Goal: Task Accomplishment & Management: Use online tool/utility

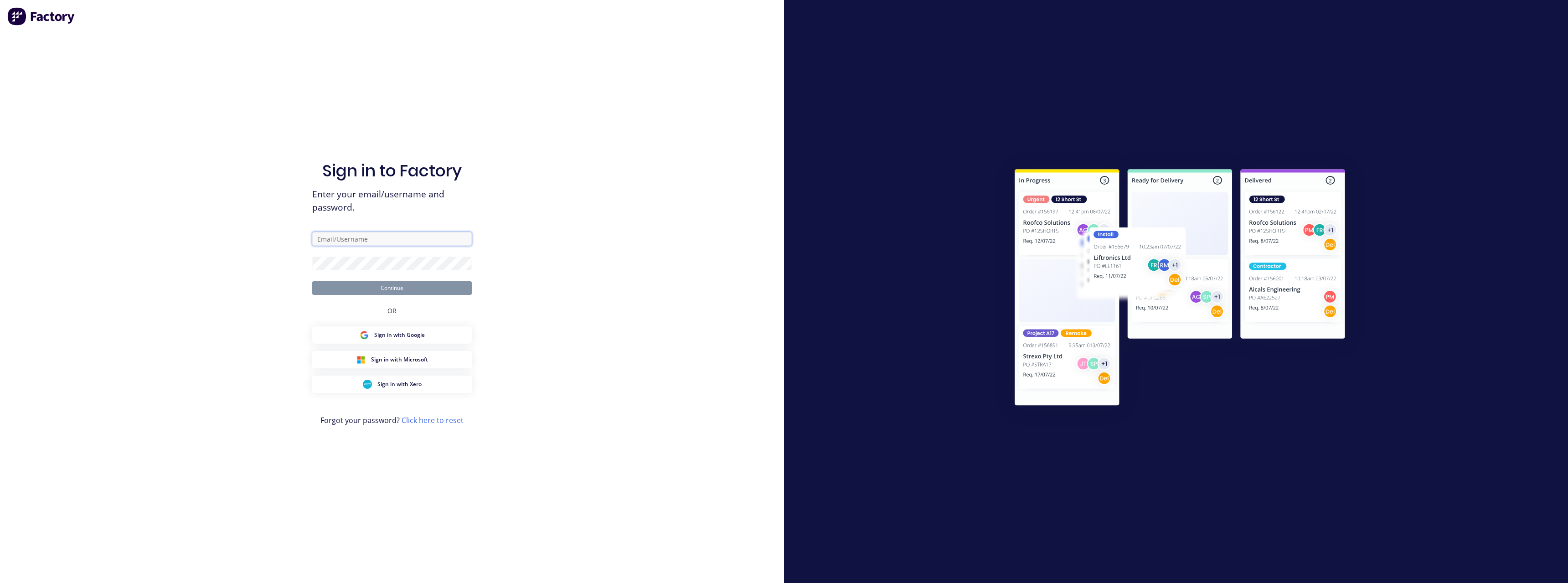
type input "nick.white@rcpl.com.au"
click at [379, 286] on button "Continue" at bounding box center [392, 288] width 159 height 13
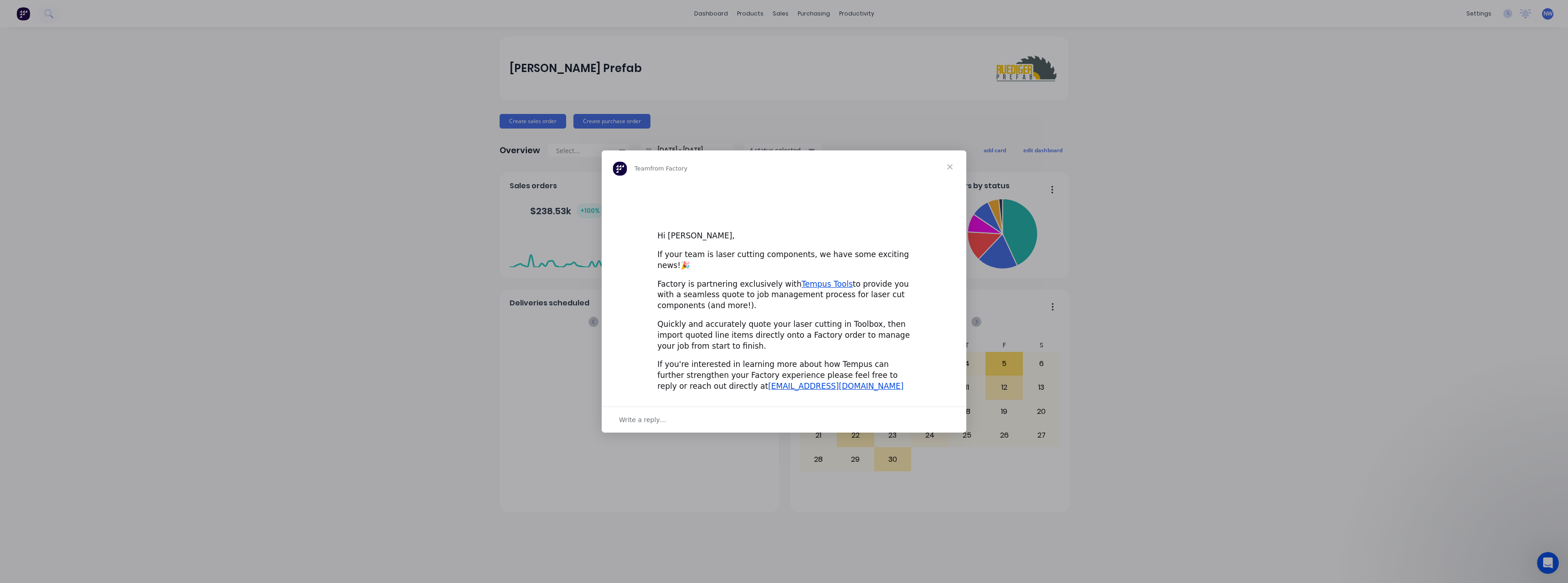
click at [811, 13] on div "Intercom messenger" at bounding box center [784, 292] width 1568 height 583
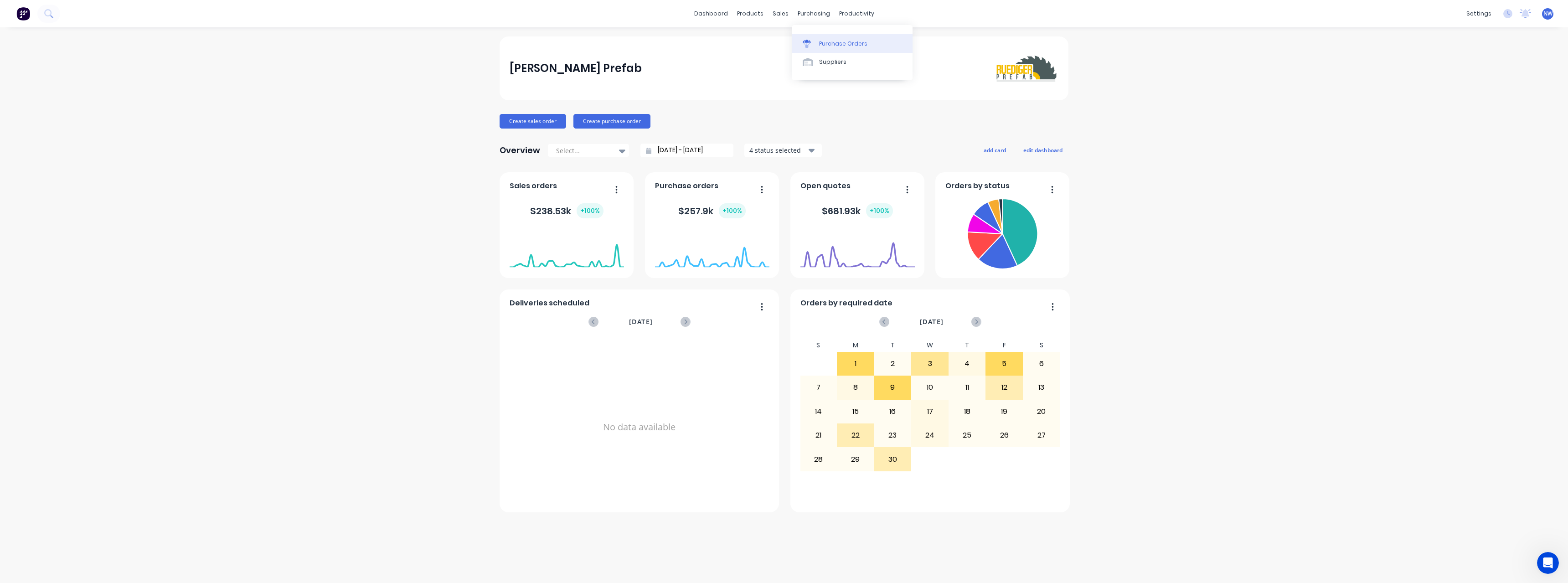
click at [824, 36] on link "Purchase Orders" at bounding box center [852, 43] width 121 height 18
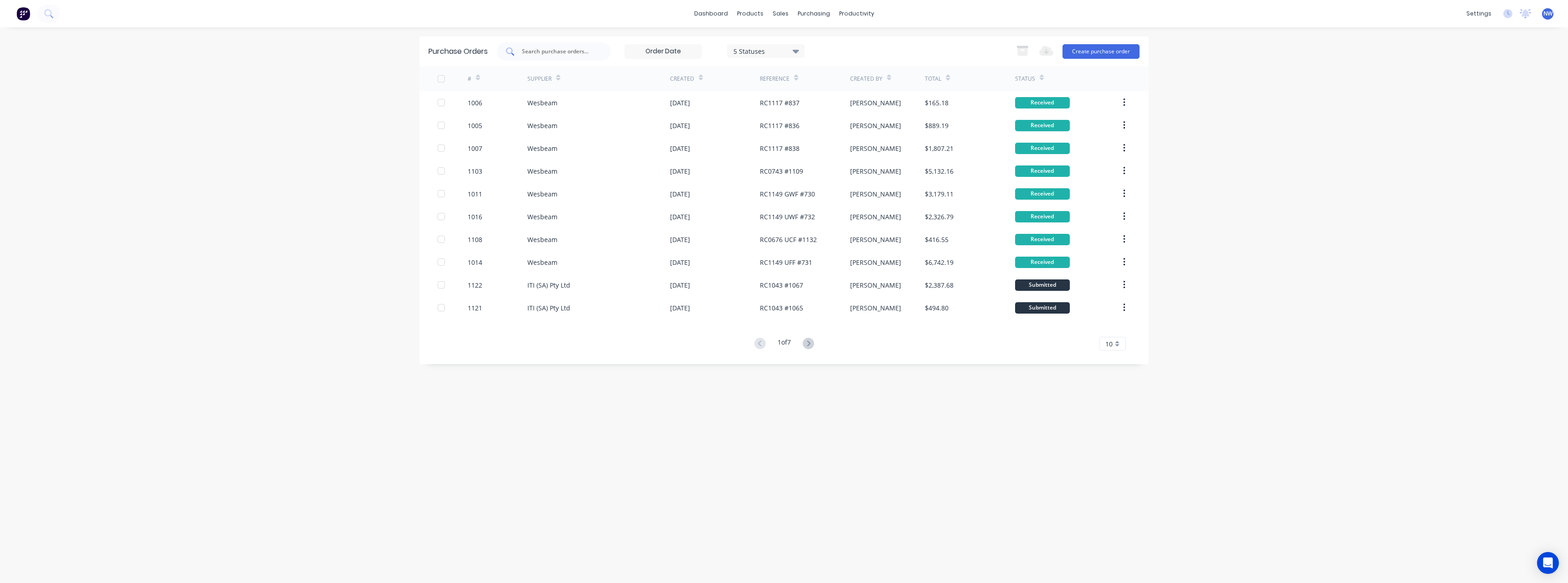
click at [558, 54] on input "text" at bounding box center [559, 51] width 75 height 9
click at [810, 343] on icon at bounding box center [808, 343] width 3 height 5
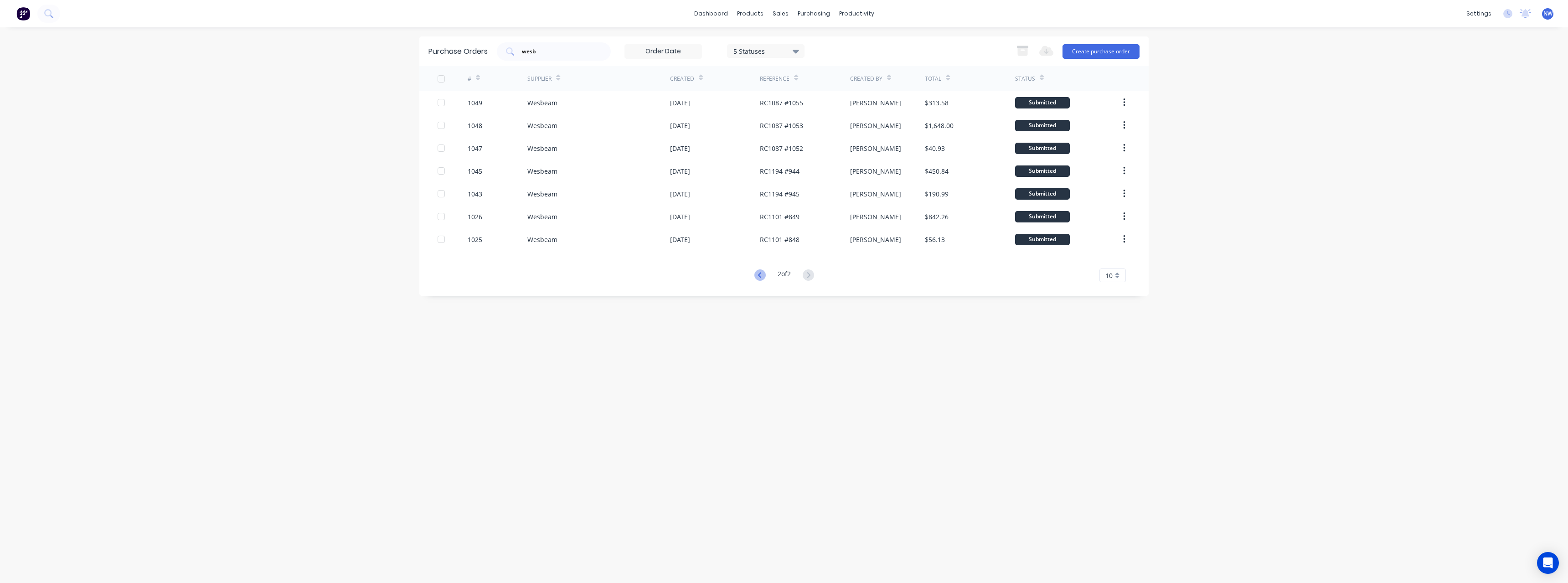
click at [756, 273] on icon at bounding box center [760, 275] width 12 height 12
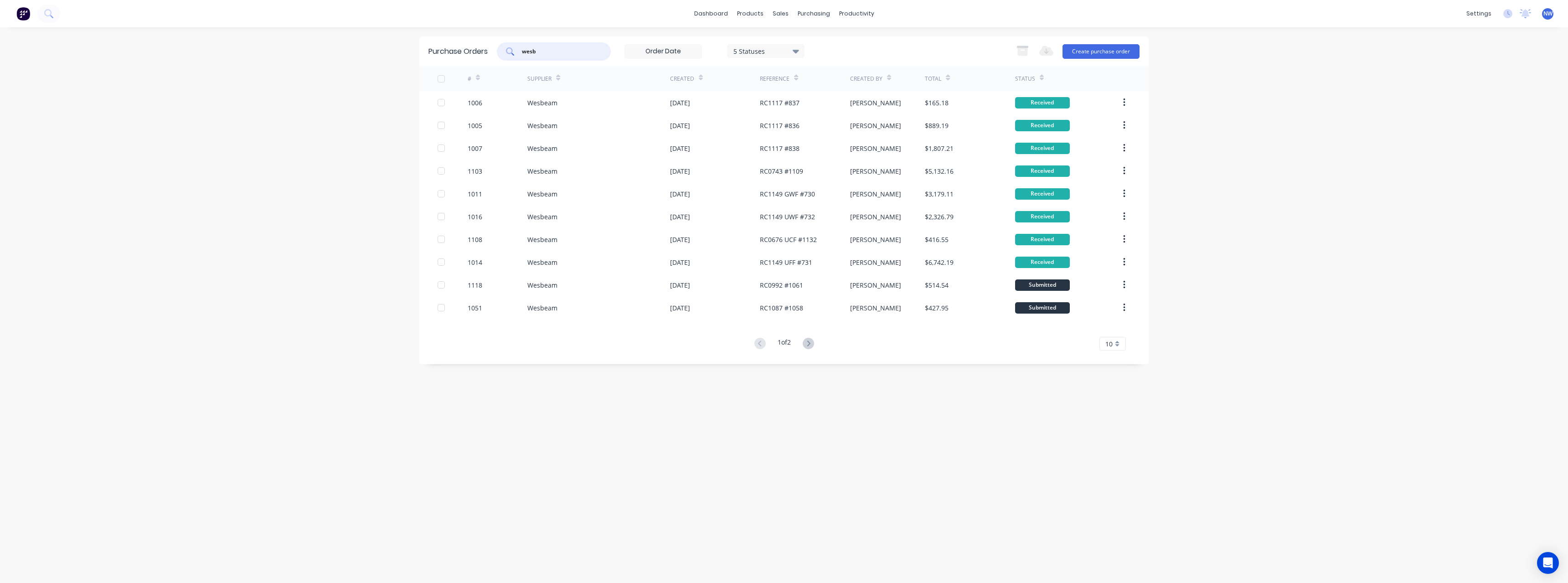
drag, startPoint x: 545, startPoint y: 48, endPoint x: 500, endPoint y: 55, distance: 45.5
click at [500, 55] on div "wesb" at bounding box center [553, 52] width 114 height 18
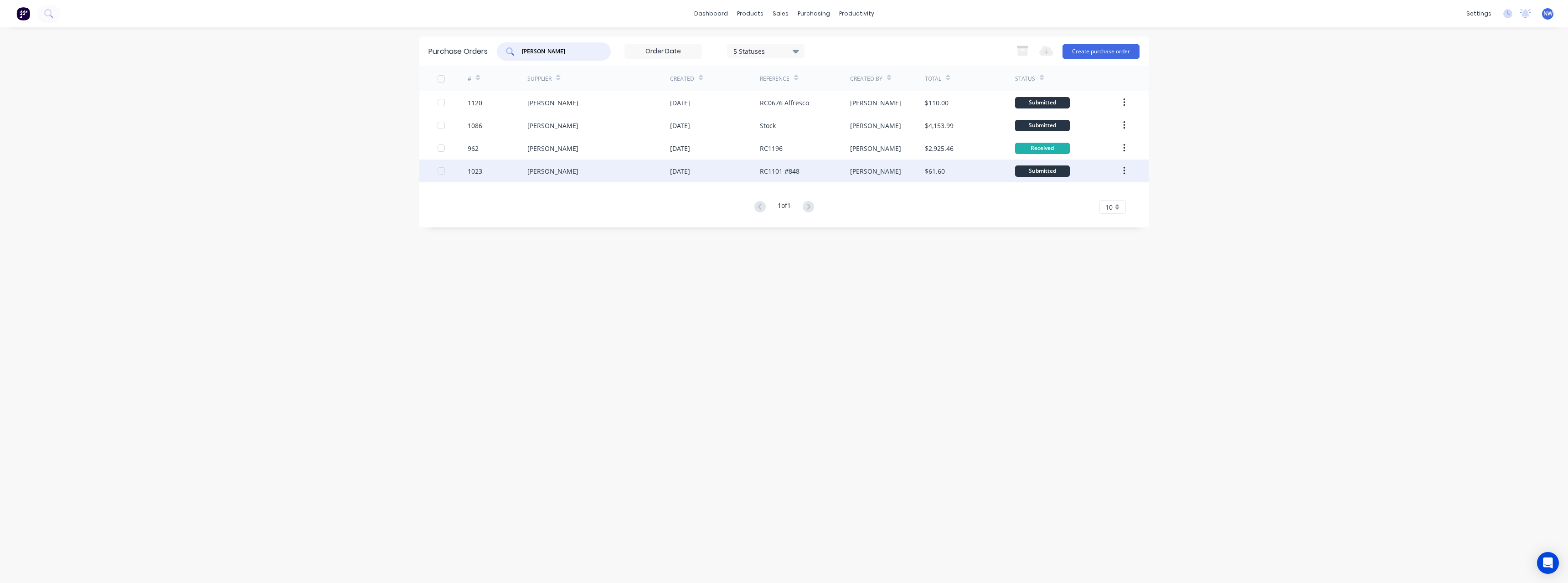
type input "bianco"
click at [587, 168] on div "Bianco" at bounding box center [598, 170] width 142 height 23
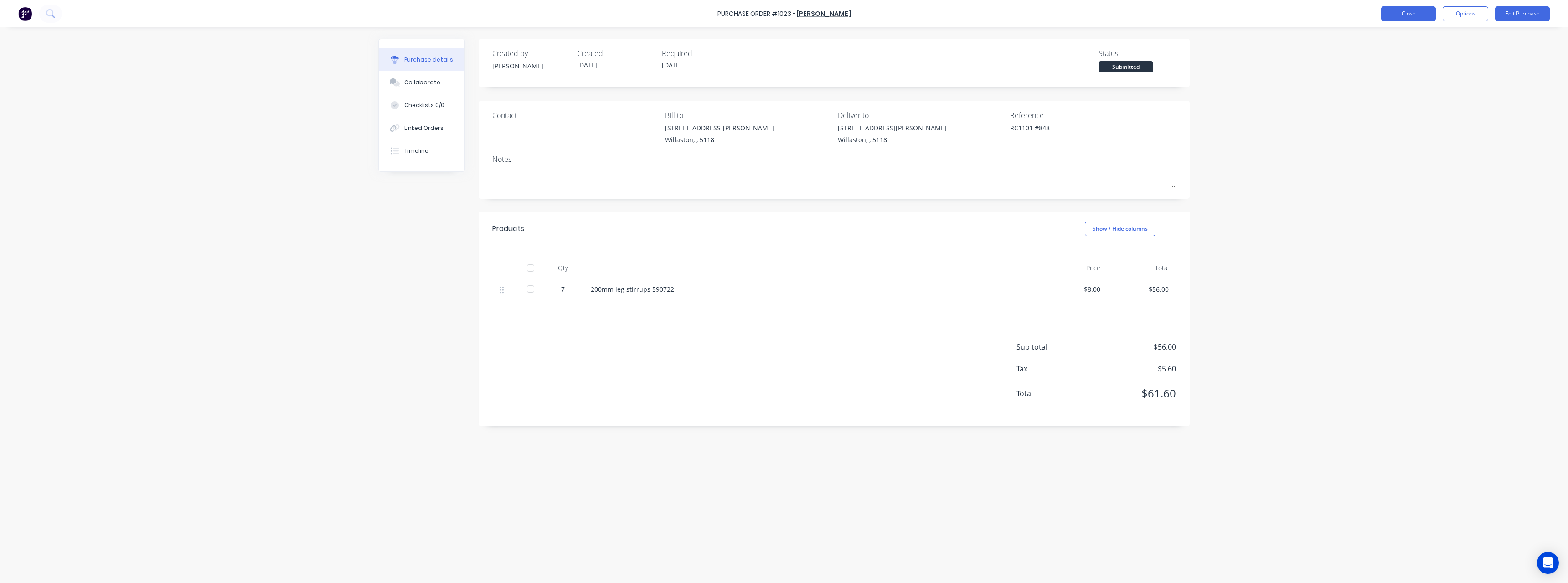
click at [1389, 16] on button "Close" at bounding box center [1409, 13] width 55 height 15
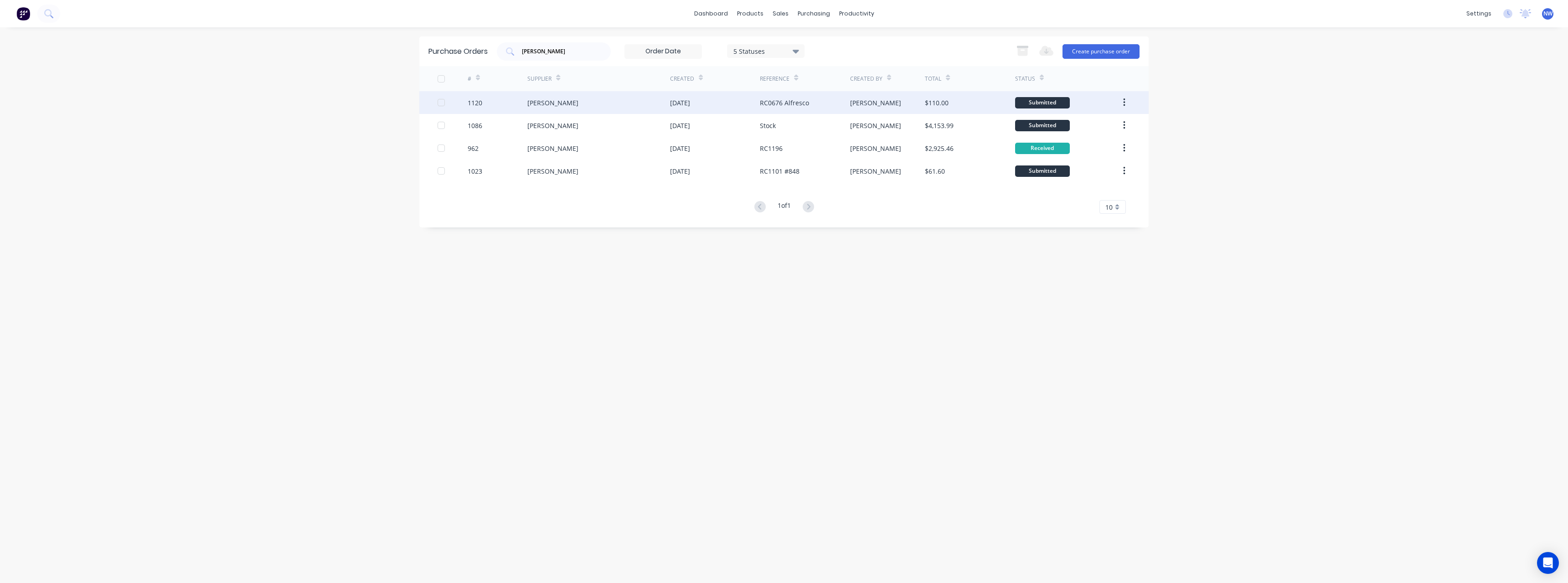
click at [643, 107] on div "[PERSON_NAME]" at bounding box center [598, 102] width 142 height 23
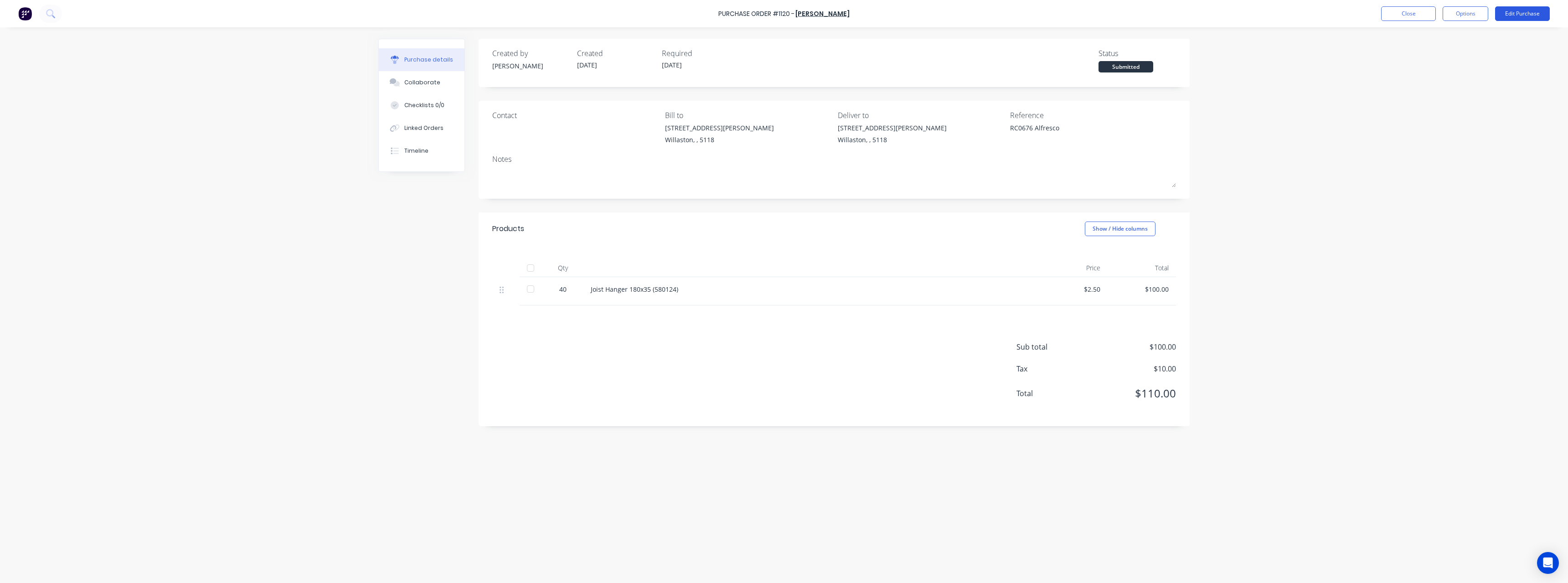
click at [1504, 19] on button "Edit Purchase" at bounding box center [1522, 13] width 55 height 15
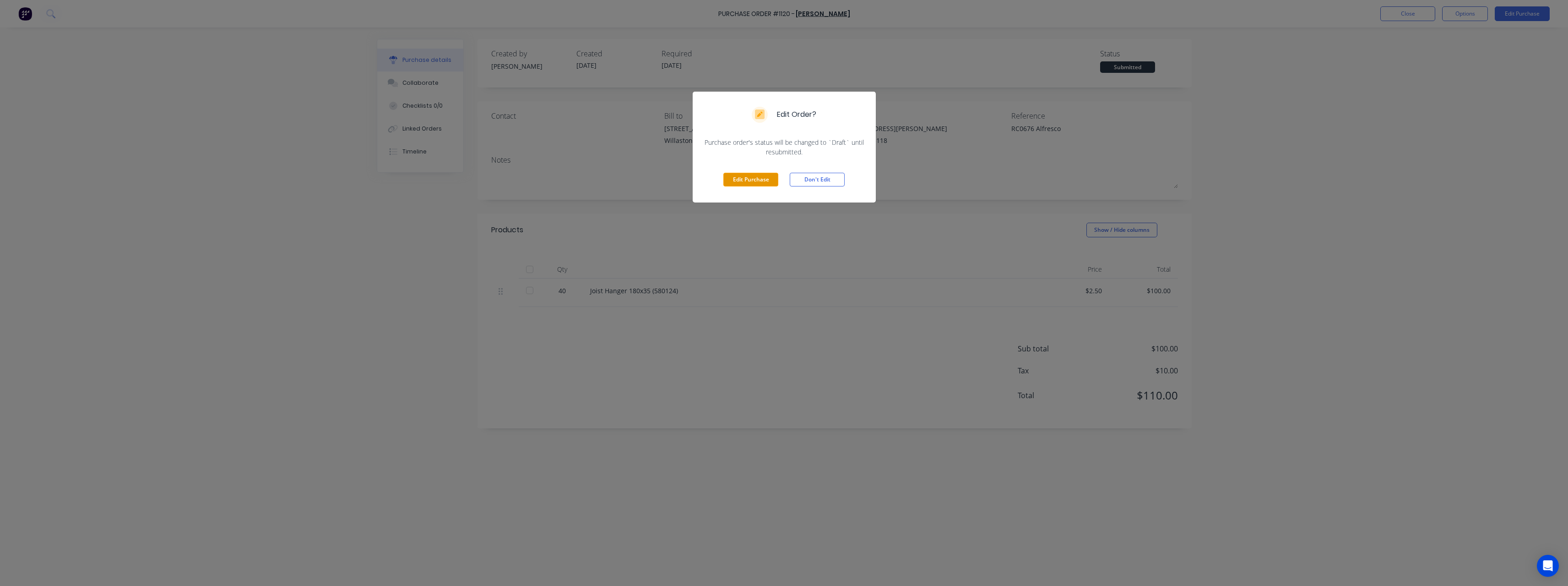
click at [737, 181] on button "Edit Purchase" at bounding box center [751, 179] width 55 height 13
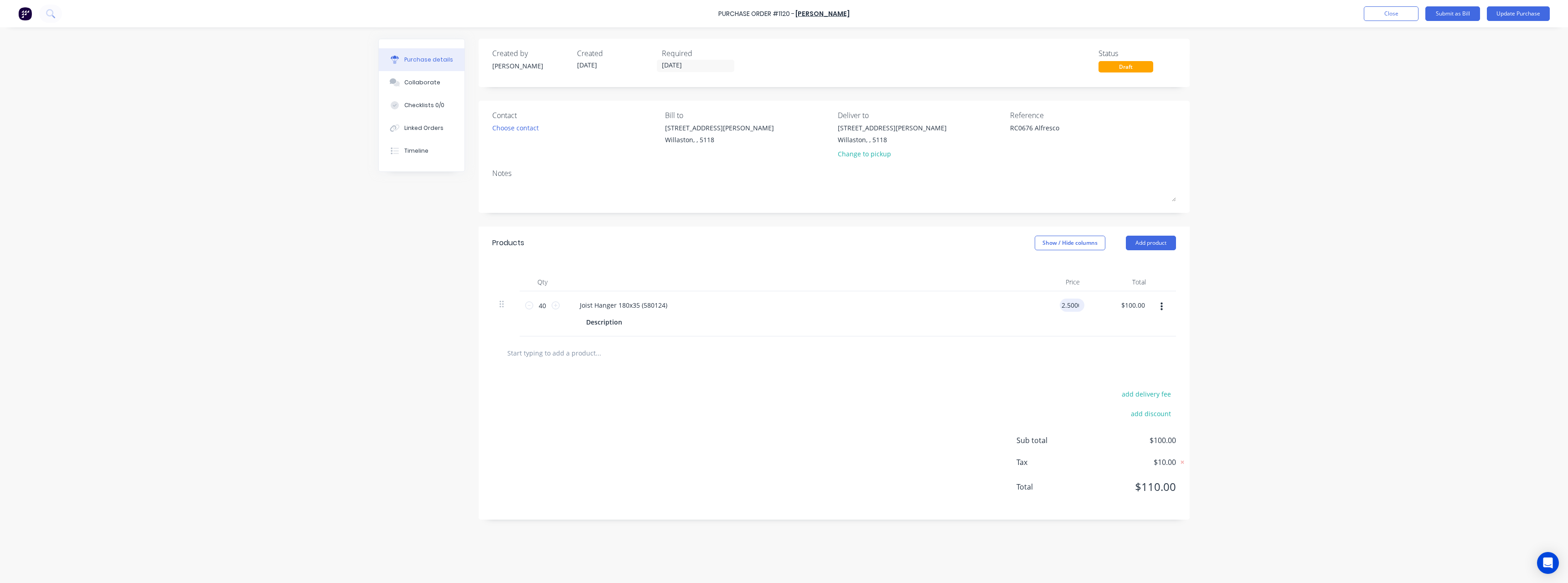
click at [1077, 307] on input "2.5000" at bounding box center [1070, 305] width 21 height 13
type input "$2.00"
type input "$80.00"
click at [684, 340] on div at bounding box center [834, 353] width 684 height 33
click at [608, 365] on div at bounding box center [834, 353] width 684 height 33
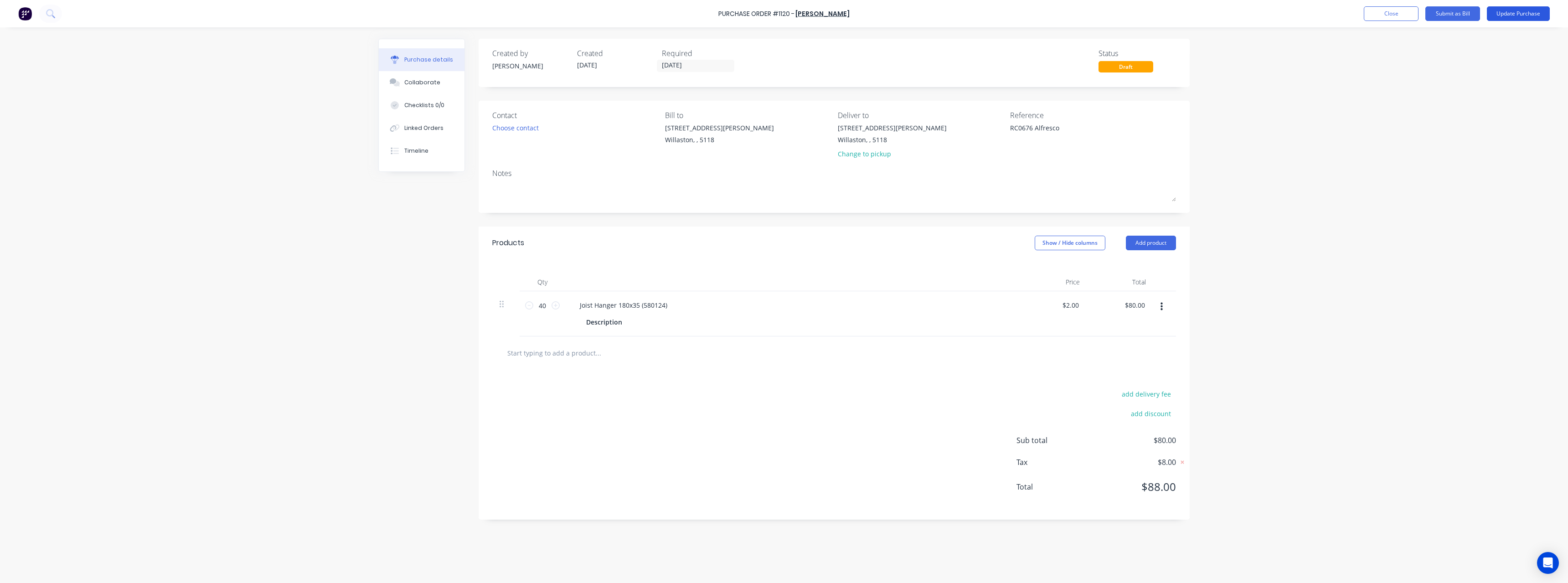
click at [1504, 15] on button "Update Purchase" at bounding box center [1518, 13] width 63 height 15
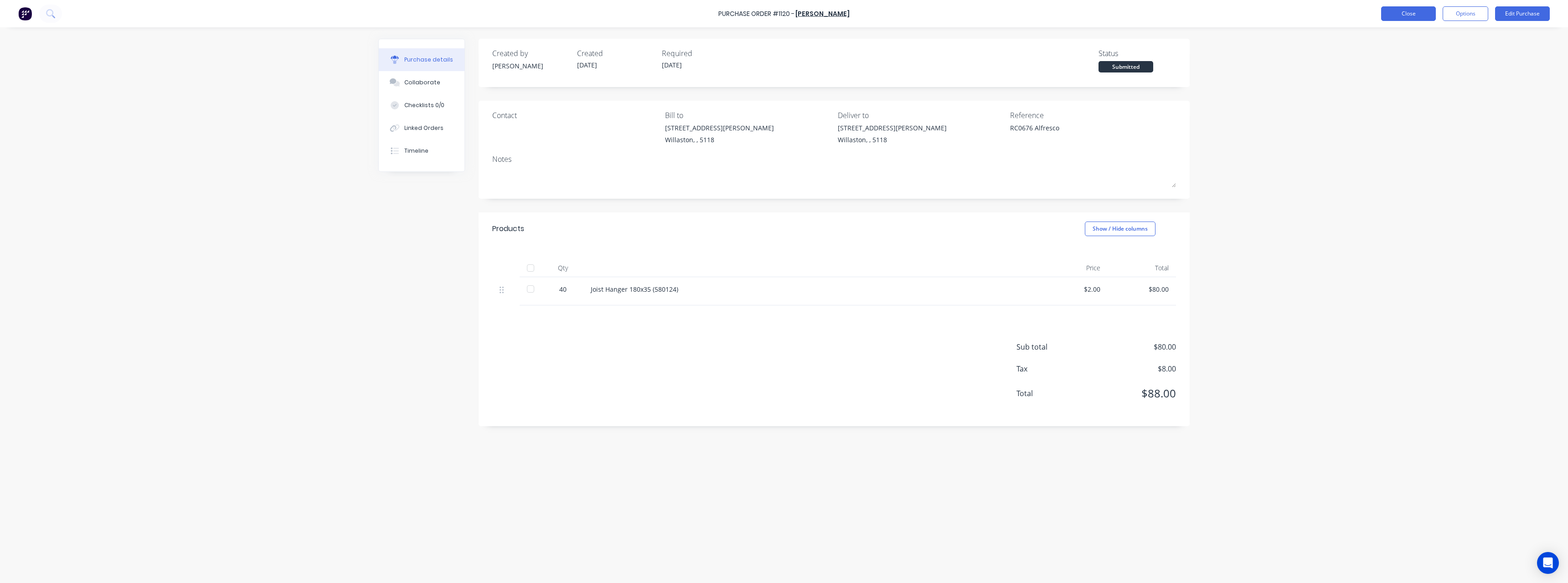
click at [1416, 17] on button "Close" at bounding box center [1409, 13] width 55 height 15
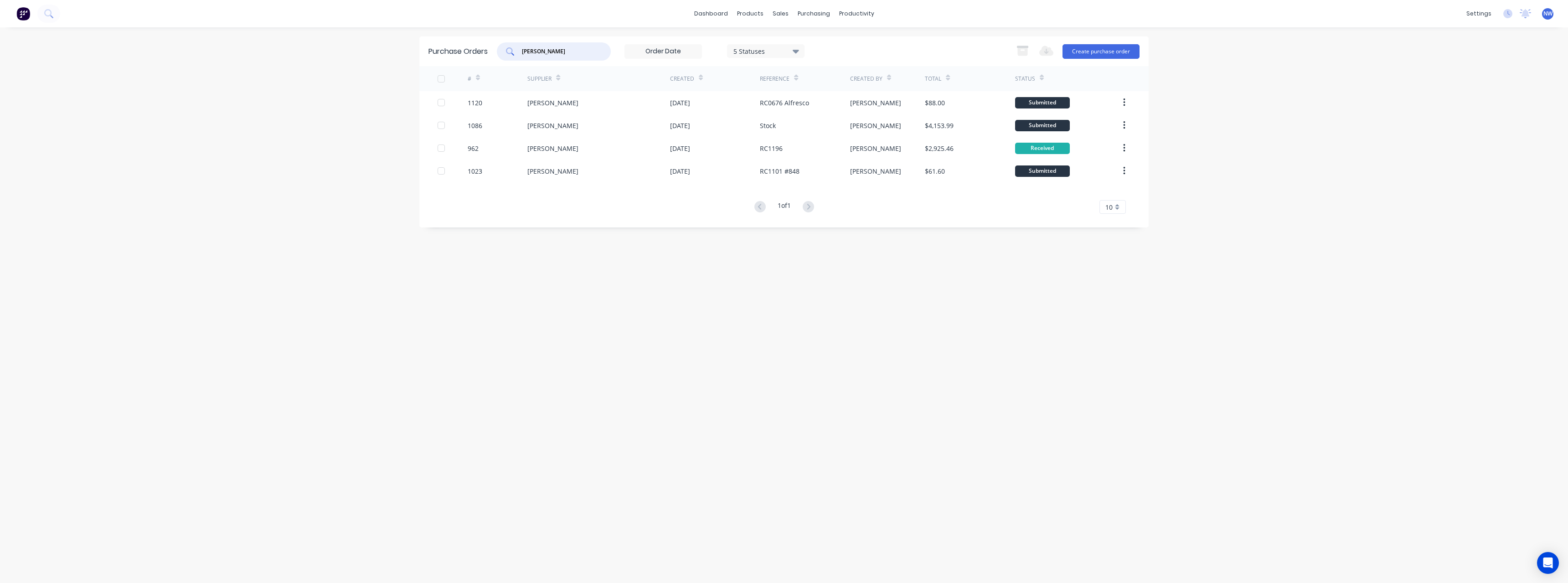
drag, startPoint x: 544, startPoint y: 53, endPoint x: 500, endPoint y: 54, distance: 44.0
click at [500, 54] on div "bianco" at bounding box center [553, 52] width 114 height 18
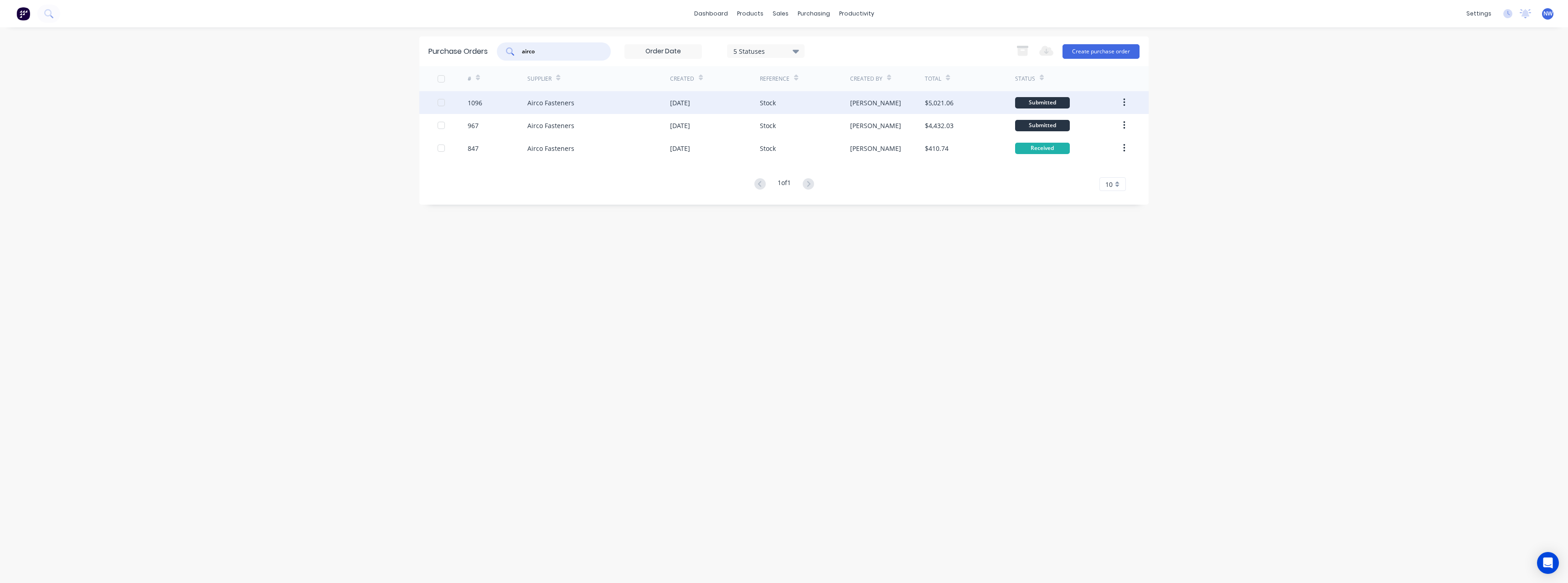
type input "airco"
click at [651, 103] on div "Airco Fasteners" at bounding box center [598, 102] width 142 height 23
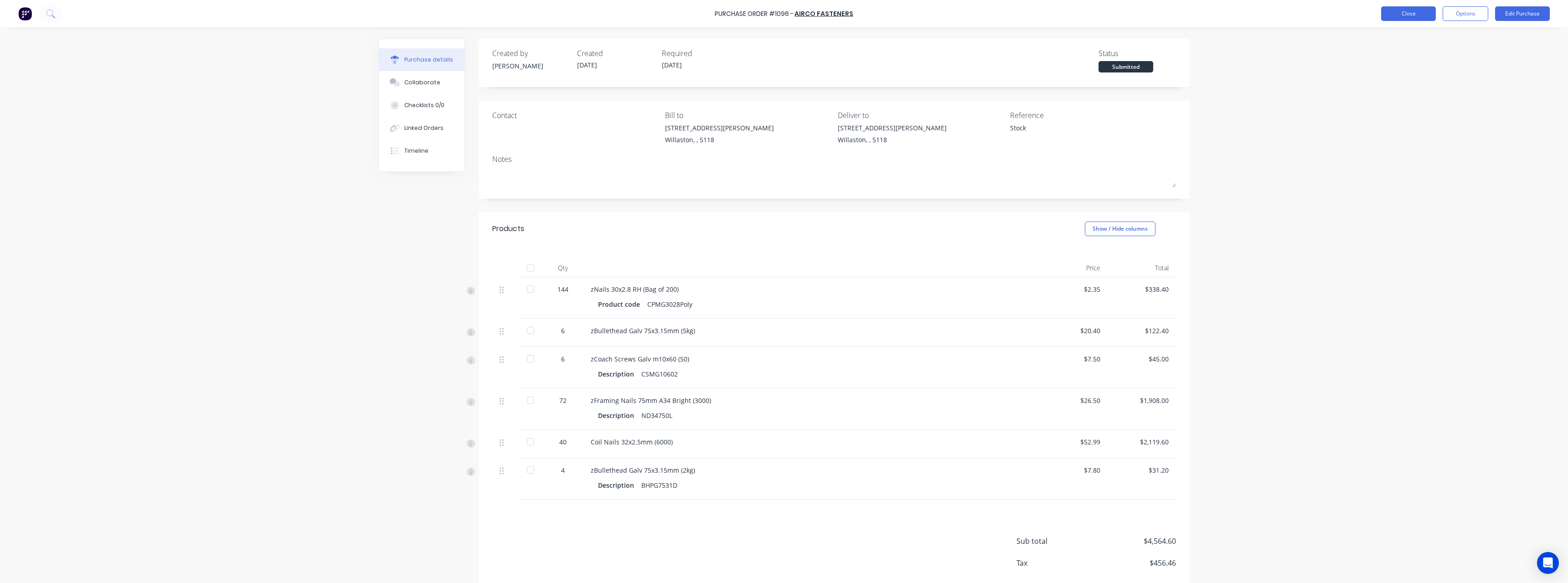
click at [1415, 15] on button "Close" at bounding box center [1409, 13] width 55 height 15
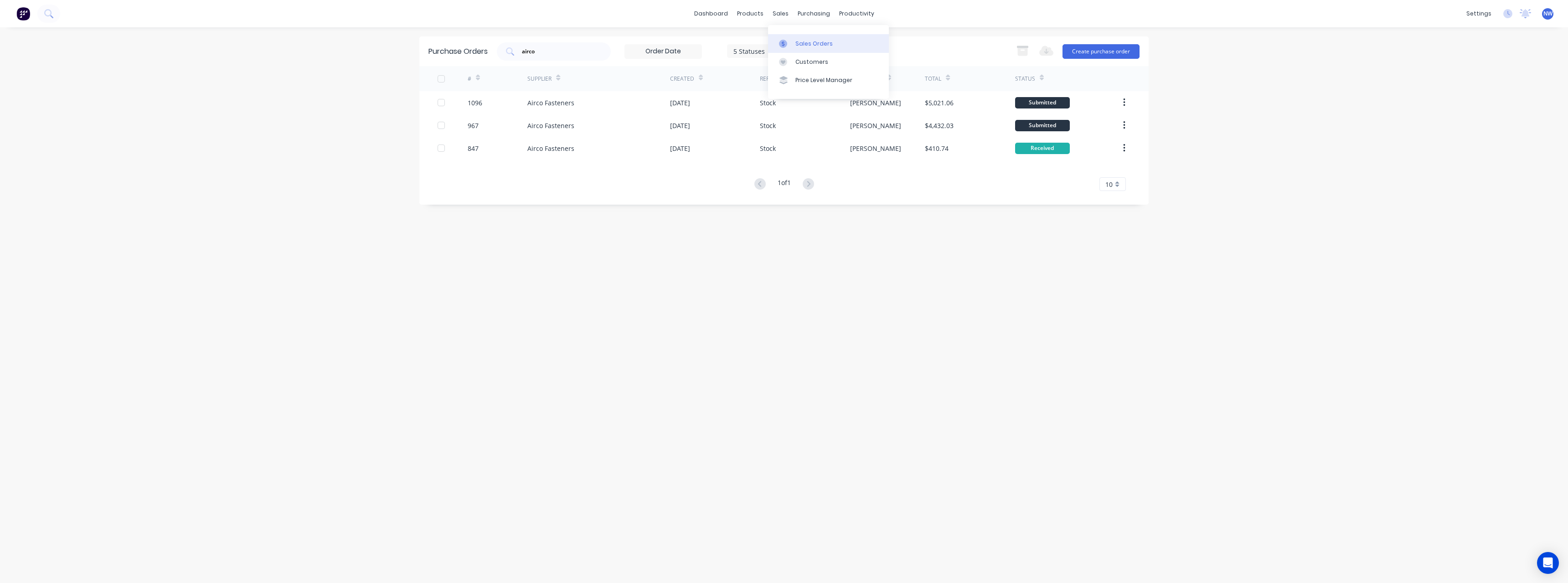
click at [801, 44] on div "Sales Orders" at bounding box center [814, 43] width 37 height 8
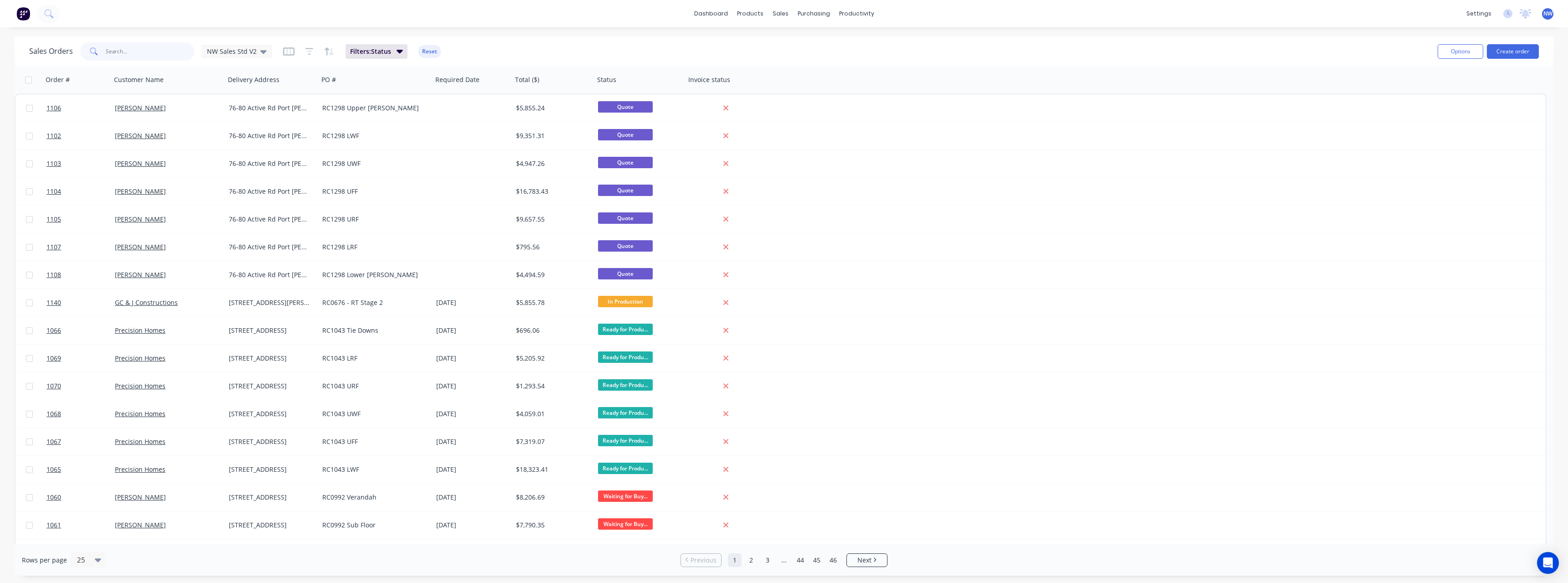
click at [131, 50] on input "text" at bounding box center [150, 52] width 89 height 18
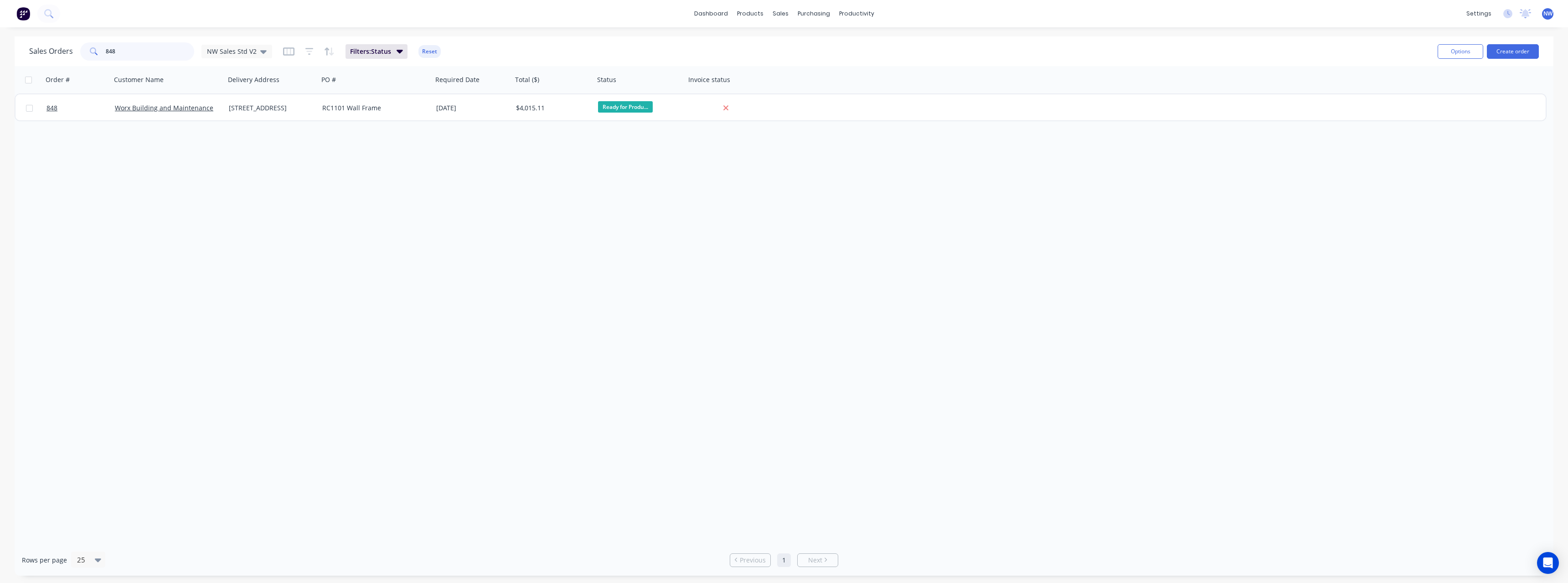
drag, startPoint x: 133, startPoint y: 54, endPoint x: 99, endPoint y: 55, distance: 34.0
click at [99, 55] on div "848" at bounding box center [137, 52] width 114 height 18
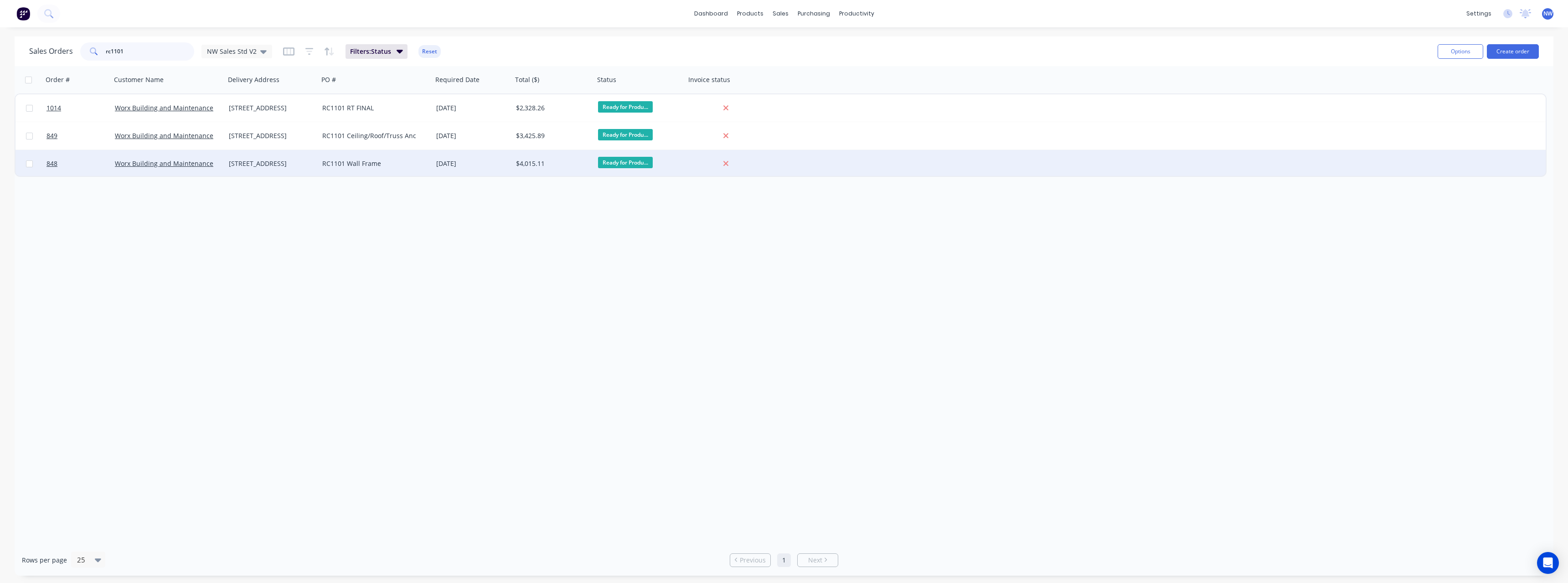
type input "rc1101"
click at [364, 164] on div "RC1101 Wall Frame" at bounding box center [373, 163] width 101 height 9
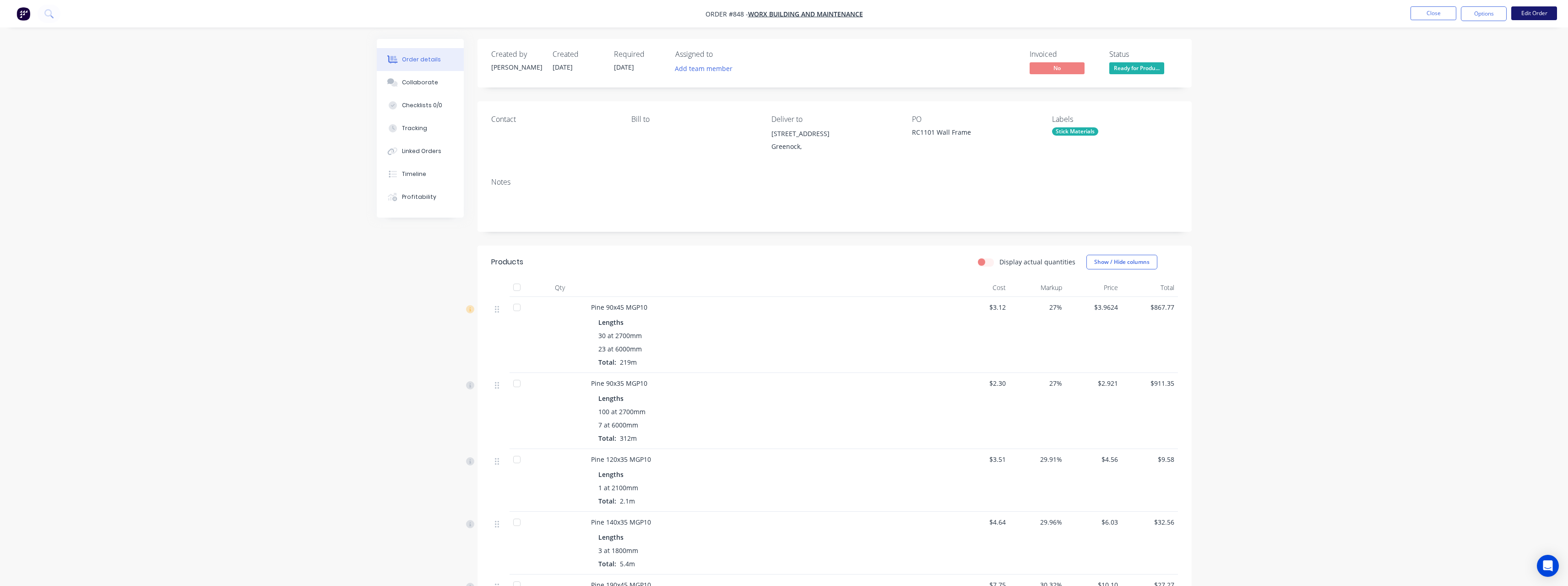
click at [1525, 15] on button "Edit Order" at bounding box center [1534, 13] width 46 height 13
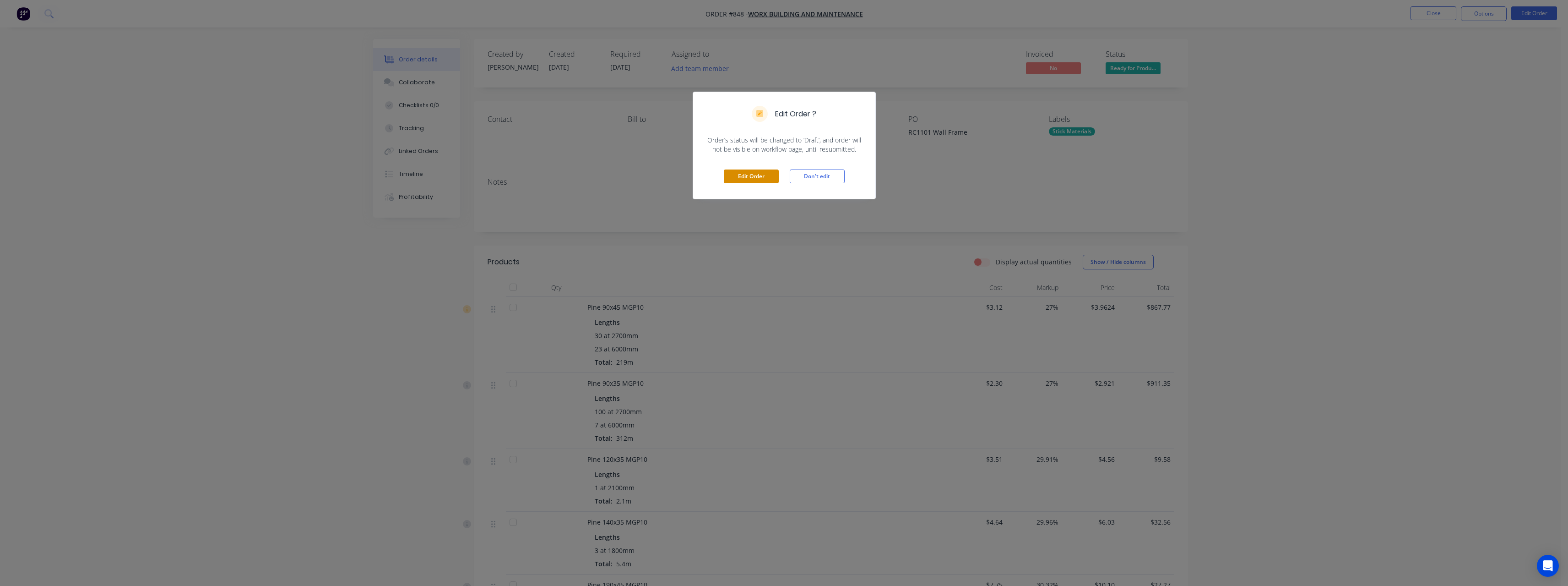
click at [749, 177] on button "Edit Order" at bounding box center [751, 176] width 55 height 13
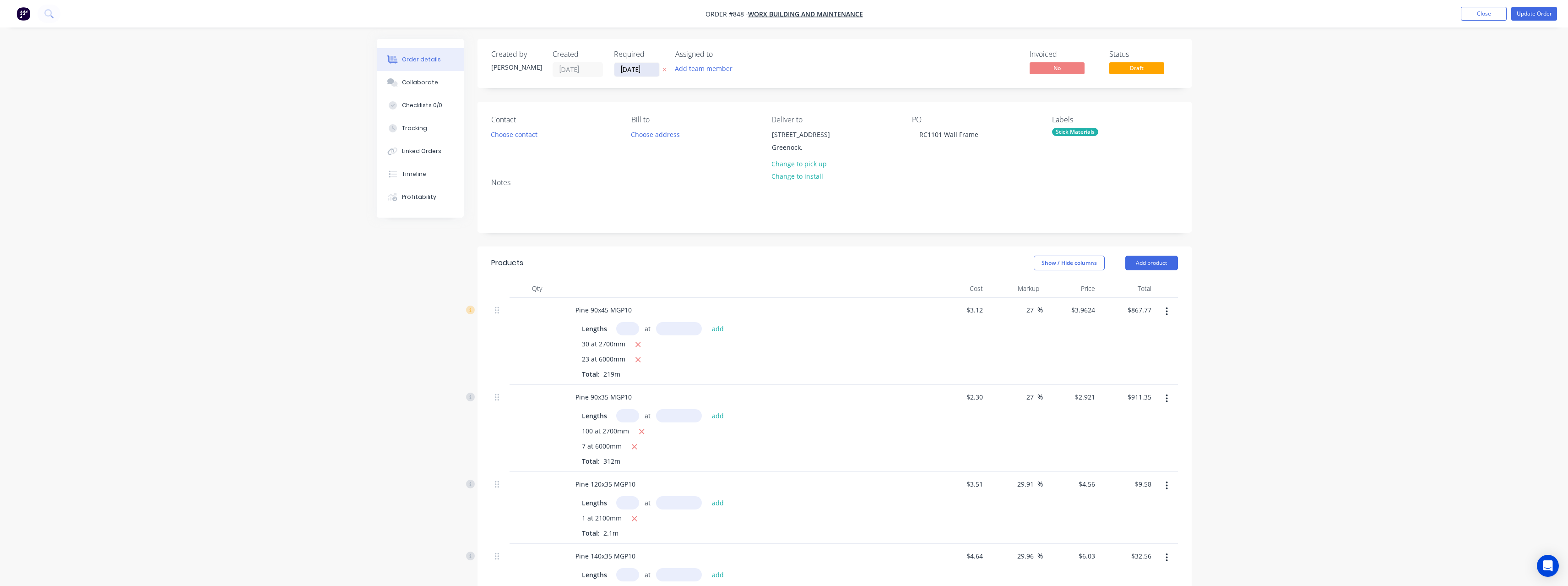
click at [655, 70] on input "09/09/25" at bounding box center [636, 70] width 45 height 13
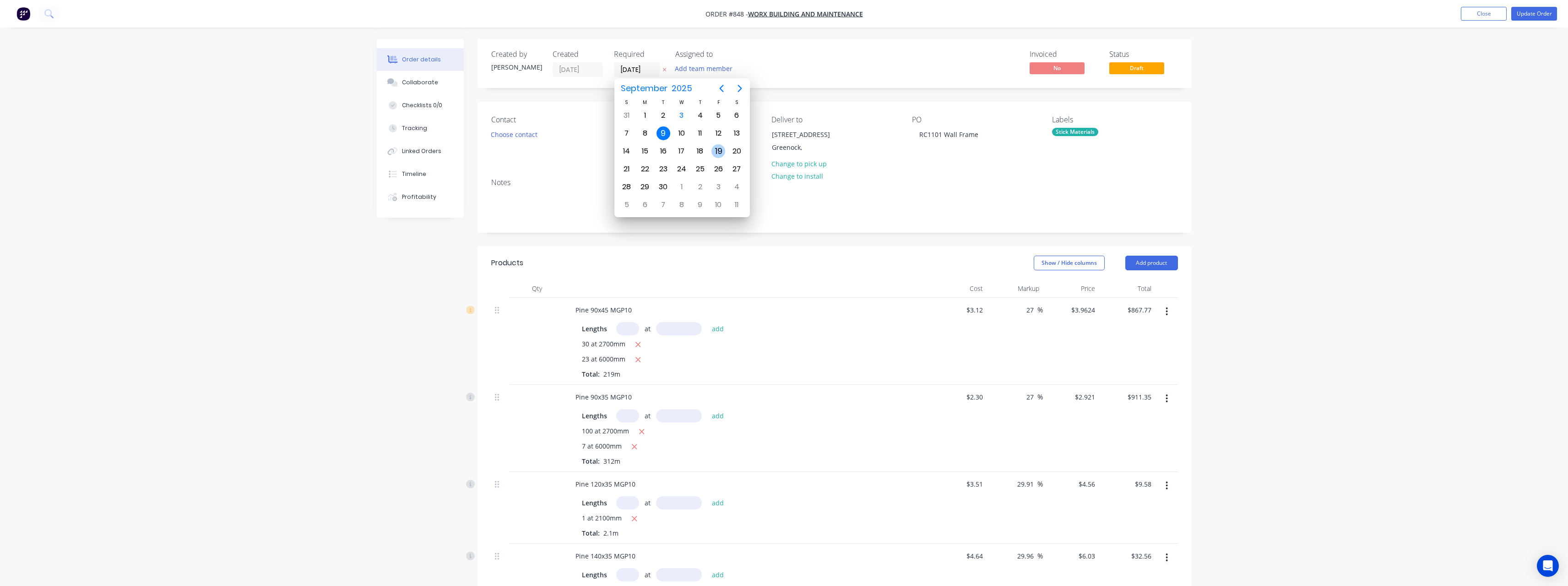
click at [716, 155] on div "19" at bounding box center [718, 151] width 13 height 13
type input "19/09/25"
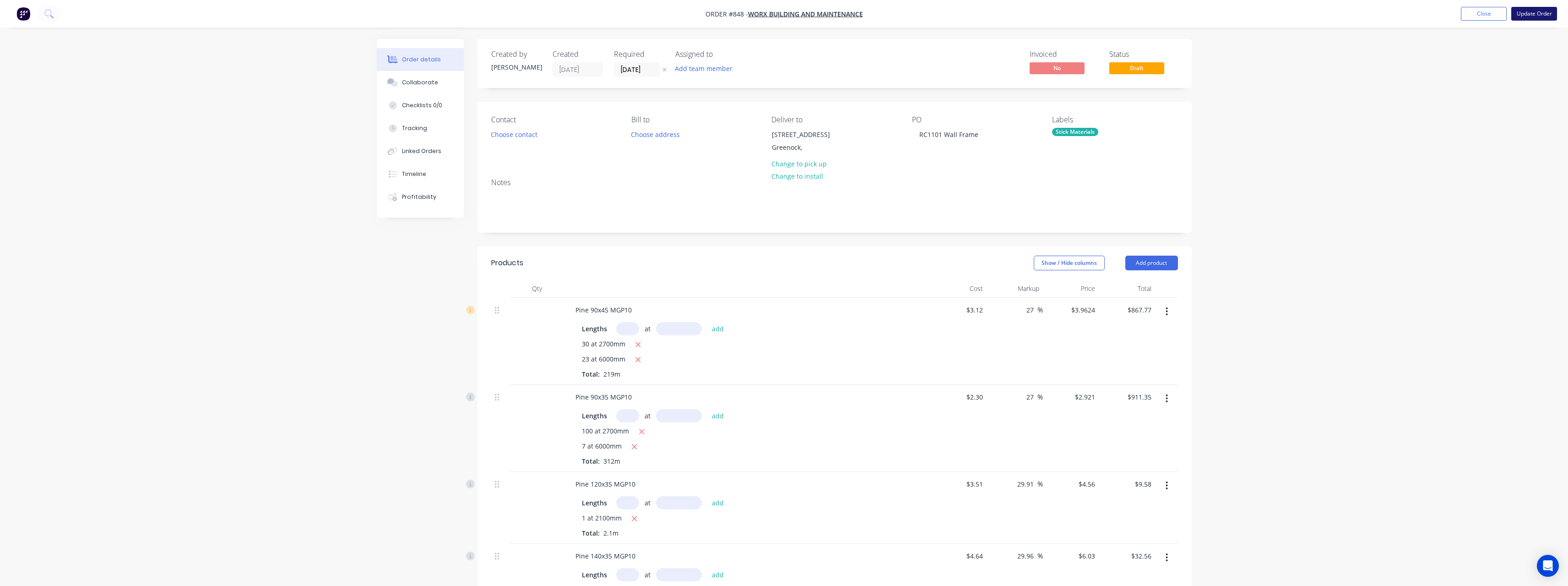
click at [1526, 13] on button "Update Order" at bounding box center [1534, 13] width 46 height 13
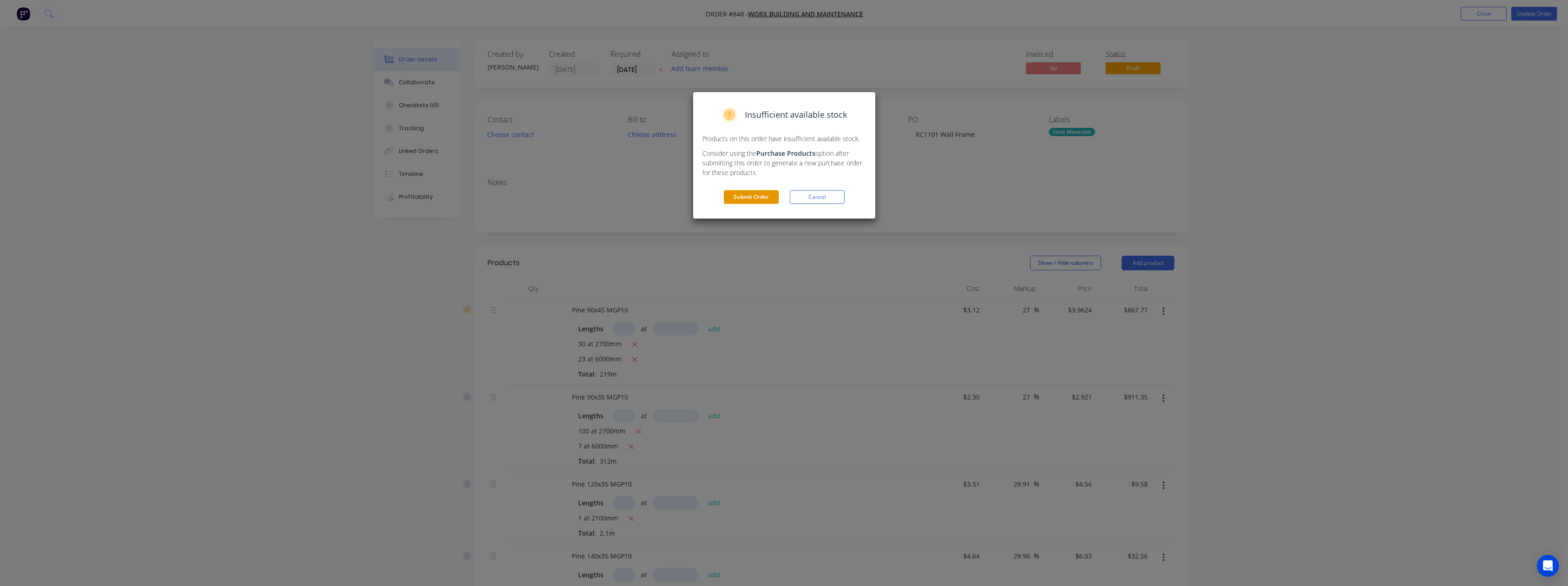
click at [765, 198] on button "Submit Order" at bounding box center [751, 197] width 55 height 13
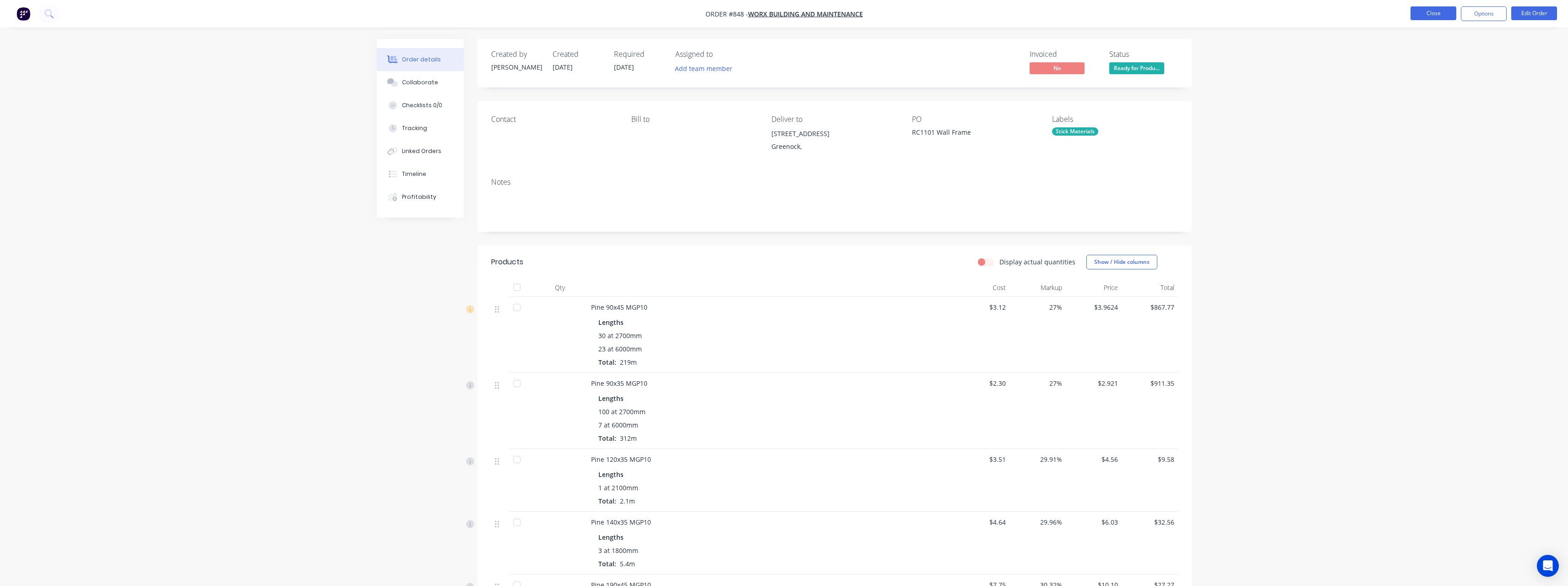
click at [1435, 13] on button "Close" at bounding box center [1433, 13] width 46 height 13
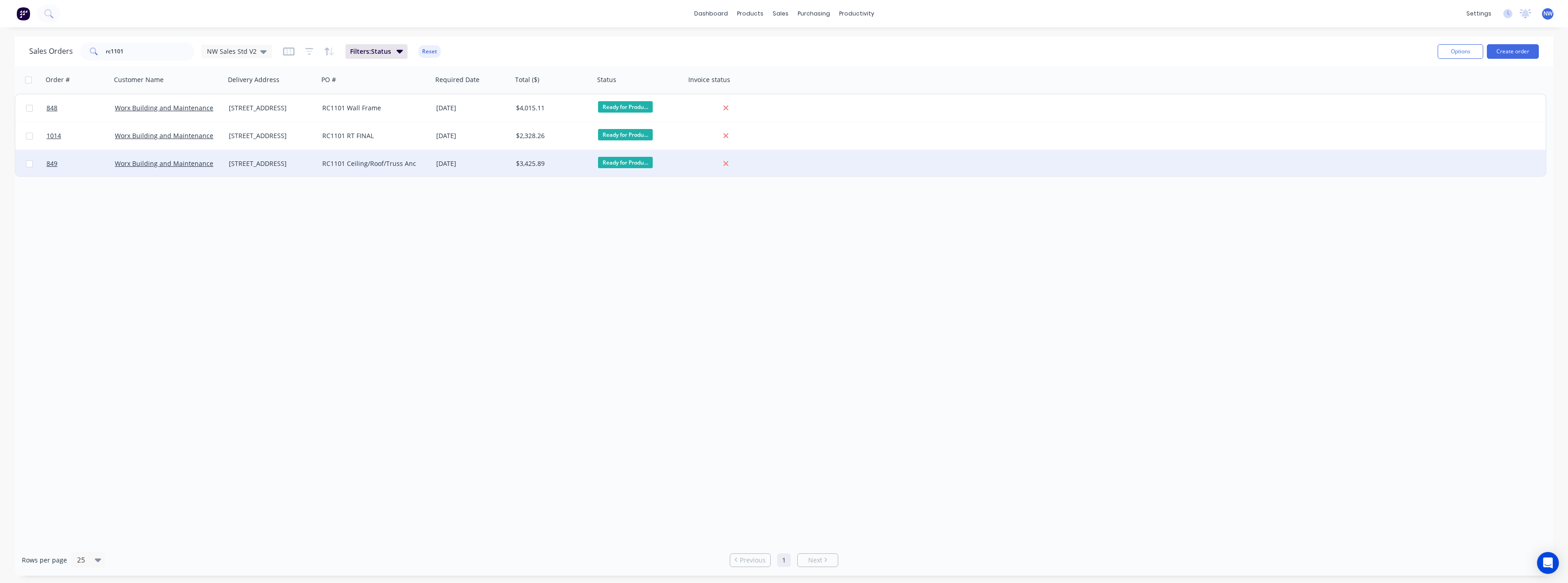
click at [408, 162] on div "RC1101 Ceiling/Roof/Truss Anc" at bounding box center [373, 163] width 101 height 9
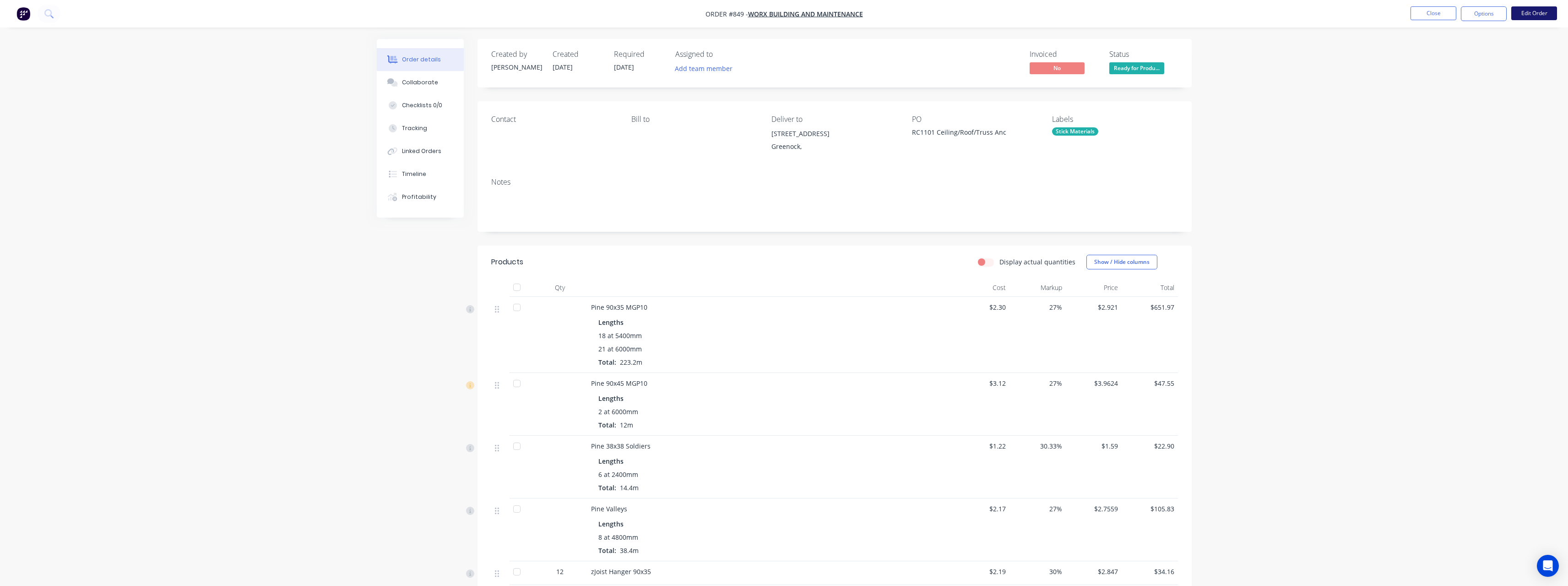
click at [1529, 15] on button "Edit Order" at bounding box center [1534, 13] width 46 height 13
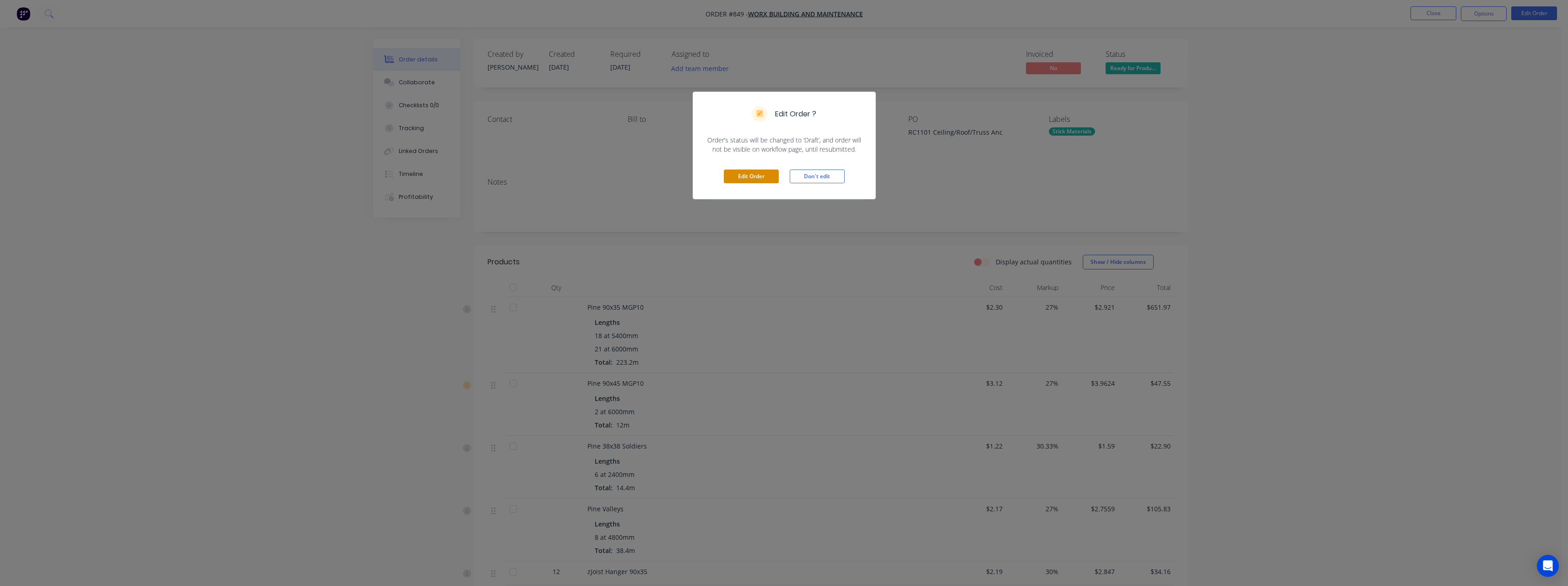
click at [745, 172] on button "Edit Order" at bounding box center [751, 176] width 55 height 13
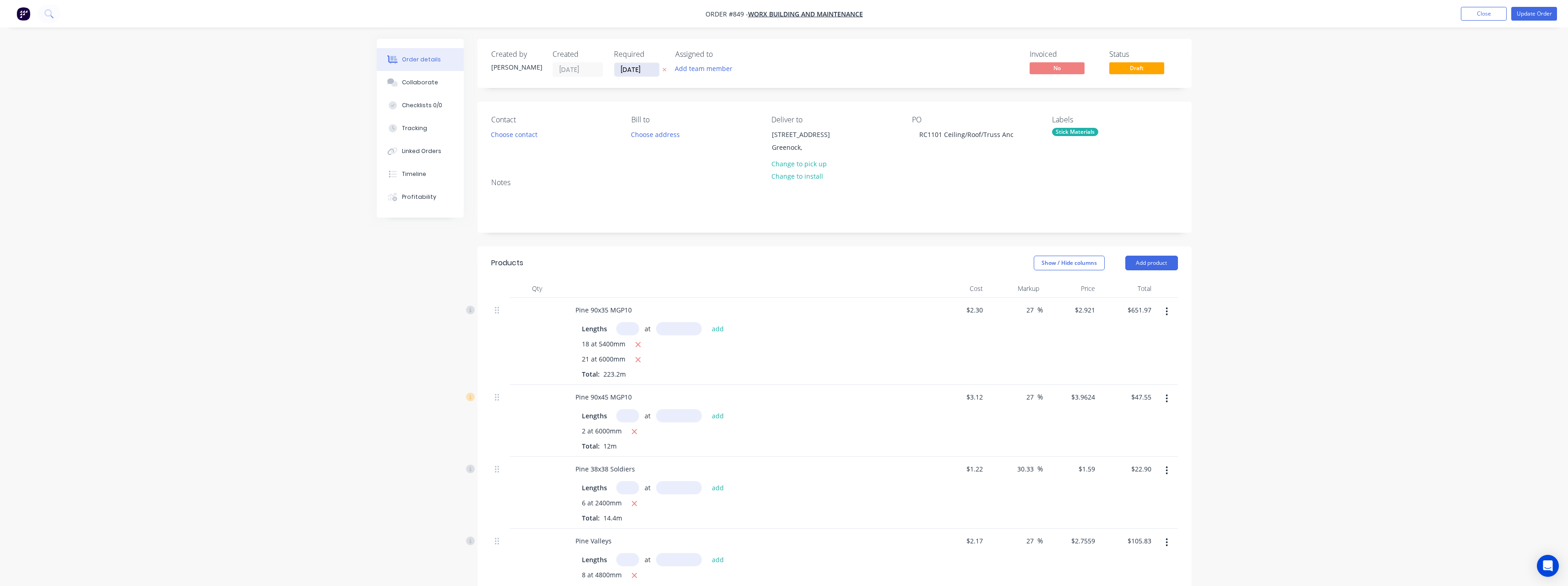
click at [653, 73] on input "09/09/25" at bounding box center [636, 70] width 45 height 13
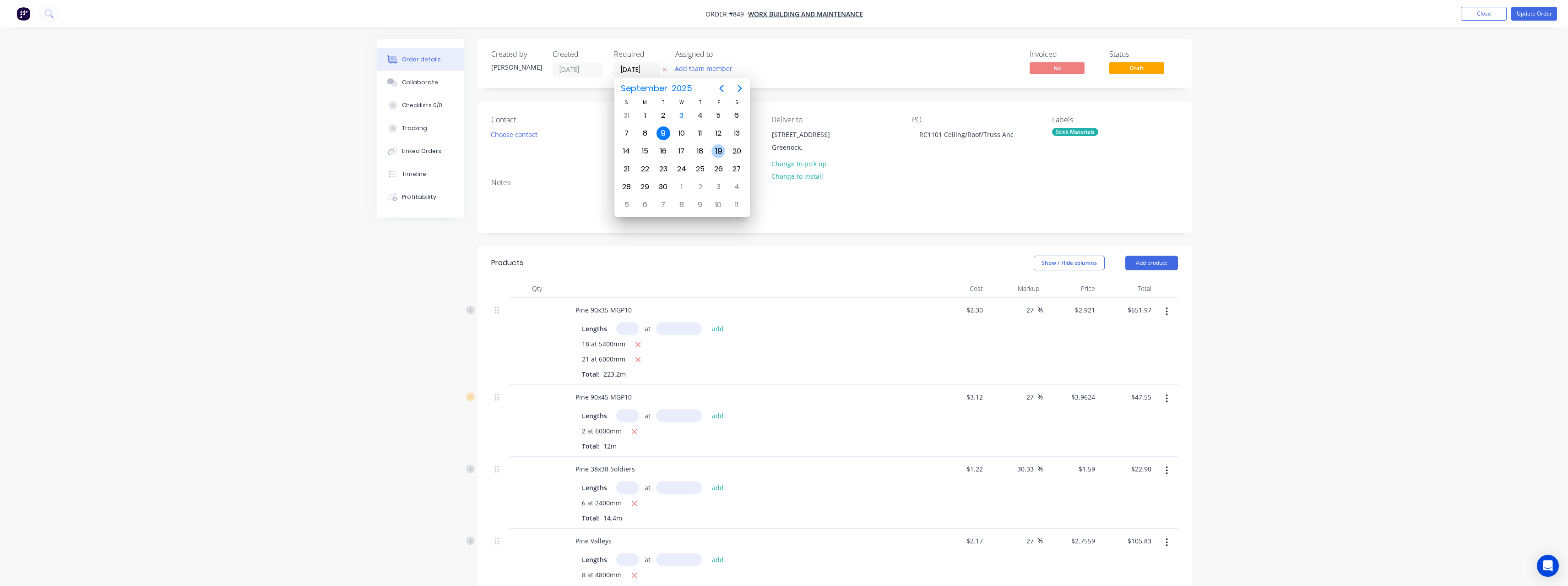
click at [718, 154] on div "19" at bounding box center [718, 151] width 13 height 13
type input "19/09/25"
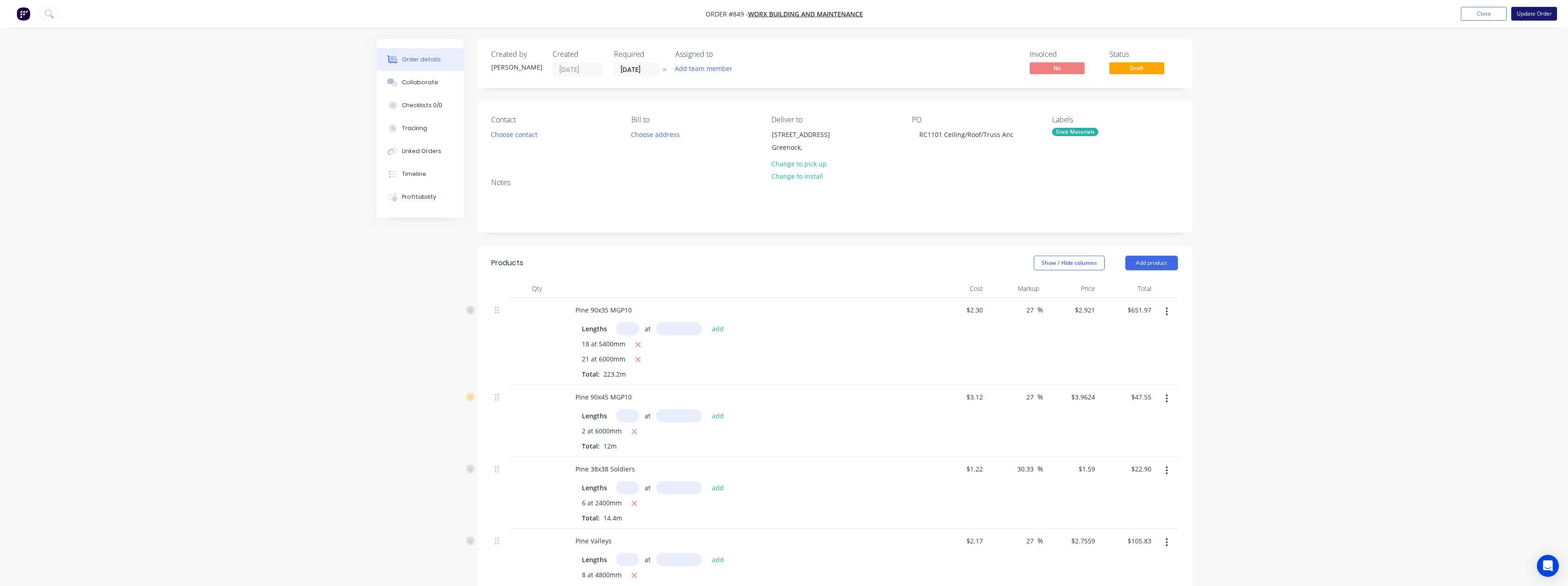
click at [1523, 15] on button "Update Order" at bounding box center [1534, 13] width 46 height 13
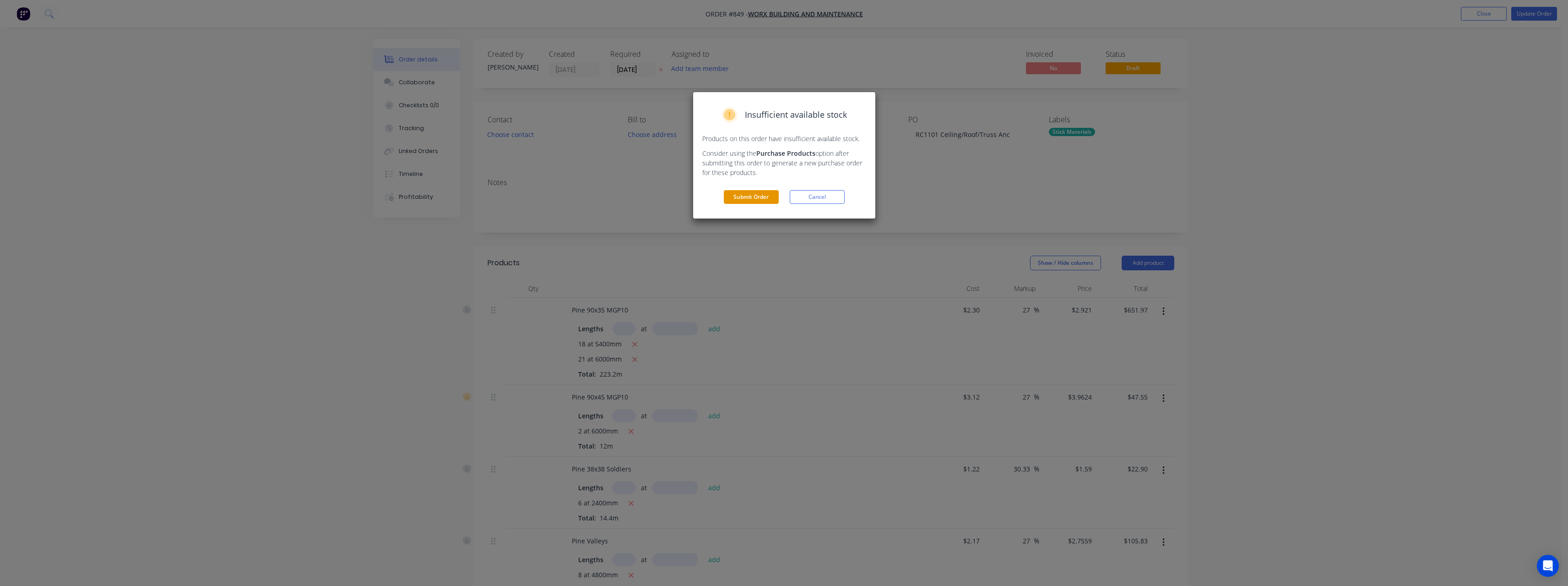
click at [764, 193] on button "Submit Order" at bounding box center [751, 197] width 55 height 13
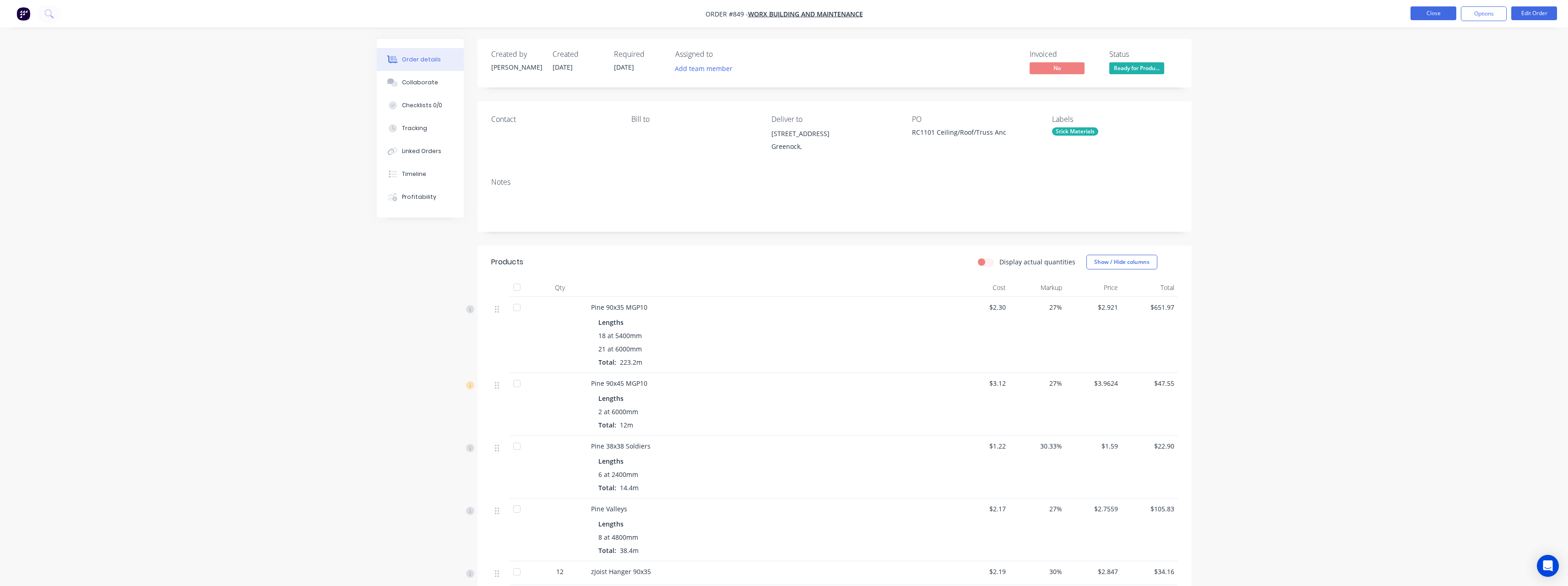
click at [1419, 15] on button "Close" at bounding box center [1433, 13] width 46 height 13
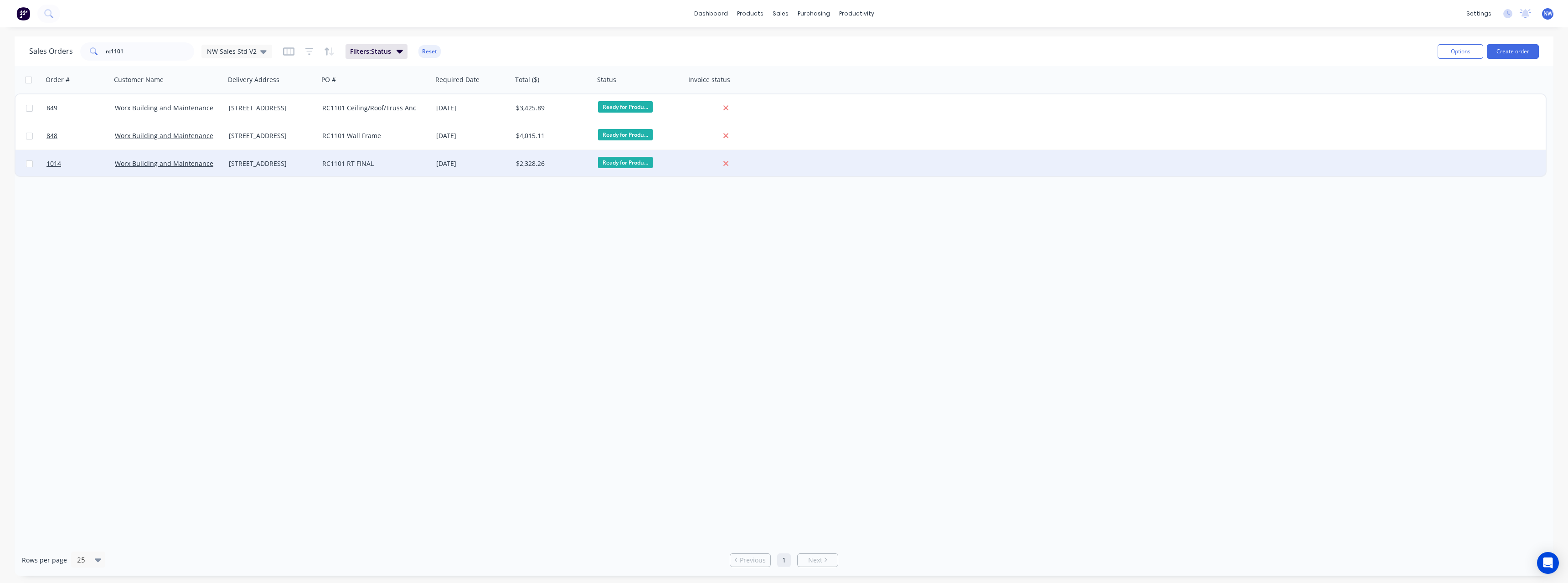
click at [441, 170] on div "09 Sep 2025" at bounding box center [472, 163] width 80 height 27
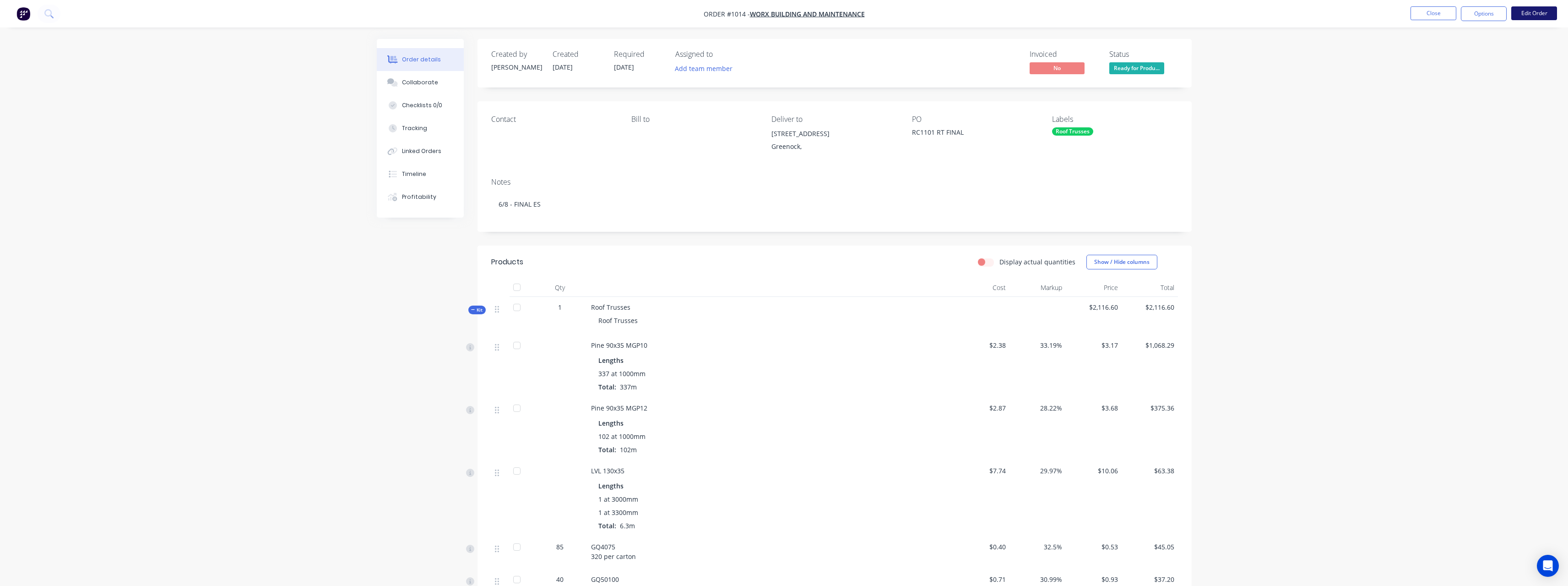
click at [1523, 17] on button "Edit Order" at bounding box center [1534, 13] width 46 height 13
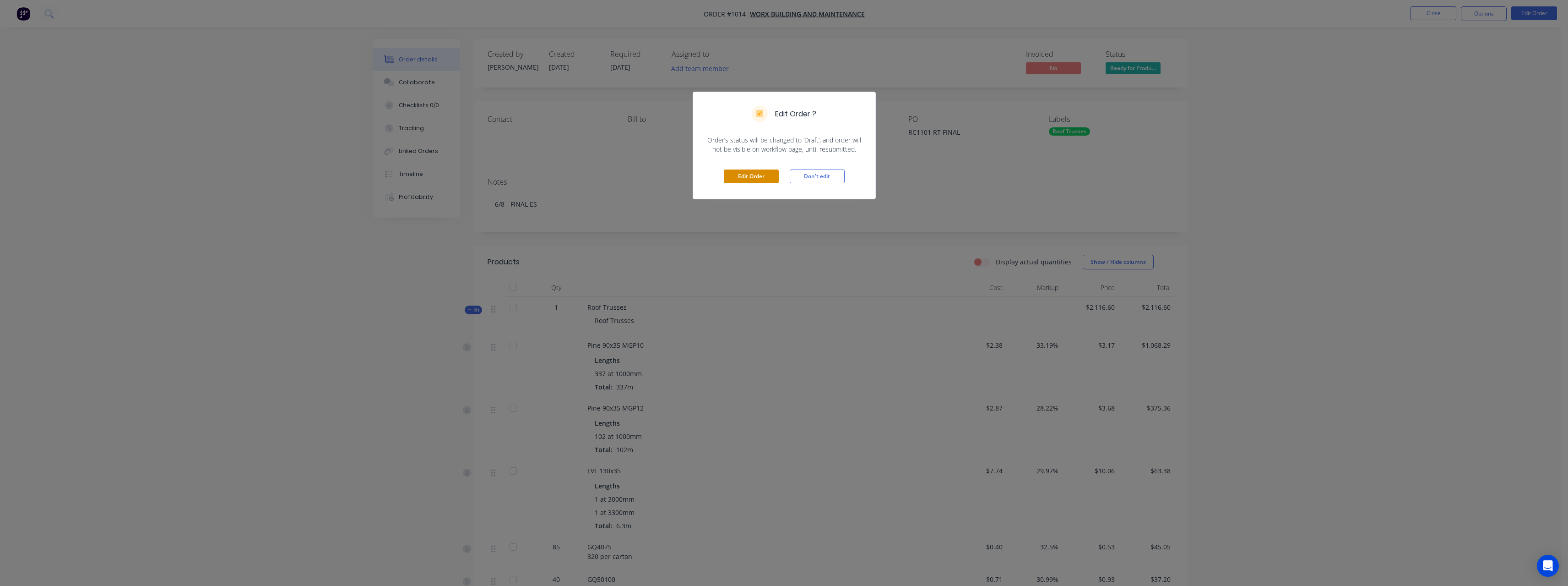
click at [757, 178] on button "Edit Order" at bounding box center [751, 176] width 55 height 13
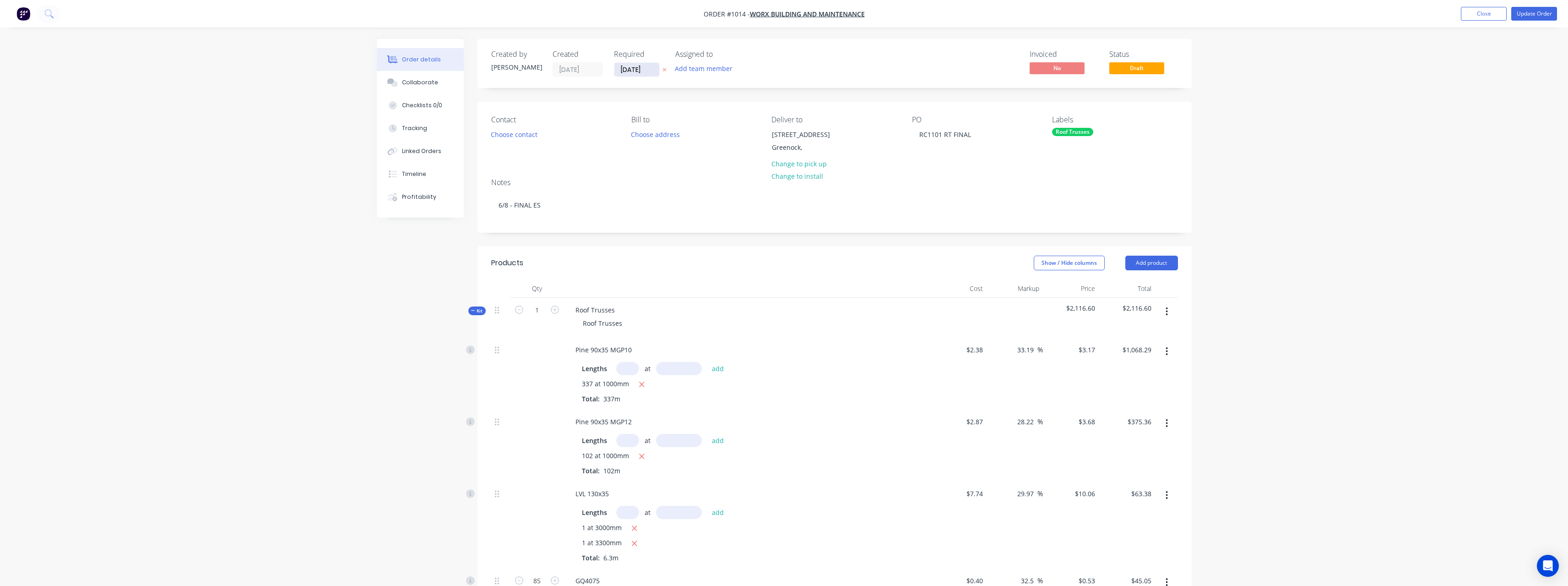
click at [657, 72] on input "09/09/25" at bounding box center [636, 70] width 45 height 13
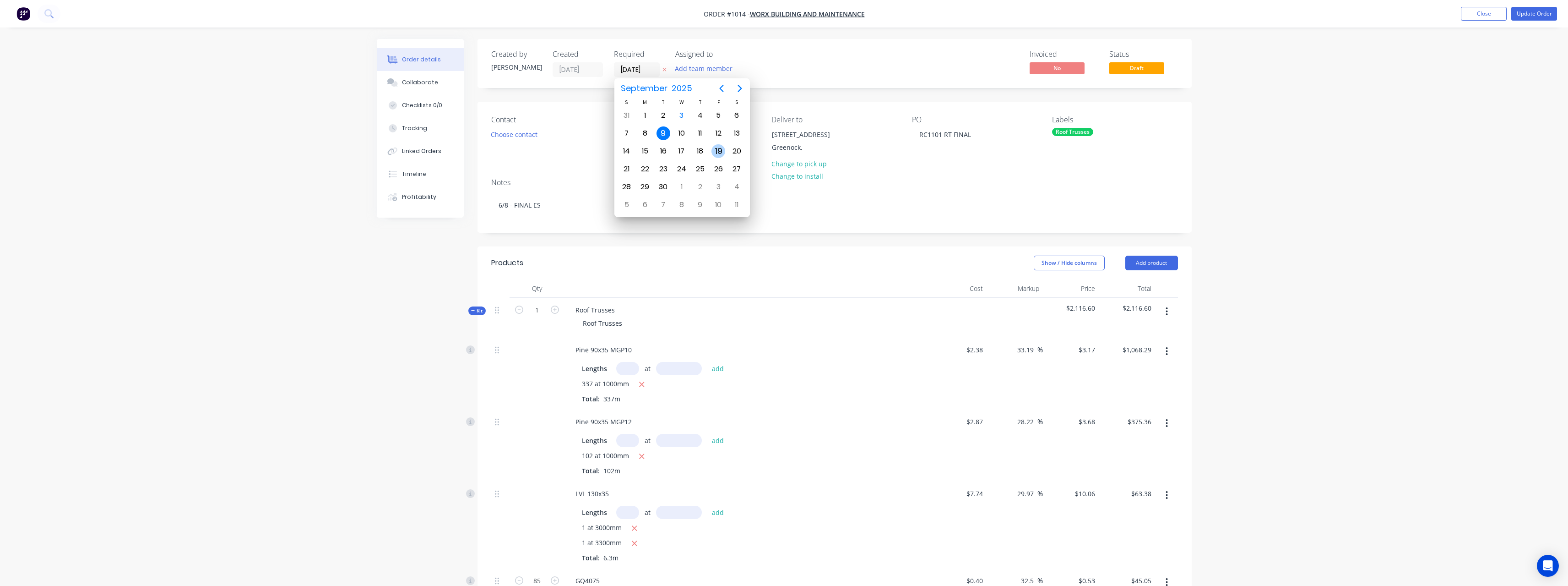
click at [716, 150] on div "19" at bounding box center [718, 151] width 13 height 13
type input "19/09/25"
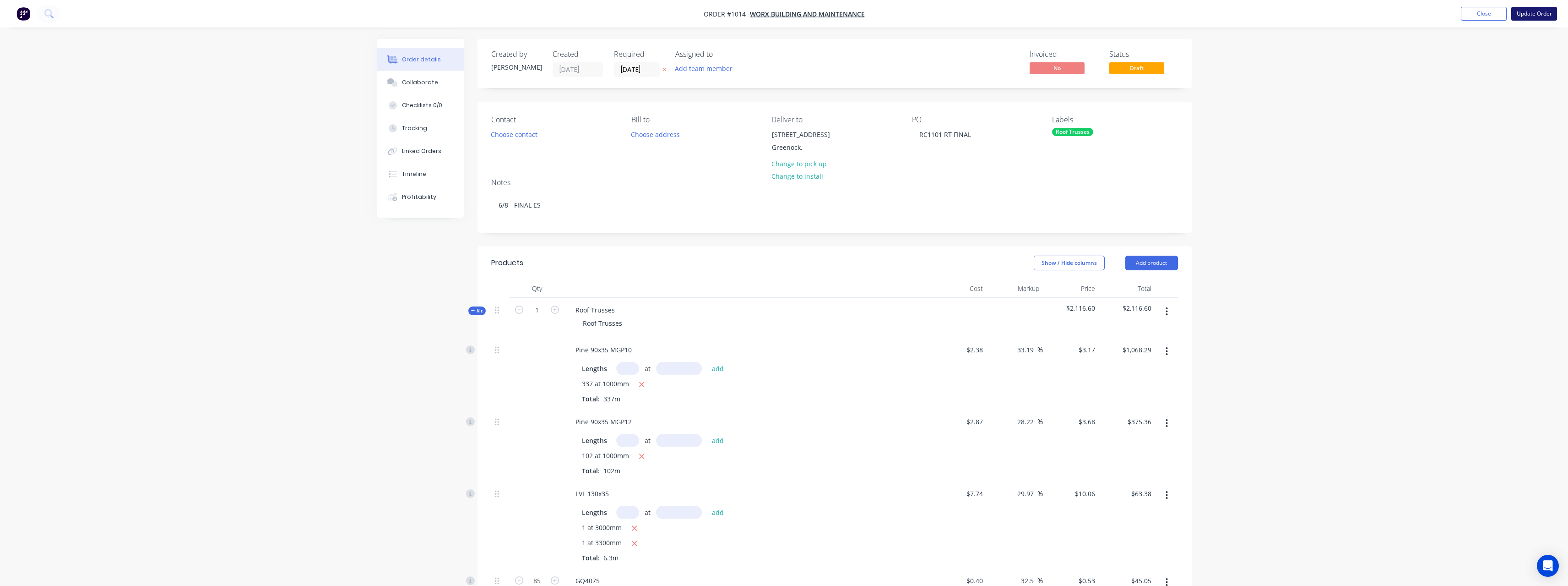
click at [1525, 13] on button "Update Order" at bounding box center [1534, 13] width 46 height 13
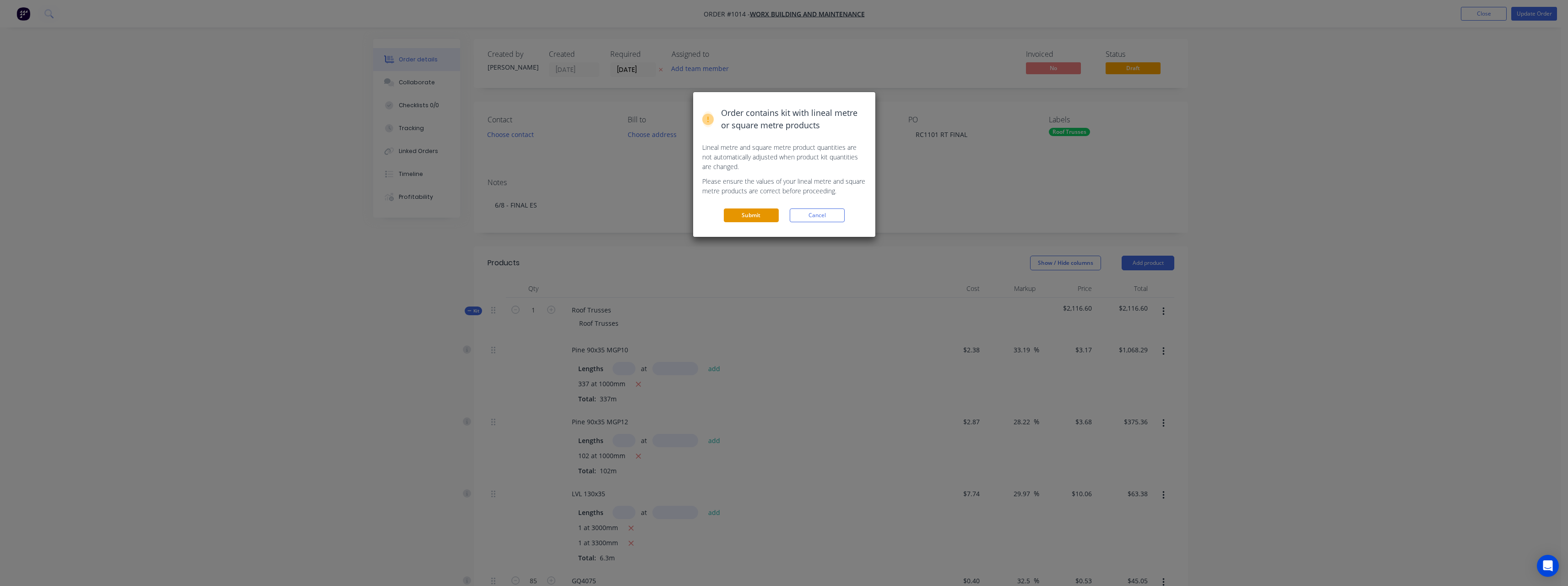
click at [763, 216] on button "Submit" at bounding box center [751, 215] width 55 height 13
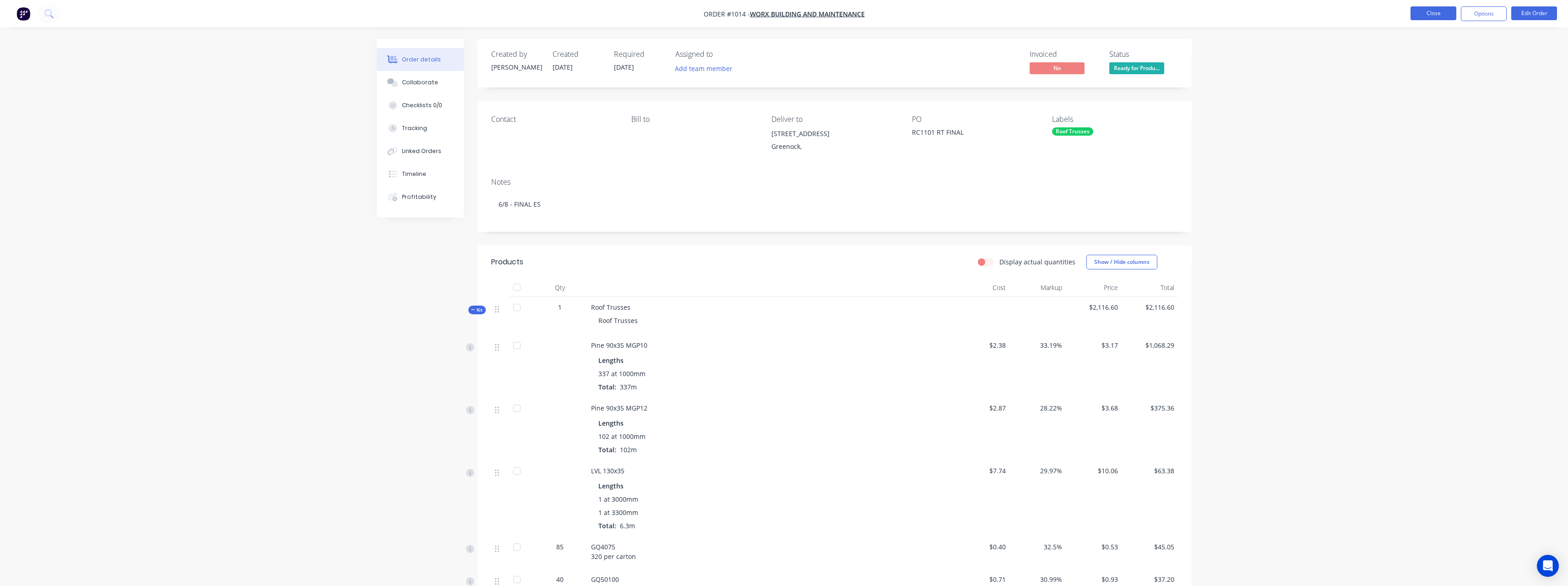
click at [1428, 17] on button "Close" at bounding box center [1433, 13] width 46 height 13
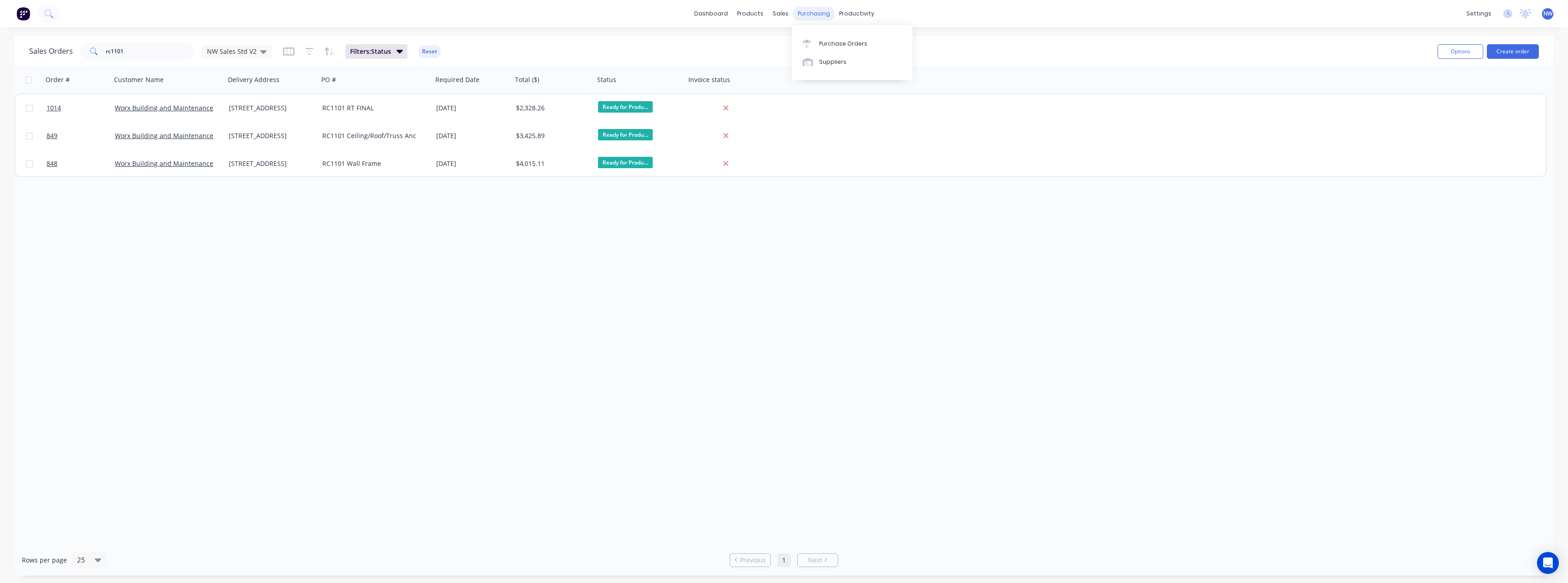
click at [807, 15] on div "purchasing" at bounding box center [814, 13] width 41 height 13
click at [843, 39] on link "Purchase Orders" at bounding box center [852, 43] width 121 height 18
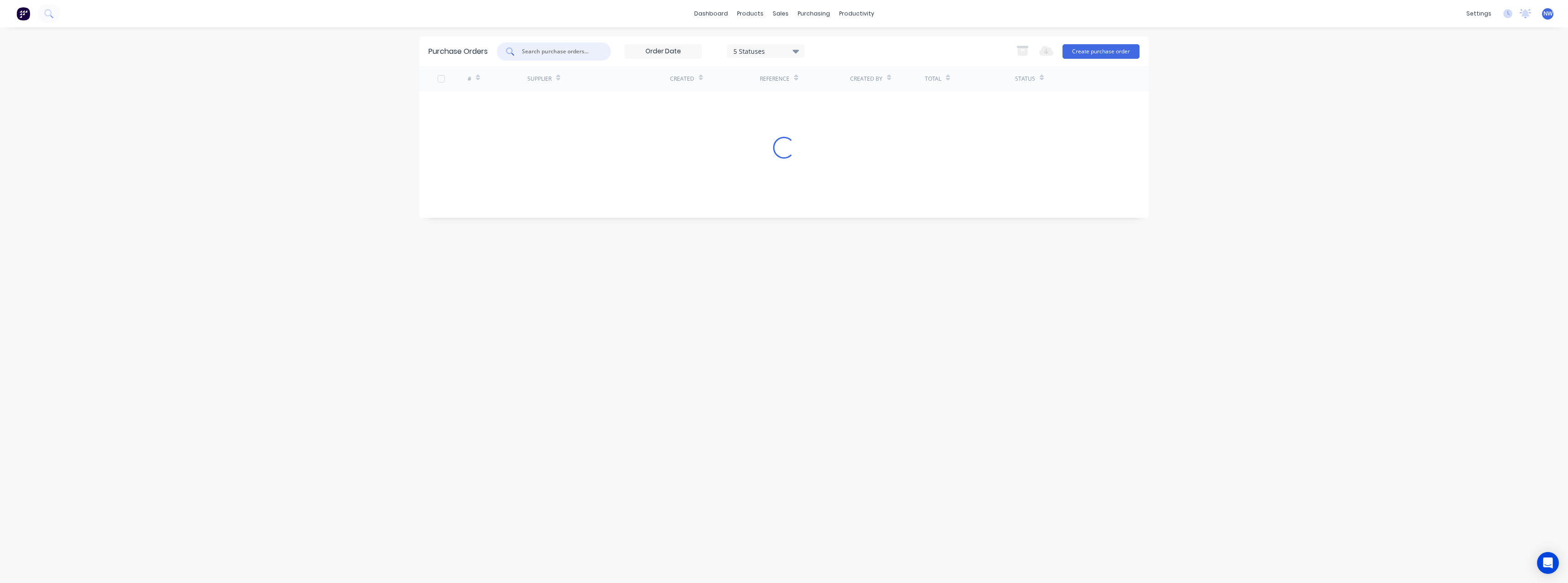
click at [546, 53] on input "text" at bounding box center [559, 51] width 75 height 9
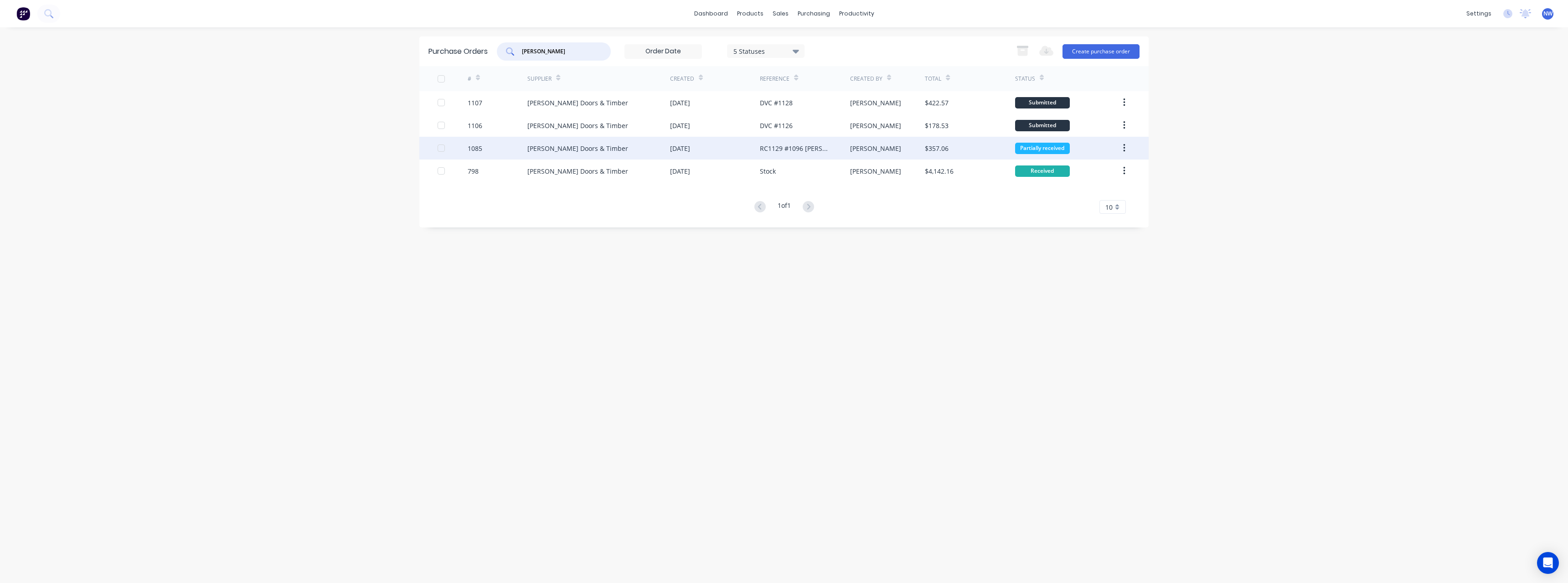
type input "hume"
click at [743, 151] on div "[DATE]" at bounding box center [715, 148] width 90 height 23
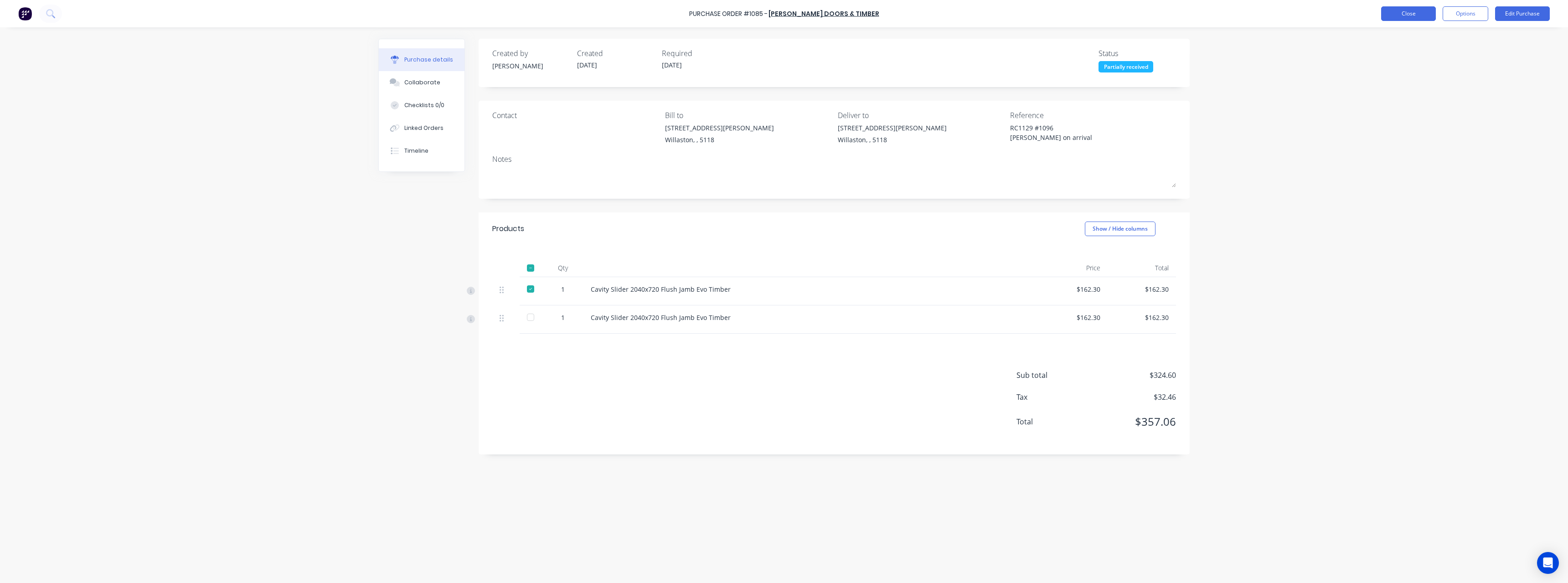
click at [1431, 12] on button "Close" at bounding box center [1409, 13] width 55 height 15
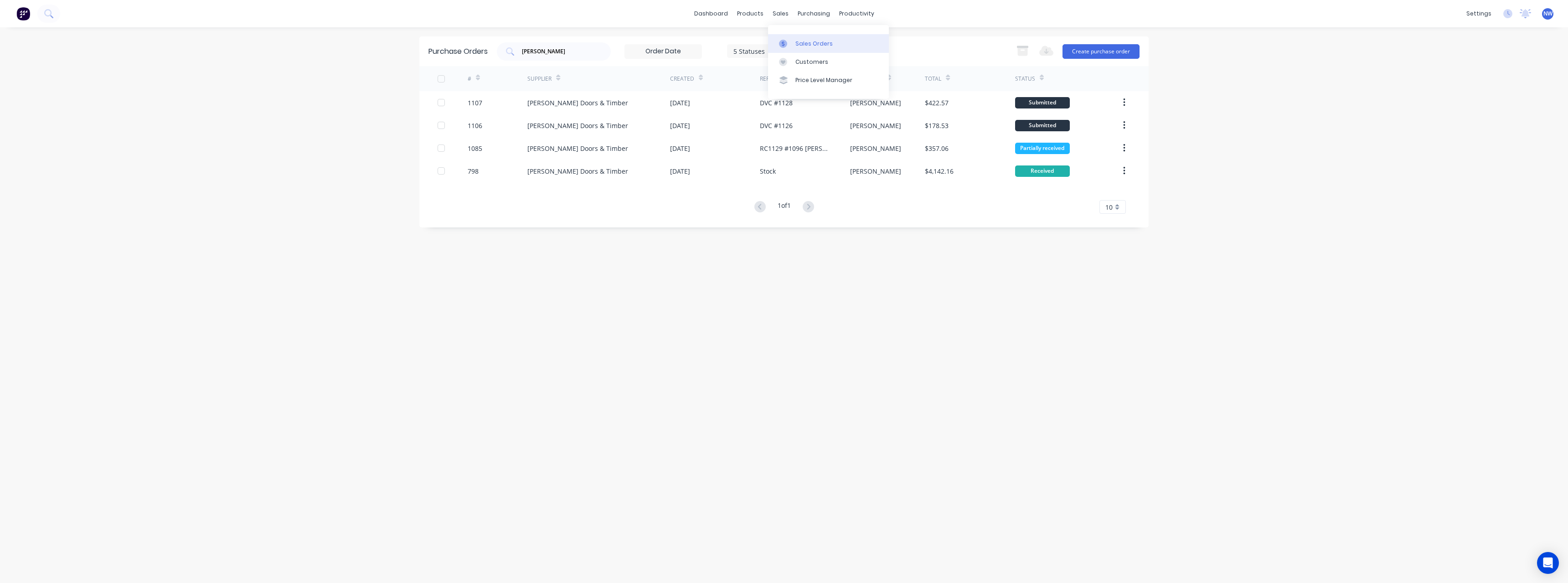
click at [803, 38] on link "Sales Orders" at bounding box center [828, 43] width 121 height 18
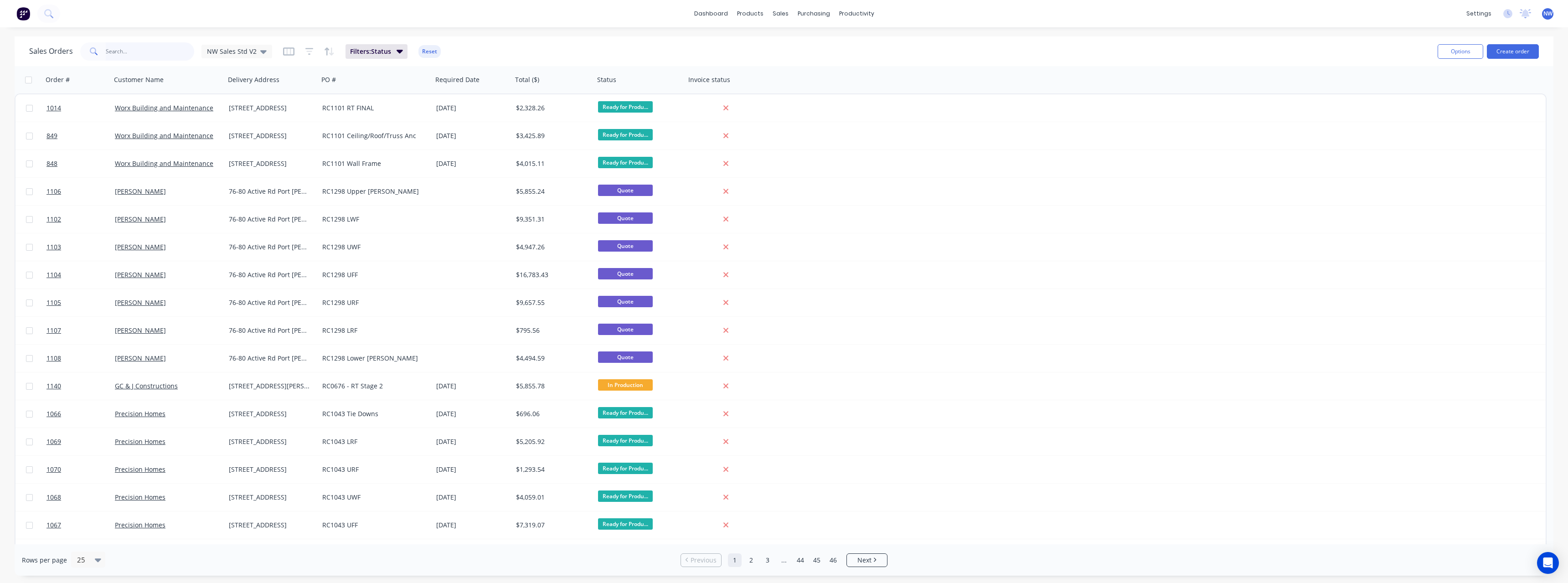
click at [150, 47] on input "text" at bounding box center [150, 52] width 89 height 18
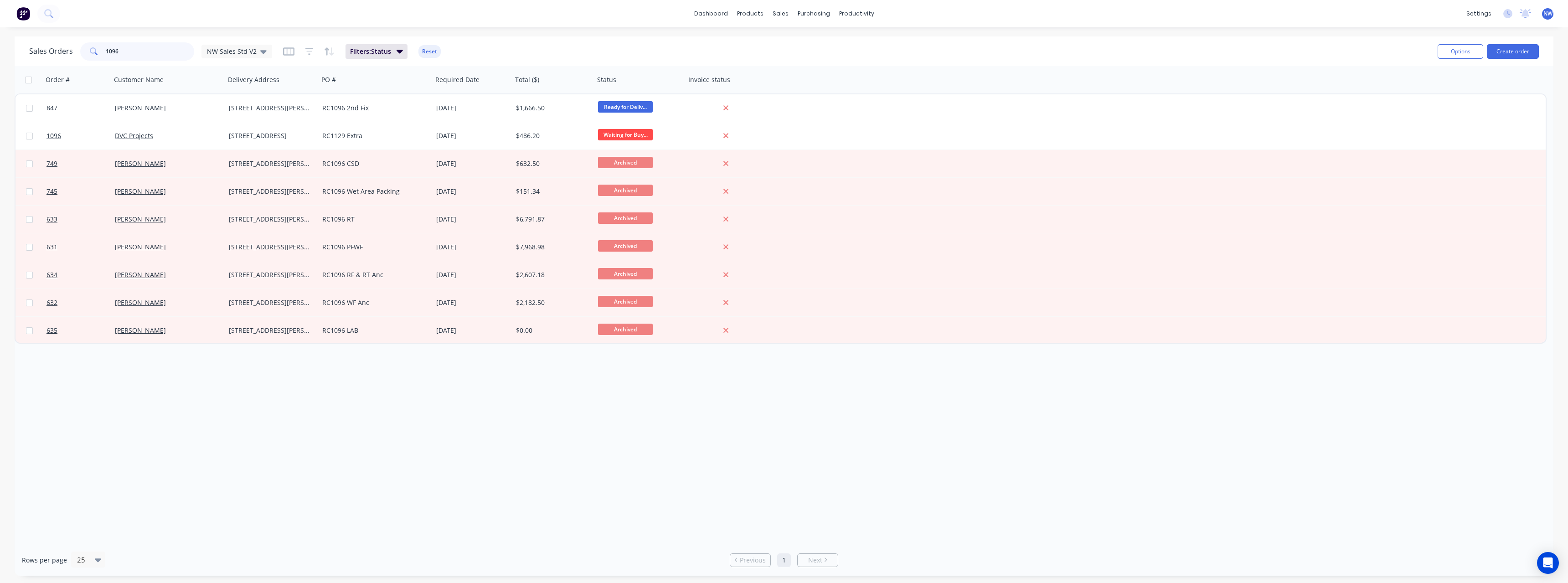
type input "1096"
click at [833, 49] on link "Purchase Orders" at bounding box center [852, 43] width 121 height 18
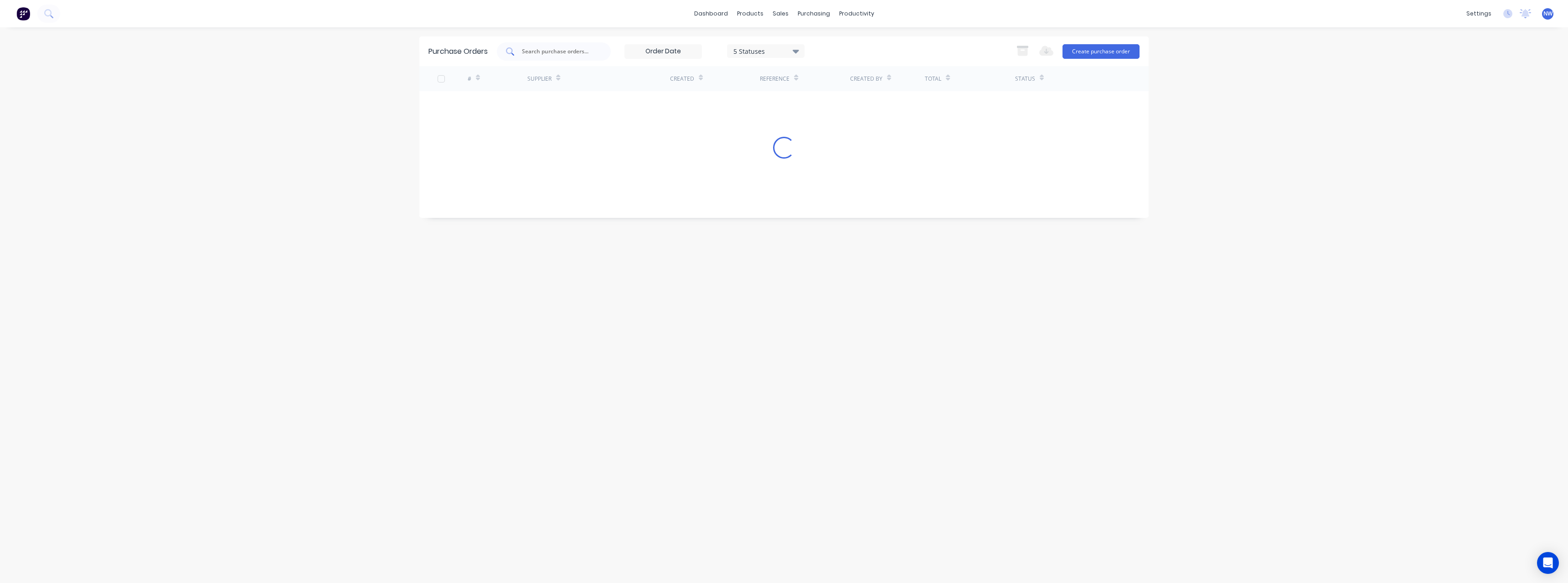
click at [564, 52] on input "text" at bounding box center [559, 51] width 75 height 9
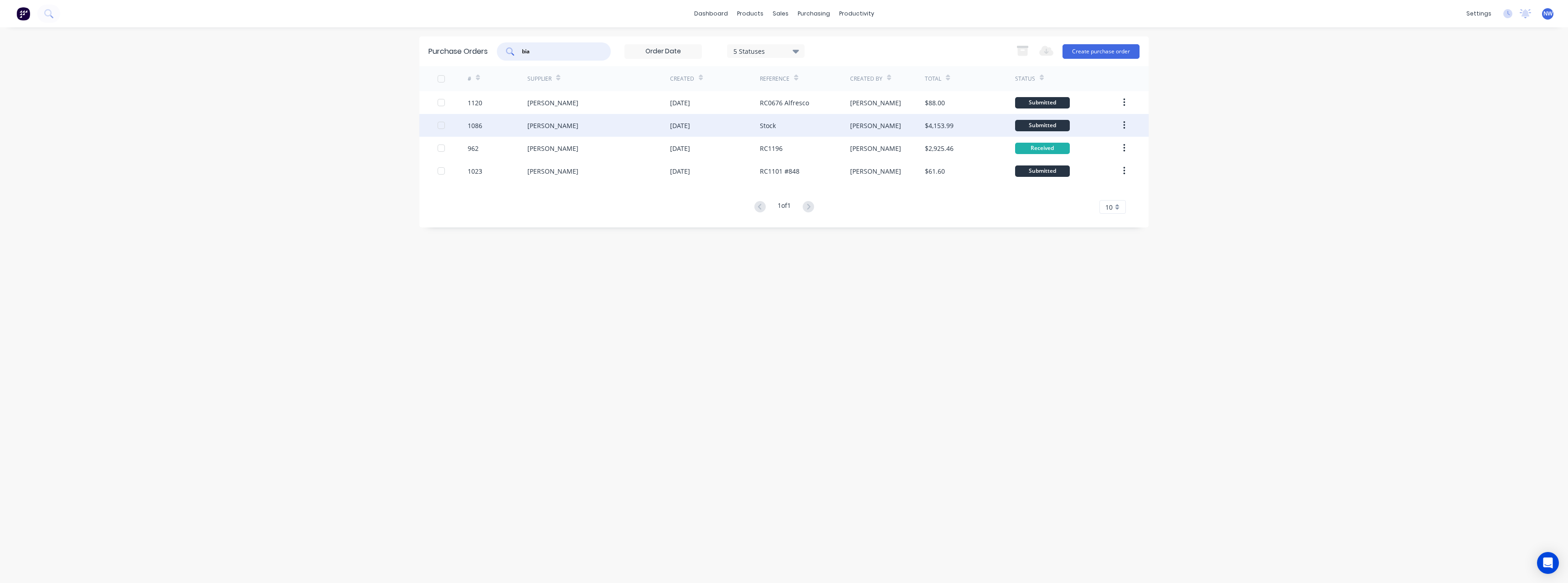
type input "bia"
click at [553, 130] on div "[PERSON_NAME]" at bounding box center [598, 125] width 142 height 23
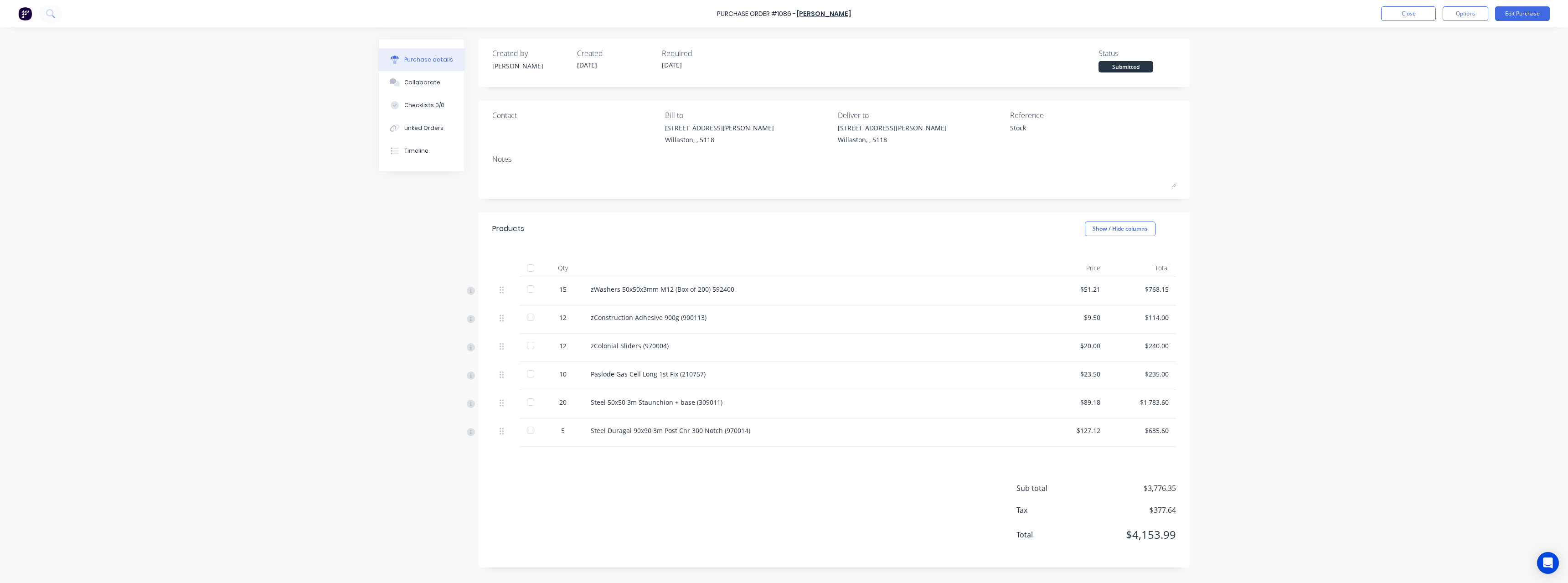
click at [534, 268] on div at bounding box center [531, 268] width 18 height 18
click at [1391, 15] on button "Close" at bounding box center [1409, 13] width 55 height 15
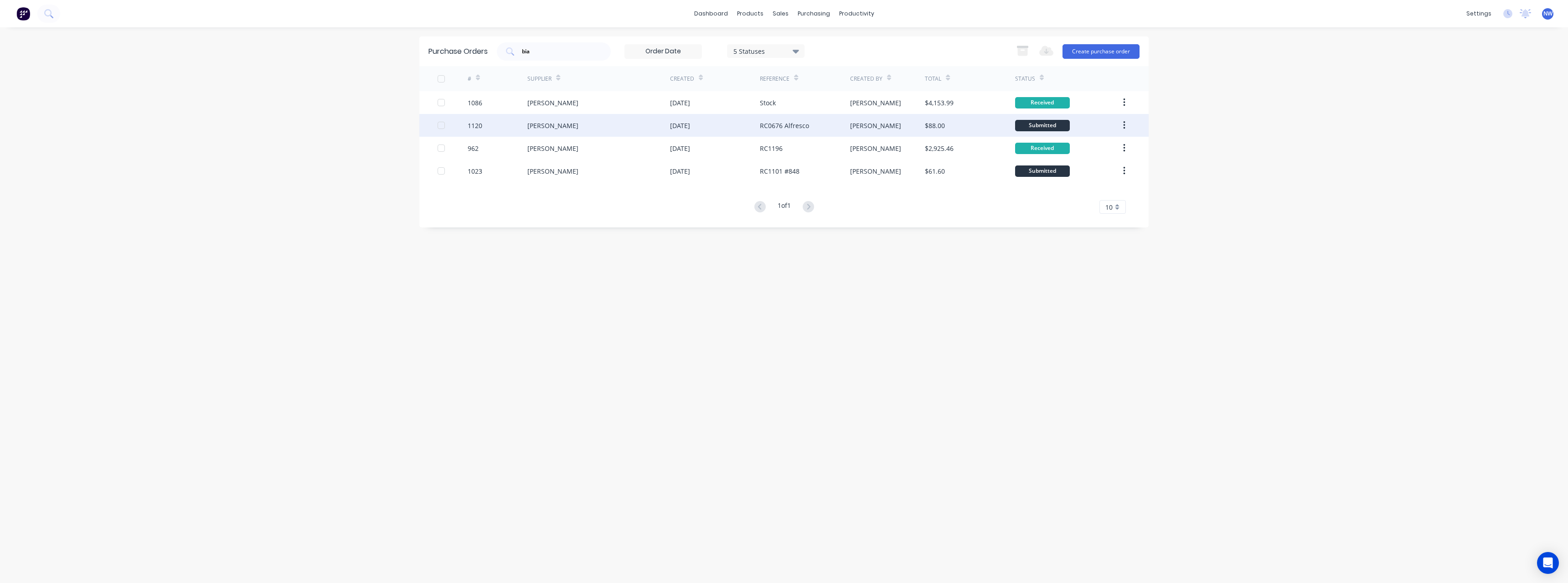
click at [967, 122] on div "$88.00" at bounding box center [970, 125] width 90 height 23
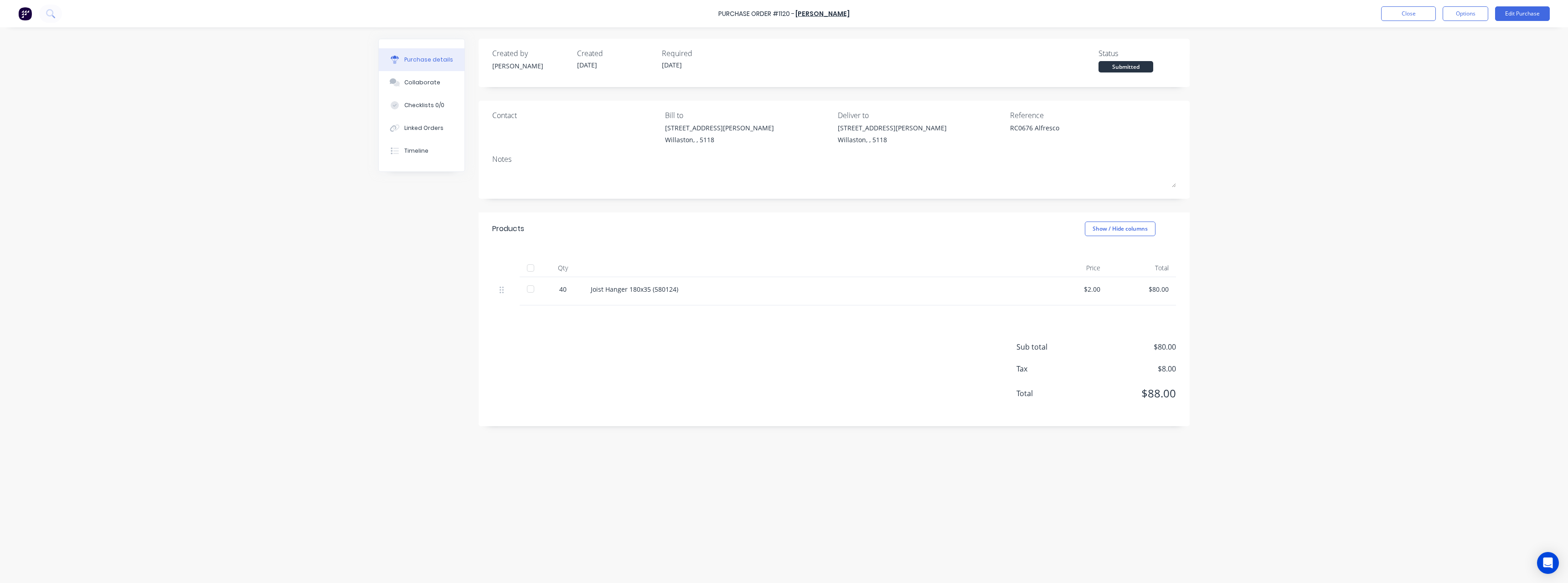
click at [530, 267] on div at bounding box center [531, 268] width 18 height 18
click at [1420, 13] on button "Close" at bounding box center [1409, 13] width 55 height 15
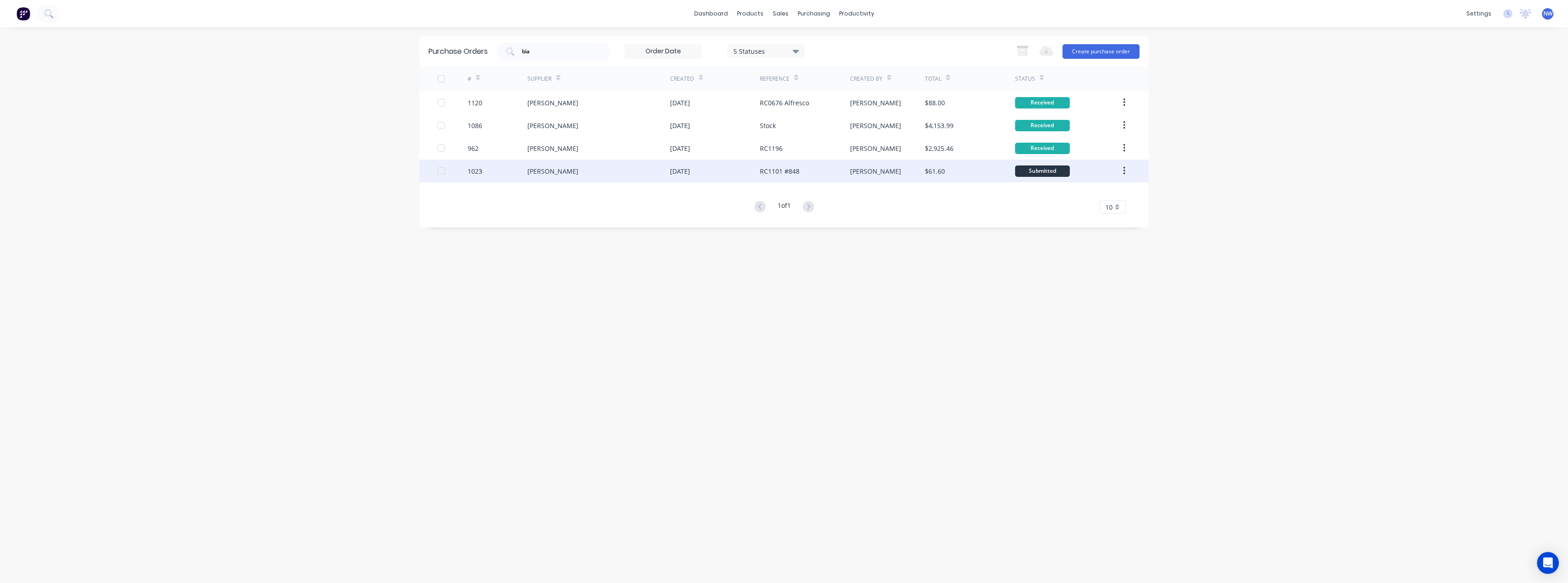
click at [820, 176] on div "RC1101 #848" at bounding box center [805, 170] width 90 height 23
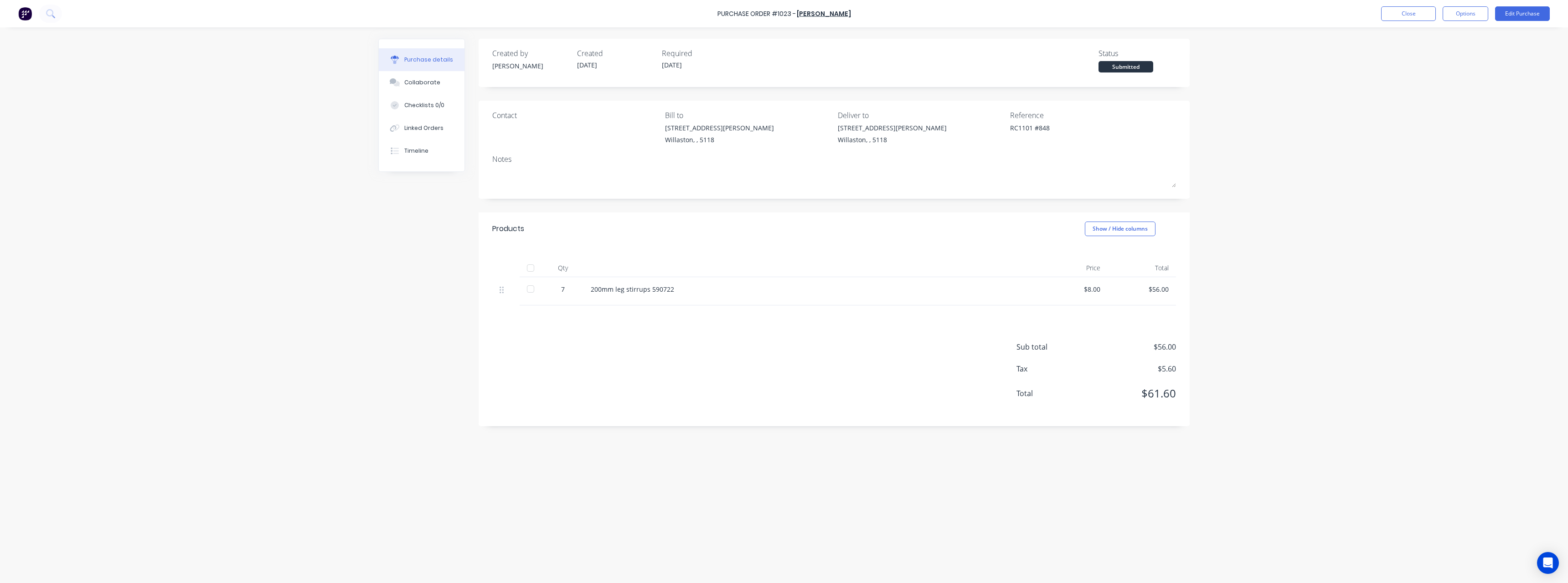
click at [532, 269] on div at bounding box center [531, 268] width 18 height 18
type textarea "x"
click at [1407, 16] on button "Close" at bounding box center [1409, 13] width 55 height 15
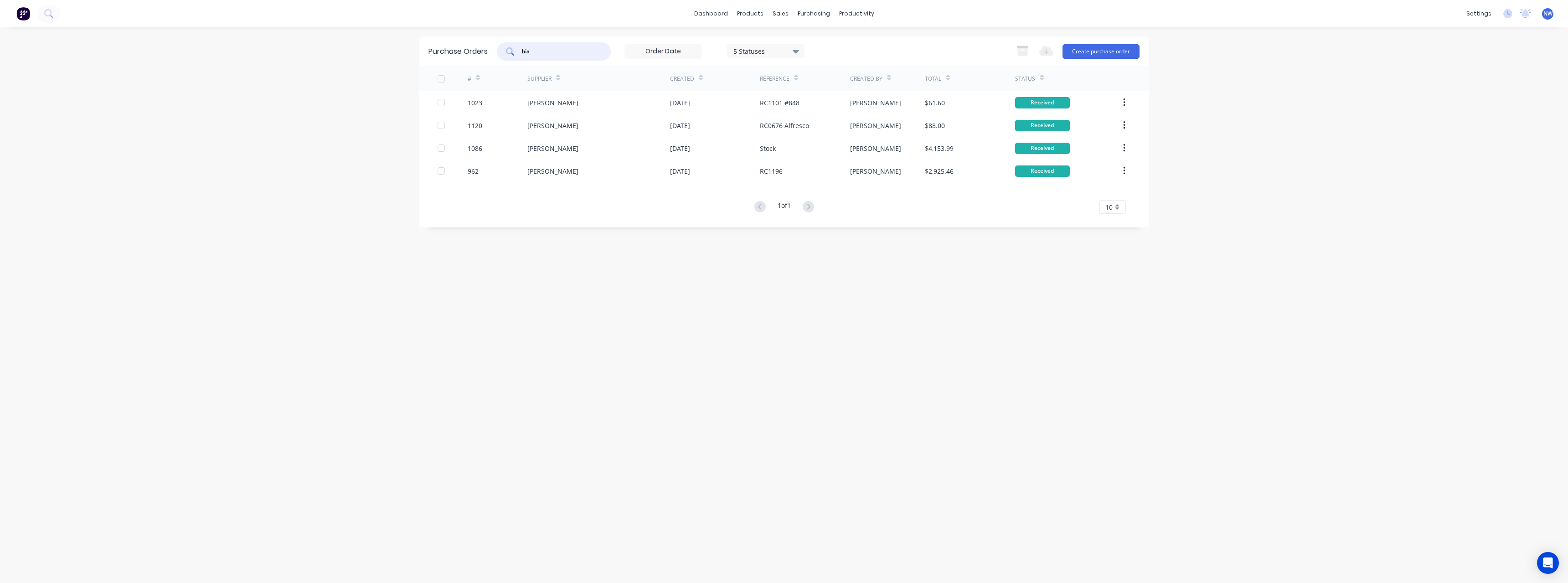
drag, startPoint x: 550, startPoint y: 54, endPoint x: 505, endPoint y: 54, distance: 45.0
click at [505, 54] on div "bia" at bounding box center [553, 52] width 114 height 18
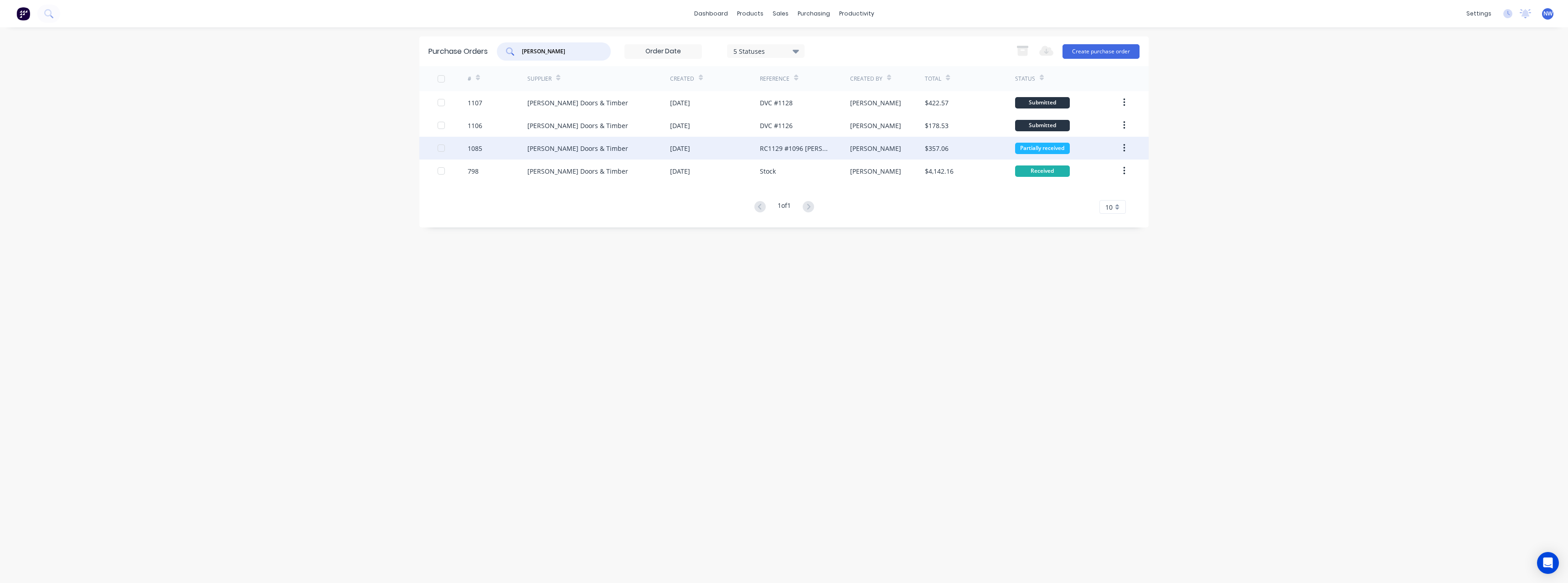
type input "hume"
click at [645, 148] on div "[PERSON_NAME] Doors & Timber" at bounding box center [598, 148] width 142 height 23
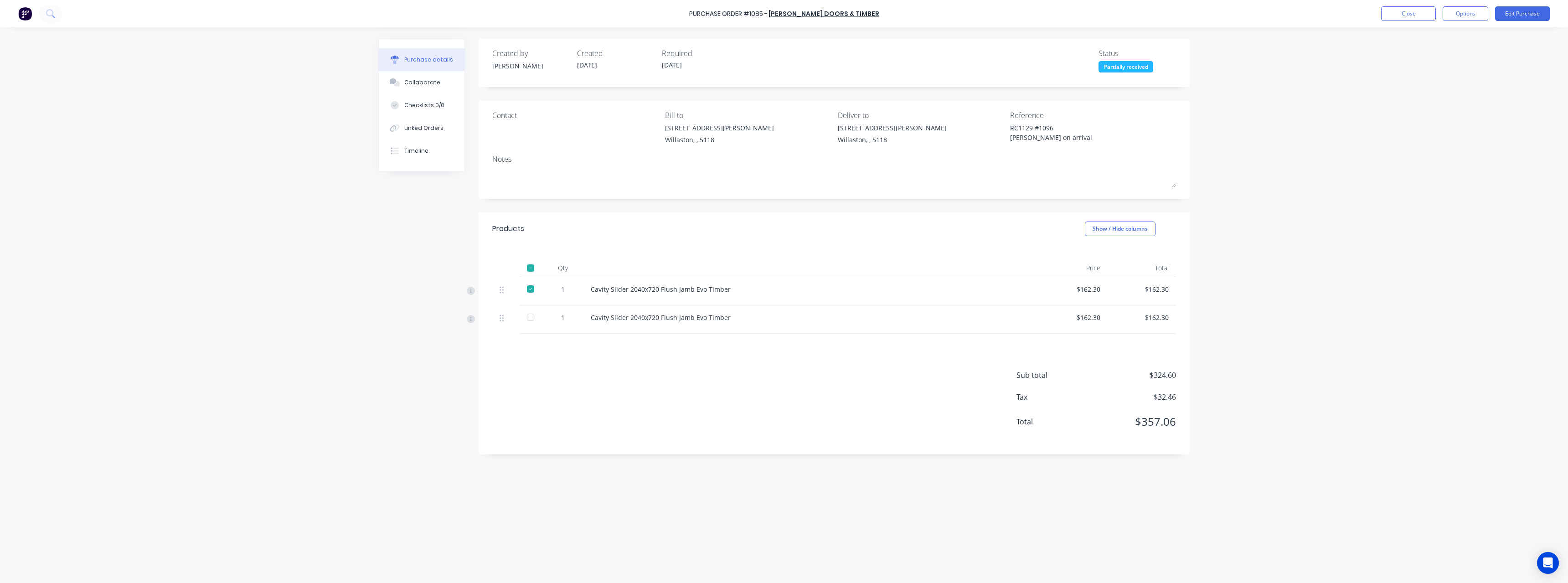
click at [533, 318] on div at bounding box center [531, 317] width 18 height 18
type textarea "x"
click at [1388, 12] on button "Close" at bounding box center [1409, 13] width 55 height 15
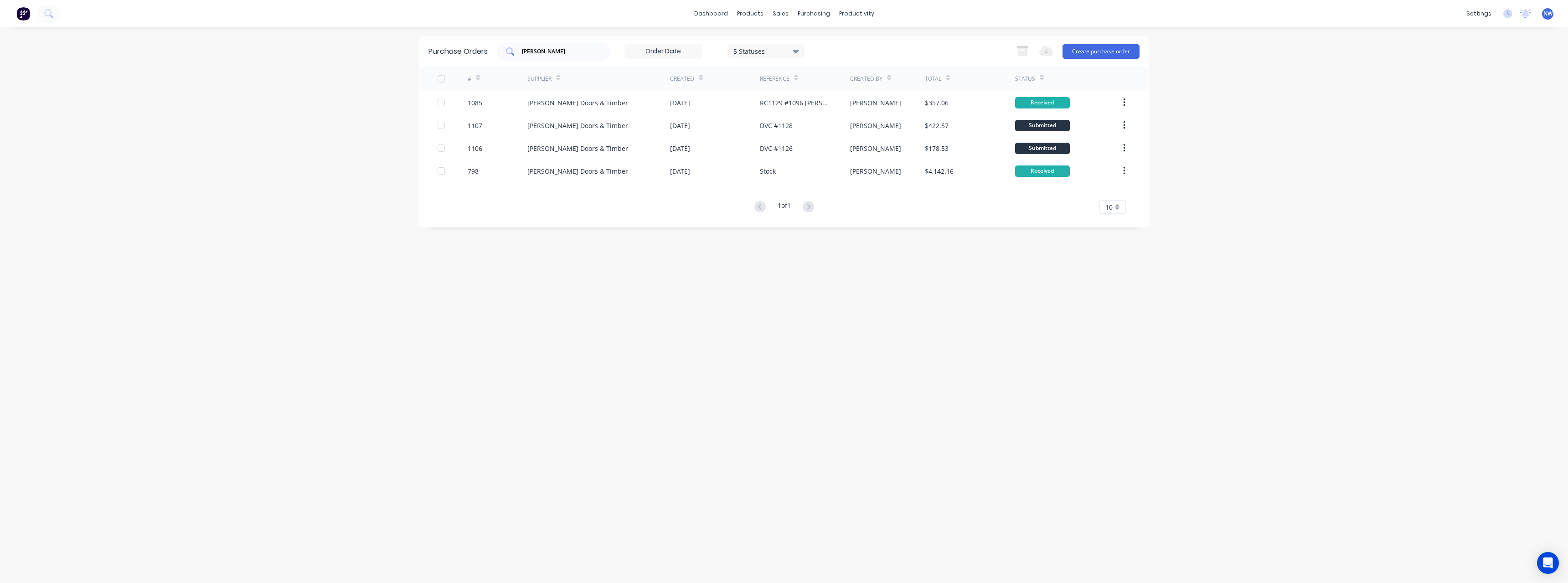
click at [550, 54] on input "hume" at bounding box center [559, 51] width 75 height 9
click at [796, 52] on icon at bounding box center [796, 51] width 6 height 10
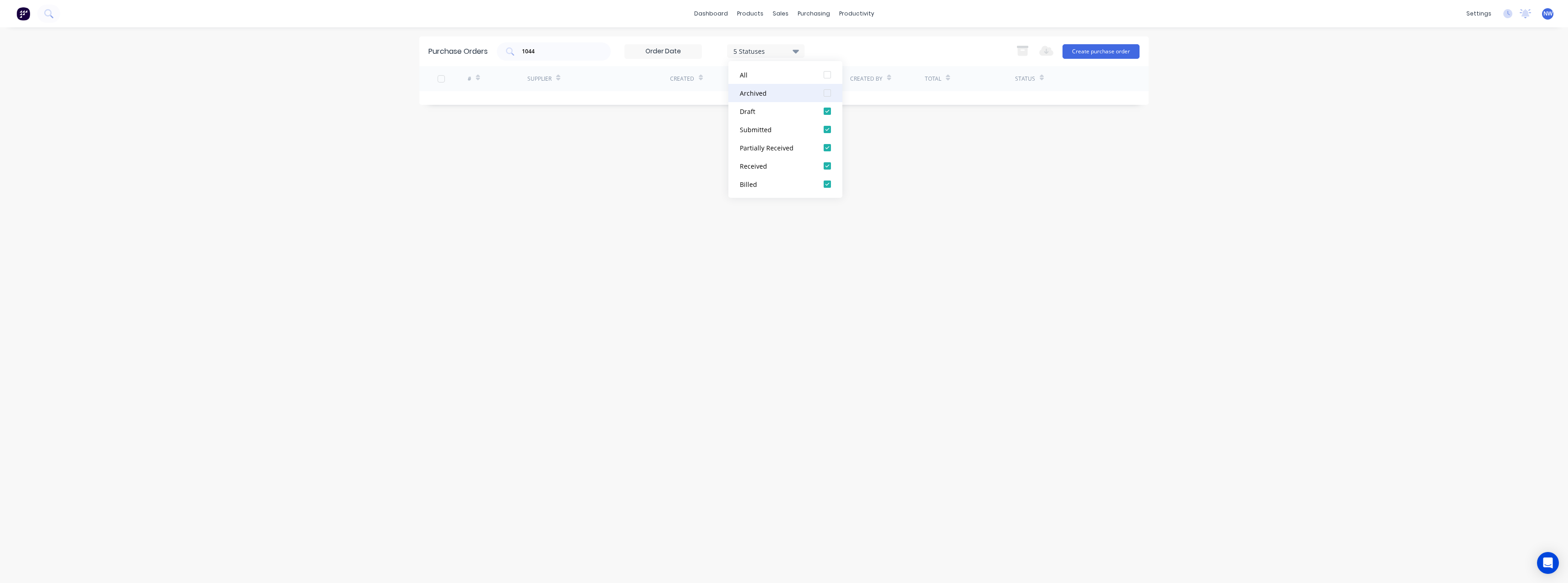
click at [793, 88] on div "Archived" at bounding box center [776, 93] width 73 height 10
click at [368, 220] on div "dashboard products sales purchasing productivity dashboard products Product Cat…" at bounding box center [784, 292] width 1568 height 583
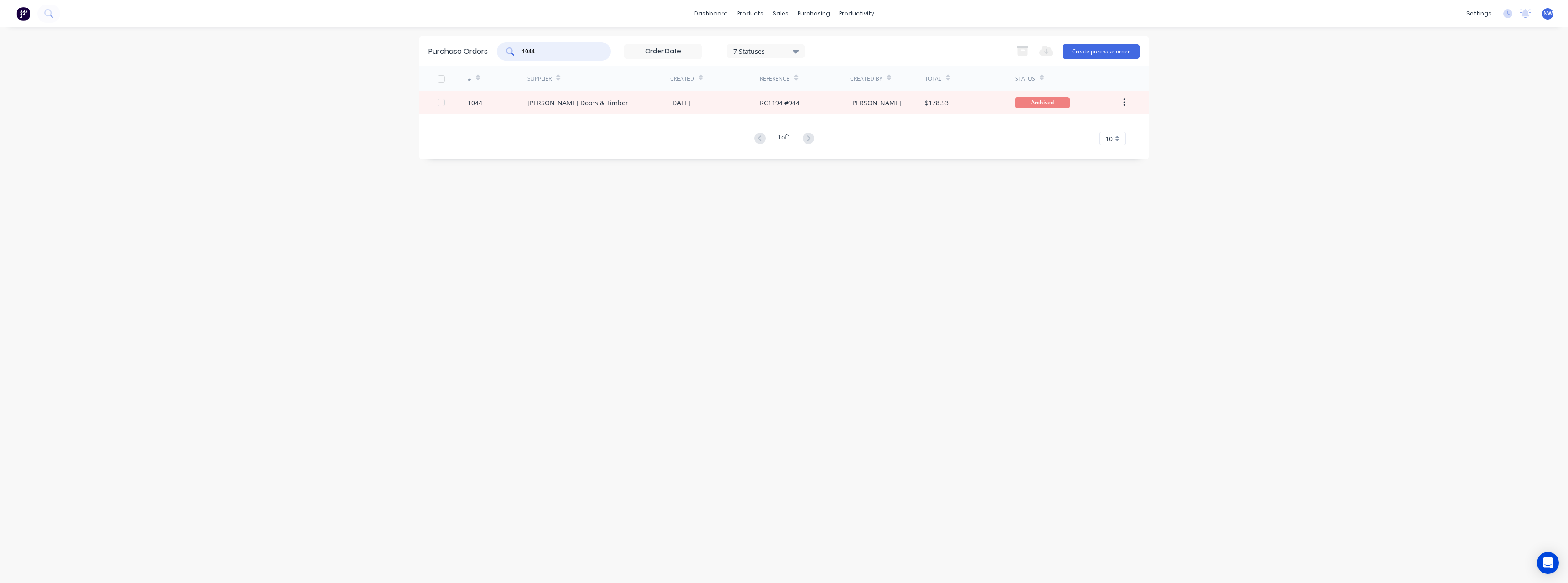
drag, startPoint x: 551, startPoint y: 49, endPoint x: 479, endPoint y: 55, distance: 72.2
click at [479, 55] on div "Purchase Orders 1044 7 Statuses 7 Statuses Export to Excel (XLSX) Create purcha…" at bounding box center [784, 51] width 729 height 30
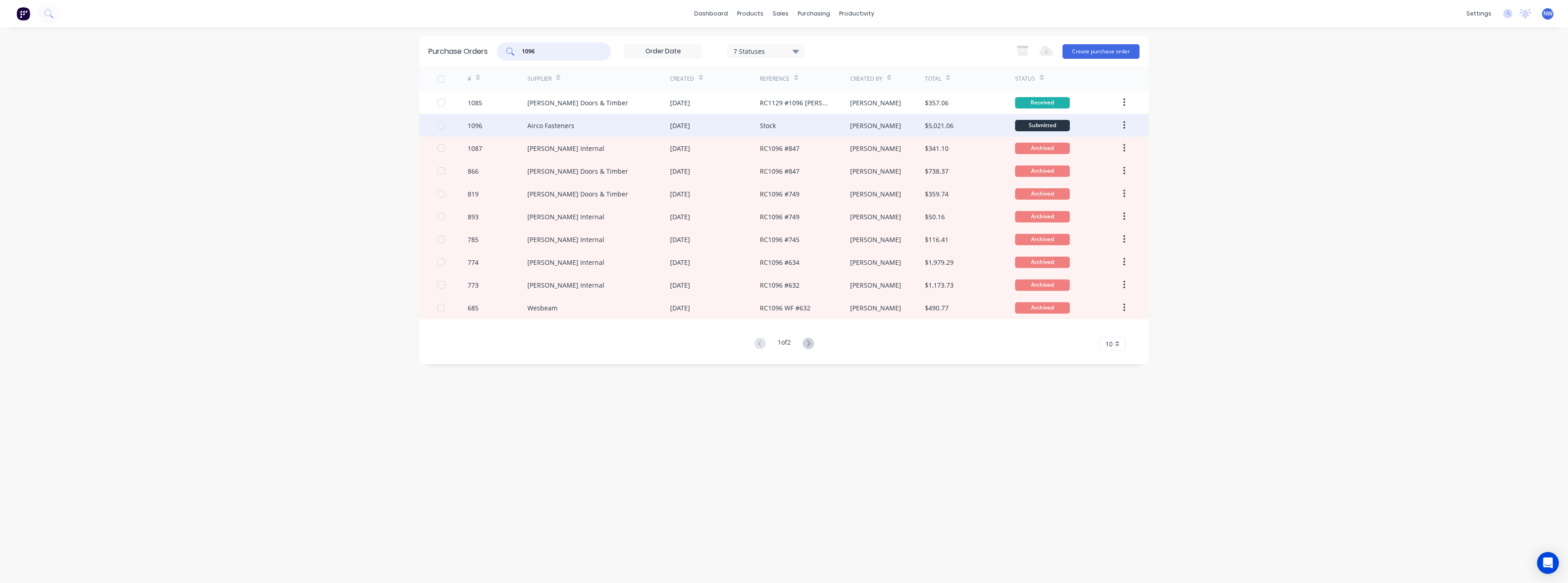
type input "1096"
click at [547, 128] on div "Airco Fasteners" at bounding box center [550, 125] width 47 height 10
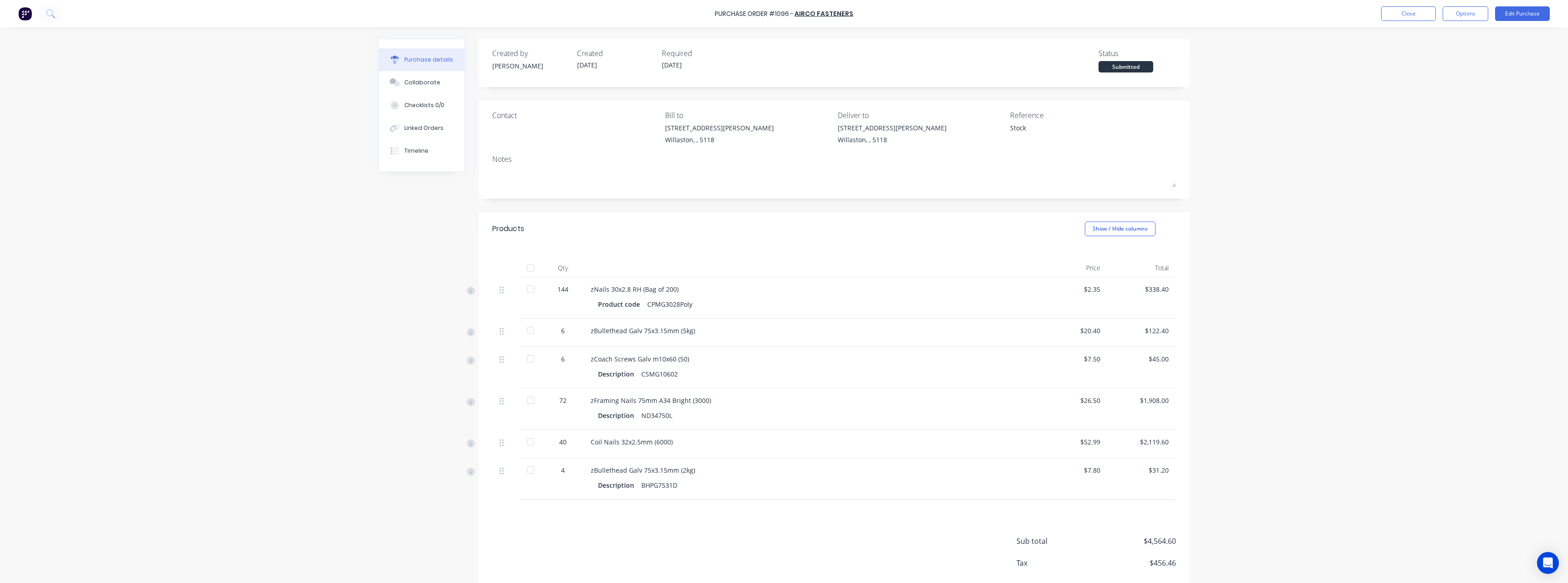
click at [527, 290] on div at bounding box center [531, 289] width 18 height 18
click at [529, 400] on div at bounding box center [531, 400] width 18 height 18
click at [530, 443] on div at bounding box center [531, 442] width 18 height 18
type textarea "x"
click at [1414, 11] on button "Close" at bounding box center [1409, 13] width 55 height 15
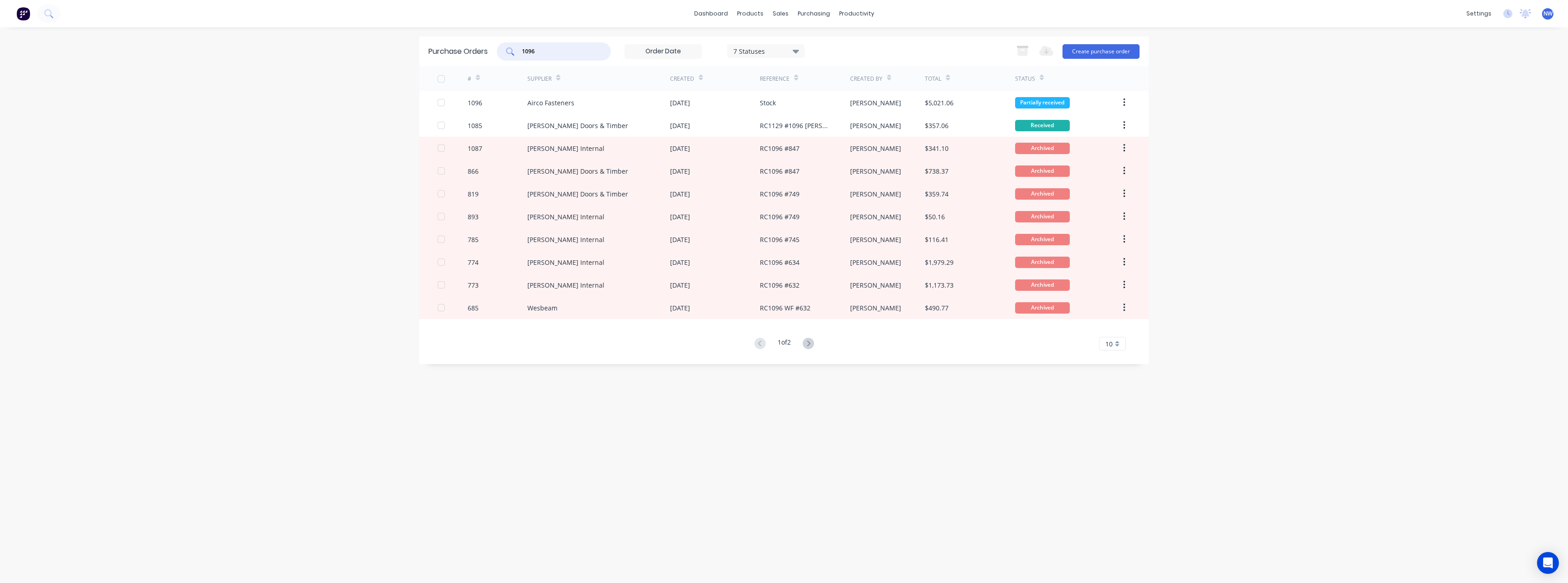
drag, startPoint x: 536, startPoint y: 55, endPoint x: 509, endPoint y: 57, distance: 27.1
click at [509, 57] on div "1096" at bounding box center [553, 52] width 114 height 18
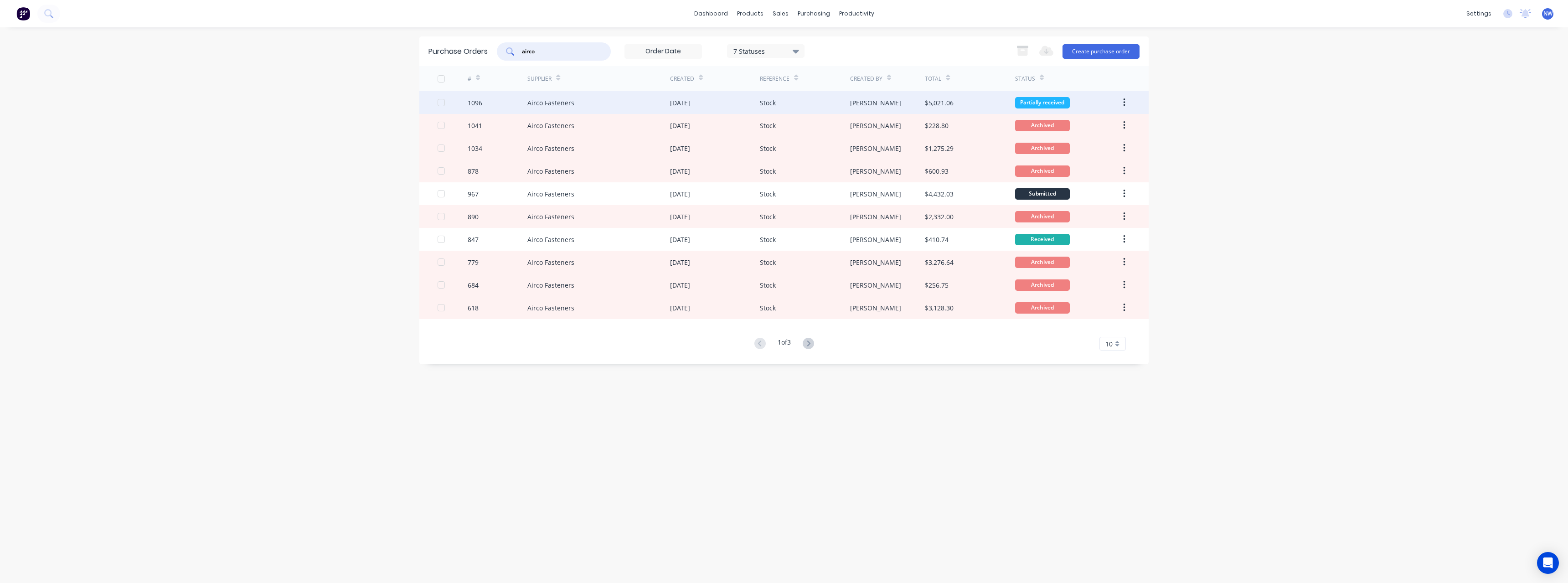
type input "airco"
click at [616, 103] on div "Airco Fasteners" at bounding box center [598, 102] width 142 height 23
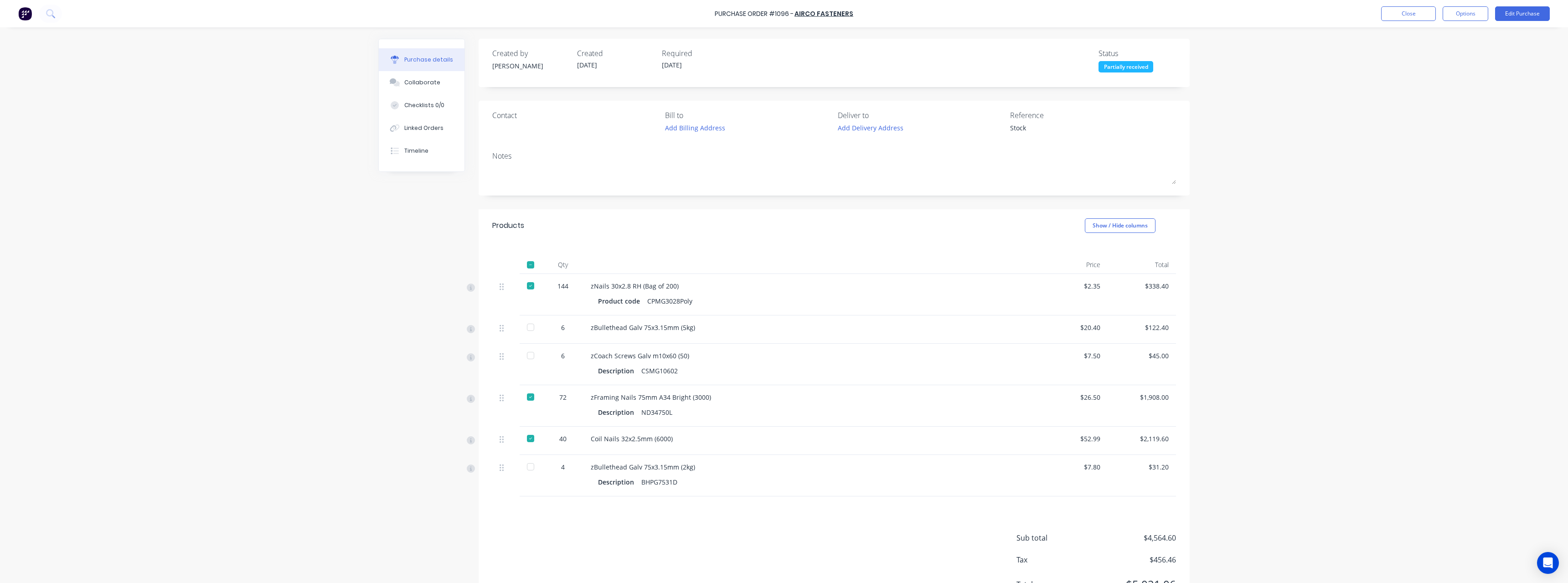
type textarea "x"
click at [1413, 18] on button "Close" at bounding box center [1409, 13] width 55 height 15
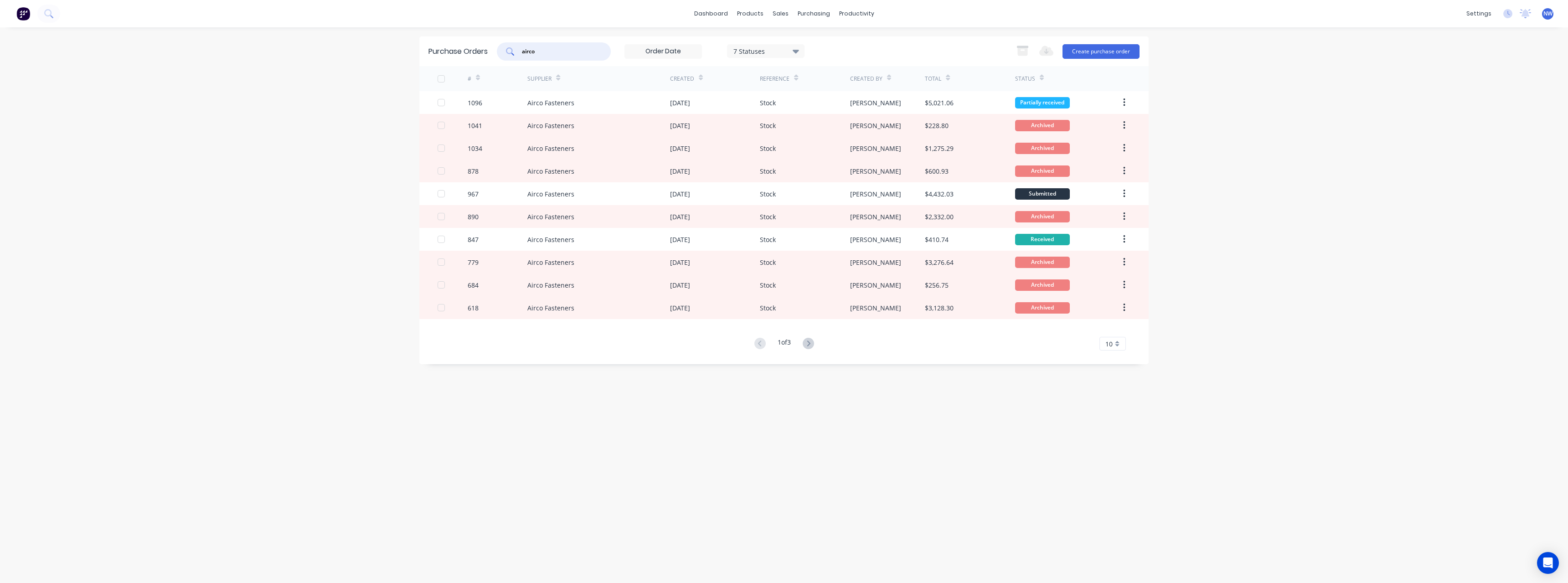
drag, startPoint x: 555, startPoint y: 54, endPoint x: 509, endPoint y: 55, distance: 46.0
click at [509, 55] on div "airco" at bounding box center [553, 52] width 114 height 18
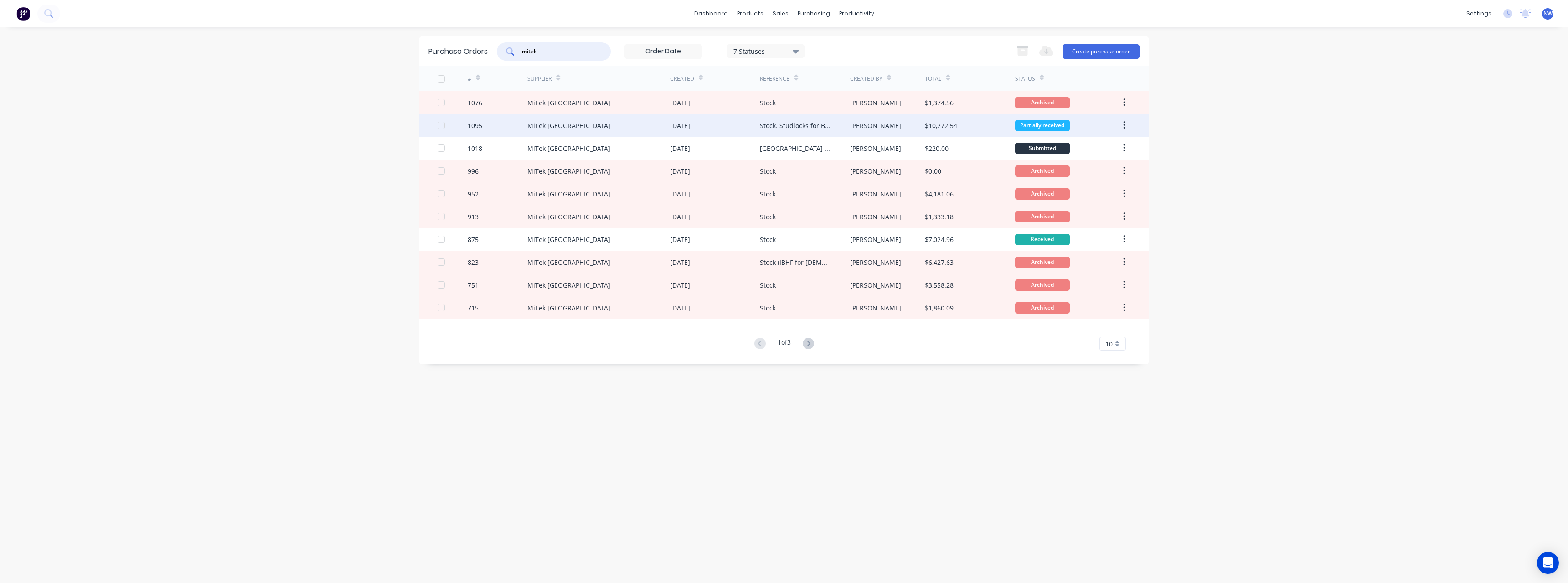
type input "mitek"
click at [553, 127] on div "MiTek [GEOGRAPHIC_DATA]" at bounding box center [569, 125] width 83 height 10
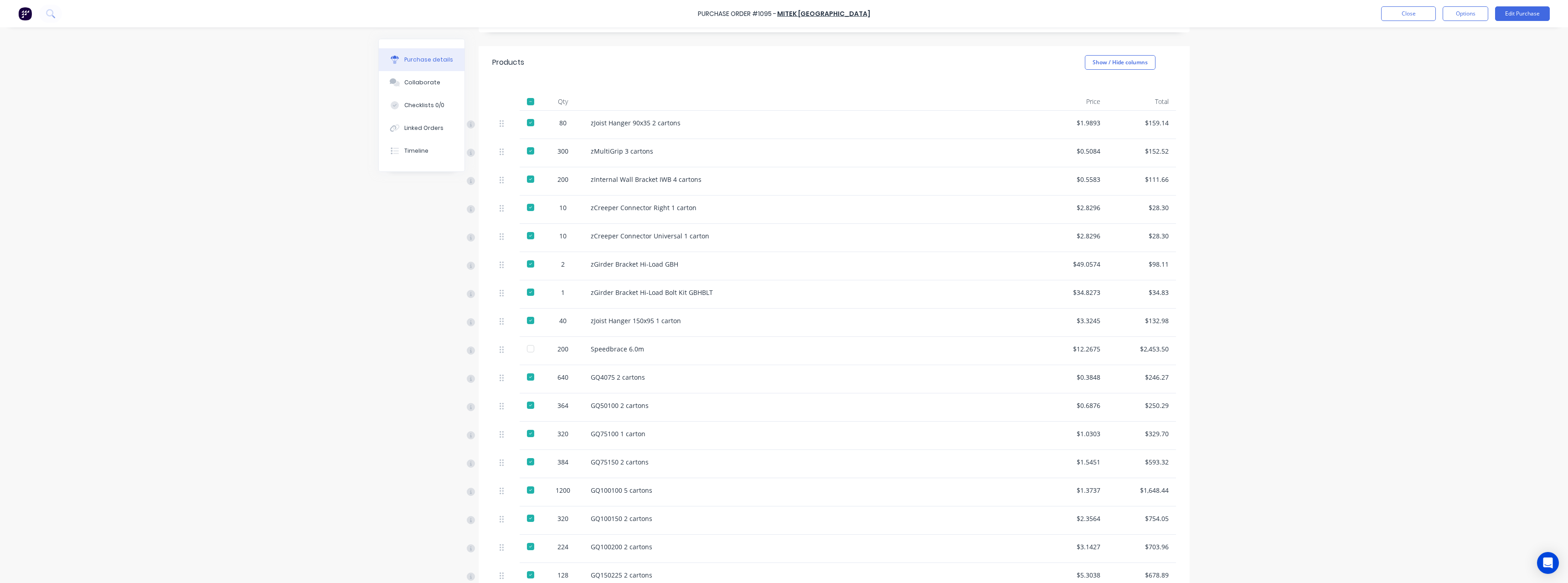
scroll to position [183, 0]
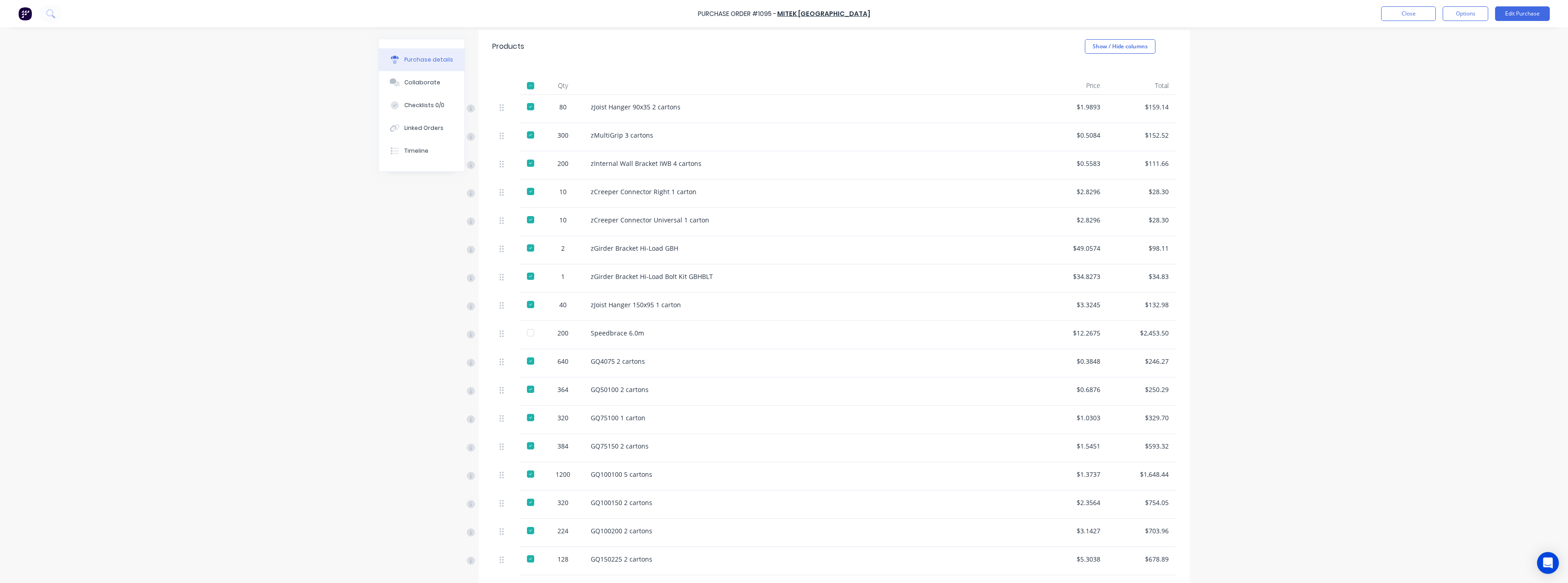
click at [529, 332] on div at bounding box center [531, 333] width 18 height 18
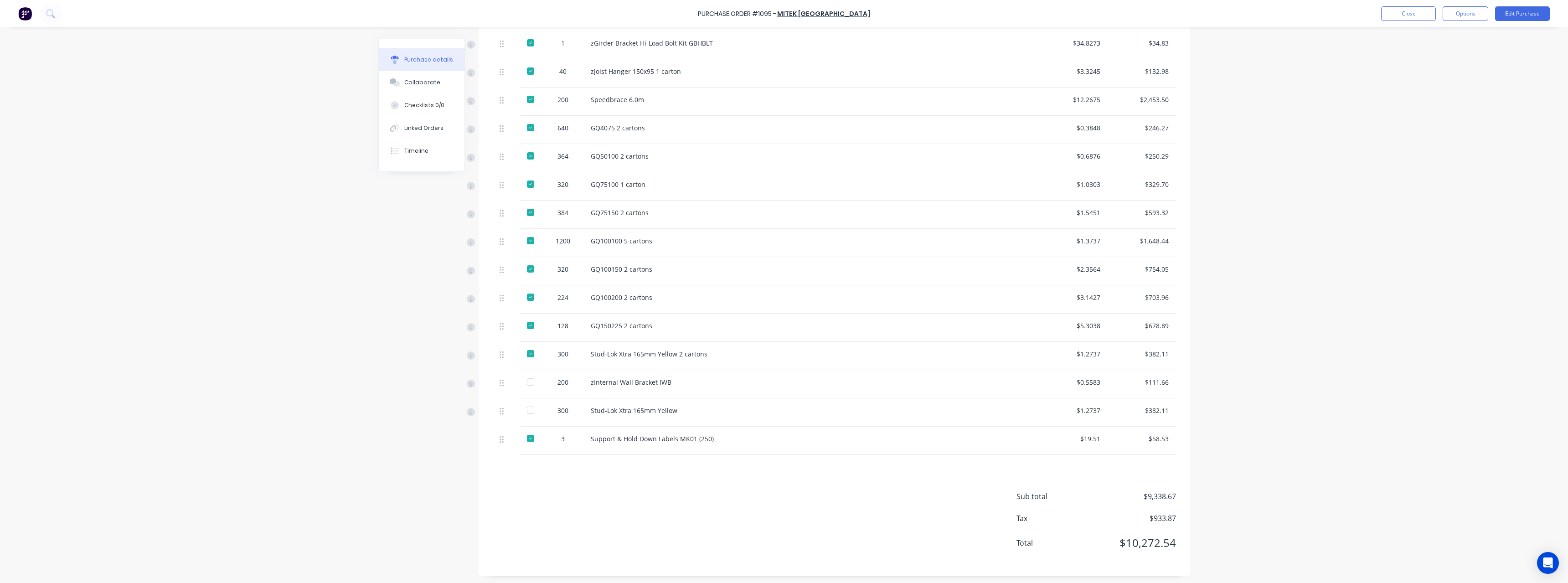
scroll to position [417, 0]
click at [523, 380] on div at bounding box center [531, 380] width 18 height 18
click at [528, 407] on div at bounding box center [531, 408] width 18 height 18
click at [1409, 21] on div "Purchase Order #1095 - MiTek Australia Close Options Edit Purchase" at bounding box center [784, 13] width 1568 height 27
type textarea "x"
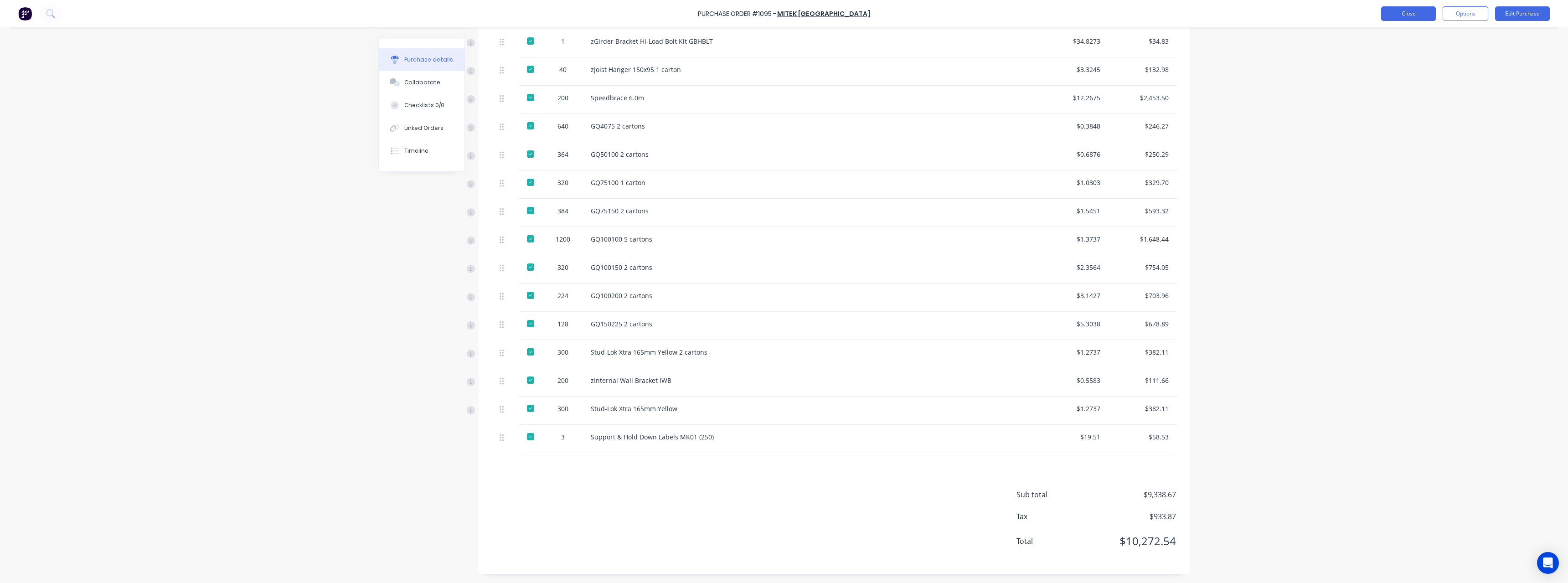
click at [1409, 18] on button "Close" at bounding box center [1409, 13] width 55 height 15
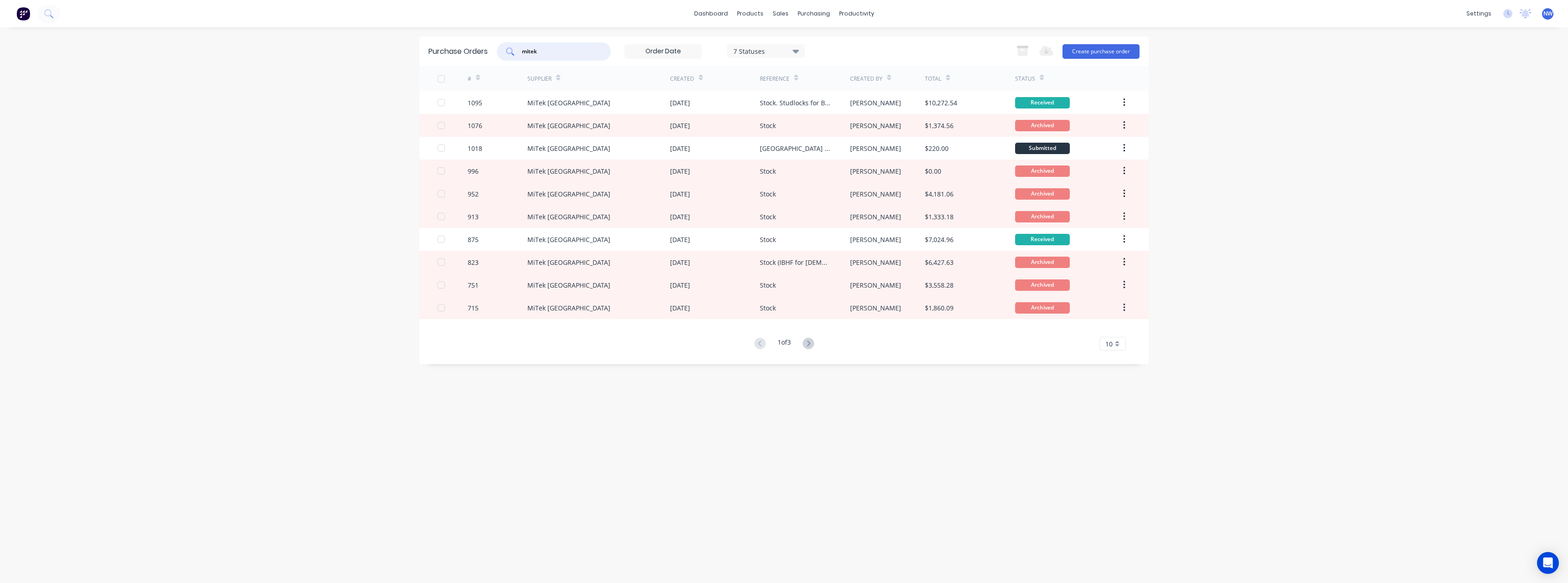
drag, startPoint x: 545, startPoint y: 54, endPoint x: 495, endPoint y: 55, distance: 50.0
click at [495, 55] on div "Purchase Orders mitek 7 Statuses 7 Statuses Export to Excel (XLSX) Create purch…" at bounding box center [784, 51] width 729 height 30
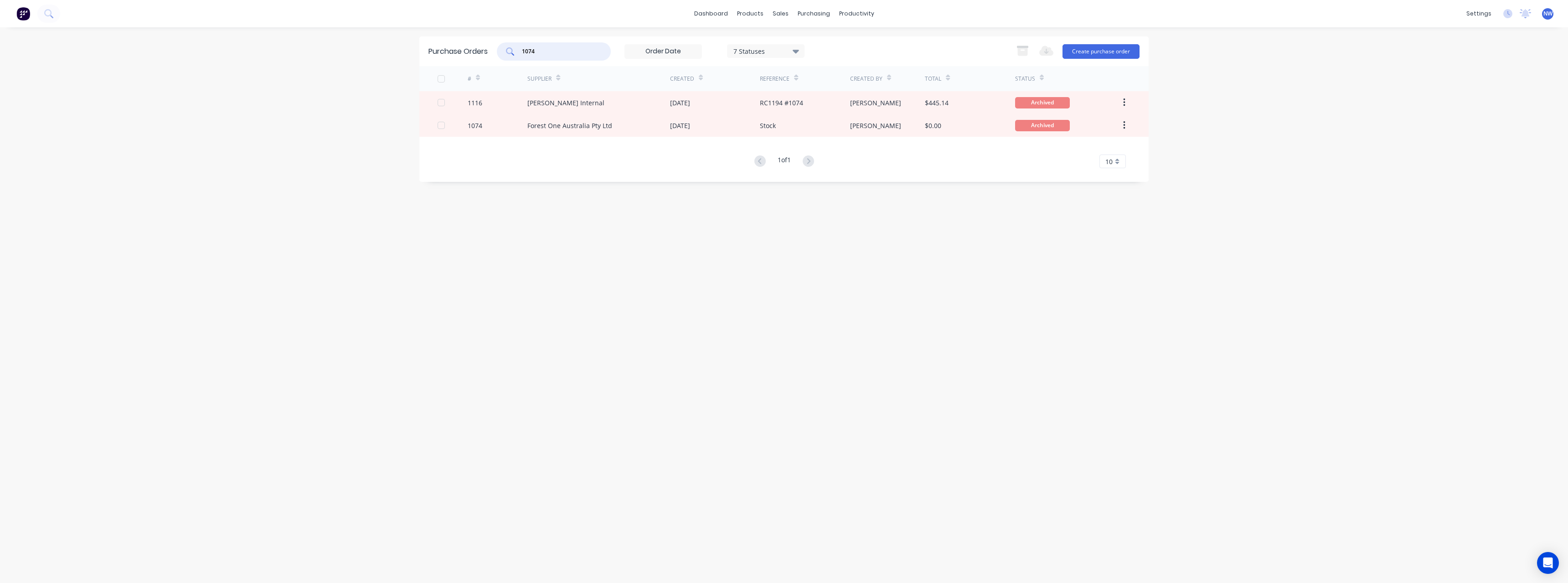
drag, startPoint x: 542, startPoint y: 52, endPoint x: 509, endPoint y: 54, distance: 33.1
click at [509, 54] on div "1074" at bounding box center [553, 52] width 114 height 18
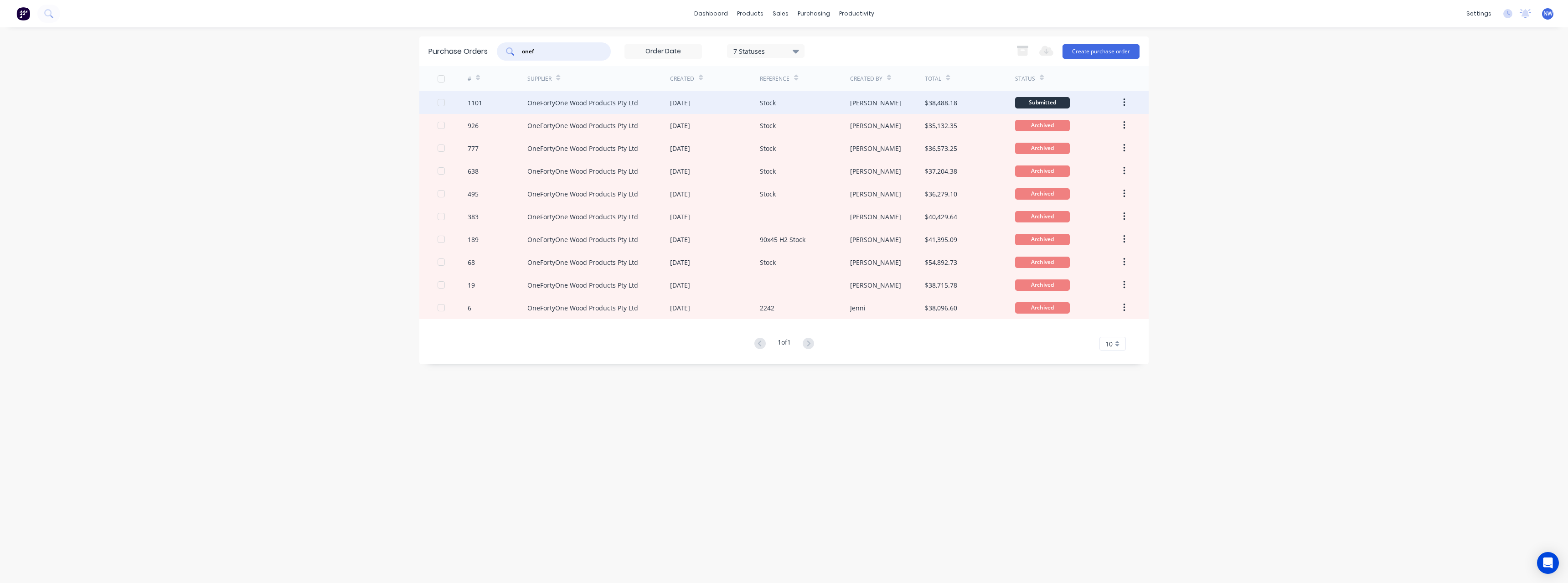
type input "onef"
click at [535, 100] on div "OneFortyOne Wood Products Pty Ltd" at bounding box center [583, 103] width 111 height 10
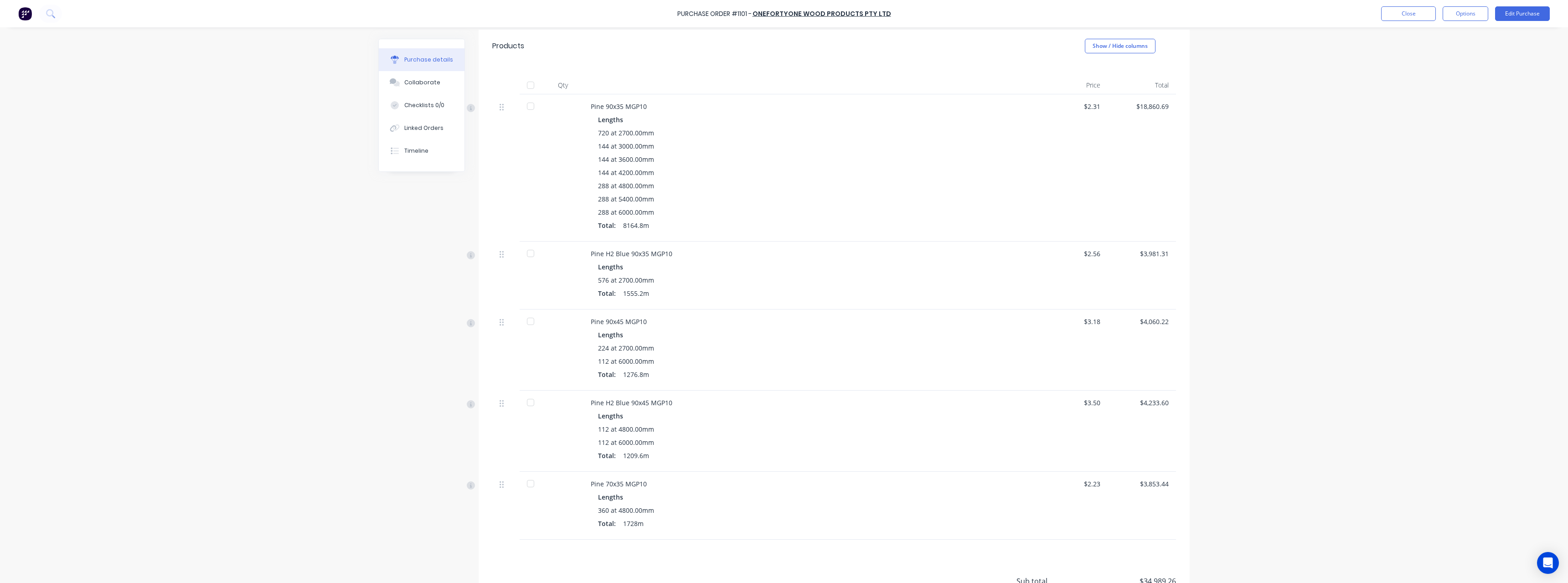
scroll to position [228, 0]
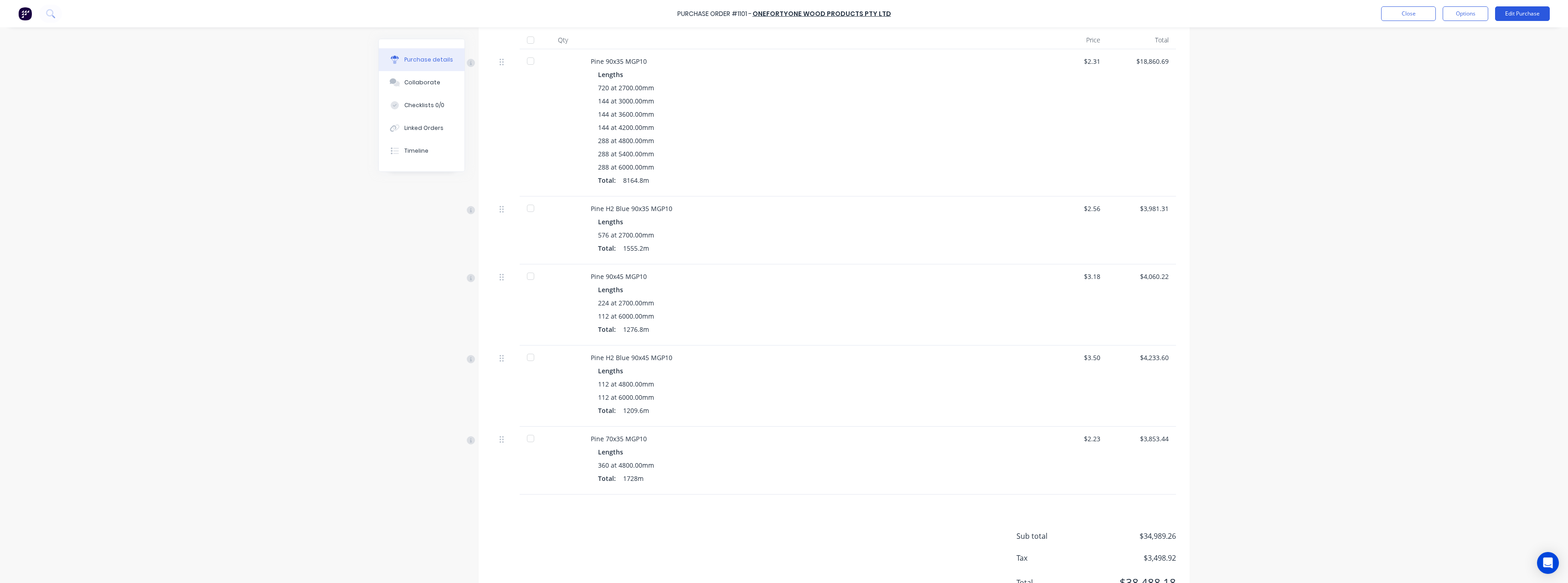
click at [1520, 15] on button "Edit Purchase" at bounding box center [1522, 13] width 55 height 15
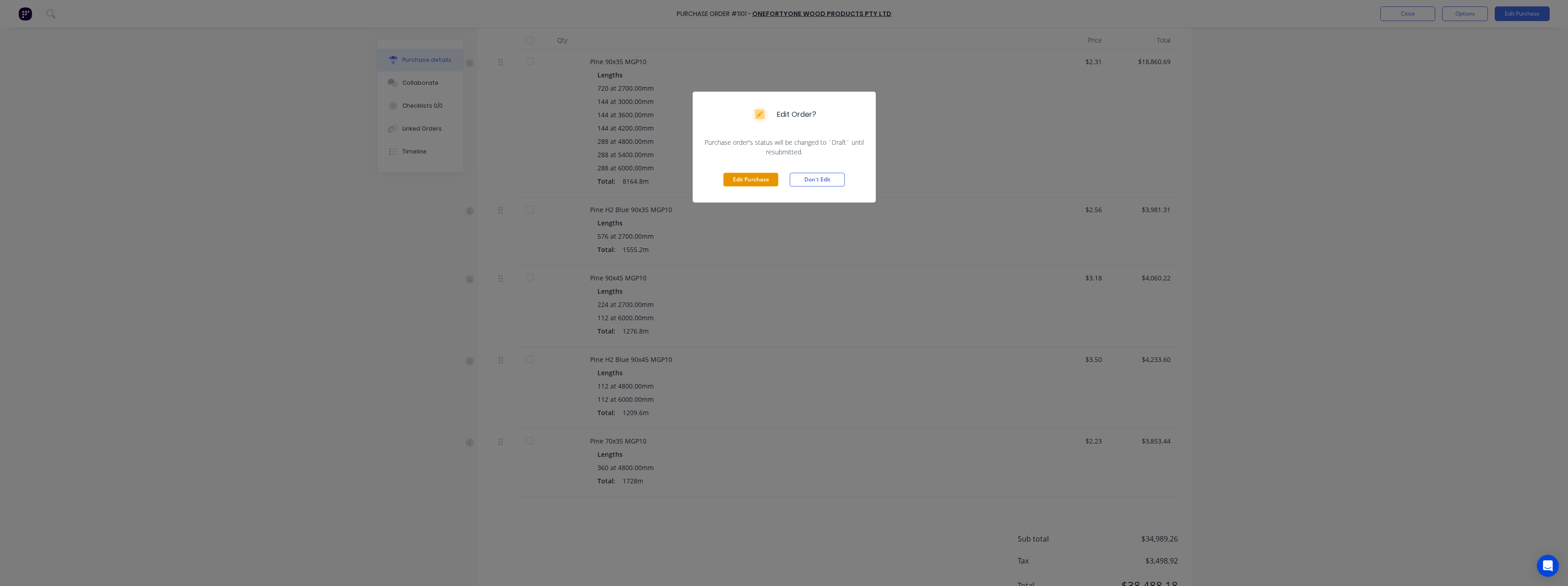
click at [761, 178] on button "Edit Purchase" at bounding box center [751, 179] width 55 height 13
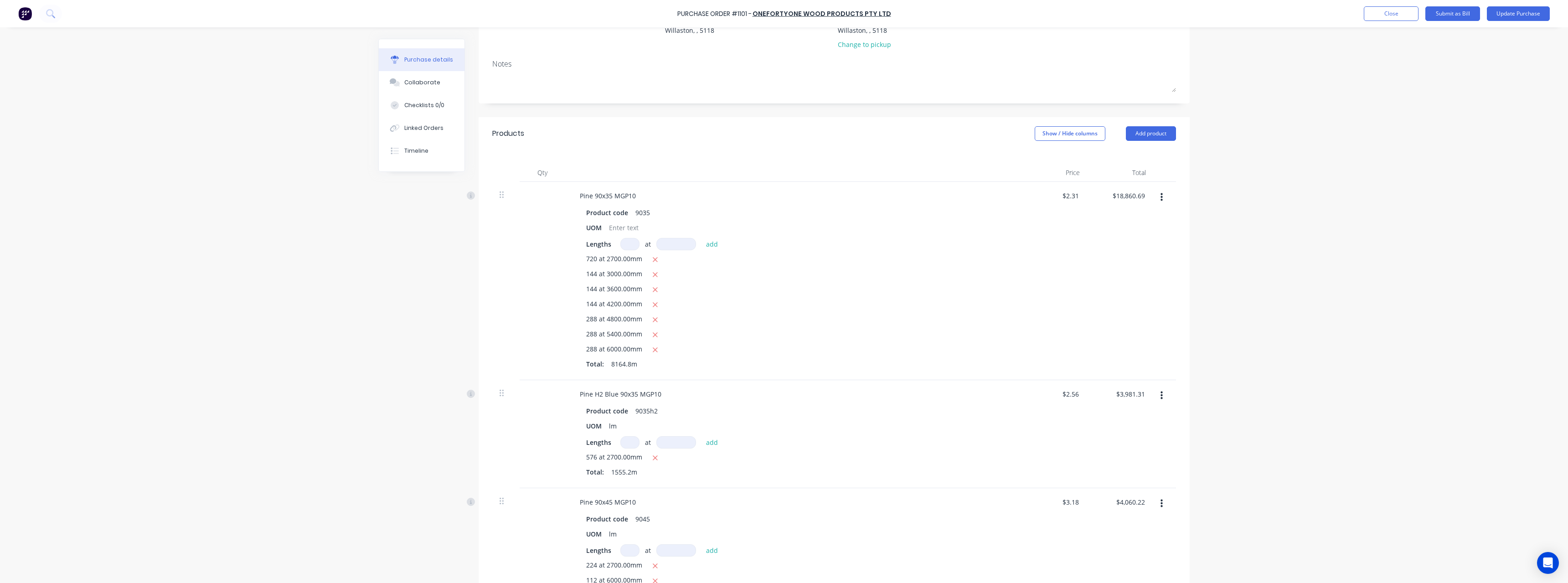
scroll to position [105, 0]
click at [629, 252] on input at bounding box center [629, 248] width 19 height 12
type textarea "x"
type input "7"
type textarea "x"
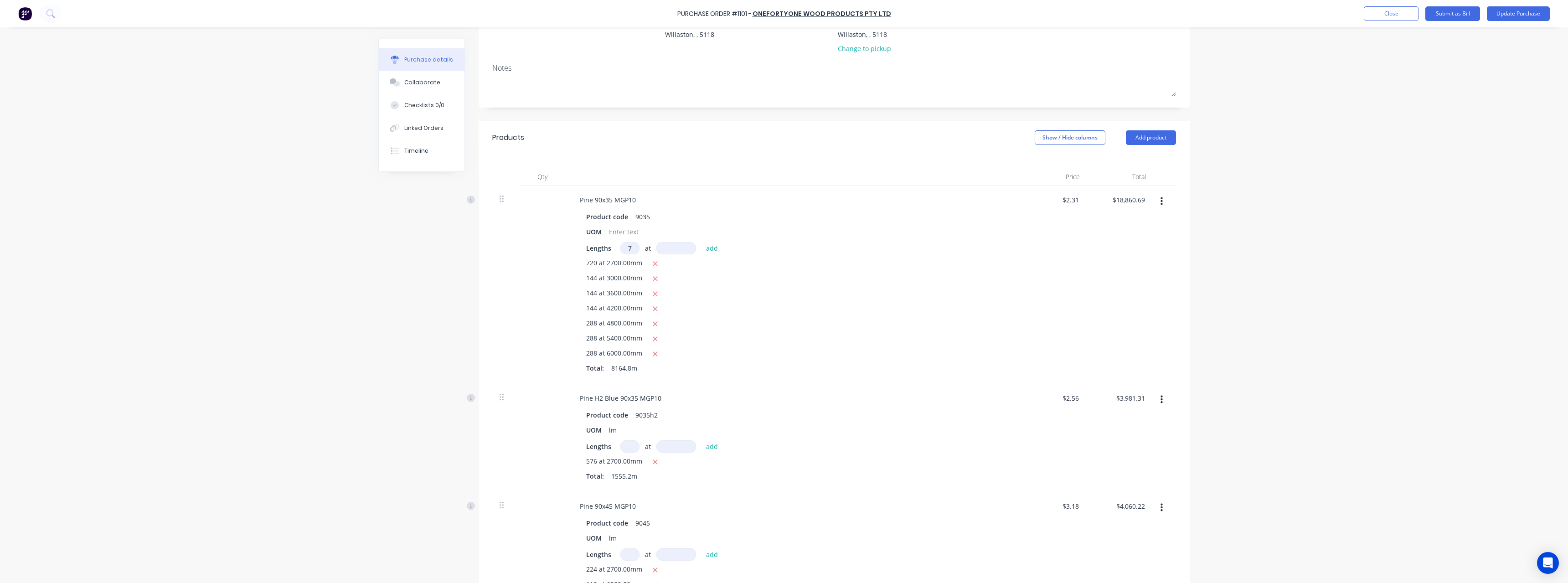
type input "71"
type textarea "x"
type input "718"
type textarea "x"
type input "2"
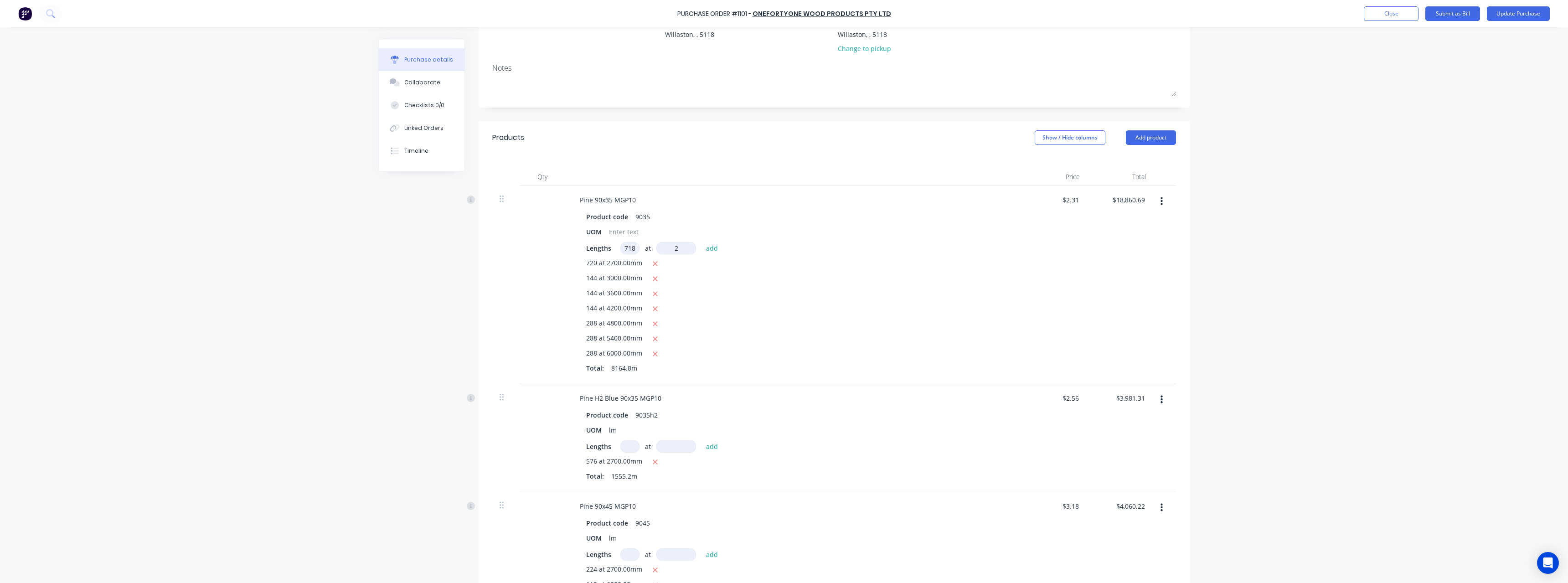
type textarea "x"
type input "27"
type textarea "x"
type input "270"
type textarea "x"
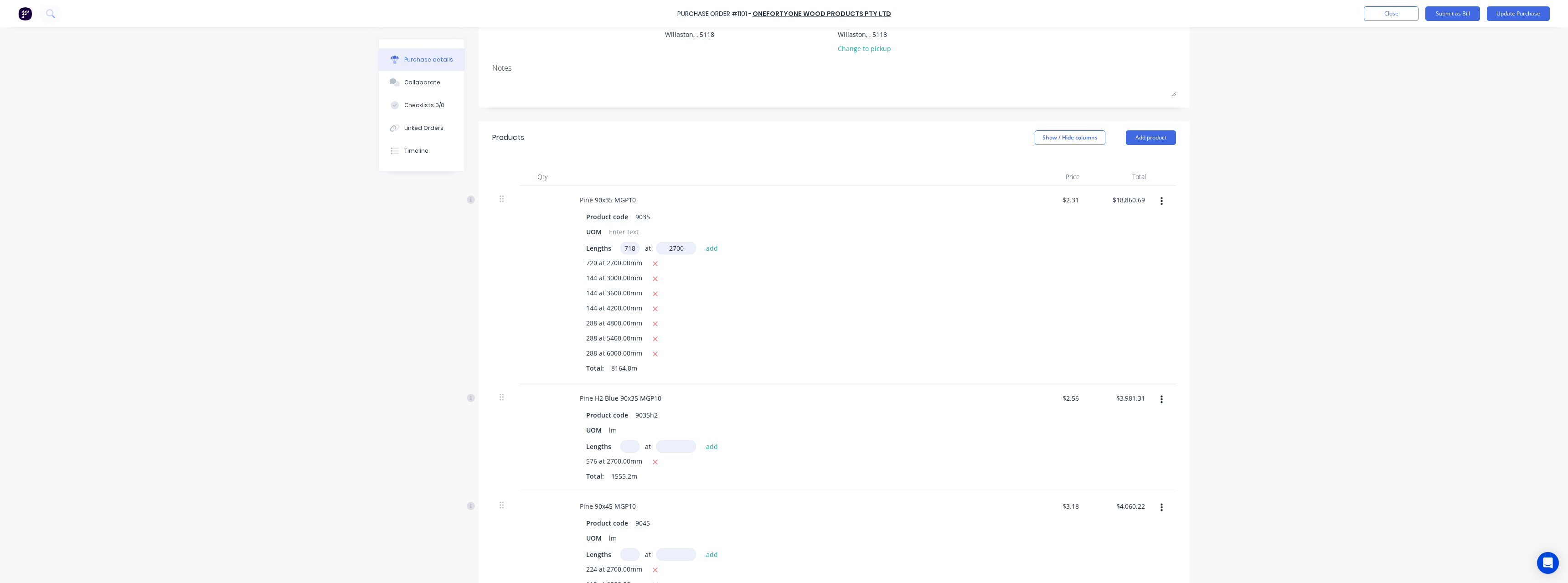
type input "2700"
type textarea "x"
type input "$23,338.85"
click at [653, 264] on icon "button" at bounding box center [655, 264] width 5 height 5
type textarea "x"
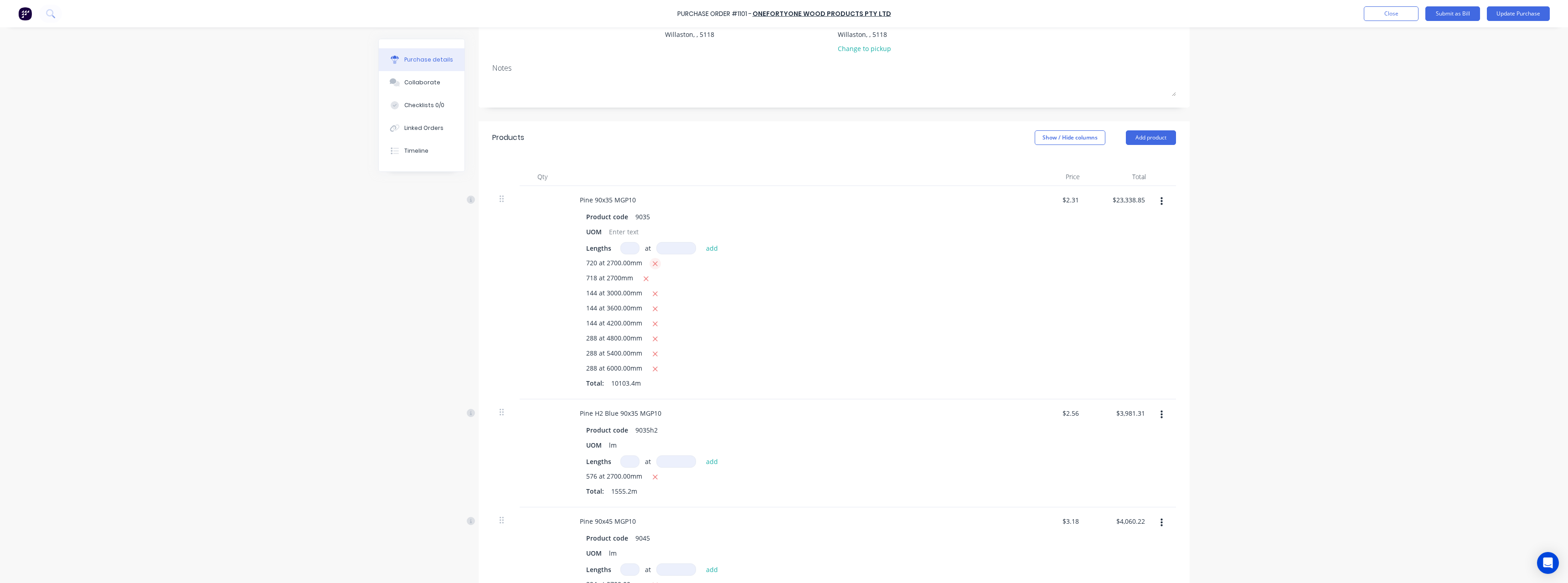
type input "$18,848.21"
type textarea "x"
type input "2"
type textarea "x"
type input "28"
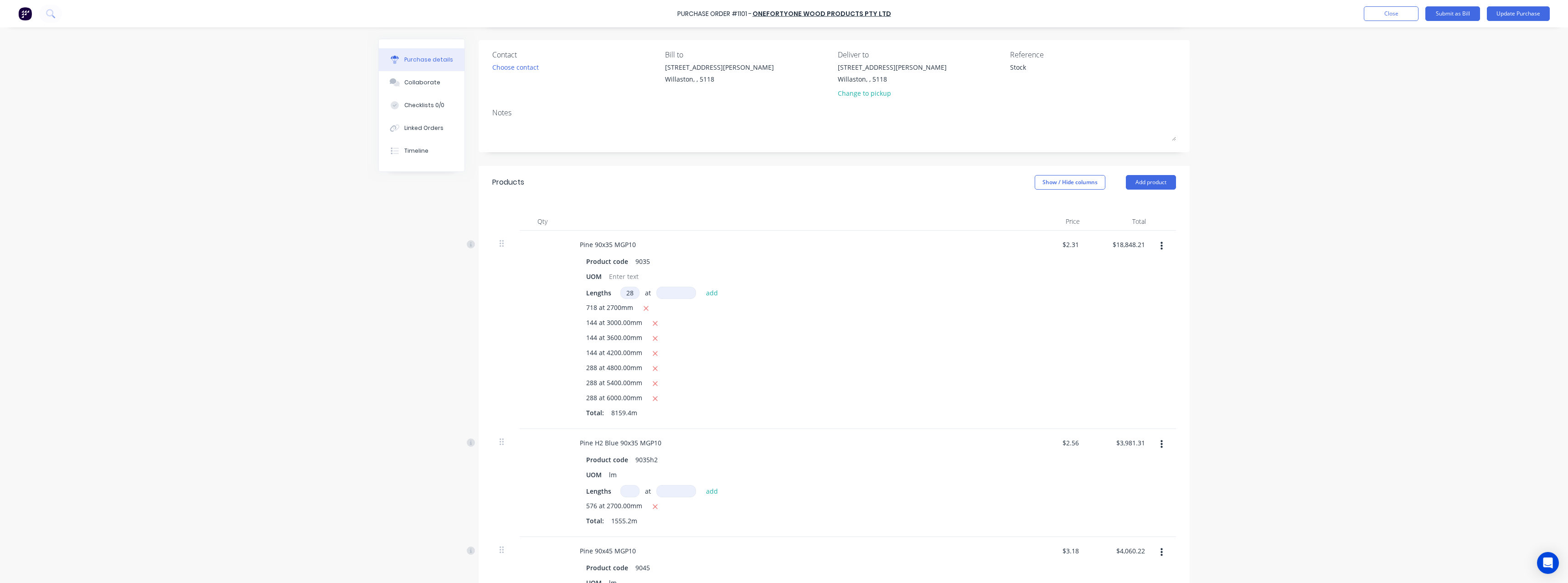
scroll to position [60, 0]
type textarea "x"
type input "287"
type textarea "x"
type input "6"
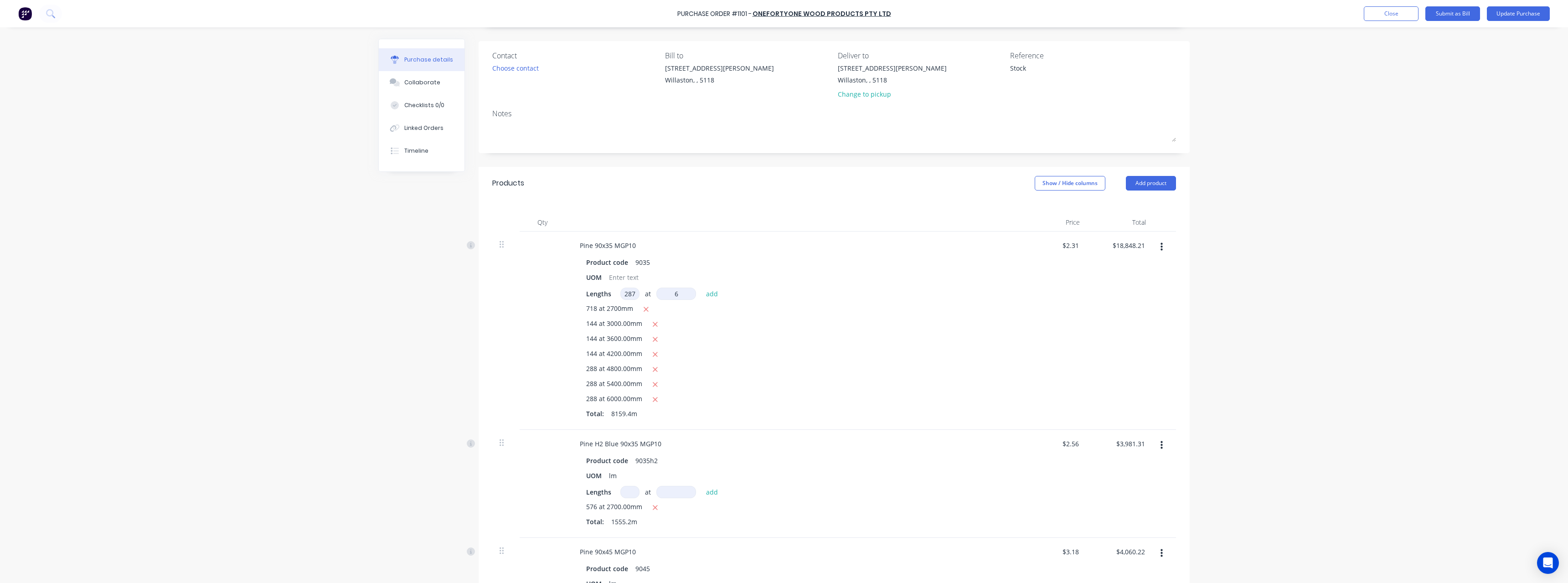
type textarea "x"
type input "60"
type textarea "x"
type input "600"
type textarea "x"
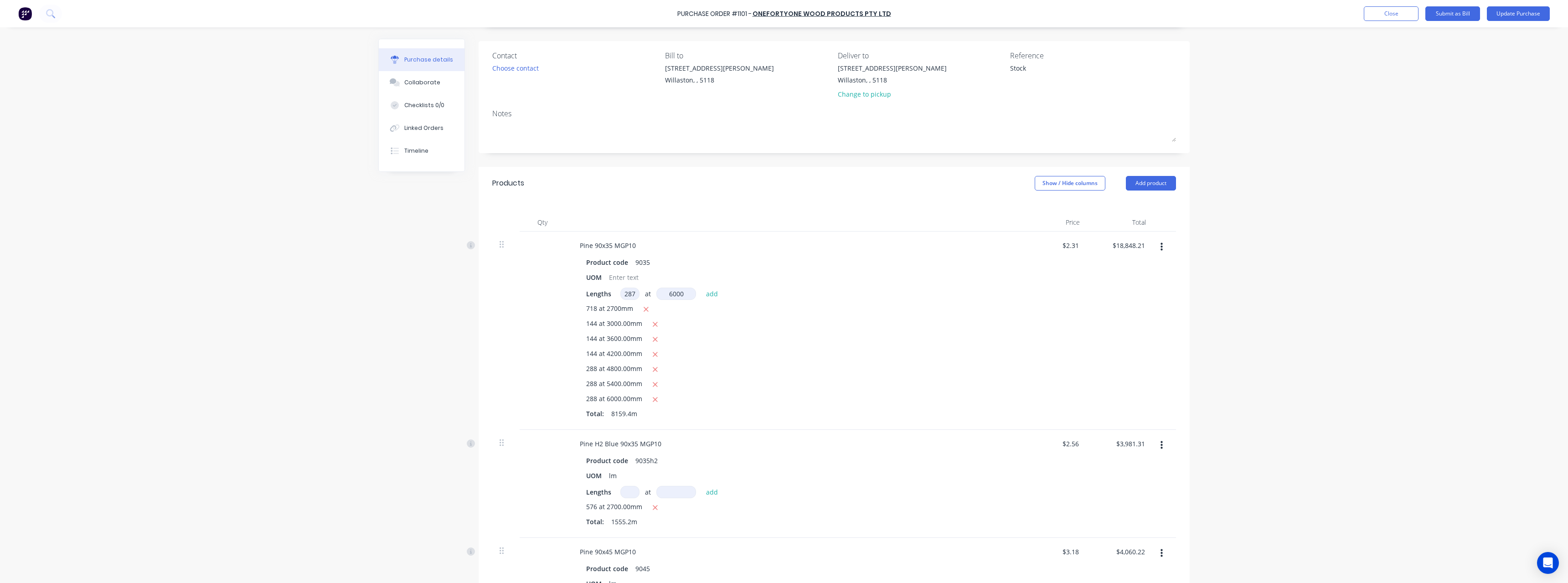
type input "6000"
type textarea "x"
type input "$22,826.03"
click at [654, 399] on icon "button" at bounding box center [656, 399] width 6 height 8
type textarea "x"
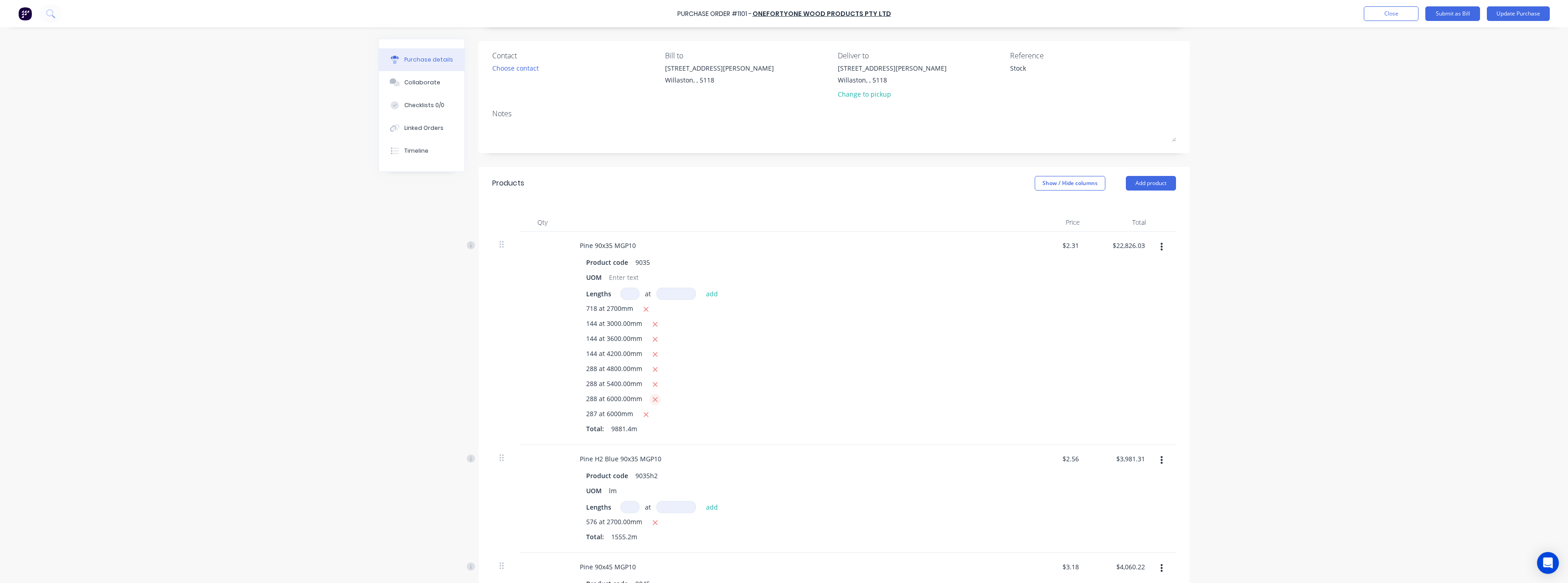
type input "$18,834.35"
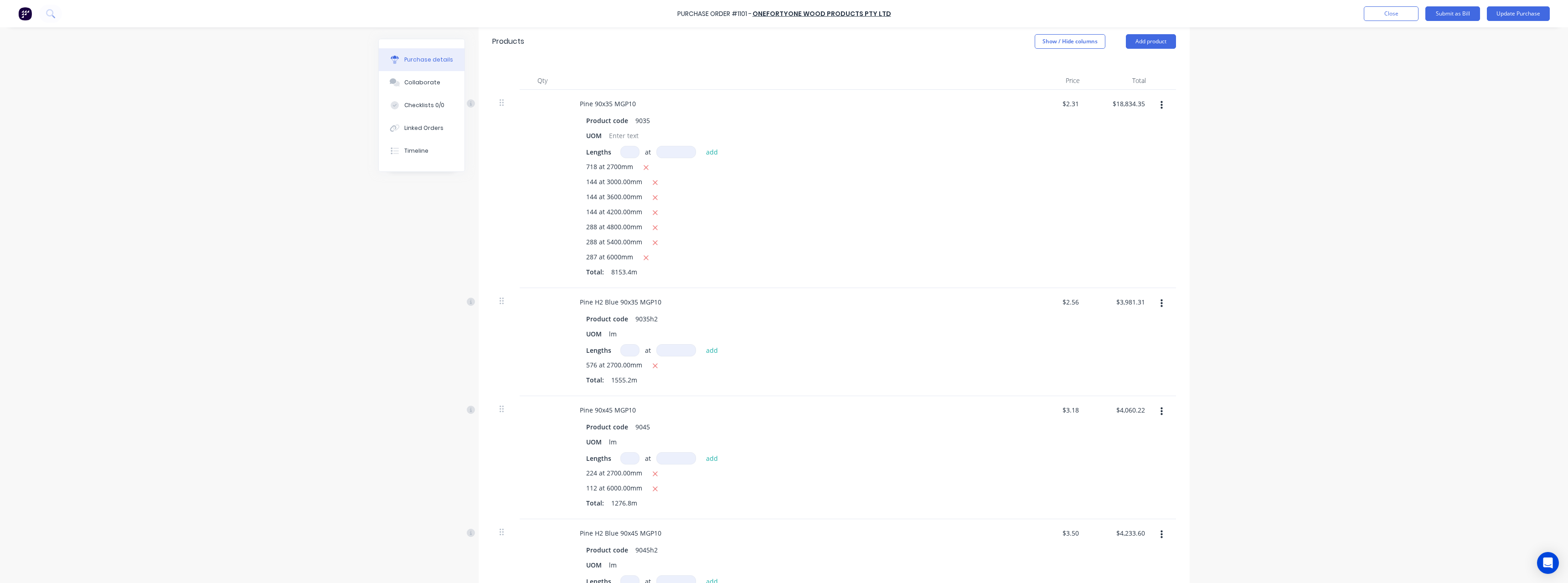
scroll to position [105, 0]
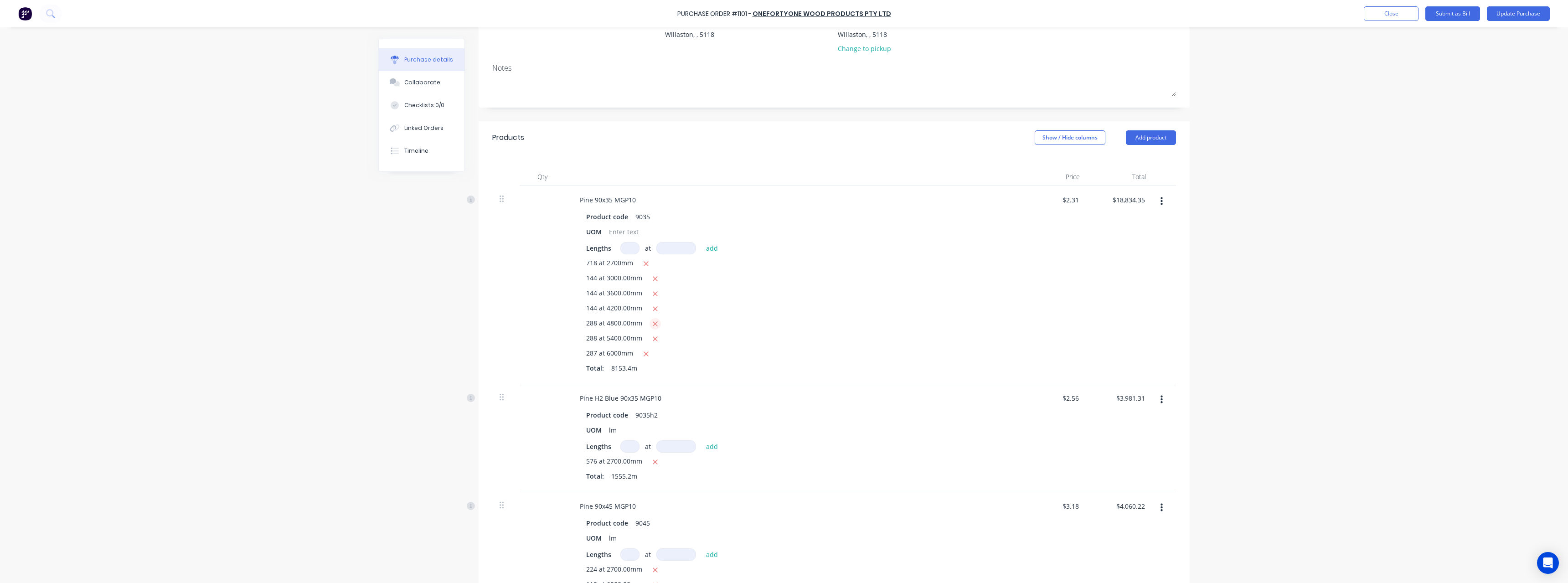
click at [653, 323] on icon "button" at bounding box center [656, 324] width 6 height 8
type textarea "x"
type input "$15,641.01"
click at [1505, 13] on button "Update Purchase" at bounding box center [1518, 13] width 63 height 15
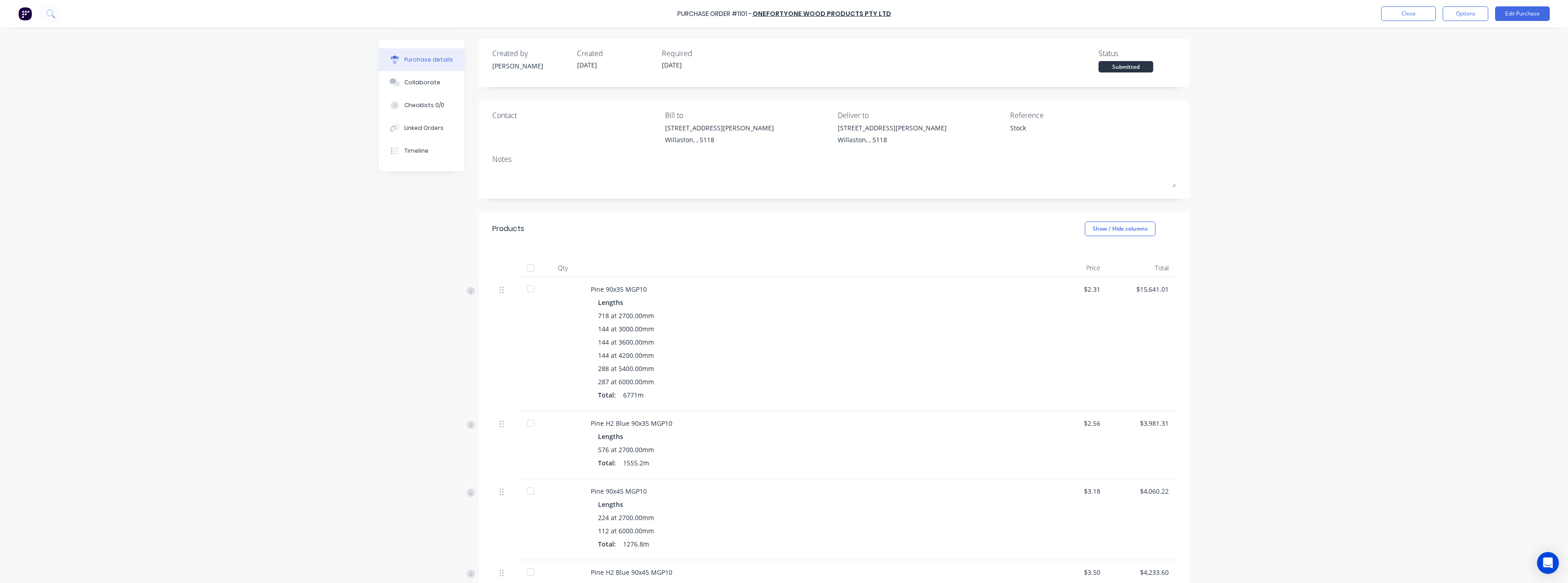
click at [527, 270] on div at bounding box center [531, 268] width 18 height 18
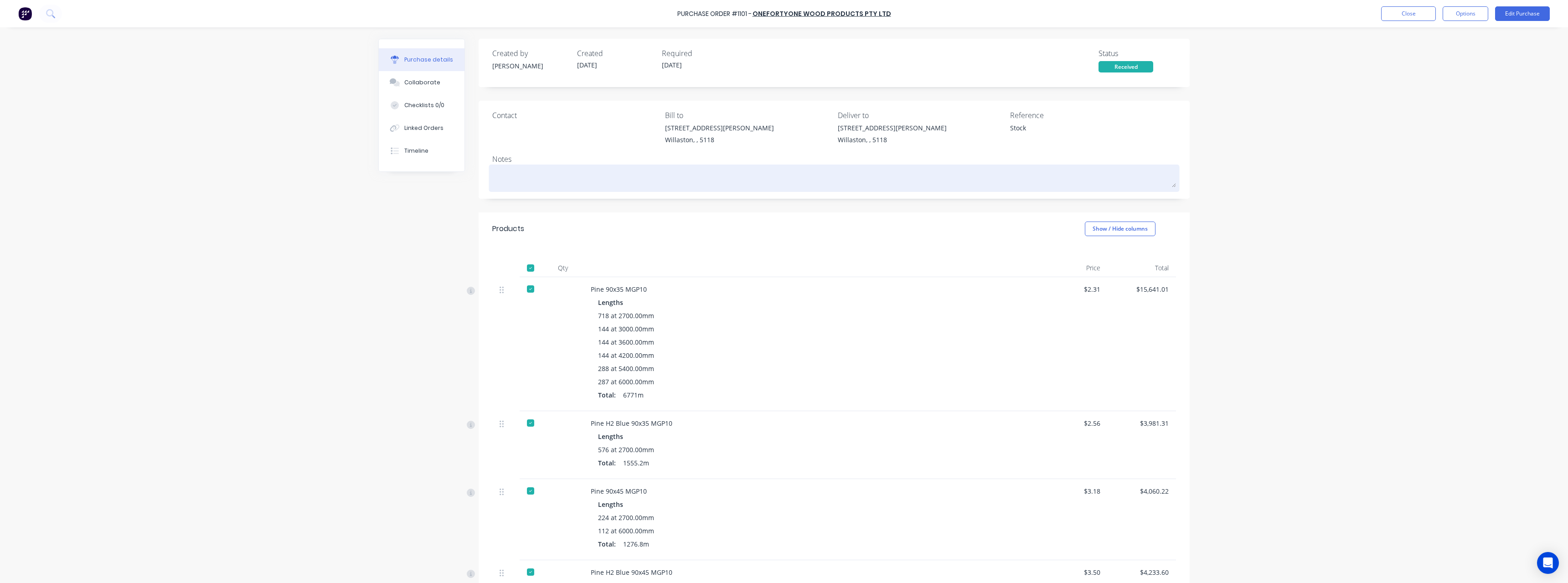
type textarea "x"
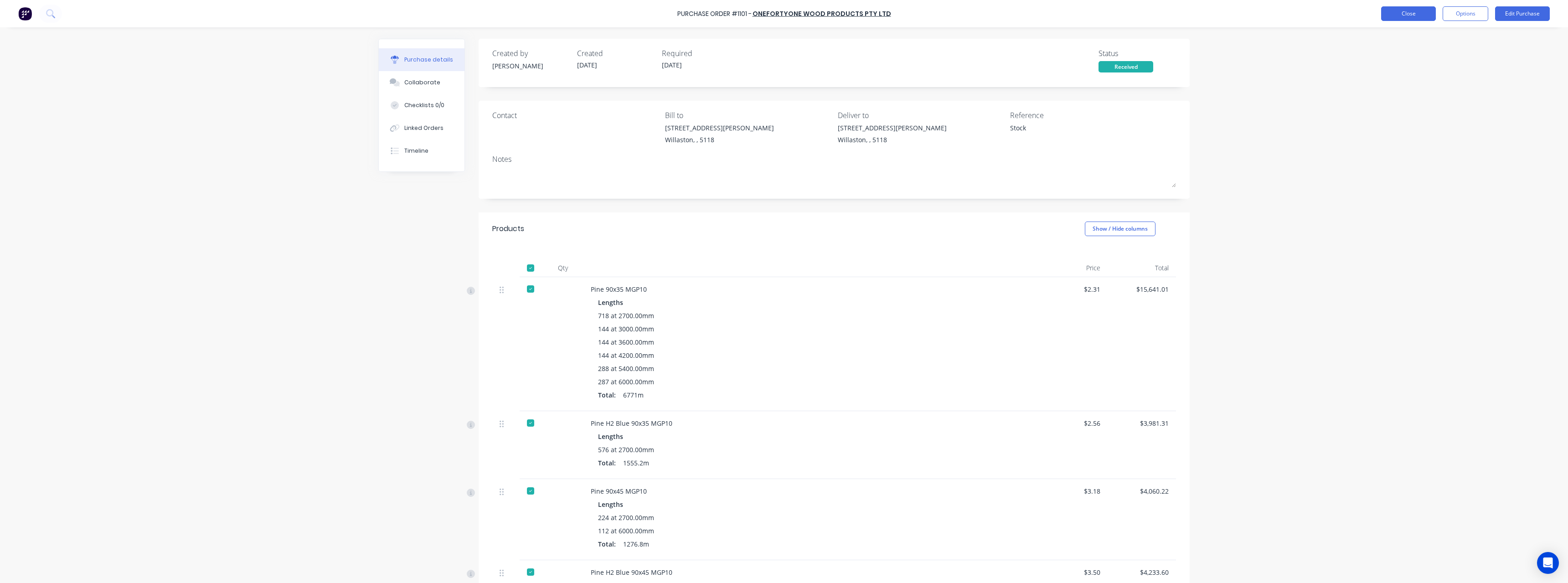
click at [1398, 14] on button "Close" at bounding box center [1409, 13] width 55 height 15
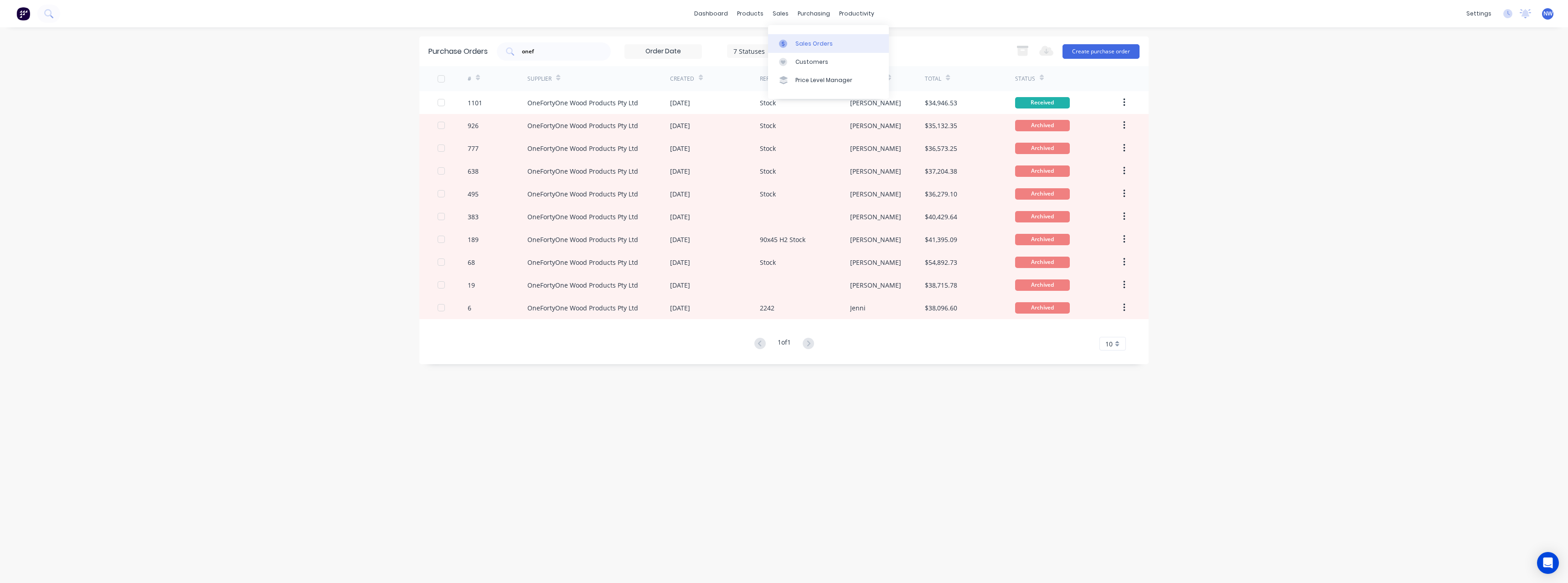
click at [805, 42] on div "Sales Orders" at bounding box center [814, 43] width 37 height 8
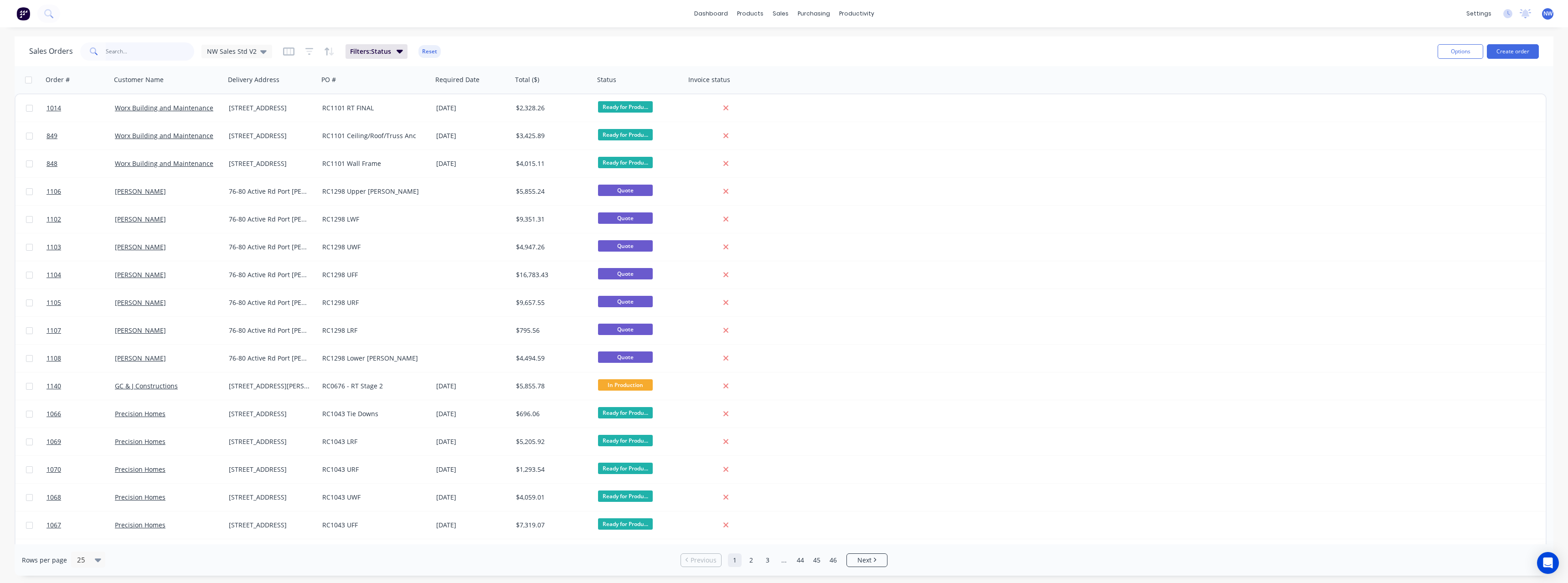
click at [155, 53] on input "text" at bounding box center [150, 52] width 89 height 18
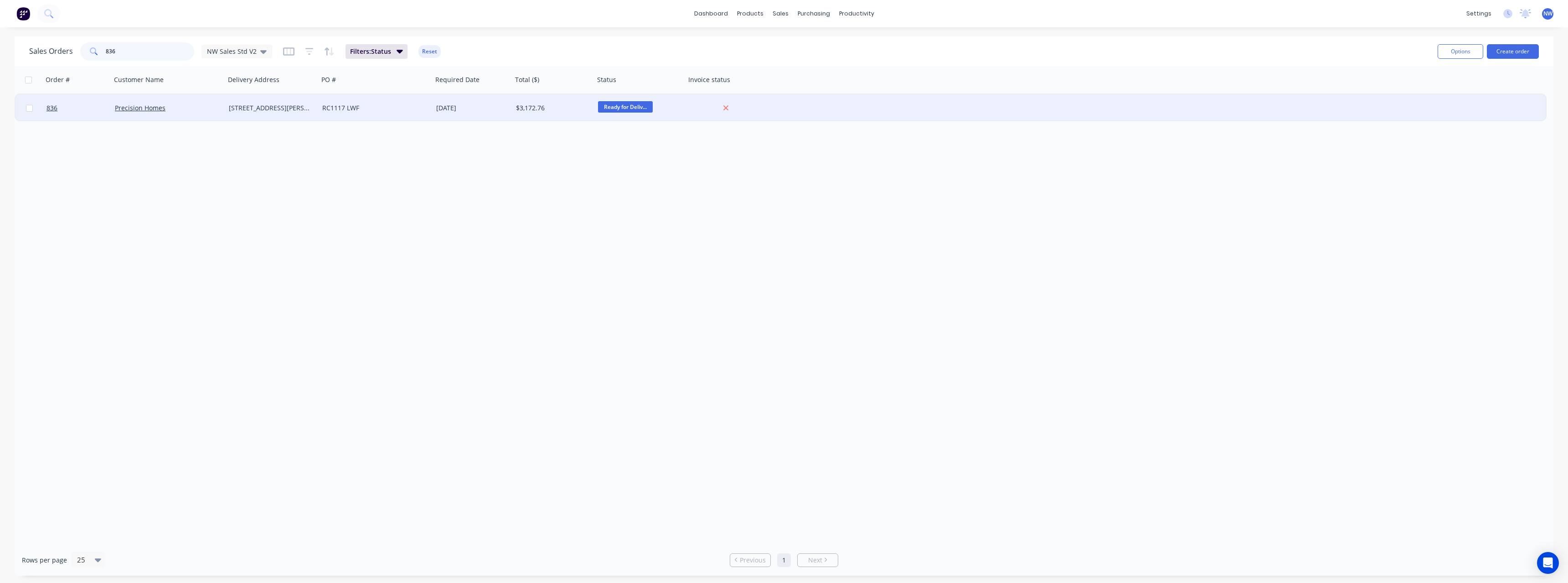
type input "836"
click at [224, 102] on div "Precision Homes" at bounding box center [168, 108] width 114 height 27
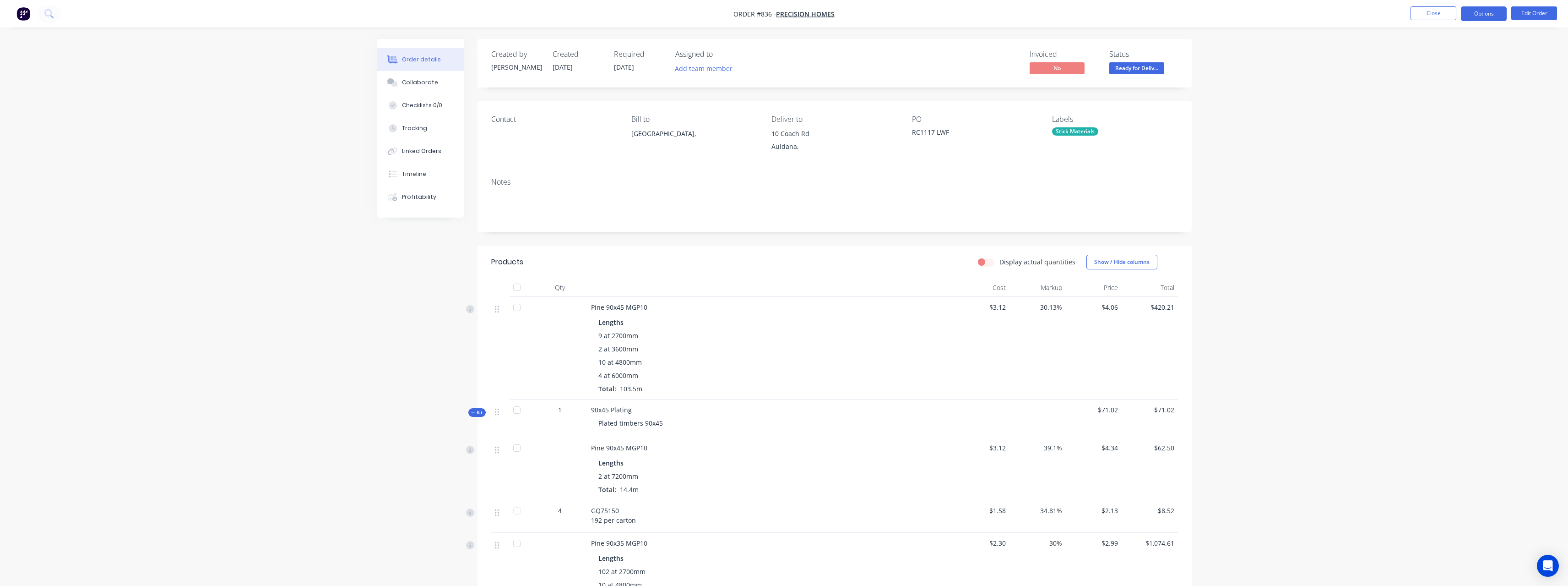
click at [1498, 12] on button "Options" at bounding box center [1484, 13] width 46 height 15
click at [1468, 161] on div "Purchase Products" at bounding box center [1456, 166] width 84 height 13
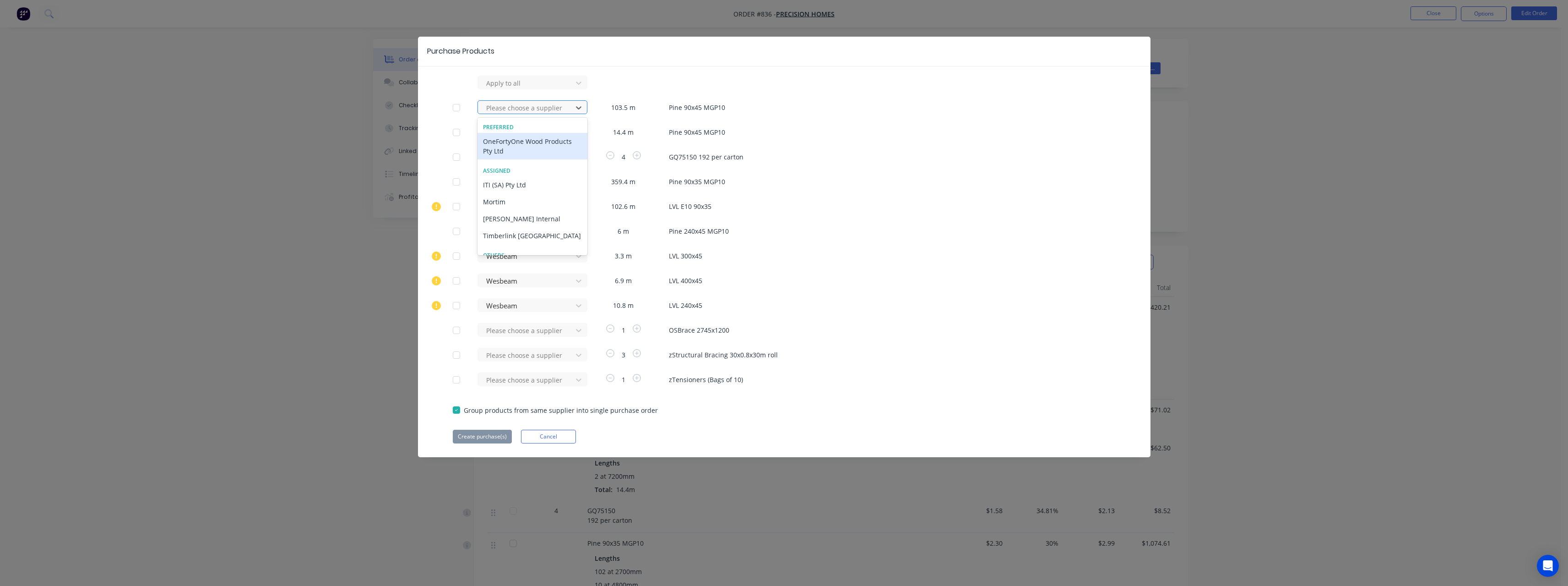
click at [520, 109] on div at bounding box center [526, 108] width 83 height 12
click at [513, 218] on div "[PERSON_NAME] Internal" at bounding box center [532, 219] width 110 height 17
click at [511, 89] on div at bounding box center [526, 83] width 83 height 12
click at [516, 198] on div "[PERSON_NAME] Internal" at bounding box center [532, 200] width 110 height 17
click at [505, 89] on div at bounding box center [526, 83] width 83 height 12
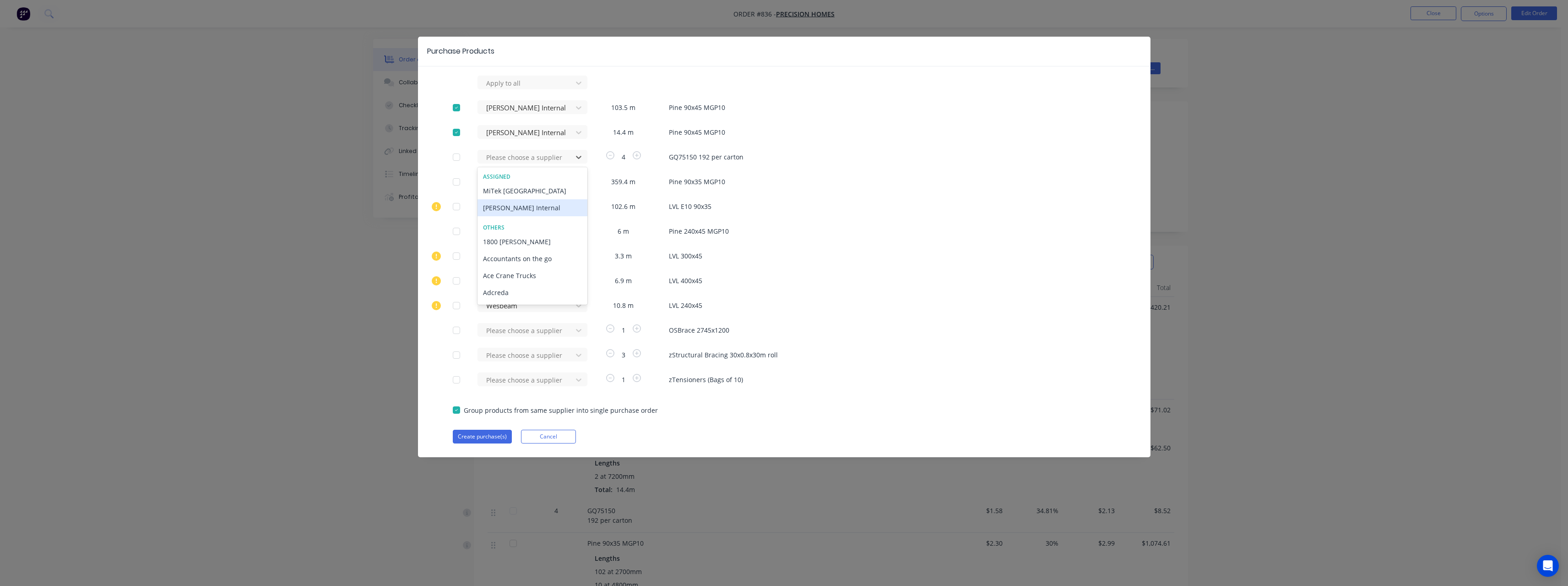
click at [509, 205] on div "[PERSON_NAME] Internal" at bounding box center [532, 208] width 110 height 17
click at [509, 89] on div at bounding box center [526, 83] width 83 height 12
click at [506, 289] on div "[PERSON_NAME] Internal" at bounding box center [532, 293] width 110 height 17
click at [526, 89] on div at bounding box center [526, 83] width 83 height 12
click at [523, 313] on div "[PERSON_NAME] Internal" at bounding box center [532, 316] width 110 height 17
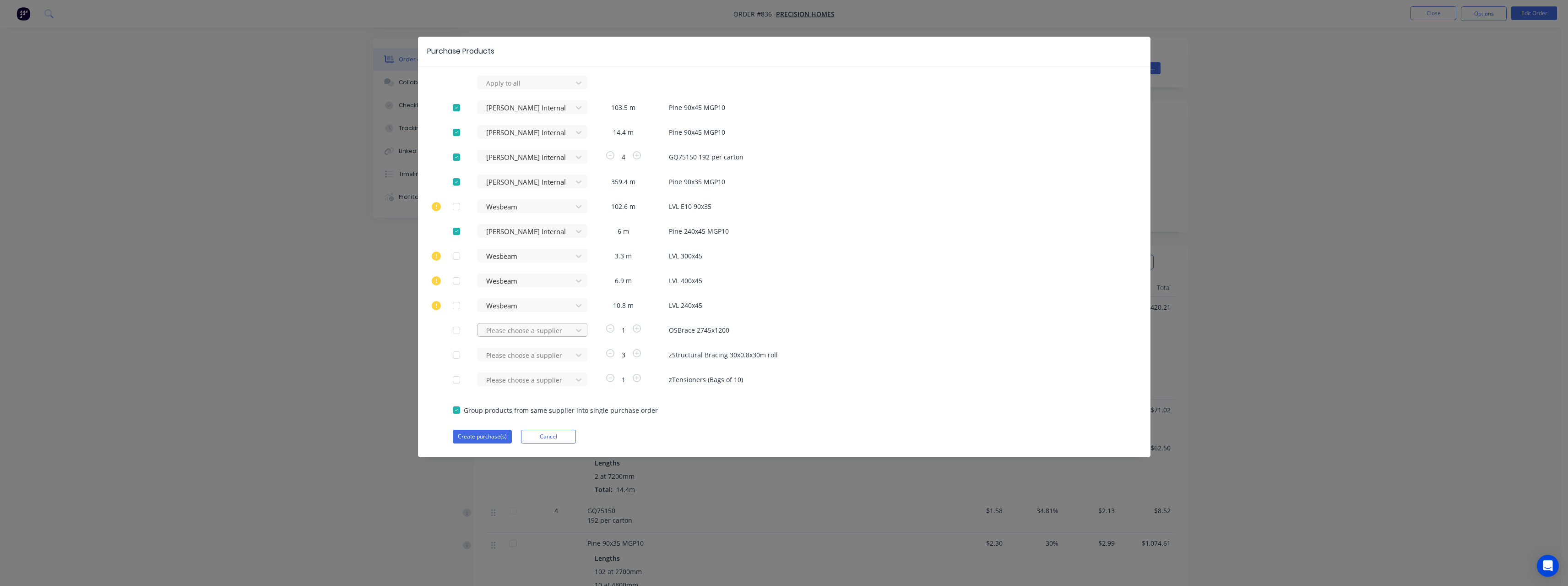
click at [504, 89] on div at bounding box center [526, 83] width 83 height 12
click at [512, 378] on div "[PERSON_NAME] Internal" at bounding box center [532, 381] width 110 height 17
click at [502, 89] on div at bounding box center [526, 83] width 83 height 12
click at [507, 437] on div "[PERSON_NAME] Internal" at bounding box center [532, 440] width 110 height 17
click at [502, 89] on div at bounding box center [526, 83] width 83 height 12
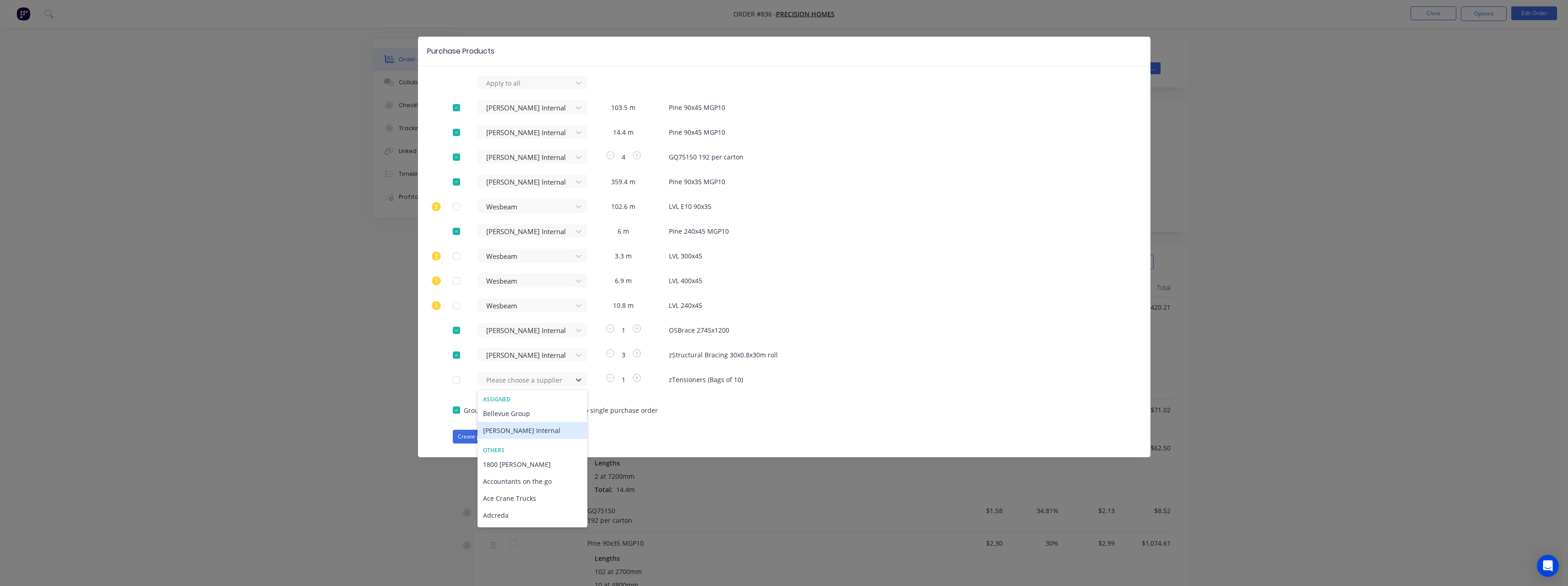
click at [521, 429] on div "[PERSON_NAME] Internal" at bounding box center [532, 431] width 110 height 17
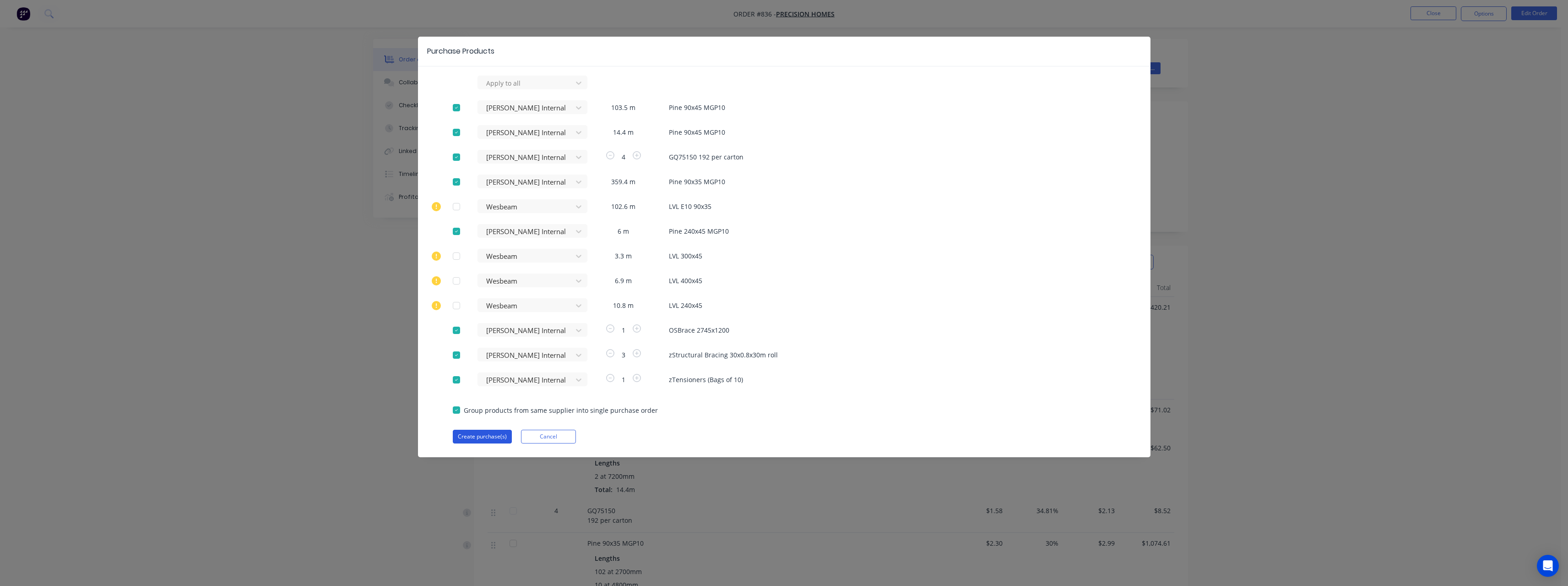
click at [498, 434] on button "Create purchase(s)" at bounding box center [482, 436] width 59 height 13
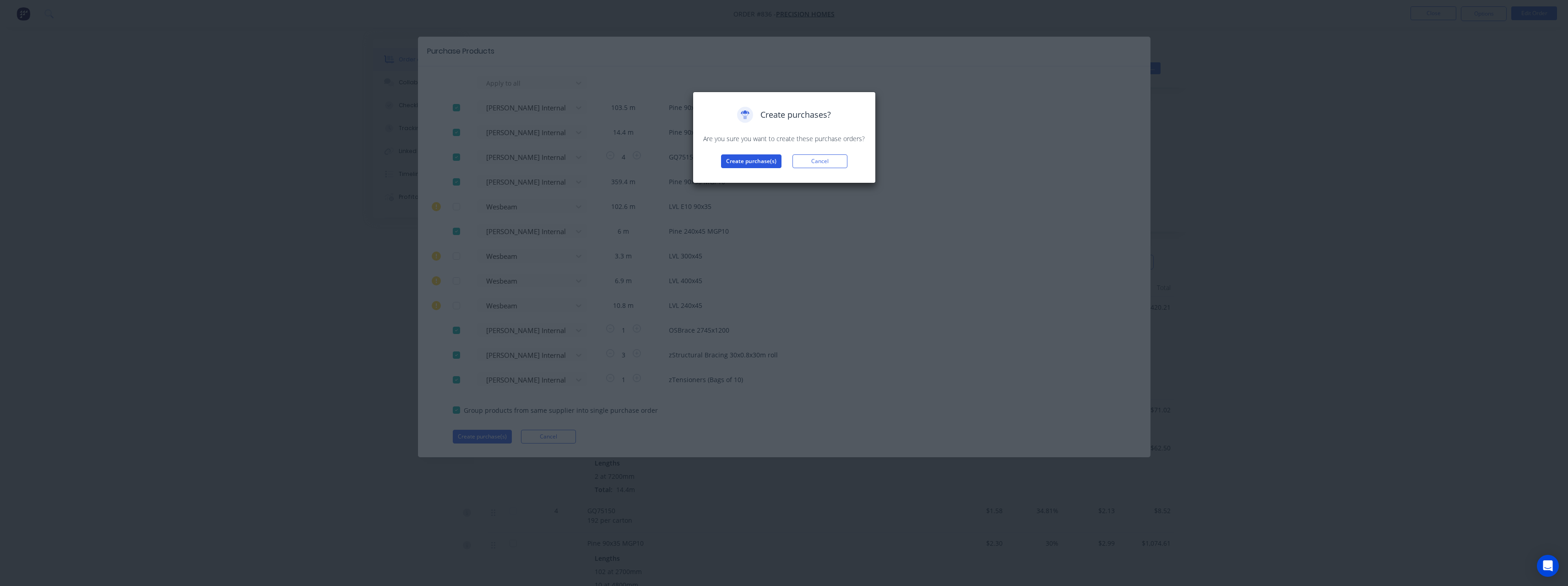
click at [751, 163] on button "Create purchase(s)" at bounding box center [751, 161] width 61 height 13
click at [753, 171] on button "View purchase(s)" at bounding box center [751, 176] width 55 height 13
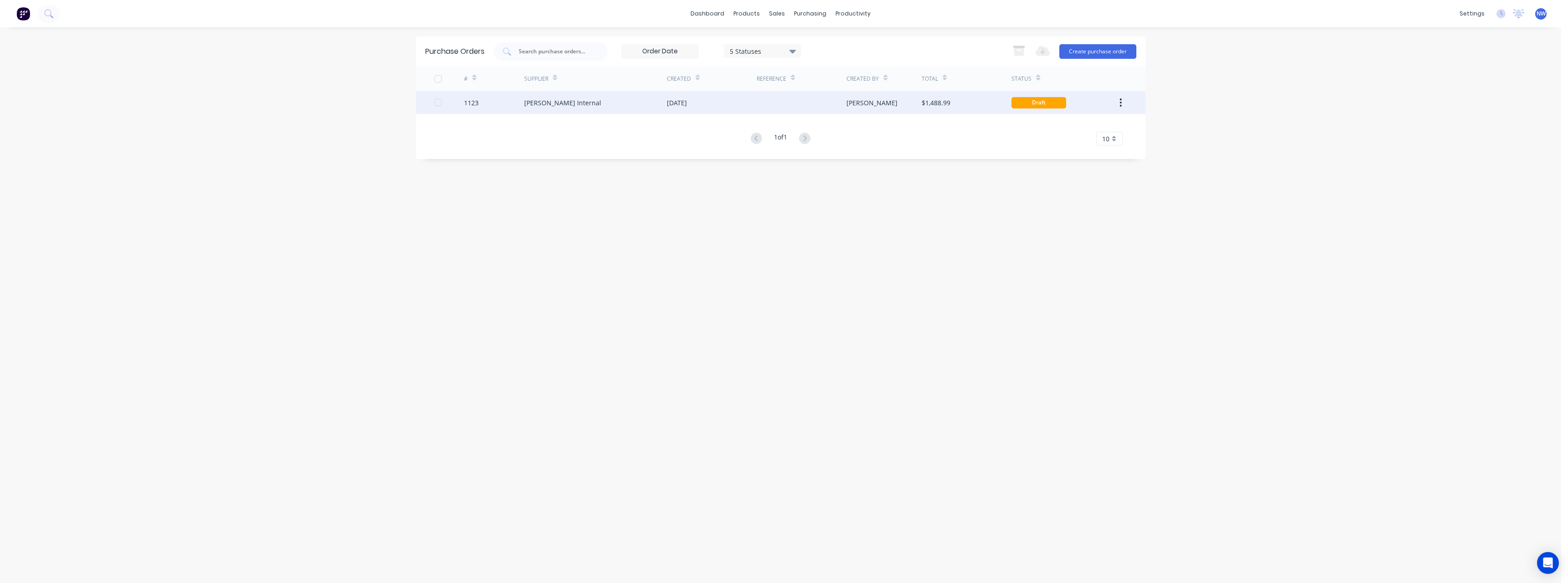
click at [735, 100] on div "[DATE]" at bounding box center [712, 102] width 90 height 23
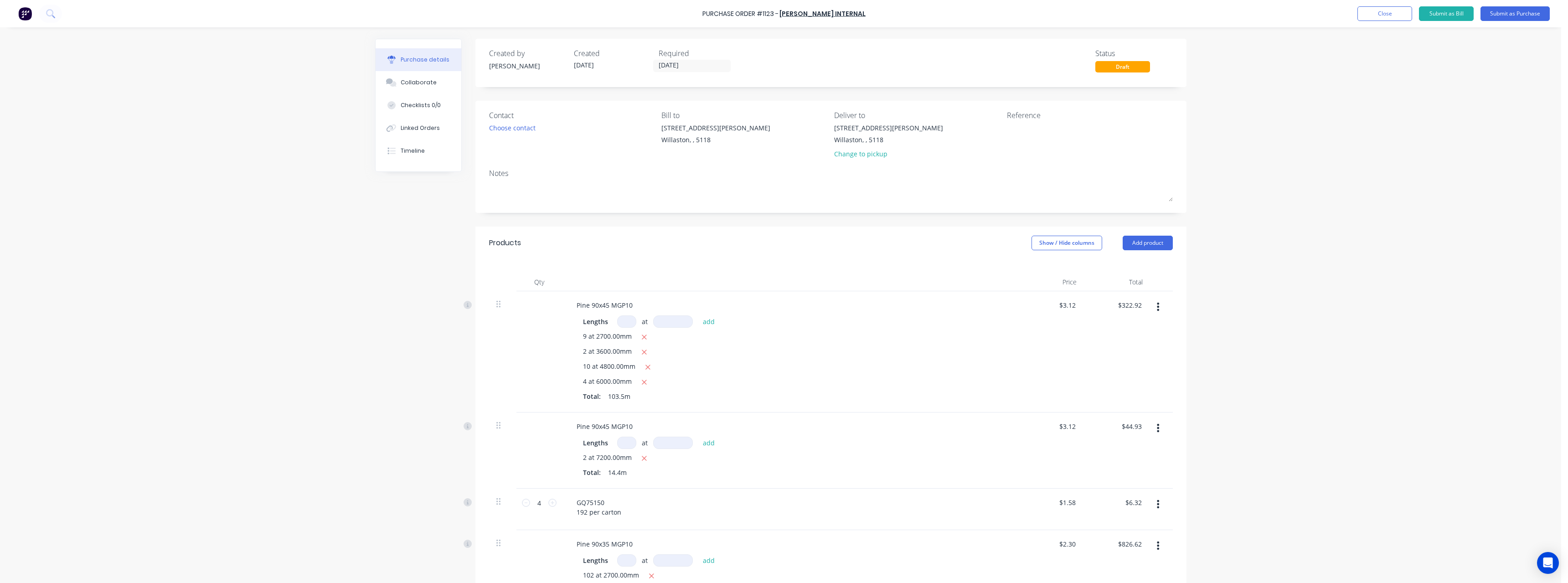
click at [625, 320] on input at bounding box center [626, 321] width 19 height 12
type input "2"
type input "4800"
click at [642, 351] on icon "button" at bounding box center [645, 352] width 5 height 5
type input "$330.41"
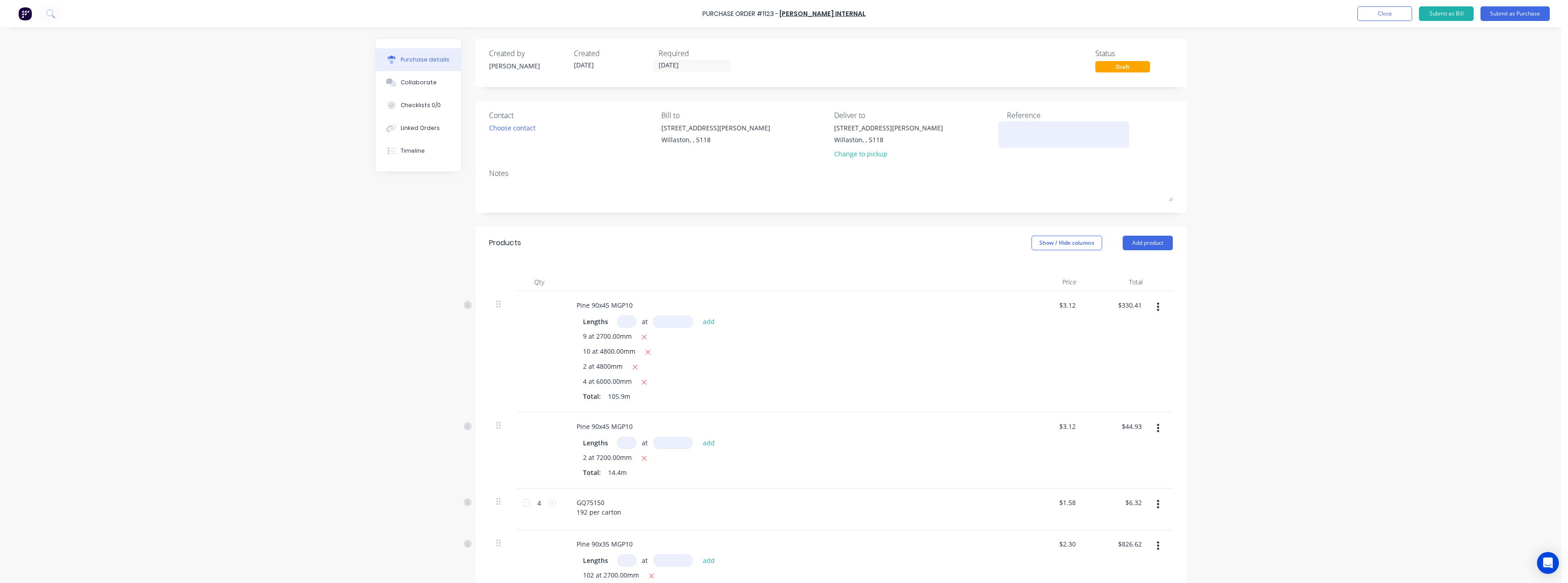
drag, startPoint x: 1037, startPoint y: 119, endPoint x: 1037, endPoint y: 133, distance: 14.0
click at [1037, 133] on div "Reference" at bounding box center [1090, 136] width 166 height 54
click at [1037, 133] on textarea at bounding box center [1063, 133] width 114 height 21
type textarea "RC1117 #836"
type textarea "x"
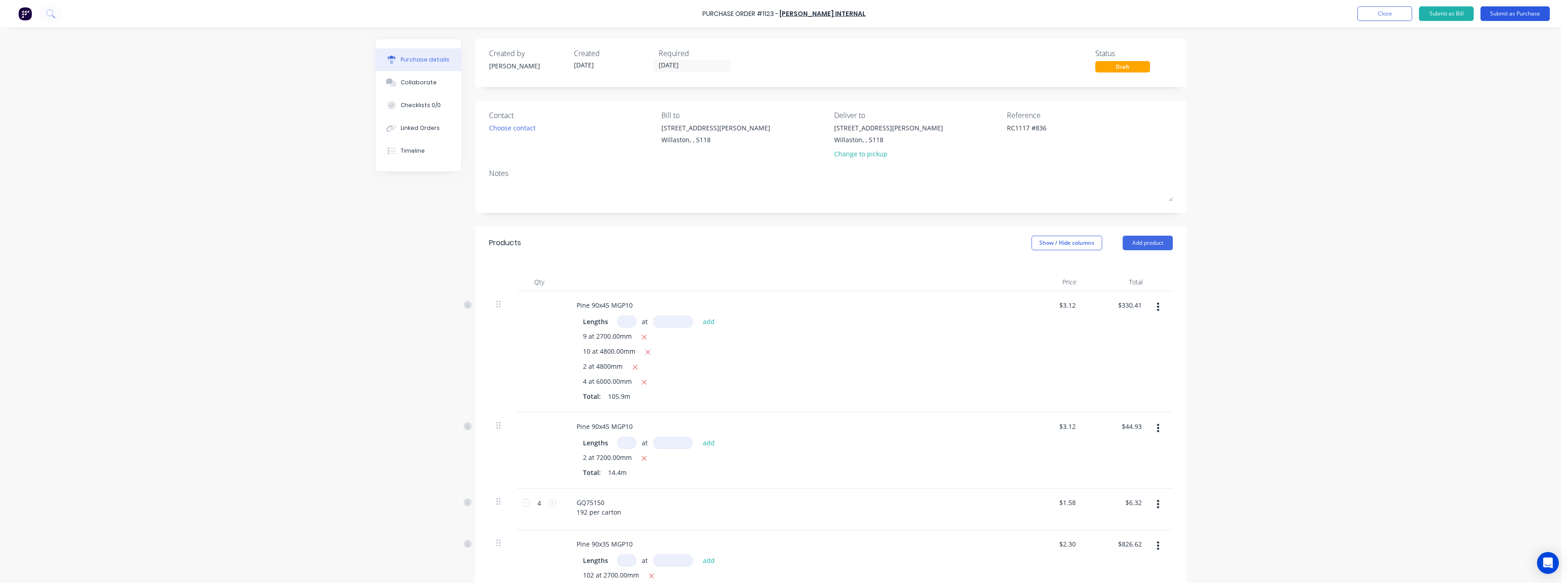
type textarea "RC1117 #836"
click at [1500, 12] on button "Submit as Purchase" at bounding box center [1515, 13] width 69 height 15
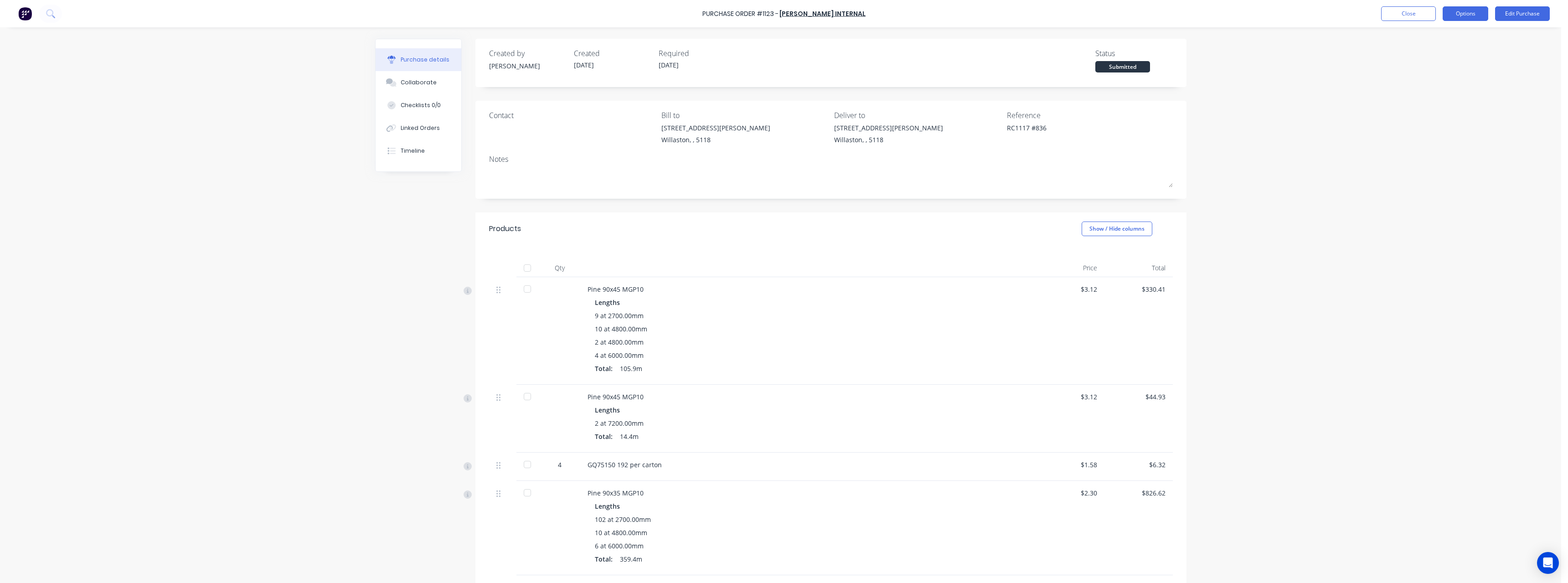
click at [1483, 15] on button "Options" at bounding box center [1465, 13] width 46 height 15
click at [1466, 39] on div "Print / Email" at bounding box center [1444, 37] width 70 height 13
click at [1453, 58] on div "With pricing" at bounding box center [1444, 55] width 70 height 13
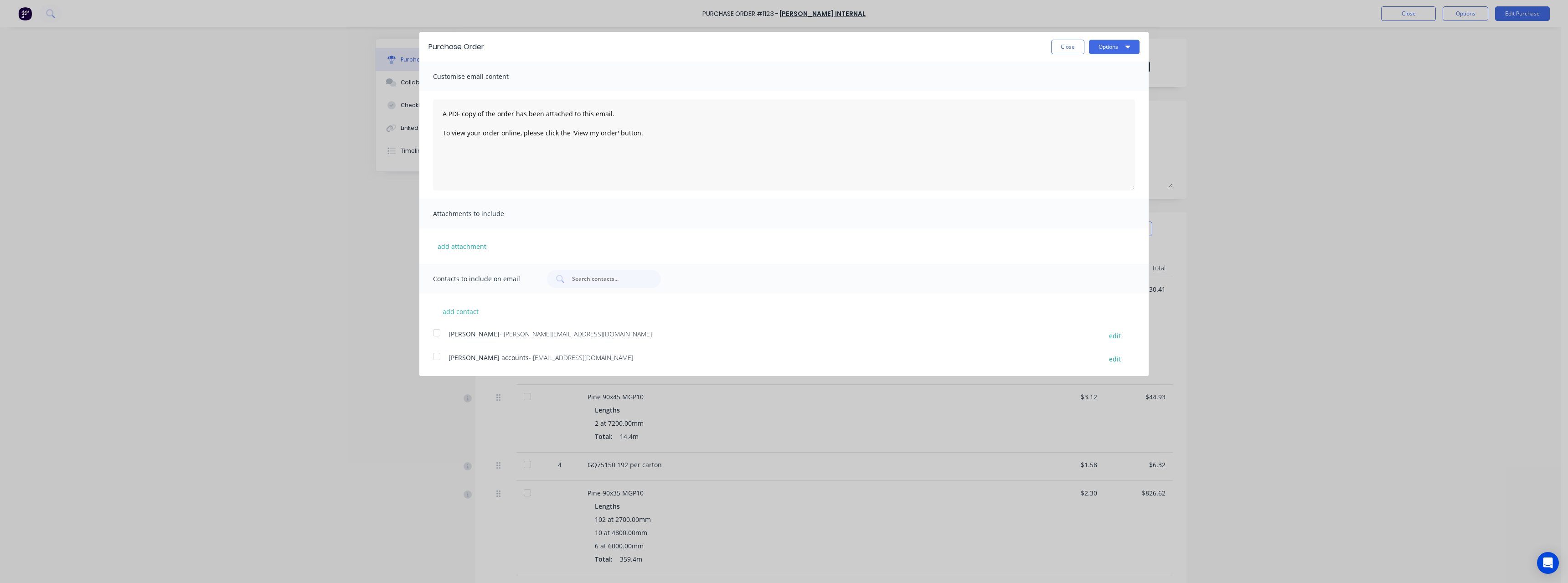
click at [551, 359] on span "- [EMAIL_ADDRESS][DOMAIN_NAME]" at bounding box center [581, 357] width 104 height 9
click at [1099, 48] on button "Options" at bounding box center [1114, 47] width 51 height 15
click at [1097, 88] on div "Email" at bounding box center [1096, 88] width 70 height 13
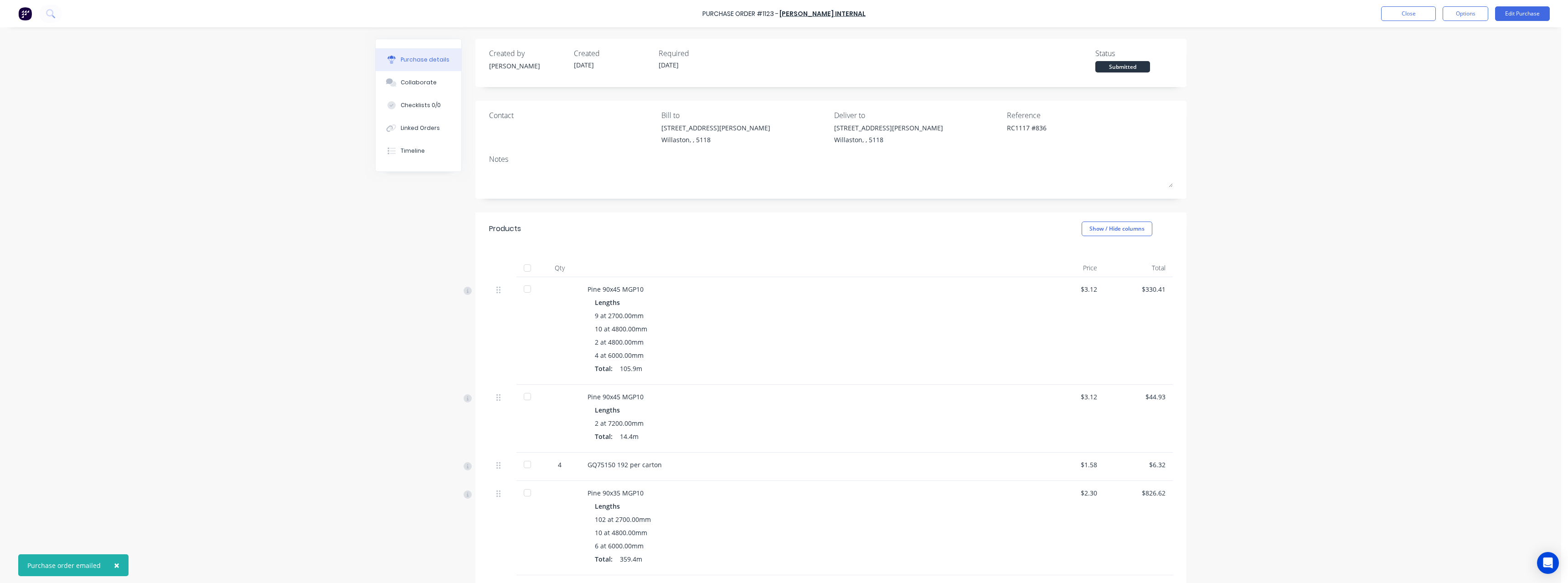
type textarea "x"
click at [1401, 16] on button "Close" at bounding box center [1409, 13] width 55 height 15
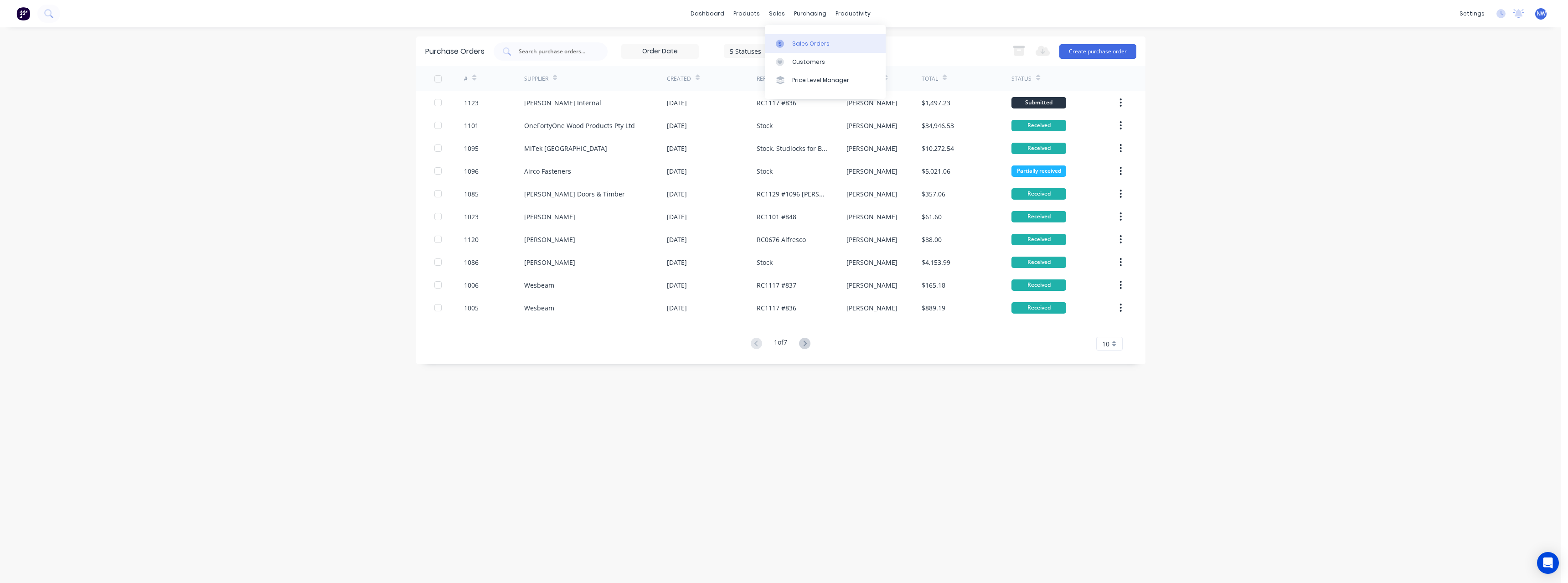
click at [796, 37] on link "Sales Orders" at bounding box center [825, 43] width 121 height 18
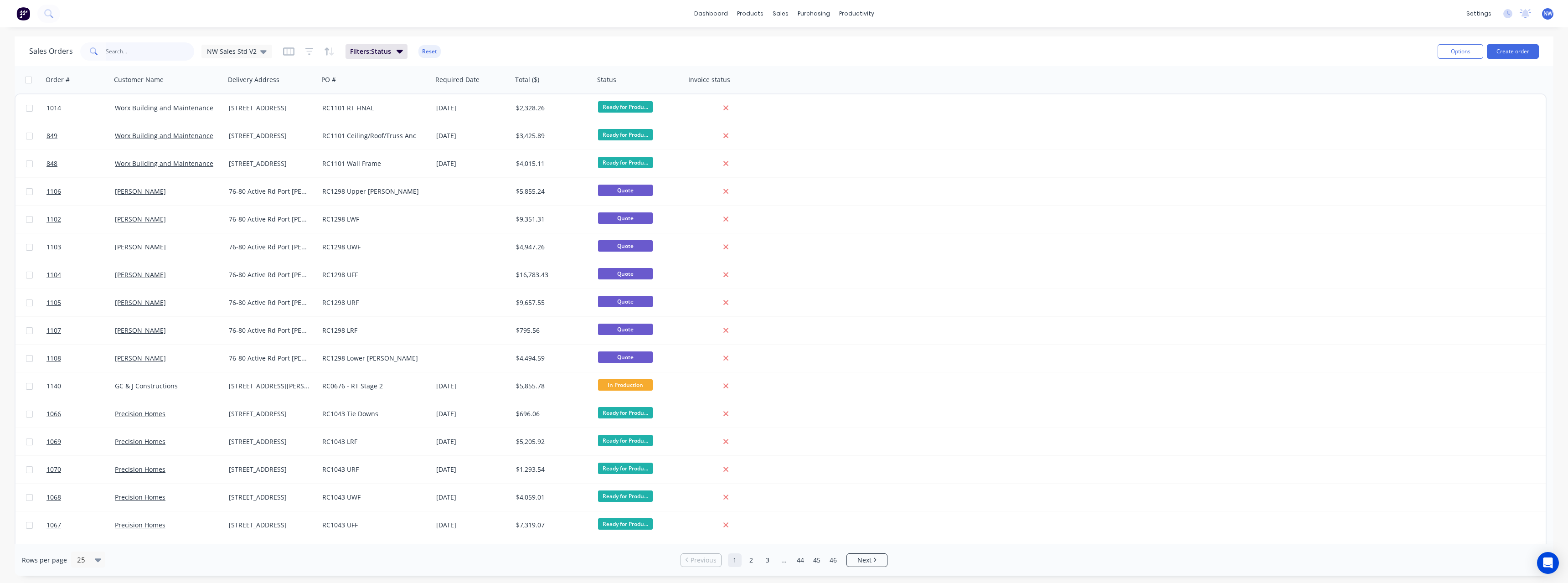
click at [128, 52] on input "text" at bounding box center [150, 52] width 89 height 18
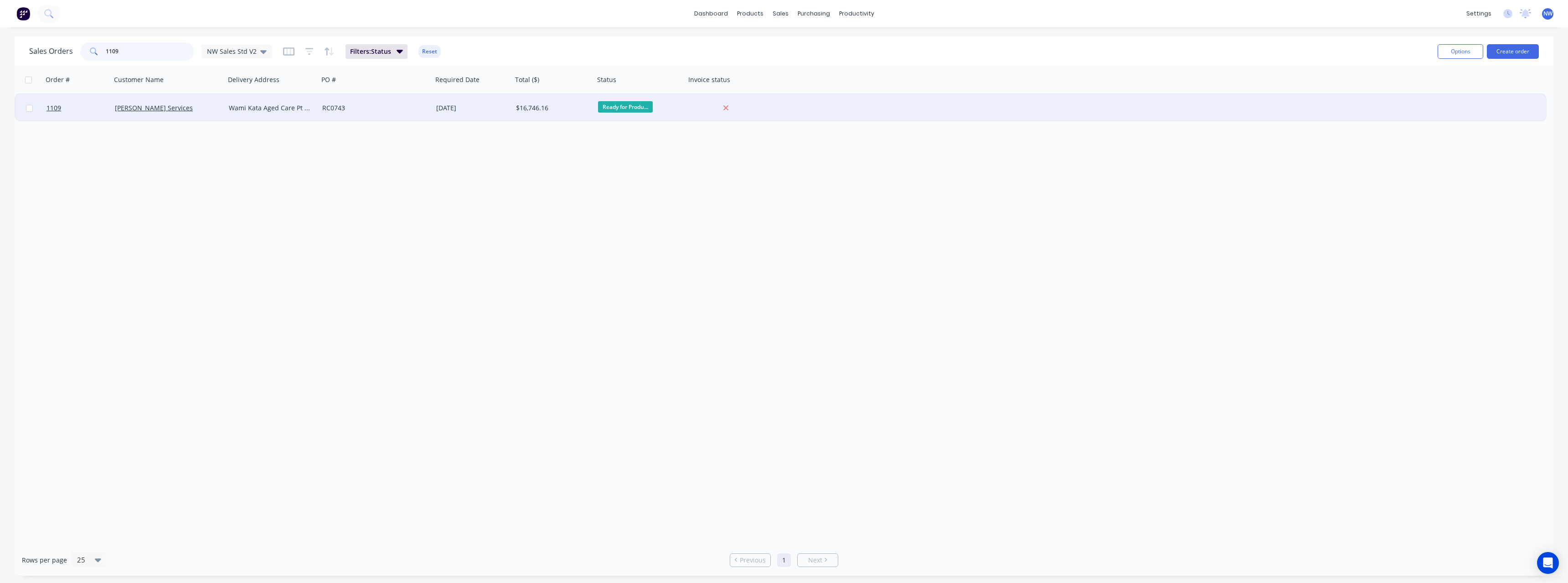
type input "1109"
click at [217, 108] on div "[PERSON_NAME] Services" at bounding box center [168, 108] width 107 height 9
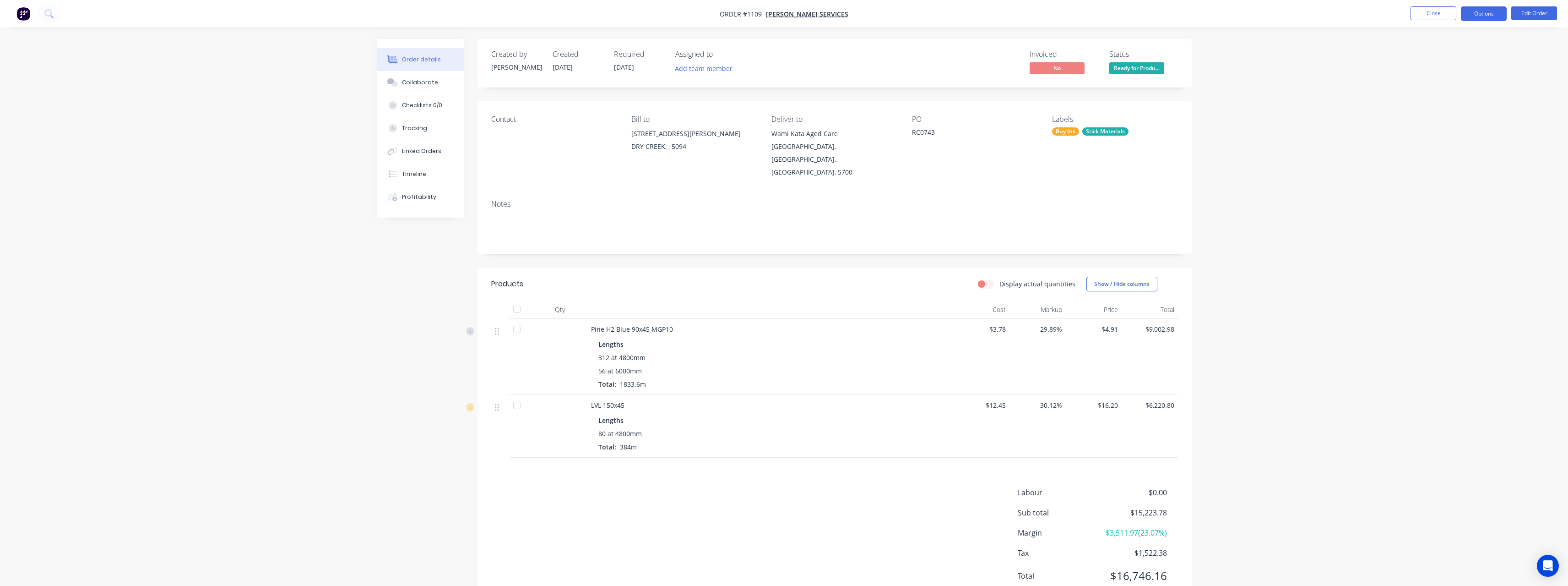
click at [1472, 17] on button "Options" at bounding box center [1484, 13] width 46 height 15
click at [1473, 167] on div "Purchase Products" at bounding box center [1456, 166] width 84 height 13
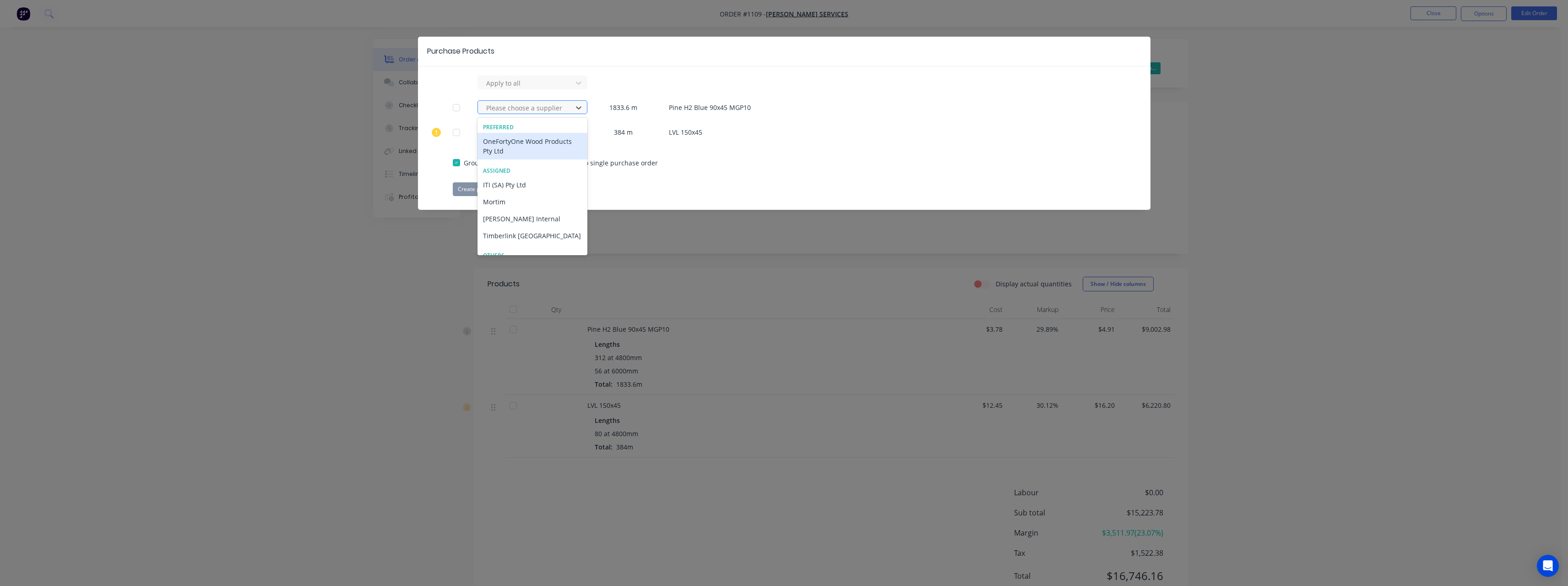
click at [535, 109] on div at bounding box center [526, 108] width 83 height 12
click at [528, 217] on div "[PERSON_NAME] Internal" at bounding box center [532, 219] width 110 height 17
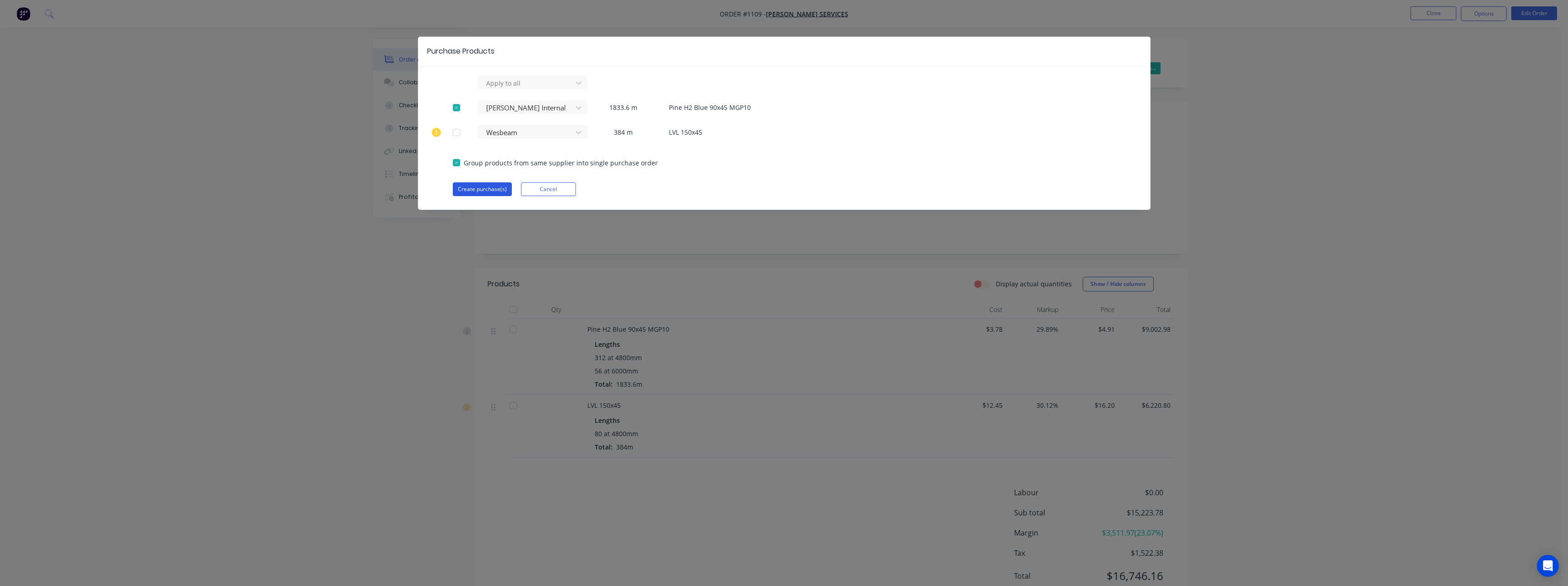
click at [489, 193] on button "Create purchase(s)" at bounding box center [482, 189] width 59 height 13
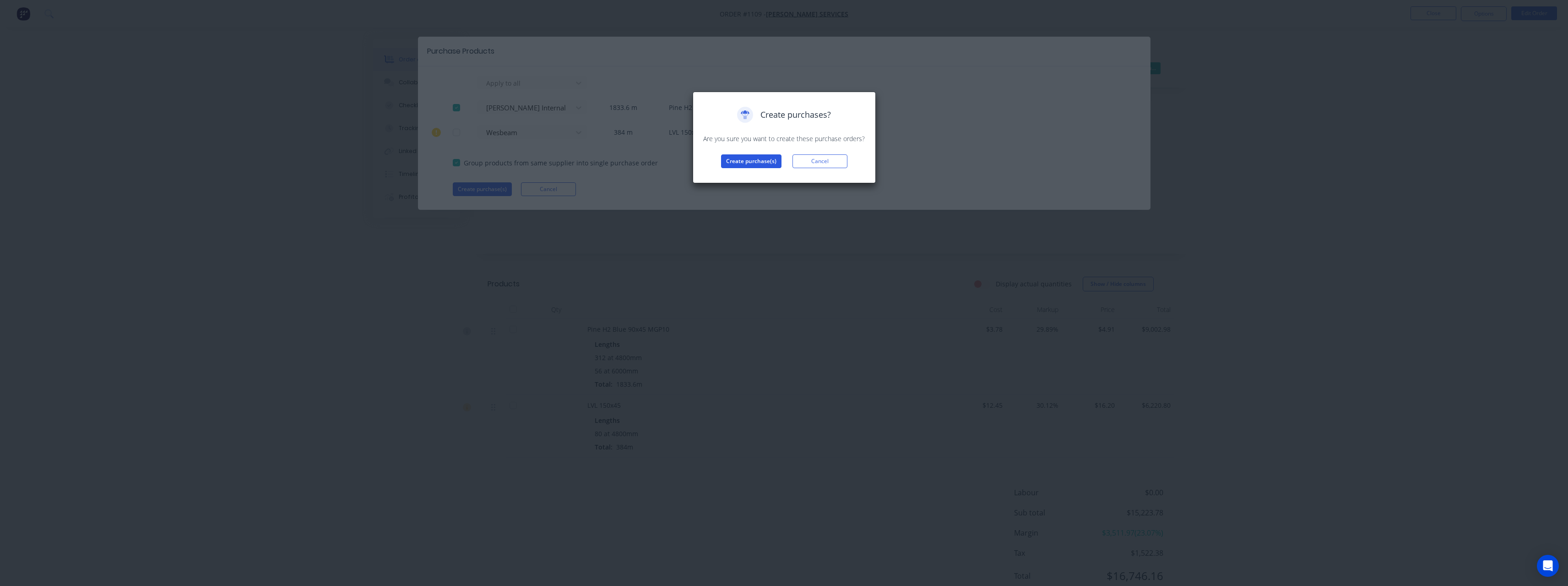
click at [727, 158] on button "Create purchase(s)" at bounding box center [751, 161] width 61 height 13
click at [735, 175] on button "View purchase(s)" at bounding box center [751, 176] width 55 height 13
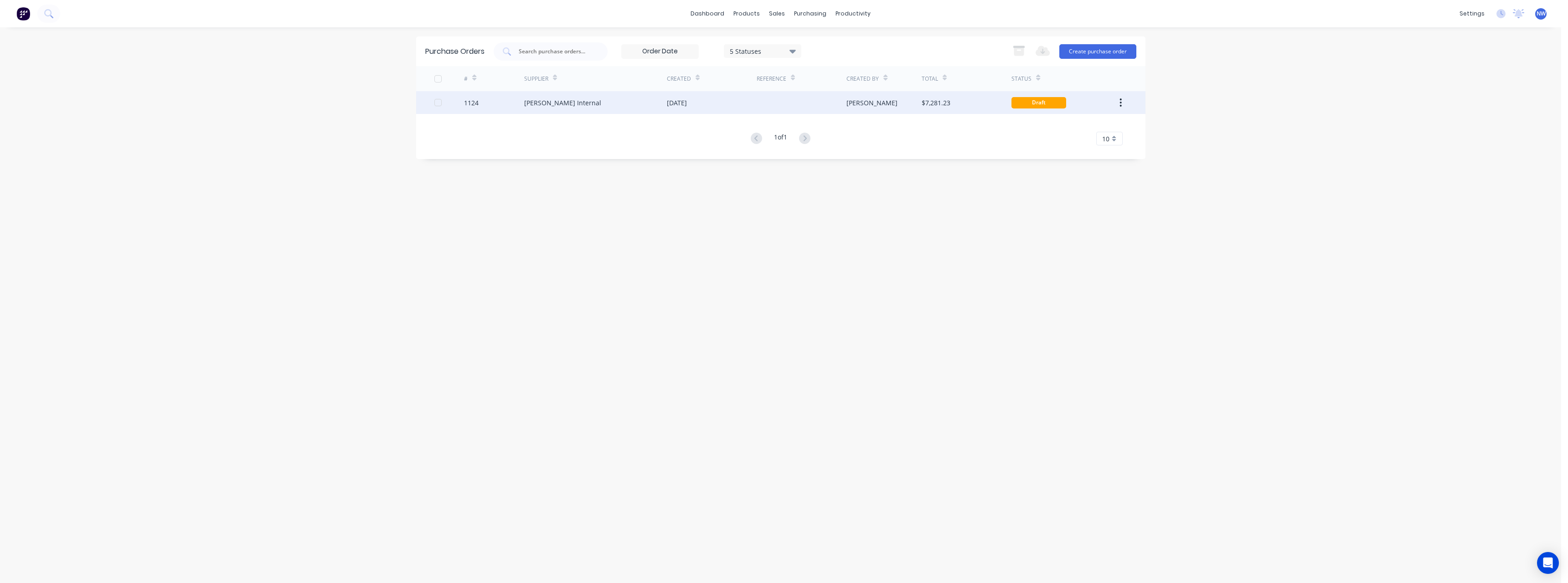
click at [687, 106] on div "[DATE]" at bounding box center [677, 103] width 20 height 10
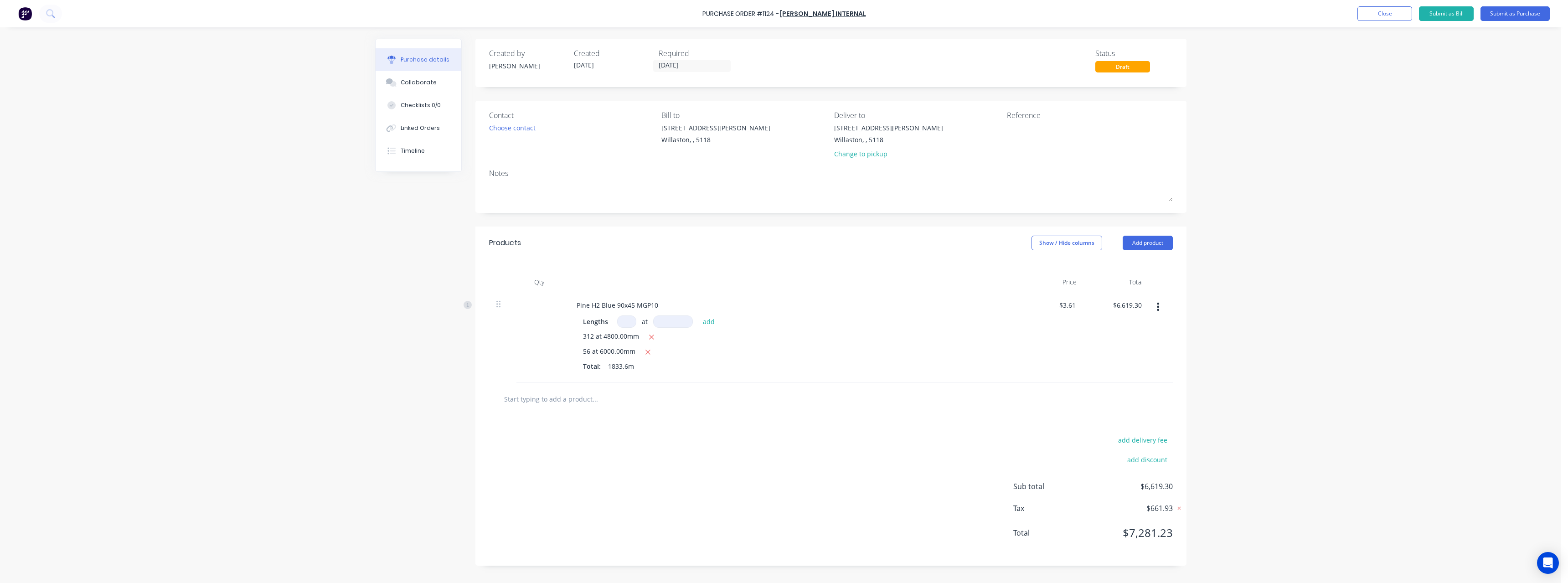
click at [538, 399] on input "text" at bounding box center [595, 399] width 183 height 18
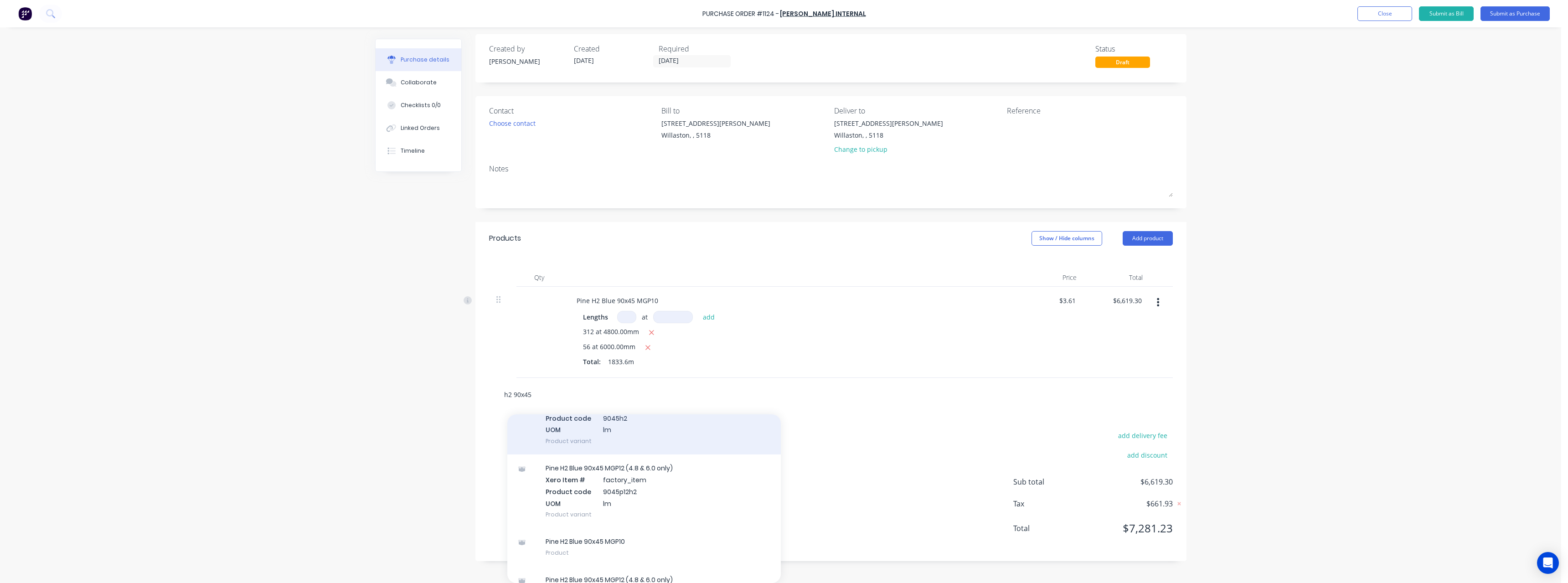
scroll to position [84, 0]
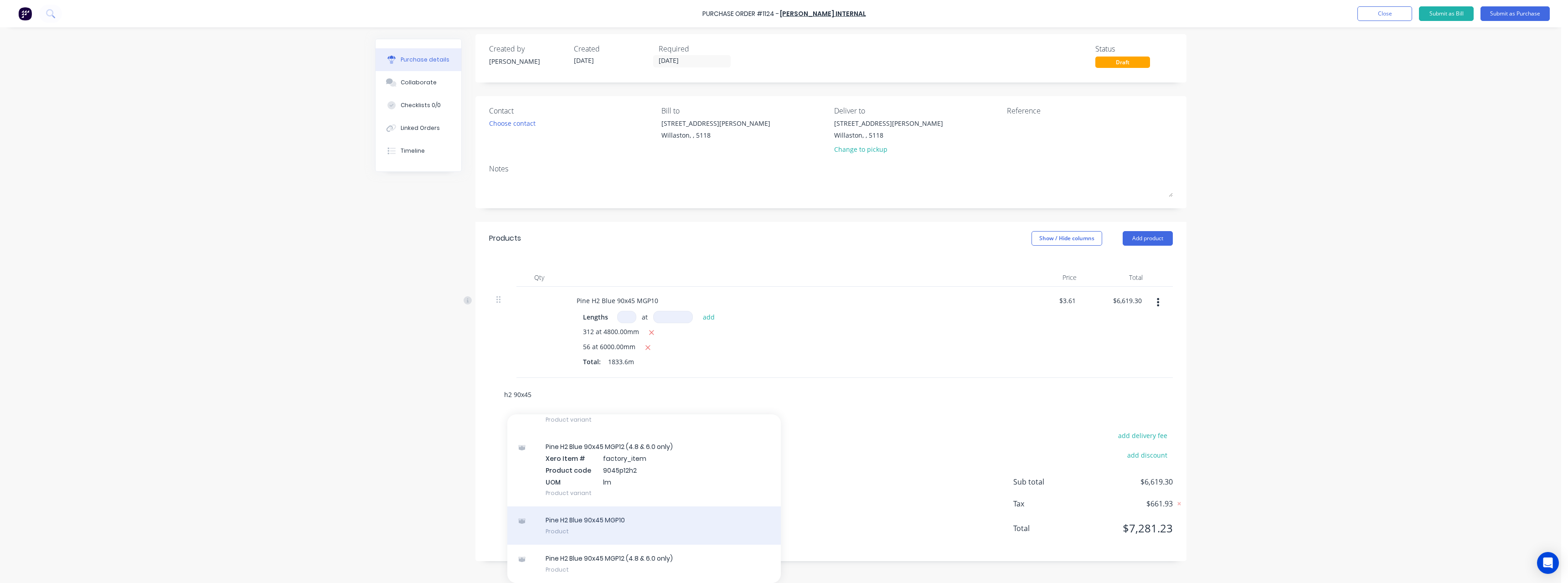
type input "h2 90x45"
click at [662, 516] on div "Pine H2 Blue 90x45 MGP10 Product" at bounding box center [643, 525] width 273 height 38
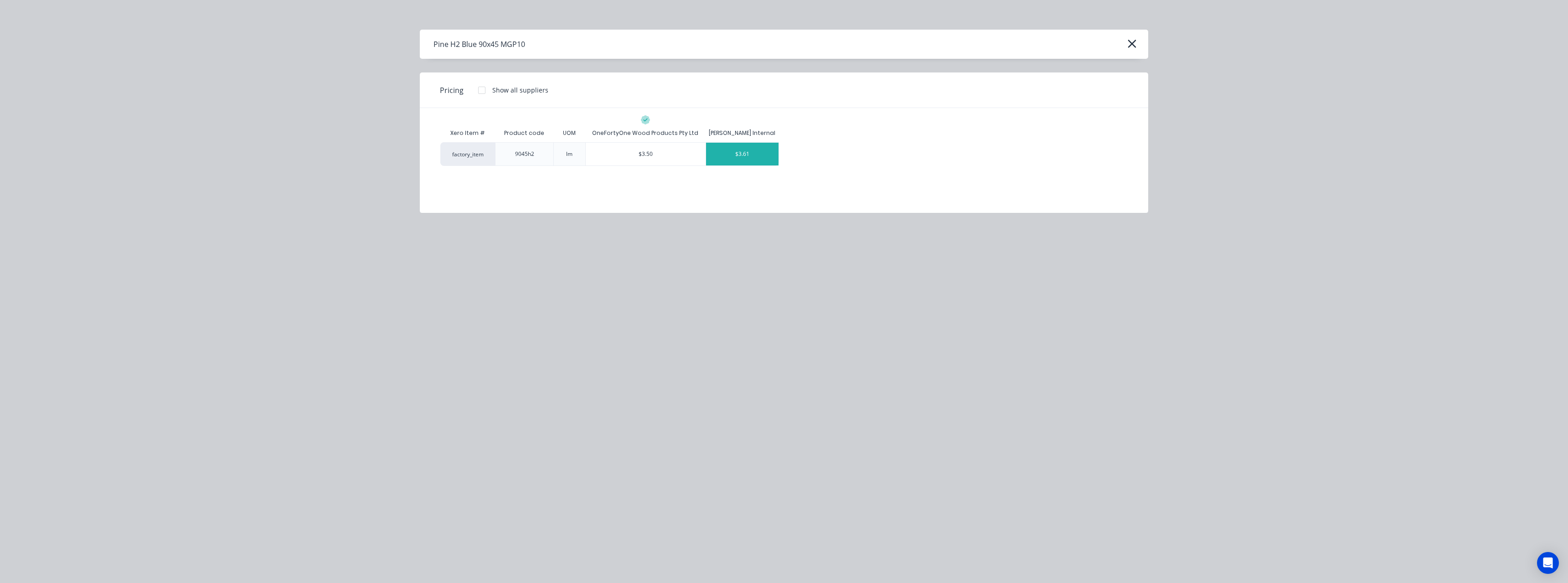
click at [740, 153] on div "$3.61" at bounding box center [742, 153] width 72 height 23
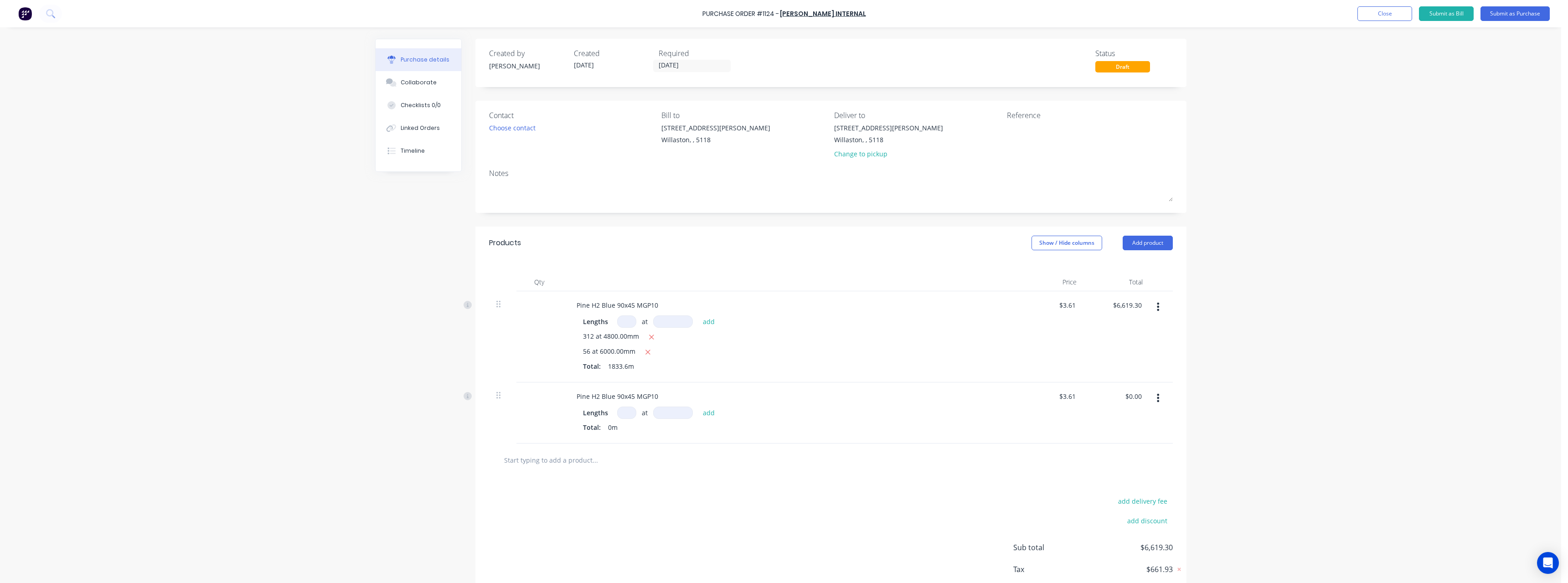
click at [633, 409] on div "at add" at bounding box center [668, 413] width 102 height 12
click at [627, 414] on input at bounding box center [626, 413] width 19 height 12
type input "312"
type input "4800"
type input "$5,406.34"
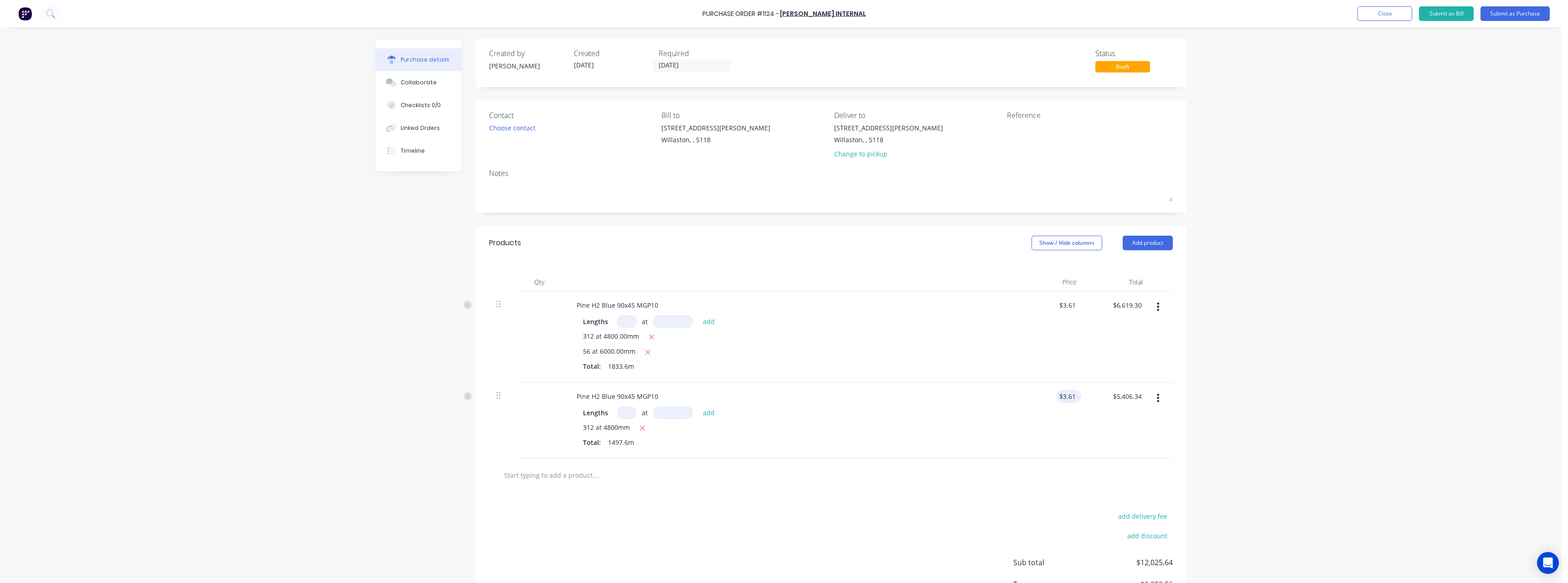
click at [1074, 397] on div "$3.61 $3.61" at bounding box center [1067, 396] width 21 height 13
click at [1071, 397] on input "3.61" at bounding box center [1069, 396] width 17 height 13
type input "$3.22"
type input "$4,822.27"
click at [649, 338] on icon "button" at bounding box center [652, 337] width 5 height 5
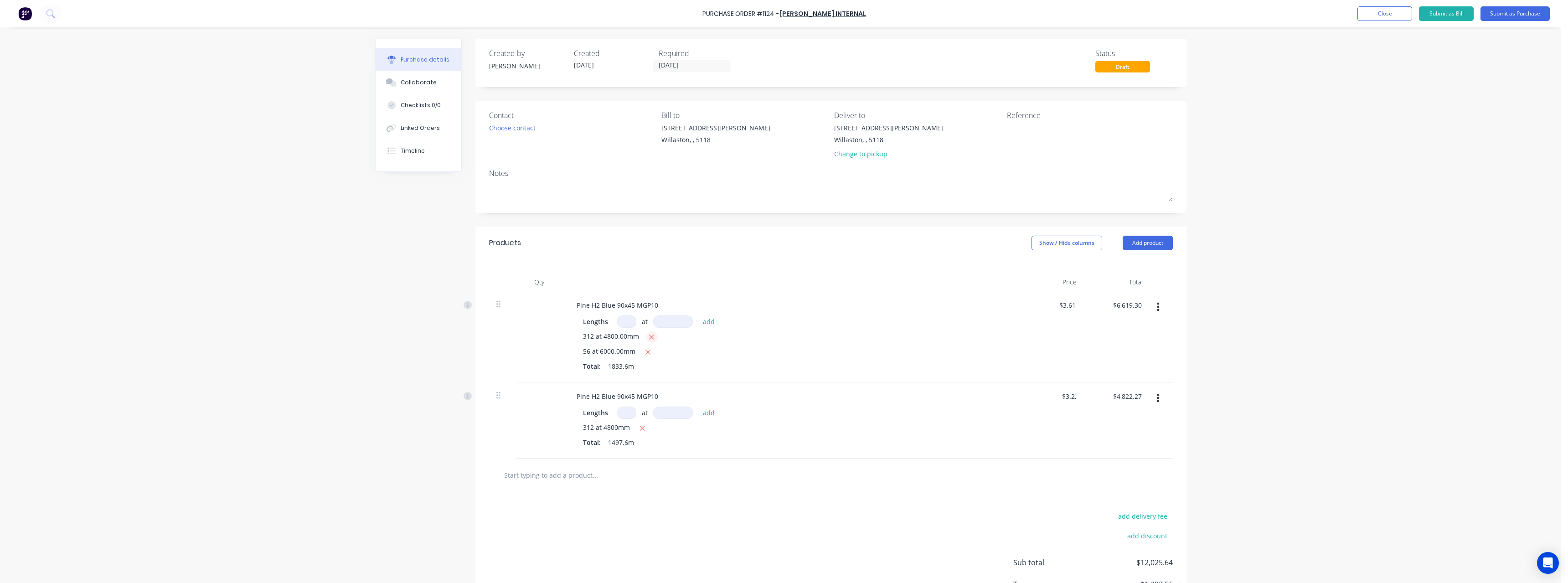
type input "$1,212.96"
click at [1018, 139] on textarea at bounding box center [1063, 133] width 114 height 21
type textarea "RC0743 #1109"
type textarea "x"
type textarea "RC0743 #1109"
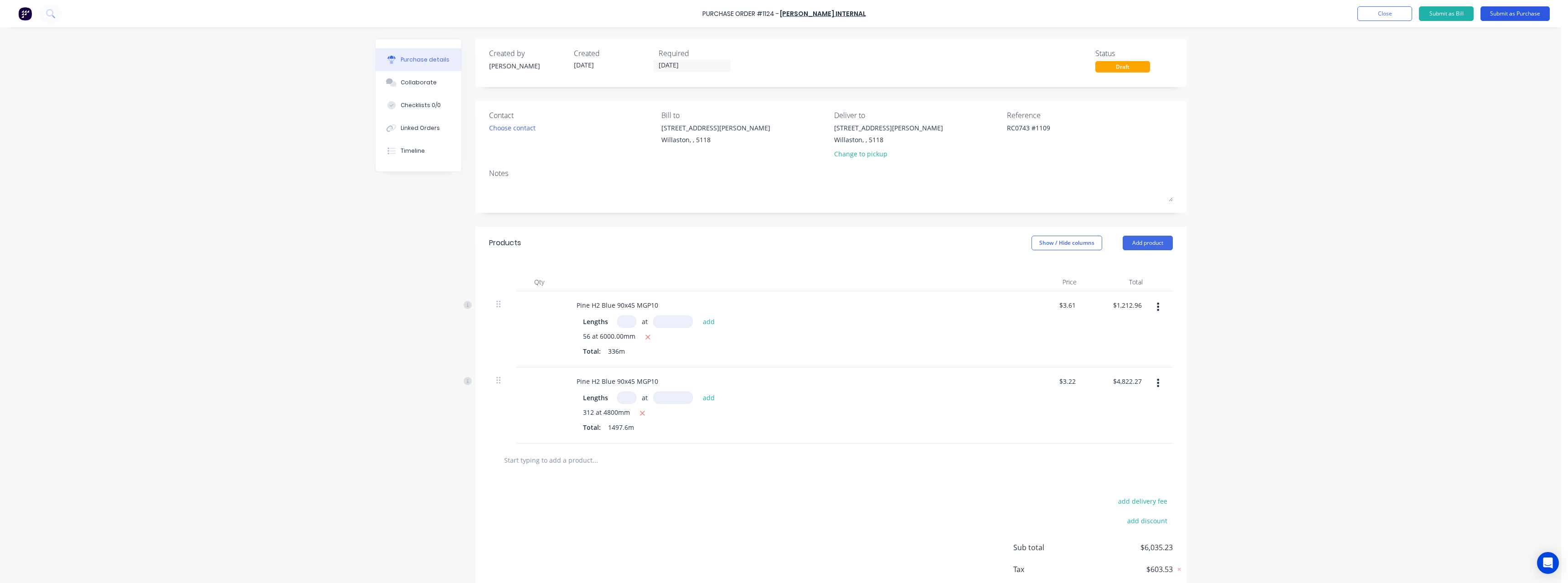
click at [1495, 16] on button "Submit as Purchase" at bounding box center [1515, 13] width 69 height 15
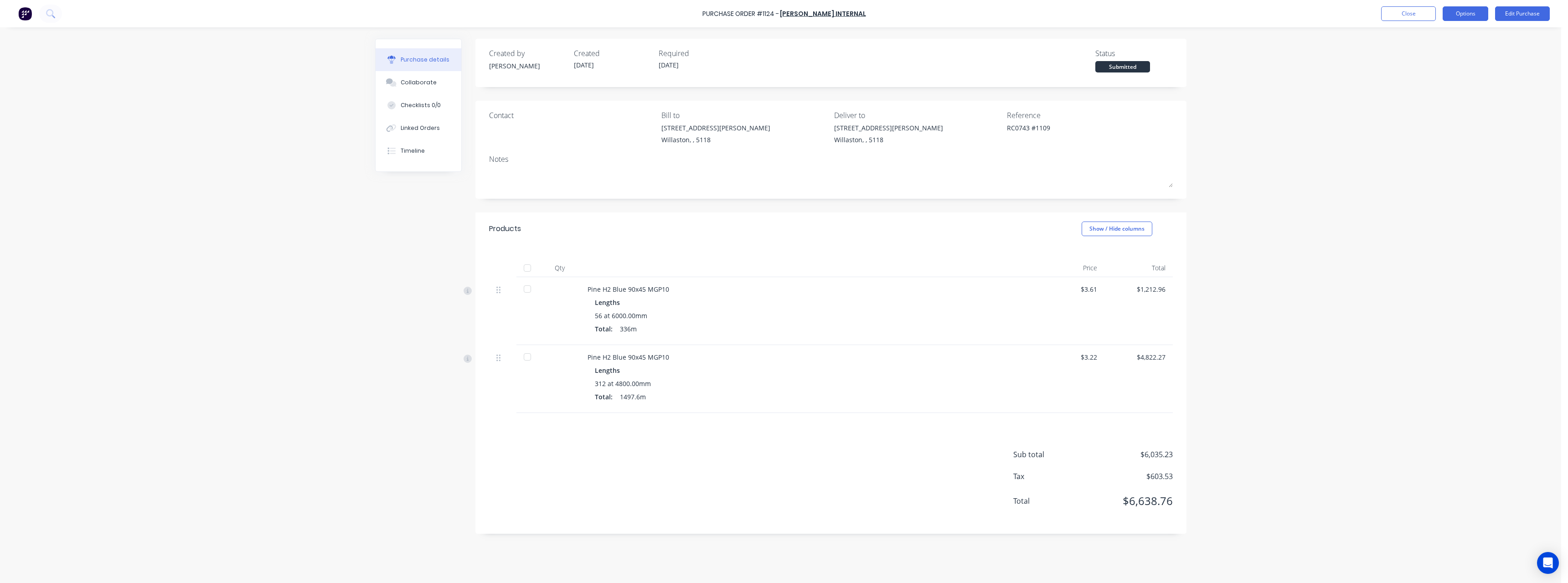
click at [1472, 15] on button "Options" at bounding box center [1465, 13] width 46 height 15
click at [1455, 39] on div "Print / Email" at bounding box center [1444, 37] width 70 height 13
click at [1418, 55] on div "With pricing" at bounding box center [1444, 55] width 70 height 13
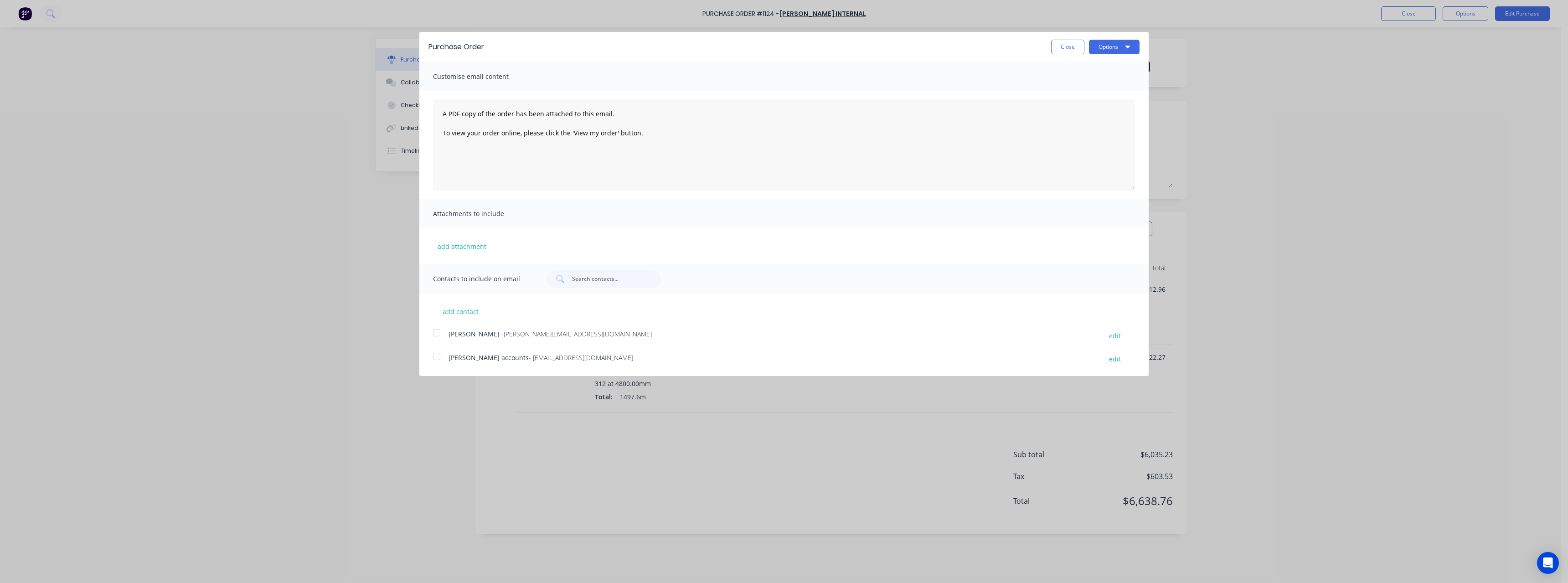
click at [555, 361] on span "- [EMAIL_ADDRESS][DOMAIN_NAME]" at bounding box center [581, 357] width 104 height 9
click at [1098, 47] on button "Options" at bounding box center [1114, 47] width 51 height 15
click at [1093, 88] on div "Email" at bounding box center [1096, 88] width 70 height 13
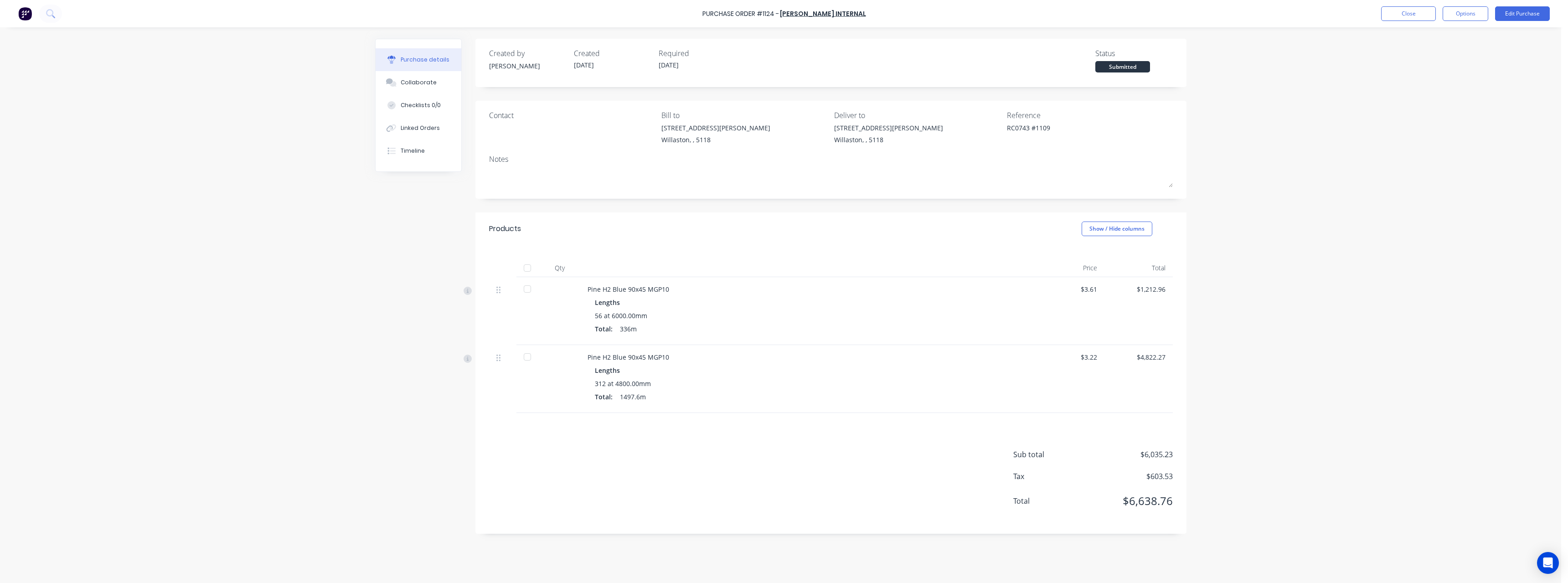
type textarea "x"
click at [1412, 14] on button "Close" at bounding box center [1409, 13] width 55 height 15
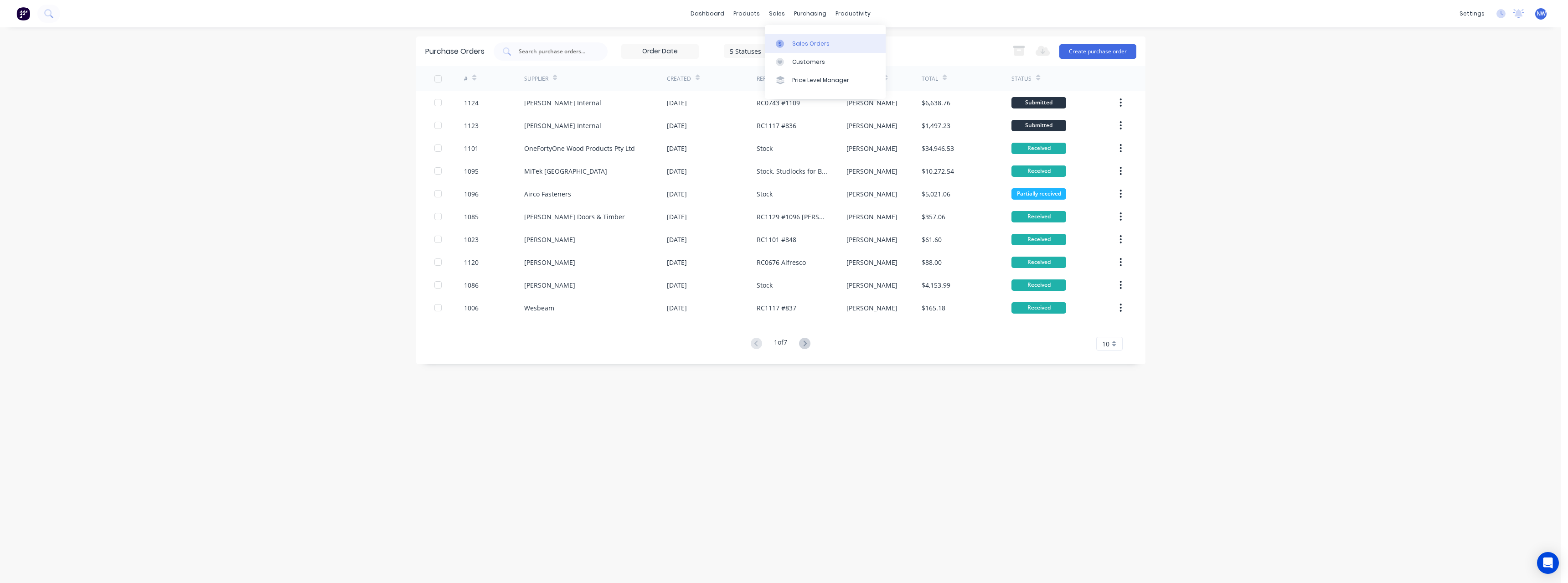
click at [797, 40] on div "Sales Orders" at bounding box center [810, 43] width 37 height 8
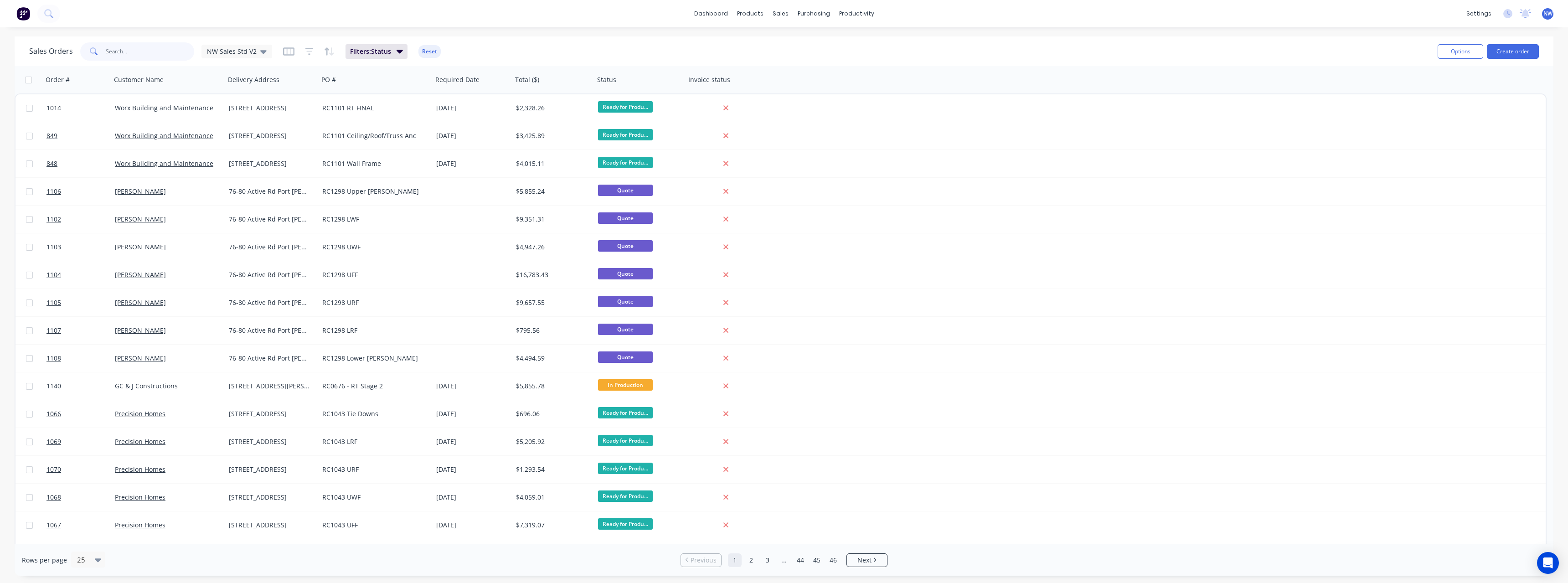
click at [128, 54] on input "text" at bounding box center [150, 52] width 89 height 18
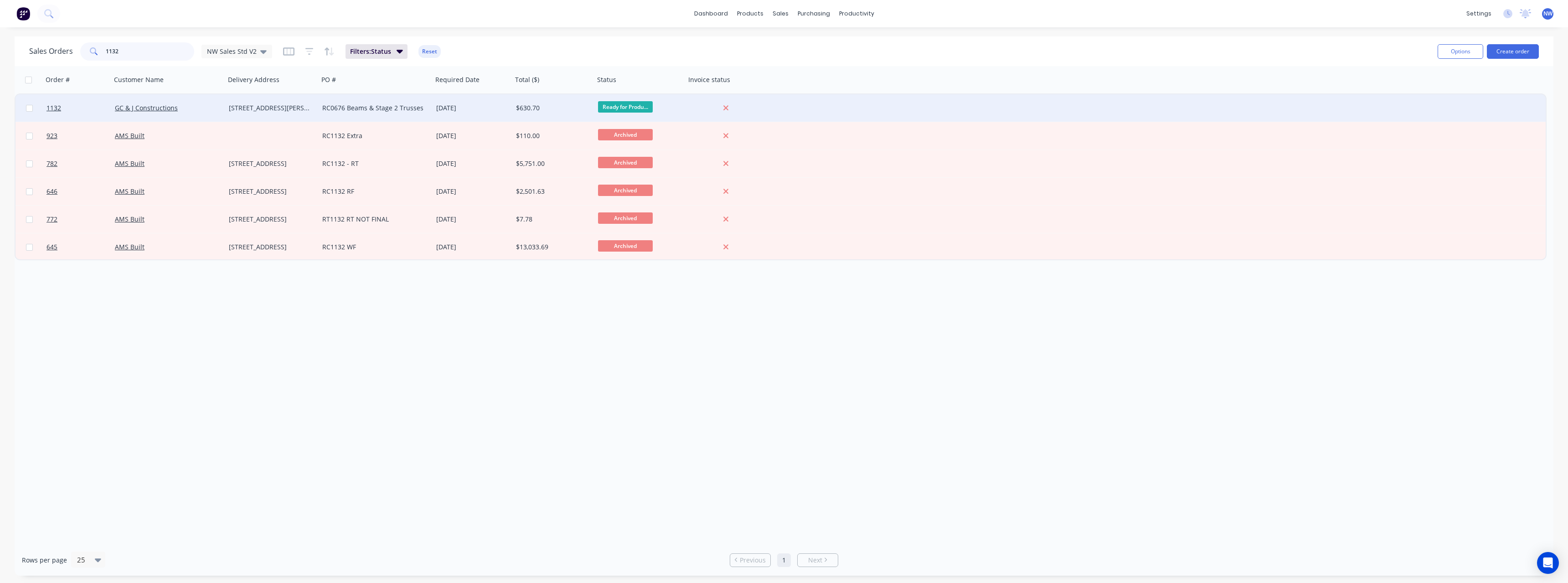
type input "1132"
click at [197, 105] on div "GC & J Constructions" at bounding box center [166, 108] width 101 height 9
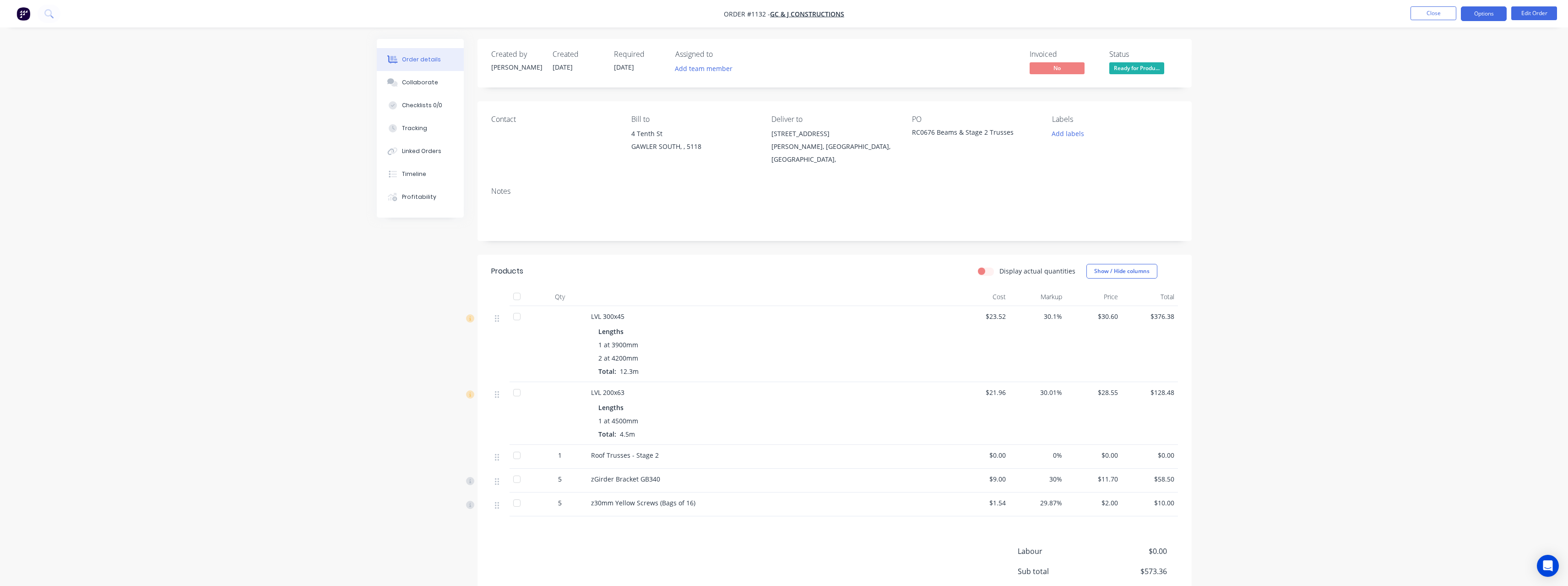
click at [1478, 17] on button "Options" at bounding box center [1484, 13] width 46 height 15
click at [1468, 160] on div "Purchase Products" at bounding box center [1456, 166] width 84 height 13
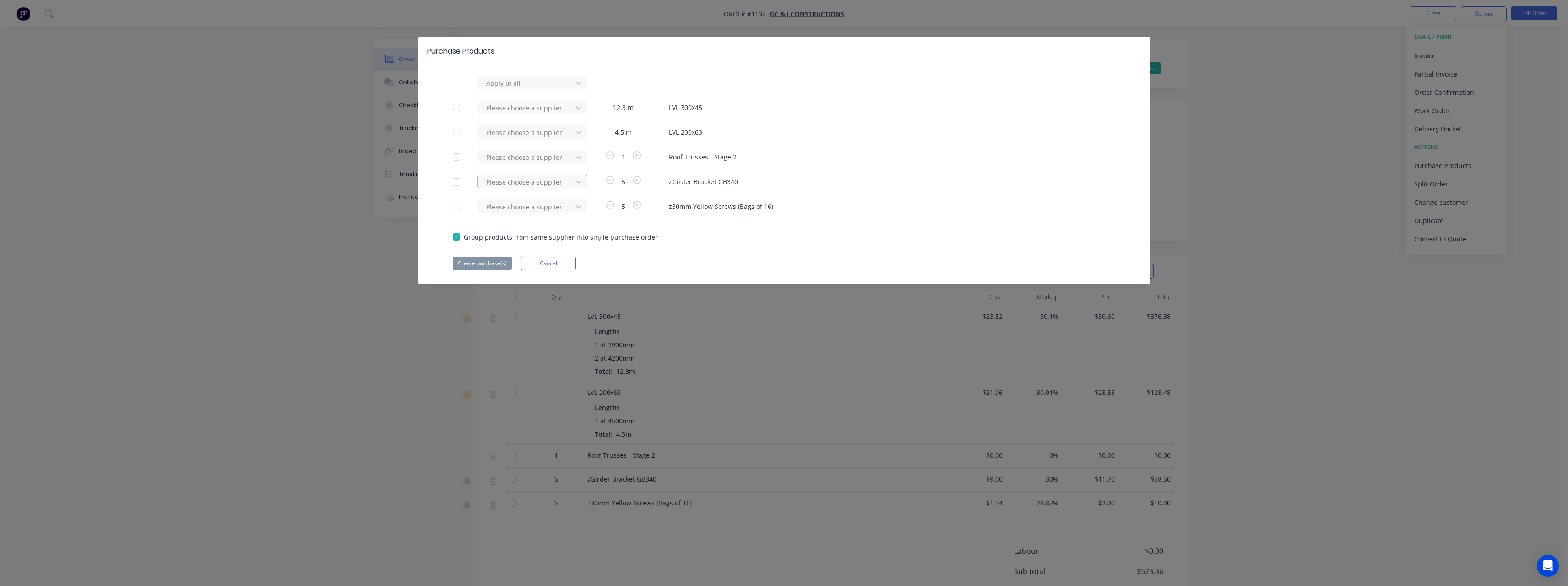
click at [550, 89] on div at bounding box center [526, 83] width 83 height 12
click at [533, 229] on div "[PERSON_NAME] Internal" at bounding box center [532, 232] width 110 height 17
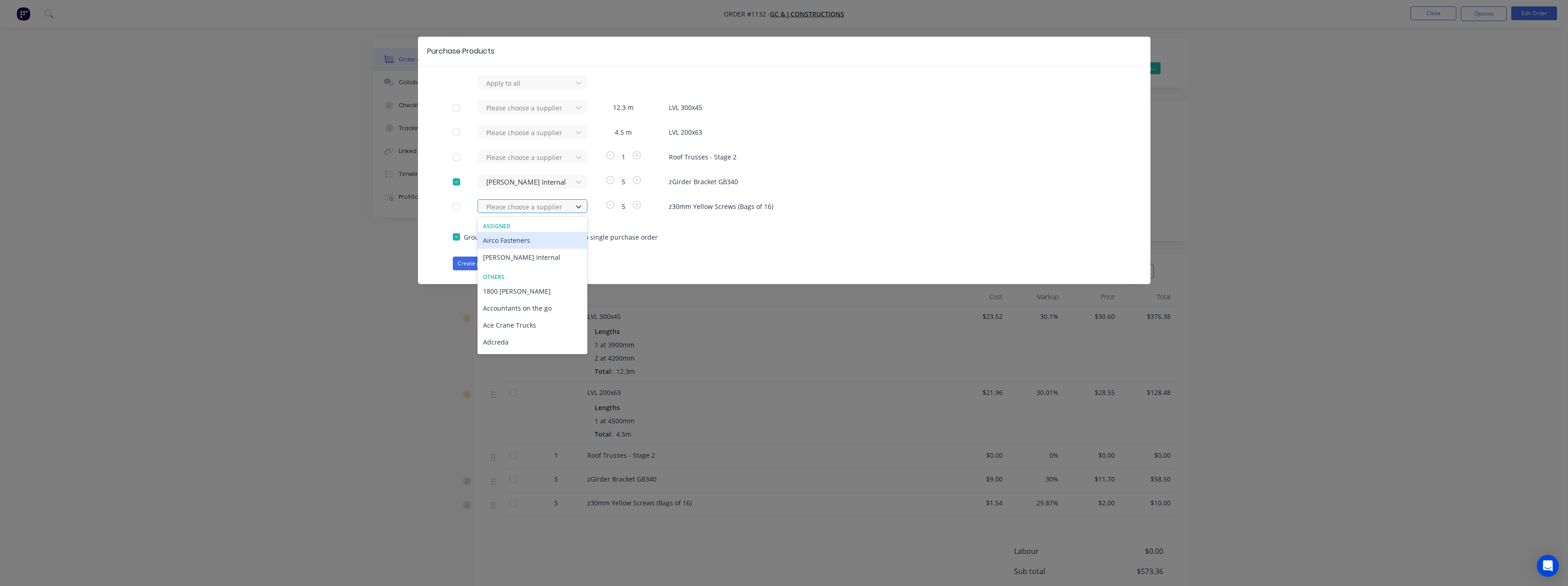
click at [527, 207] on div at bounding box center [526, 207] width 83 height 12
click at [531, 256] on div "[PERSON_NAME] Internal" at bounding box center [532, 258] width 110 height 17
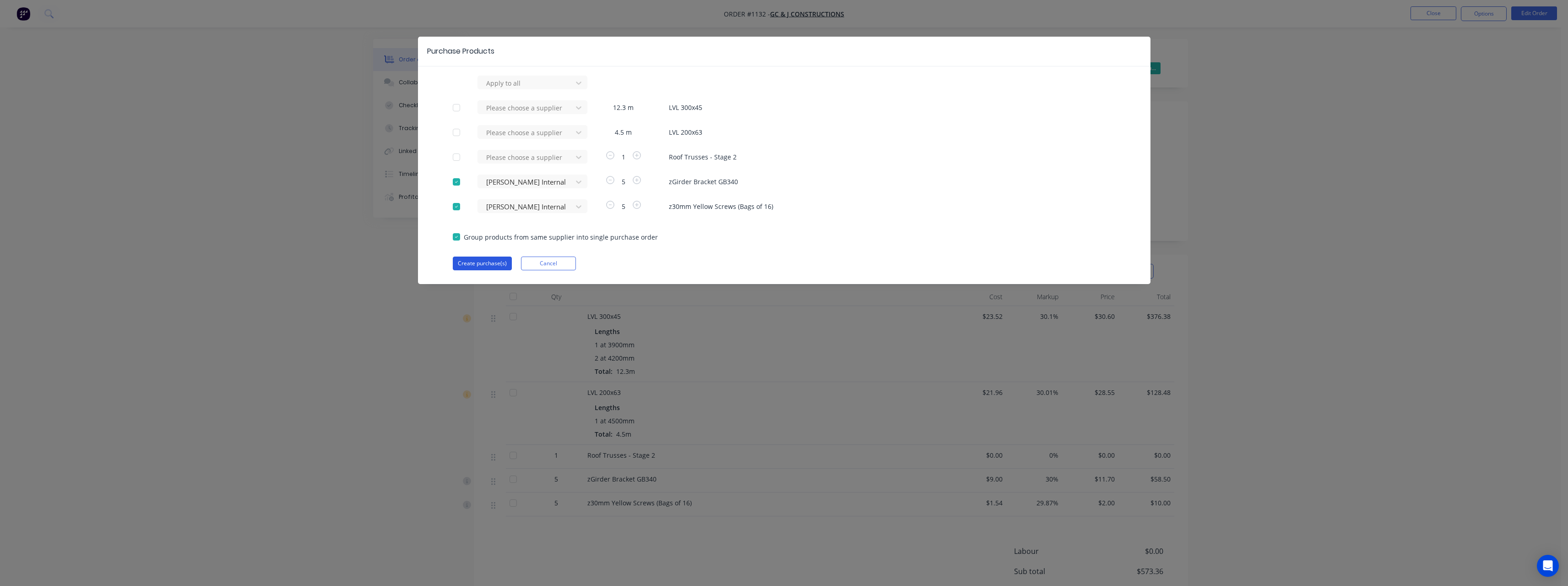
click at [477, 262] on button "Create purchase(s)" at bounding box center [482, 263] width 59 height 13
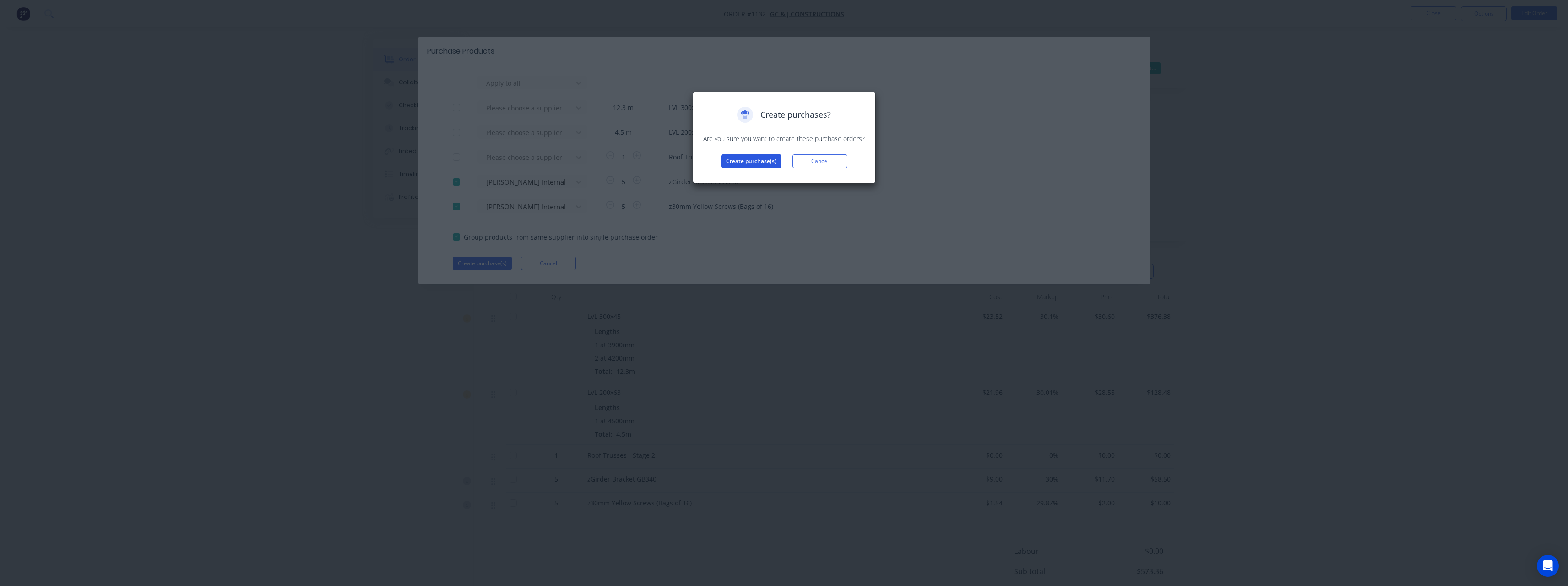
click at [760, 165] on button "Create purchase(s)" at bounding box center [751, 161] width 61 height 13
click at [767, 177] on button "View purchase(s)" at bounding box center [751, 176] width 55 height 13
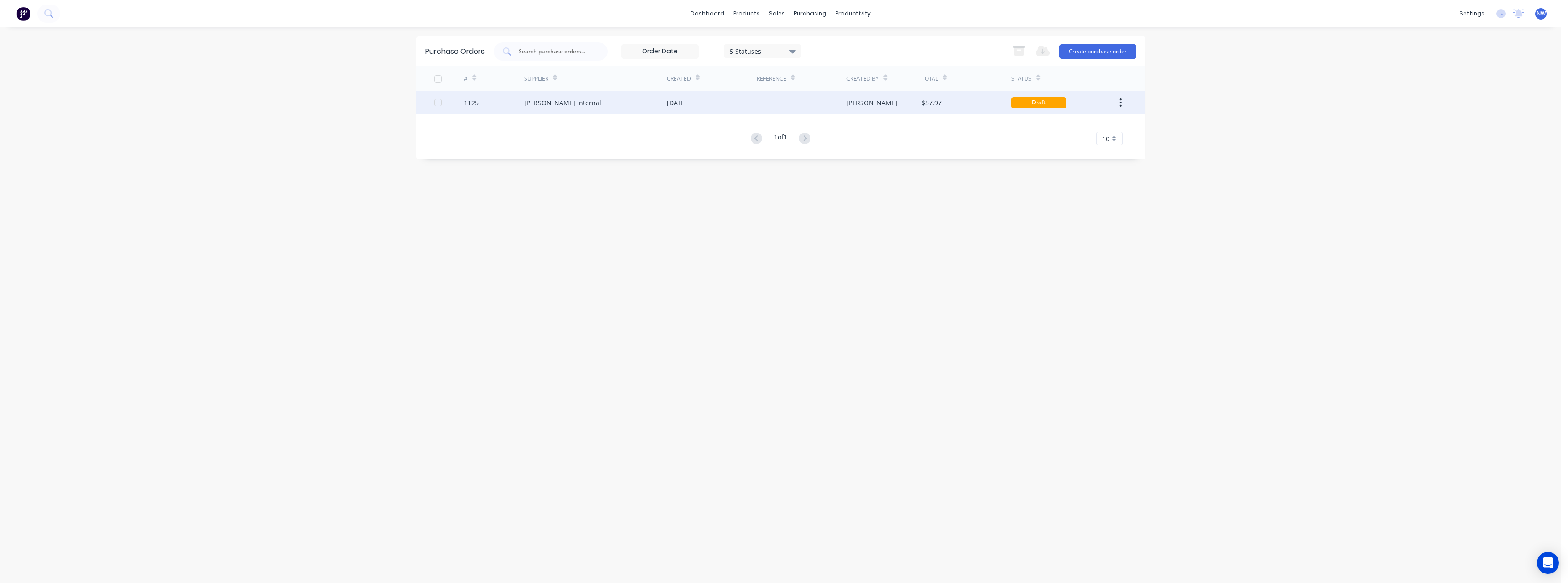
click at [747, 103] on div "[DATE]" at bounding box center [712, 102] width 90 height 23
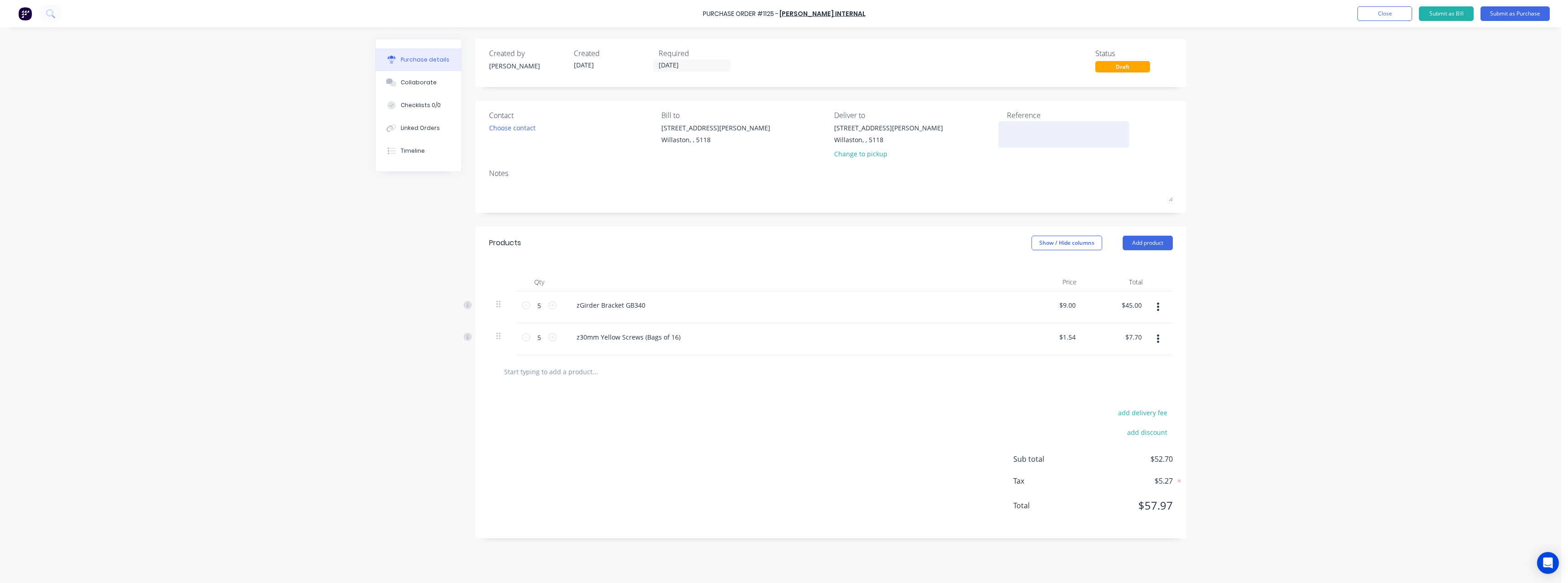
click at [1029, 123] on div at bounding box center [1063, 134] width 114 height 23
click at [1029, 125] on textarea at bounding box center [1063, 133] width 114 height 21
type textarea "RC0676 #1132"
type textarea "x"
type textarea "RC0676 #1132"
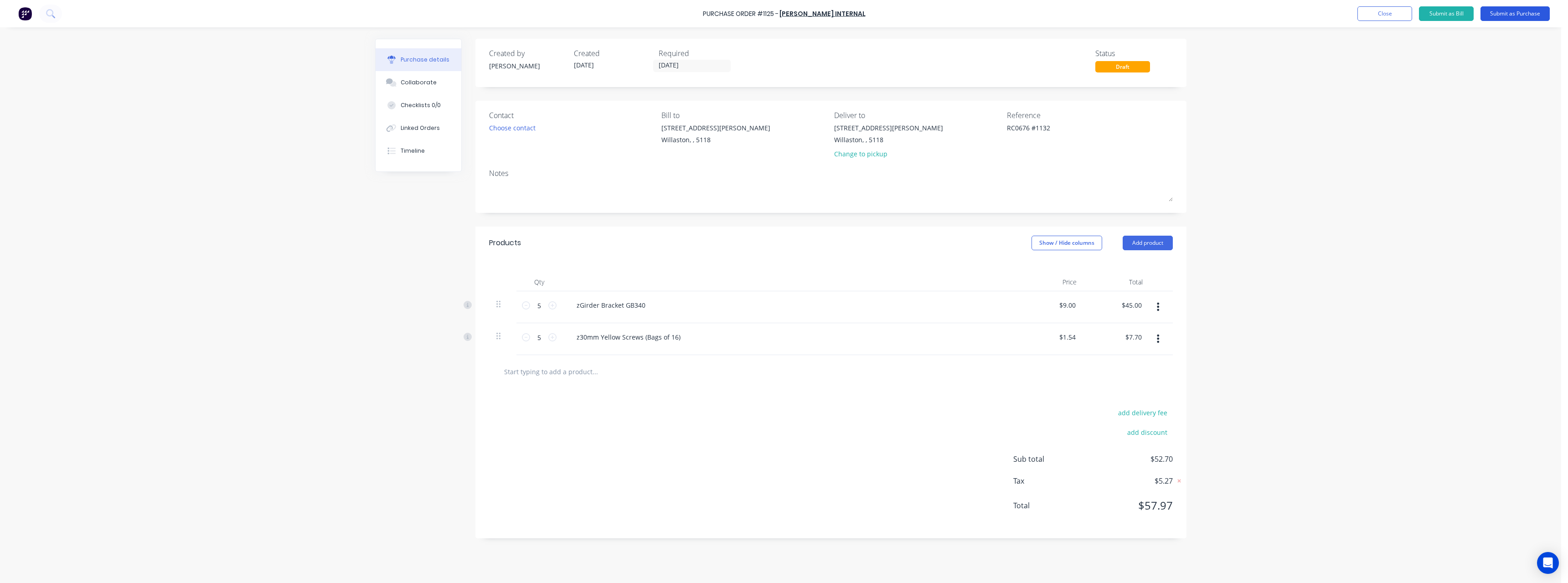
click at [1501, 18] on button "Submit as Purchase" at bounding box center [1515, 13] width 69 height 15
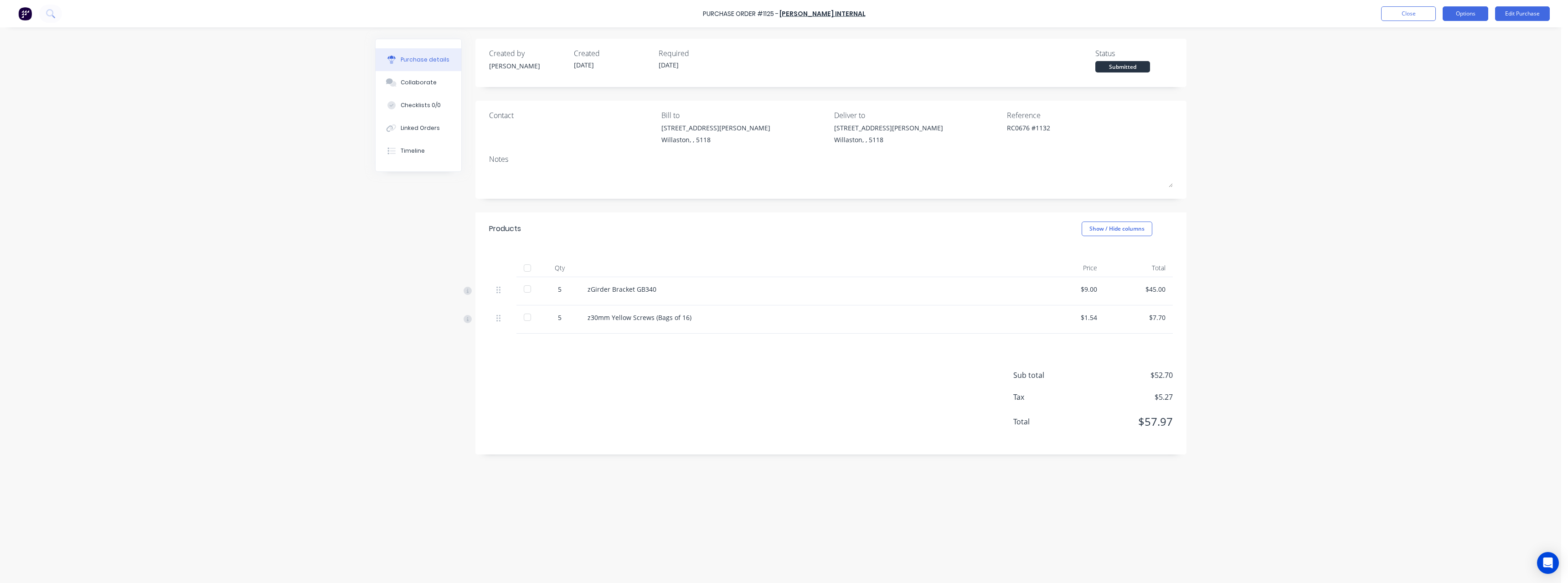
click at [1468, 15] on button "Options" at bounding box center [1465, 13] width 46 height 15
click at [1460, 37] on div "Print / Email" at bounding box center [1444, 37] width 70 height 13
click at [1449, 51] on div "With pricing" at bounding box center [1444, 55] width 70 height 13
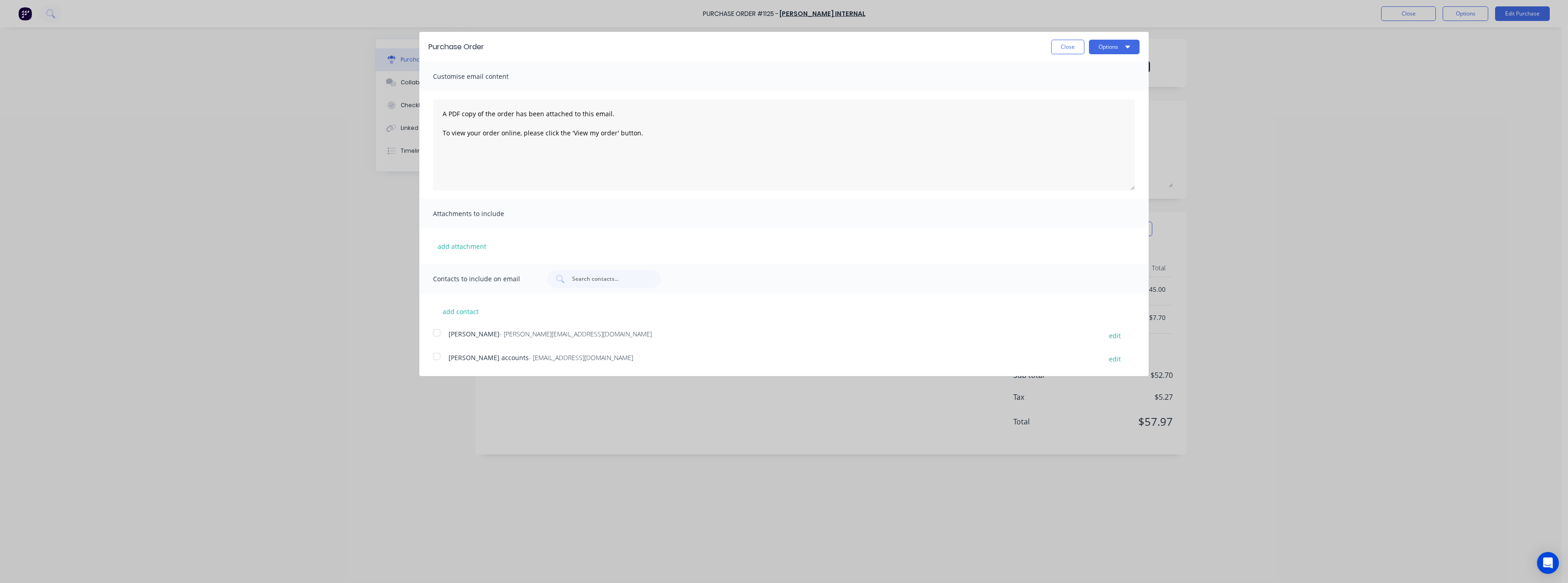
click at [529, 353] on span "- [EMAIL_ADDRESS][DOMAIN_NAME]" at bounding box center [581, 357] width 104 height 9
click at [1102, 49] on button "Options" at bounding box center [1114, 47] width 51 height 15
click at [1090, 84] on div "Email" at bounding box center [1096, 88] width 70 height 13
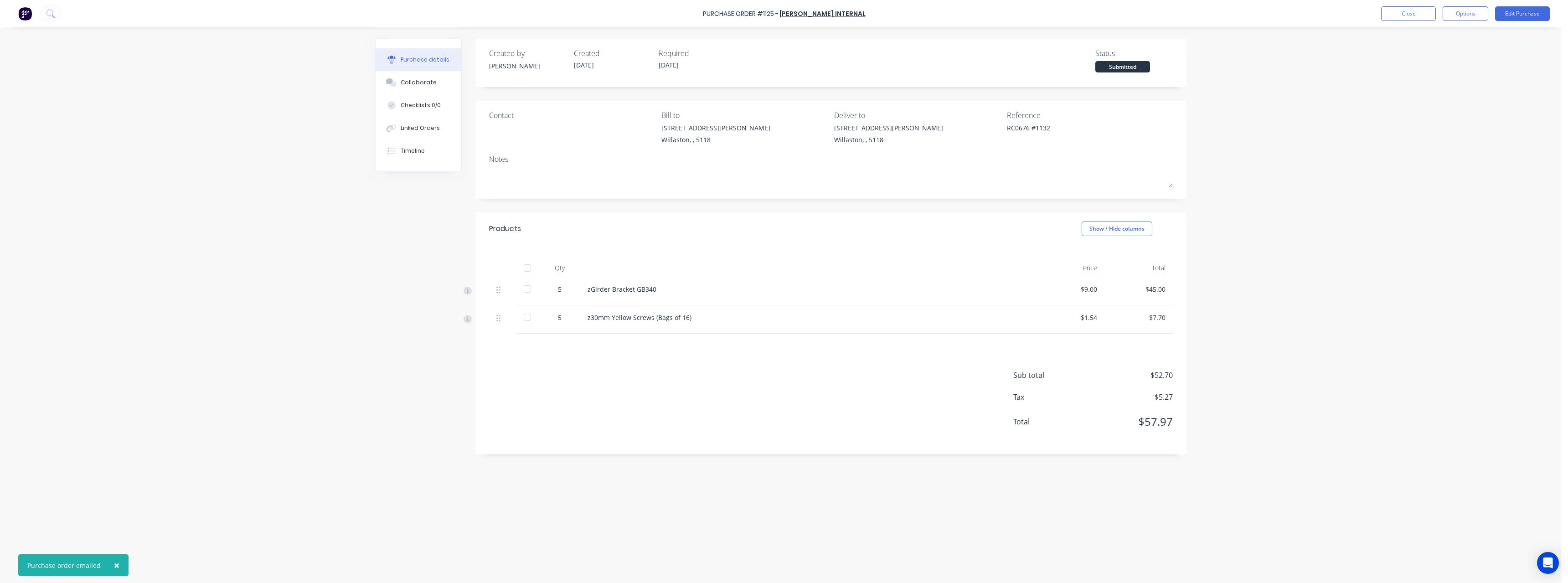
type textarea "x"
click at [1429, 19] on button "Close" at bounding box center [1409, 13] width 55 height 15
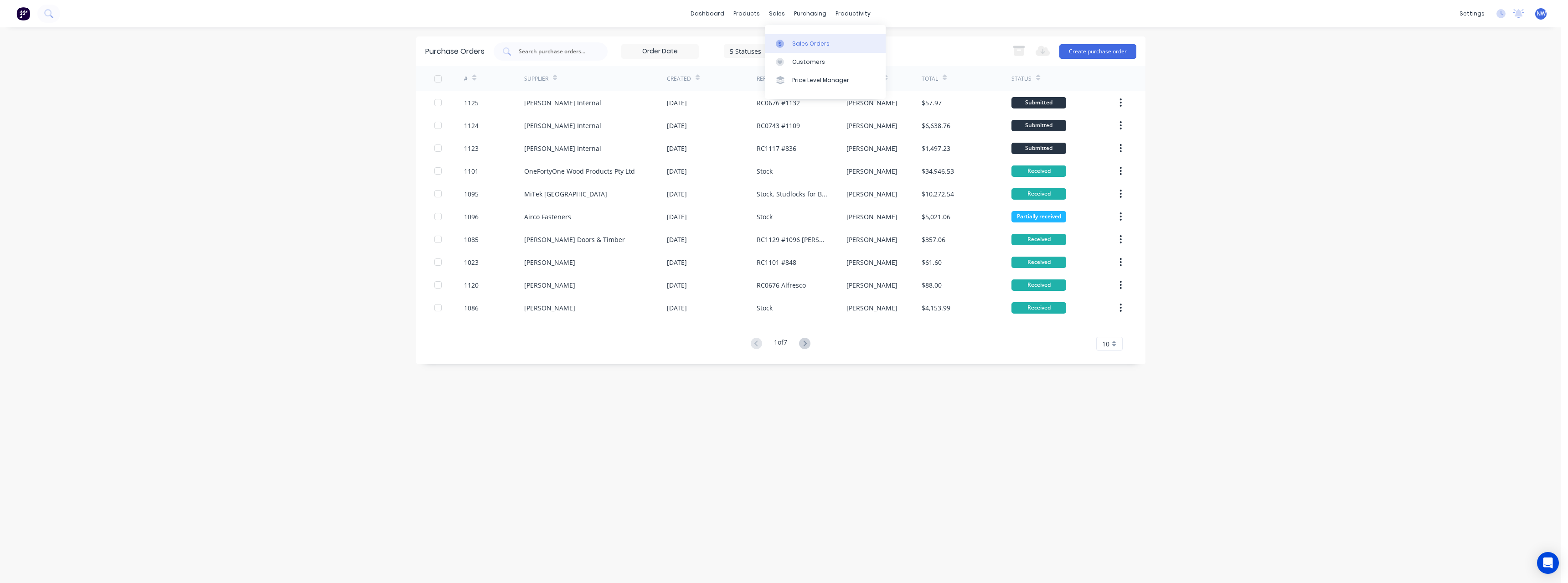
click at [817, 44] on div "Sales Orders" at bounding box center [810, 43] width 37 height 8
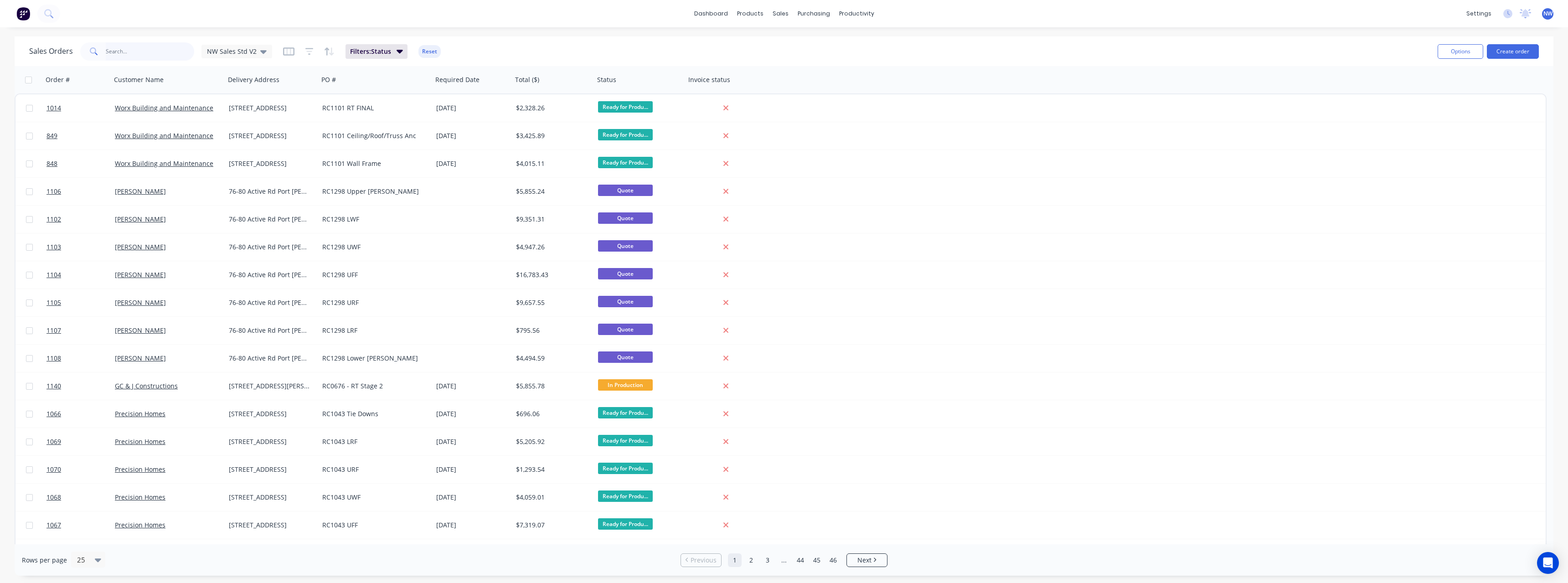
click at [135, 54] on input "text" at bounding box center [150, 52] width 89 height 18
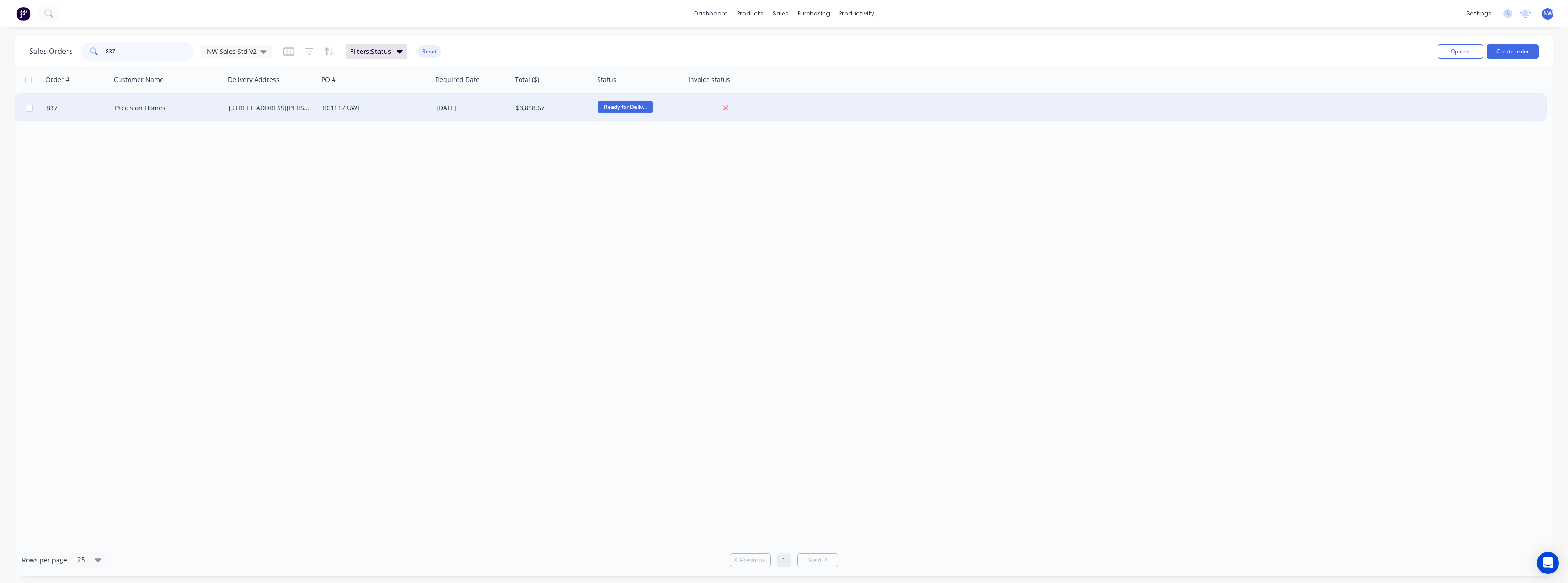
type input "837"
click at [253, 110] on div "[STREET_ADDRESS][PERSON_NAME]" at bounding box center [270, 108] width 82 height 9
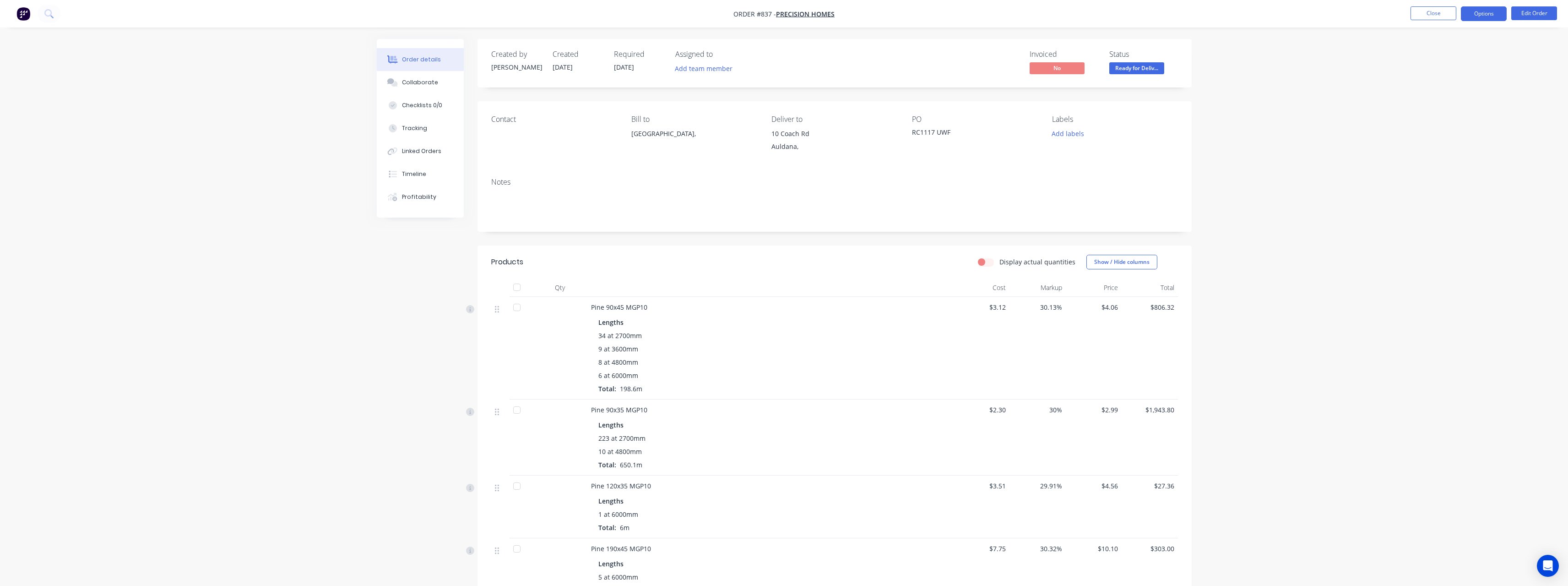
click at [1476, 15] on button "Options" at bounding box center [1484, 13] width 46 height 15
click at [1469, 166] on div "Purchase Products" at bounding box center [1456, 166] width 84 height 13
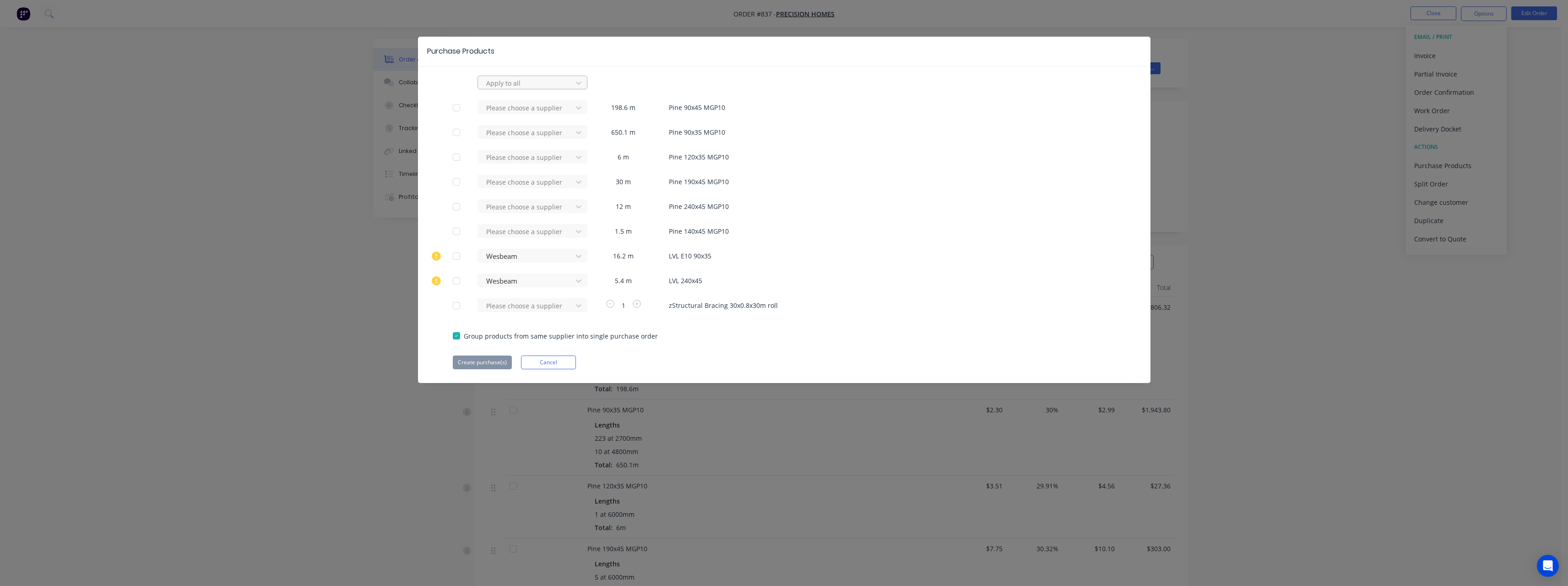
click at [504, 83] on div at bounding box center [526, 83] width 83 height 12
type input "rue"
click at [518, 135] on div "[PERSON_NAME] Internal" at bounding box center [532, 137] width 110 height 17
click at [455, 281] on div at bounding box center [457, 281] width 18 height 18
click at [454, 258] on div at bounding box center [457, 256] width 18 height 18
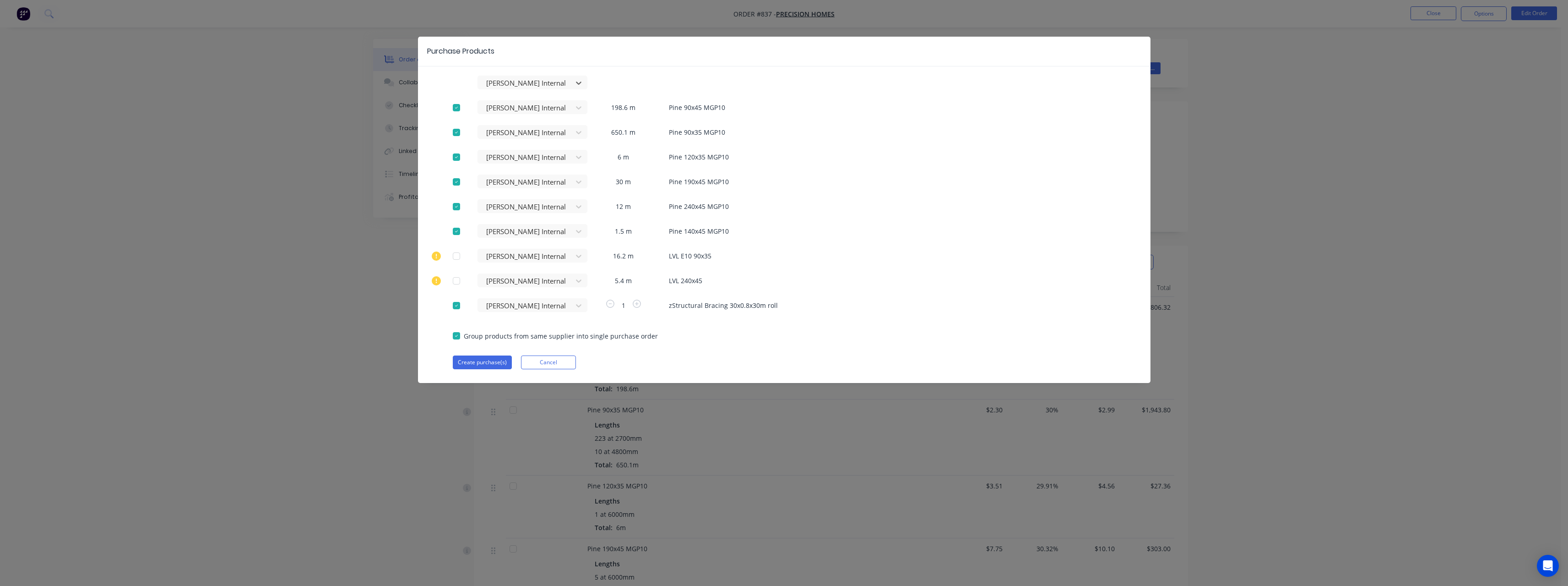
click at [482, 355] on div "option Ruediger Internal, selected. Ruediger Internal Ruediger Internal 198.6 m…" at bounding box center [784, 223] width 732 height 294
click at [482, 357] on button "Create purchase(s)" at bounding box center [482, 362] width 59 height 13
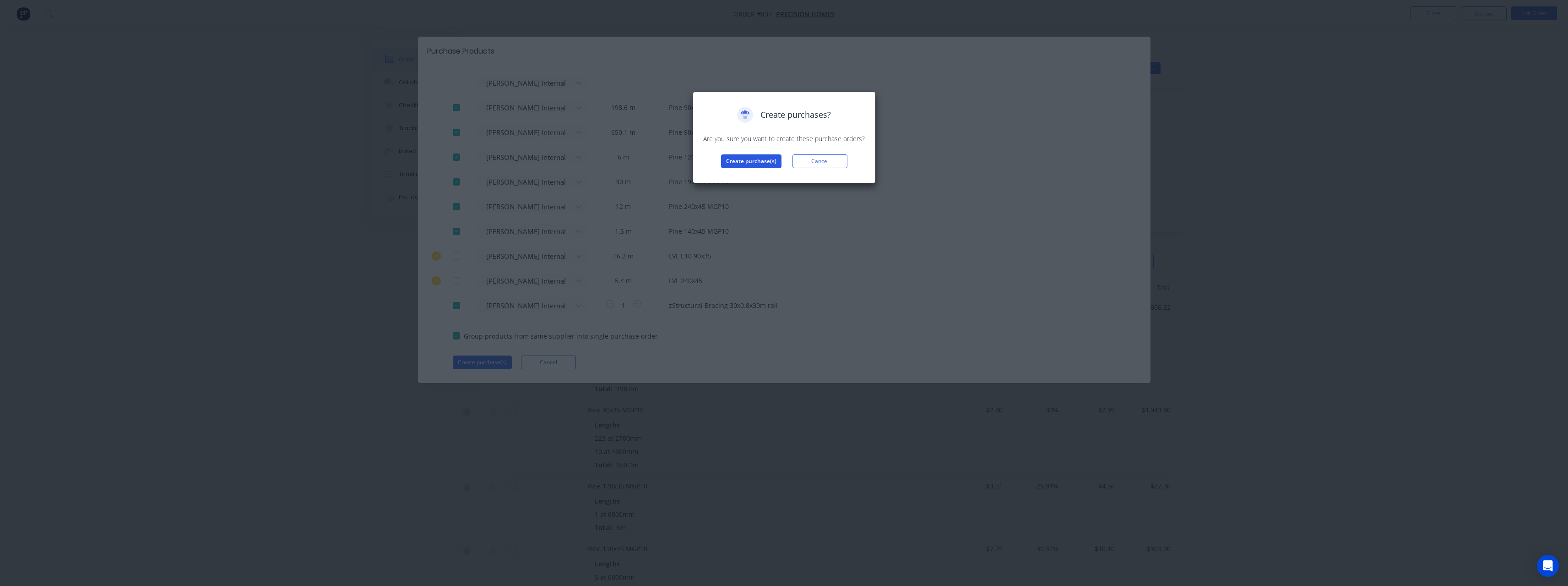
click at [729, 162] on button "Create purchase(s)" at bounding box center [751, 161] width 61 height 13
click at [741, 176] on button "View purchase(s)" at bounding box center [751, 176] width 55 height 13
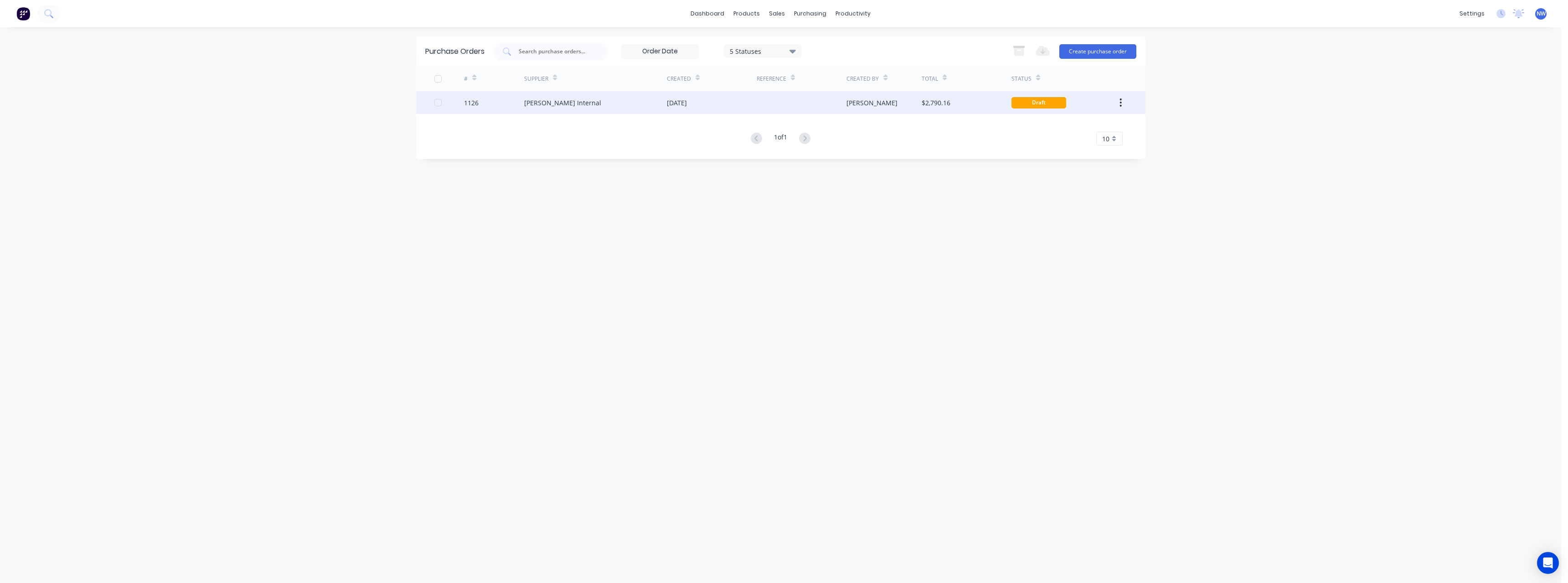
click at [687, 106] on div "[DATE]" at bounding box center [677, 103] width 20 height 10
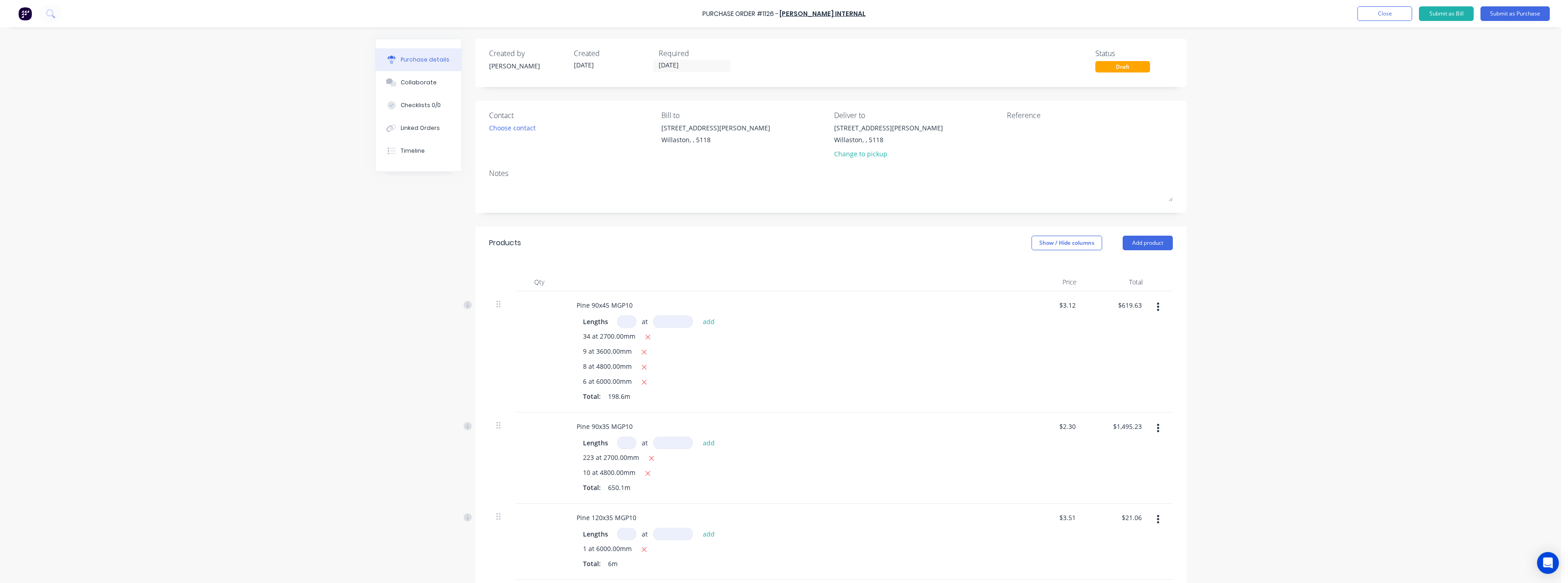
click at [627, 324] on input at bounding box center [626, 321] width 19 height 12
type input "9"
type input "4800"
click at [644, 352] on button "button" at bounding box center [645, 352] width 12 height 12
type input "$653.33"
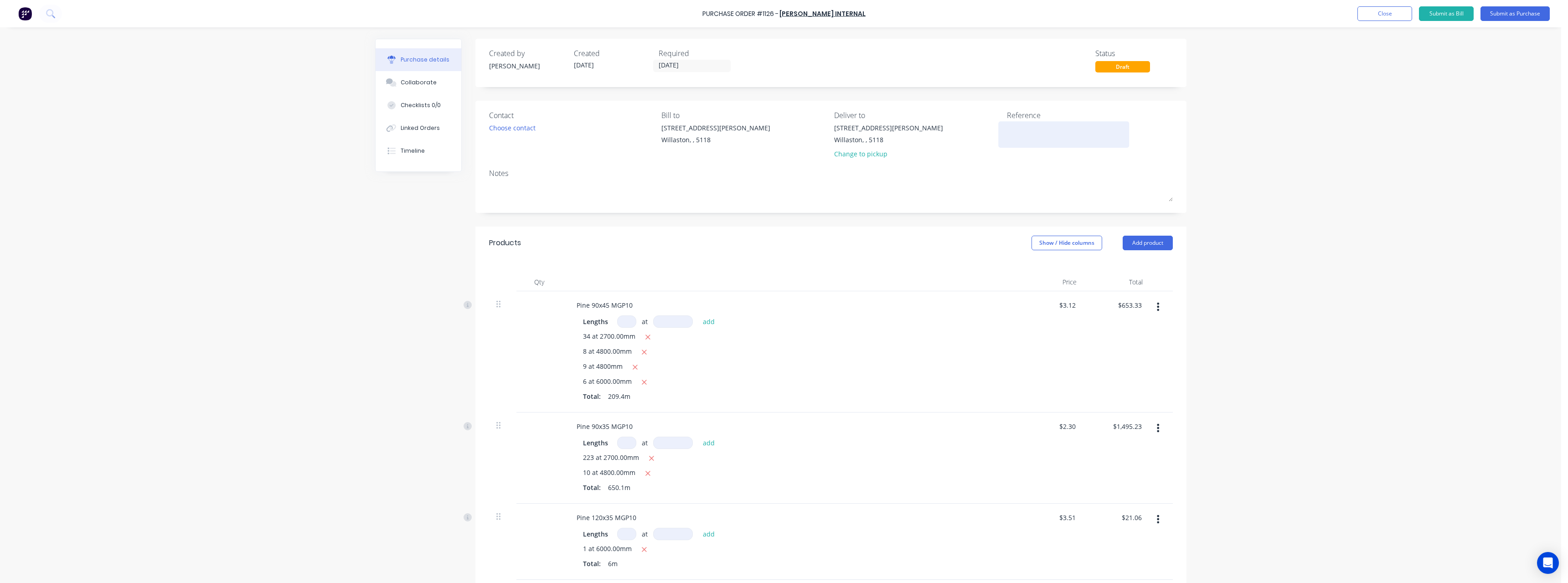
click at [1053, 133] on textarea at bounding box center [1063, 133] width 114 height 21
type textarea "RC1117 #837"
type textarea "x"
type textarea "RC1117 #837"
click at [1514, 12] on button "Submit as Purchase" at bounding box center [1515, 13] width 69 height 15
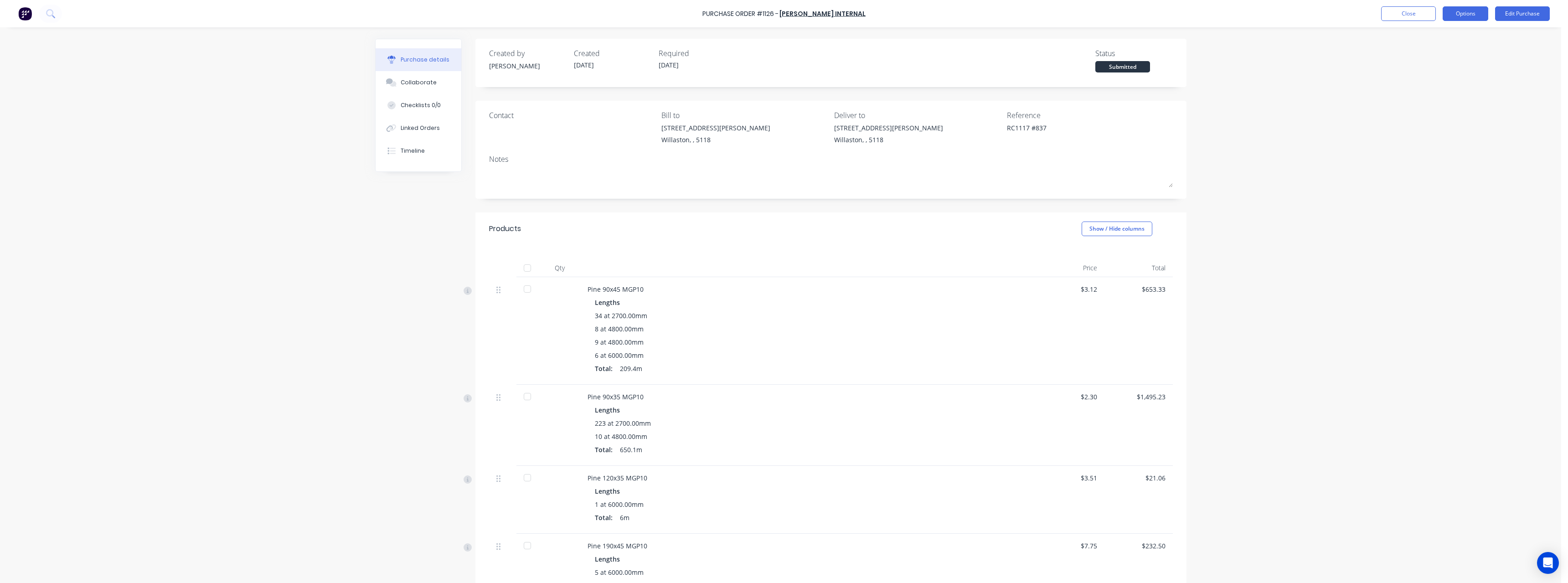
click at [1485, 12] on button "Options" at bounding box center [1465, 13] width 46 height 15
click at [1468, 34] on div "Print / Email" at bounding box center [1444, 37] width 70 height 13
click at [1449, 55] on div "With pricing" at bounding box center [1444, 55] width 70 height 13
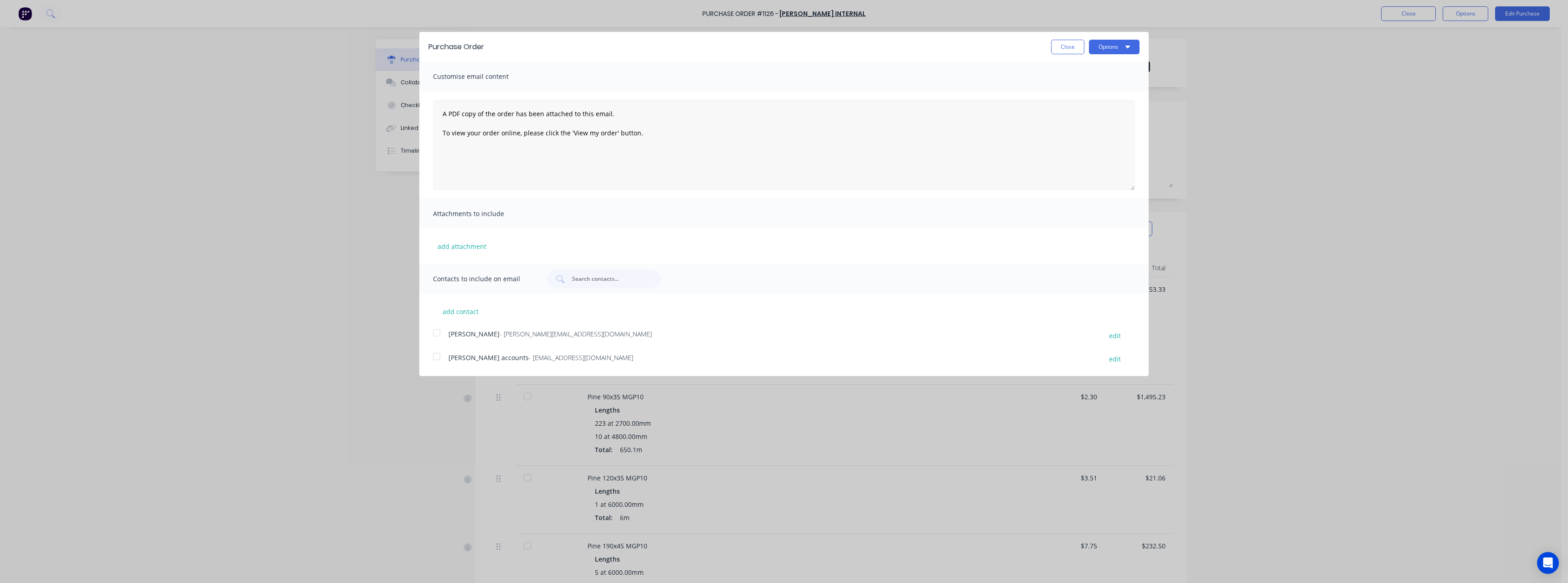
drag, startPoint x: 436, startPoint y: 333, endPoint x: 467, endPoint y: 351, distance: 35.8
click at [436, 335] on div at bounding box center [436, 333] width 18 height 18
click at [437, 357] on div at bounding box center [436, 357] width 18 height 18
click at [1114, 48] on button "Options" at bounding box center [1114, 47] width 51 height 15
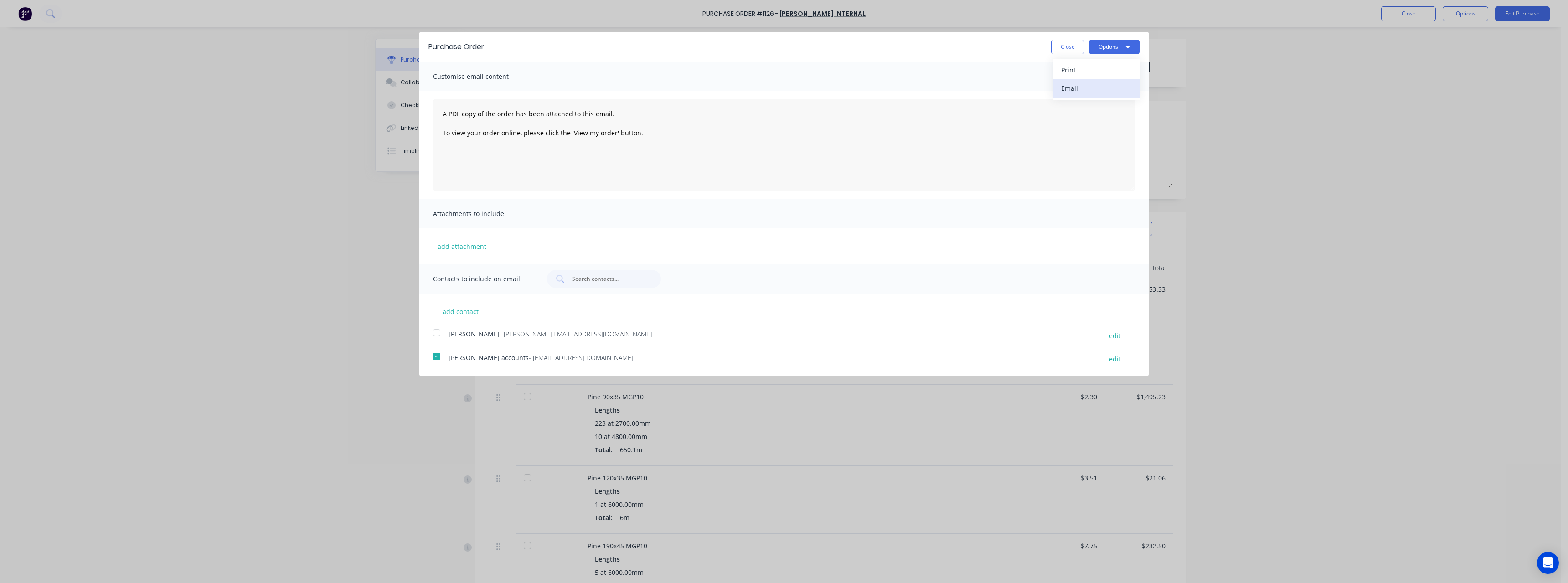
click at [1095, 86] on div "Email" at bounding box center [1096, 88] width 70 height 13
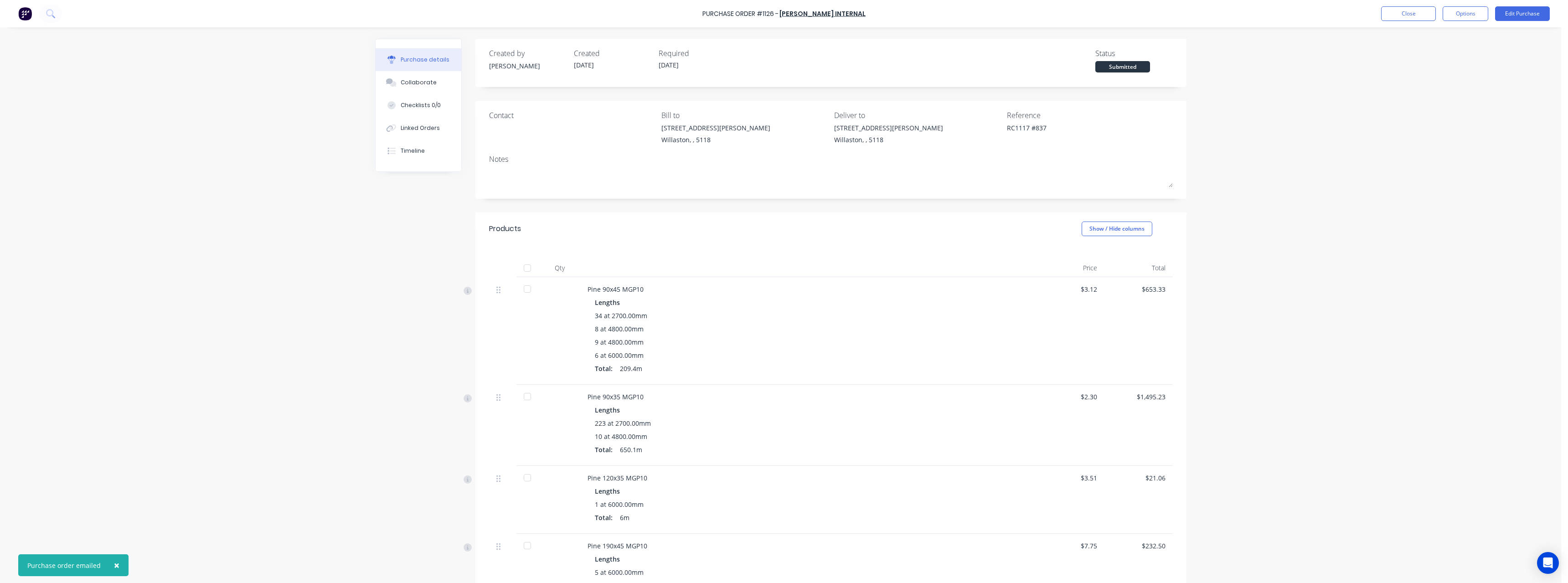
type textarea "x"
click at [1385, 18] on button "Close" at bounding box center [1409, 13] width 55 height 15
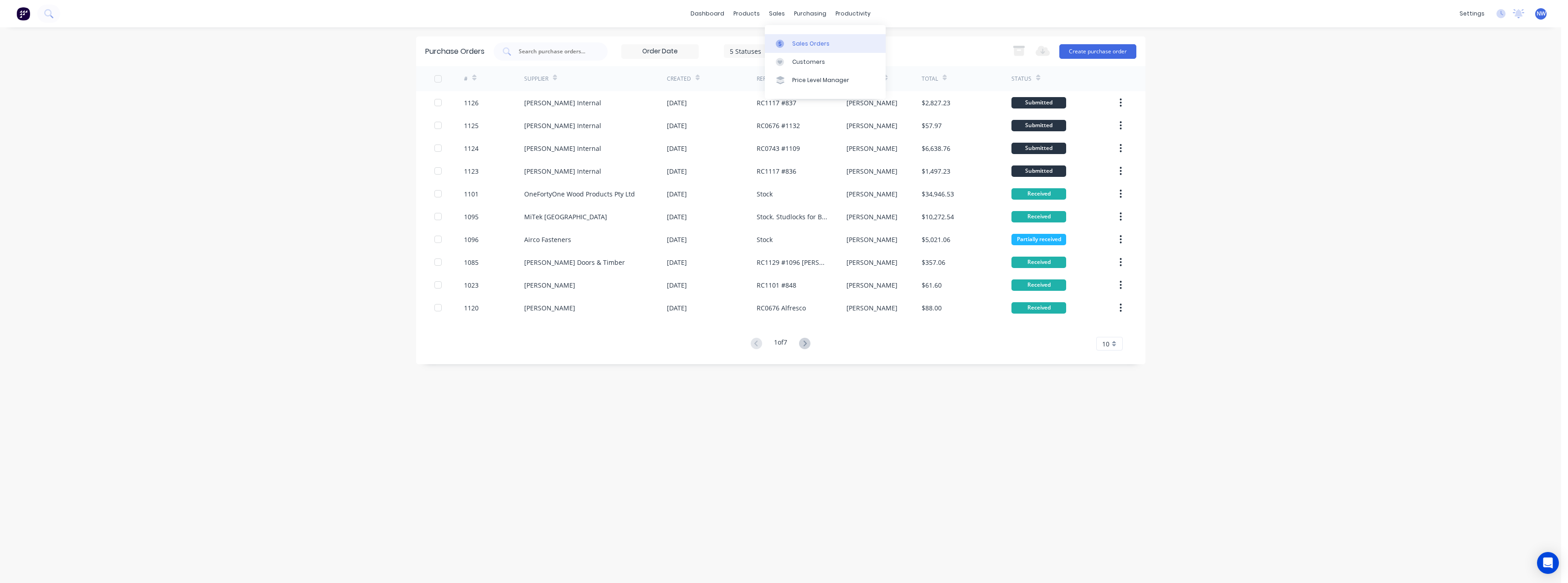
click at [801, 42] on div "Sales Orders" at bounding box center [810, 43] width 37 height 8
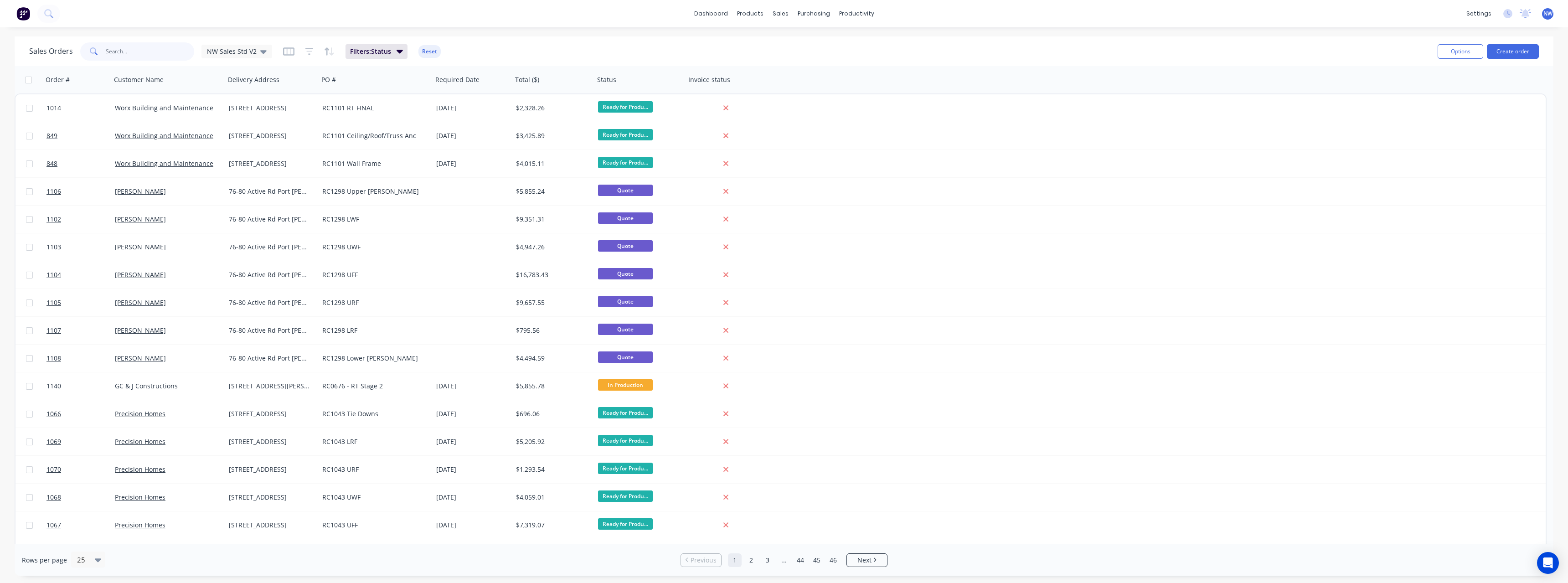
click at [144, 53] on input "text" at bounding box center [150, 52] width 89 height 18
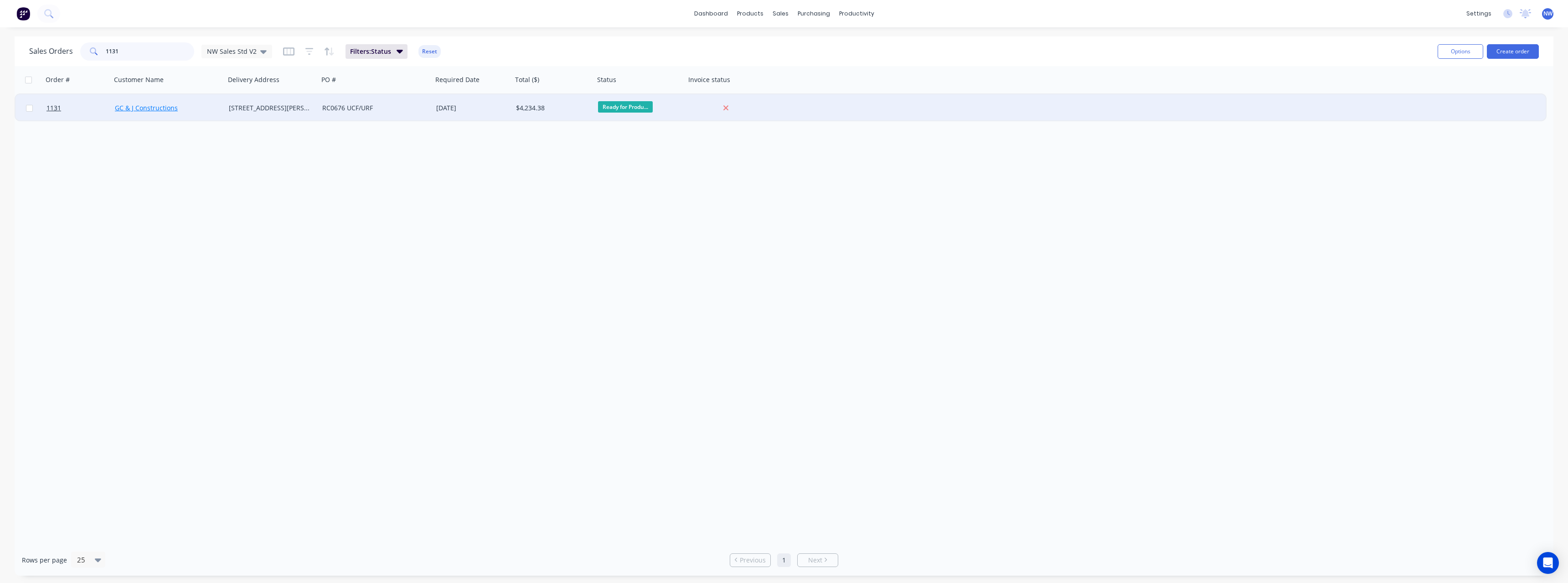
type input "1131"
click at [175, 111] on link "GC & J Constructions" at bounding box center [146, 108] width 63 height 9
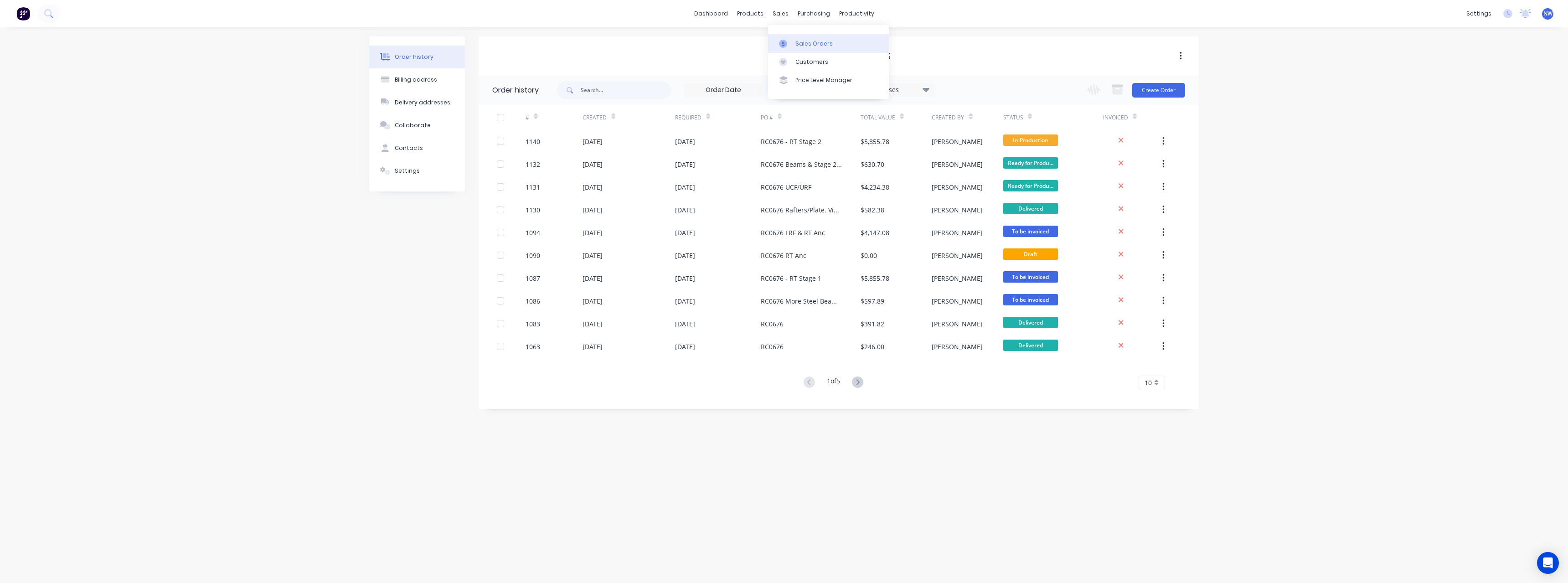
click at [803, 48] on link "Sales Orders" at bounding box center [828, 43] width 121 height 18
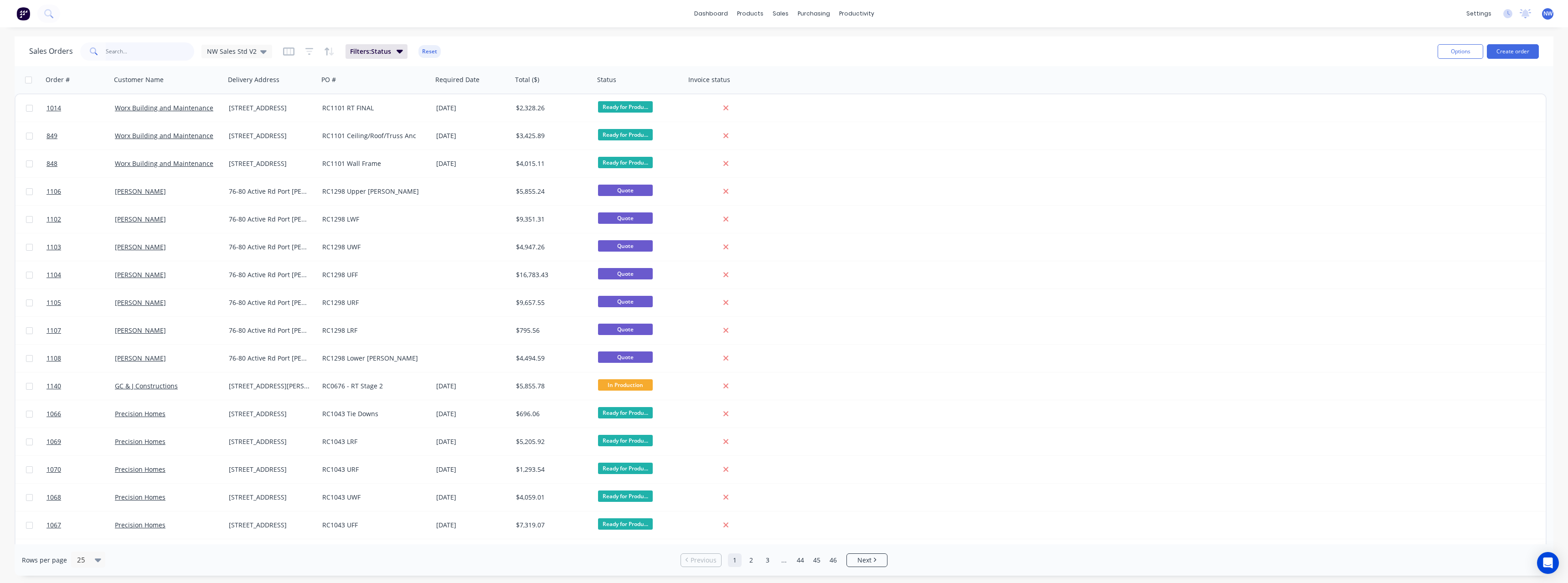
click at [142, 57] on input "text" at bounding box center [150, 52] width 89 height 18
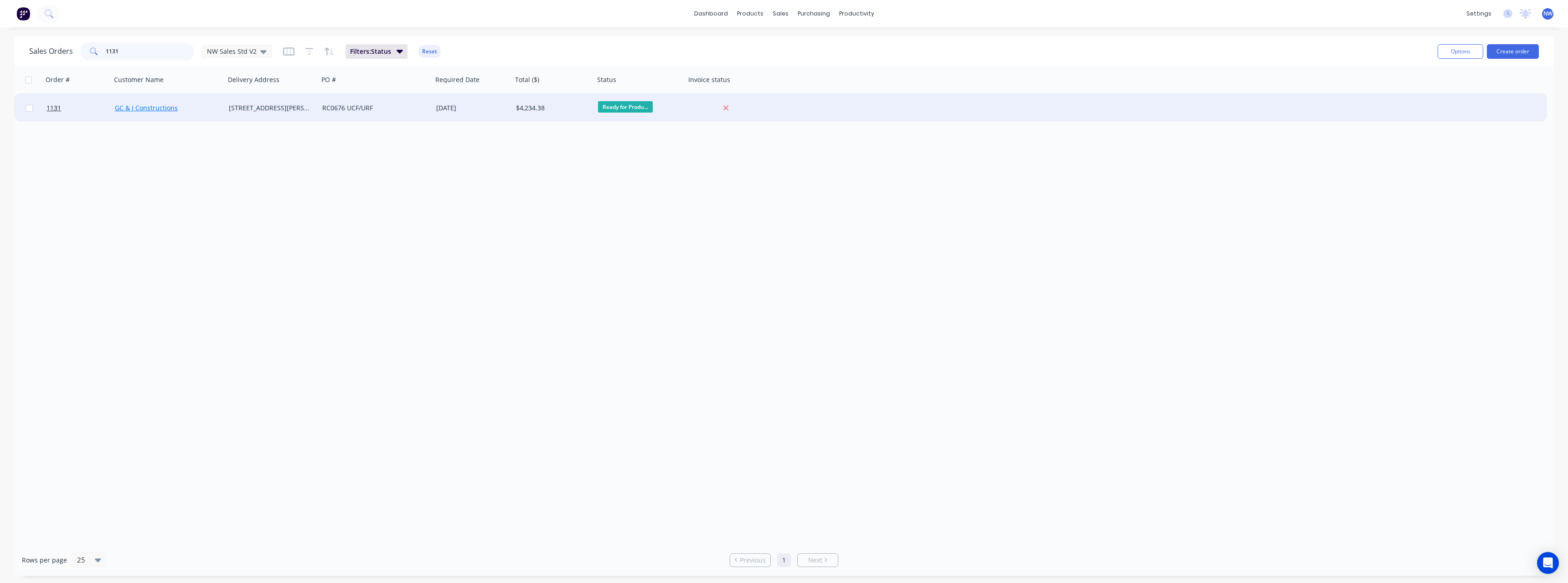
type input "1131"
click at [150, 108] on link "GC & J Constructions" at bounding box center [146, 108] width 63 height 9
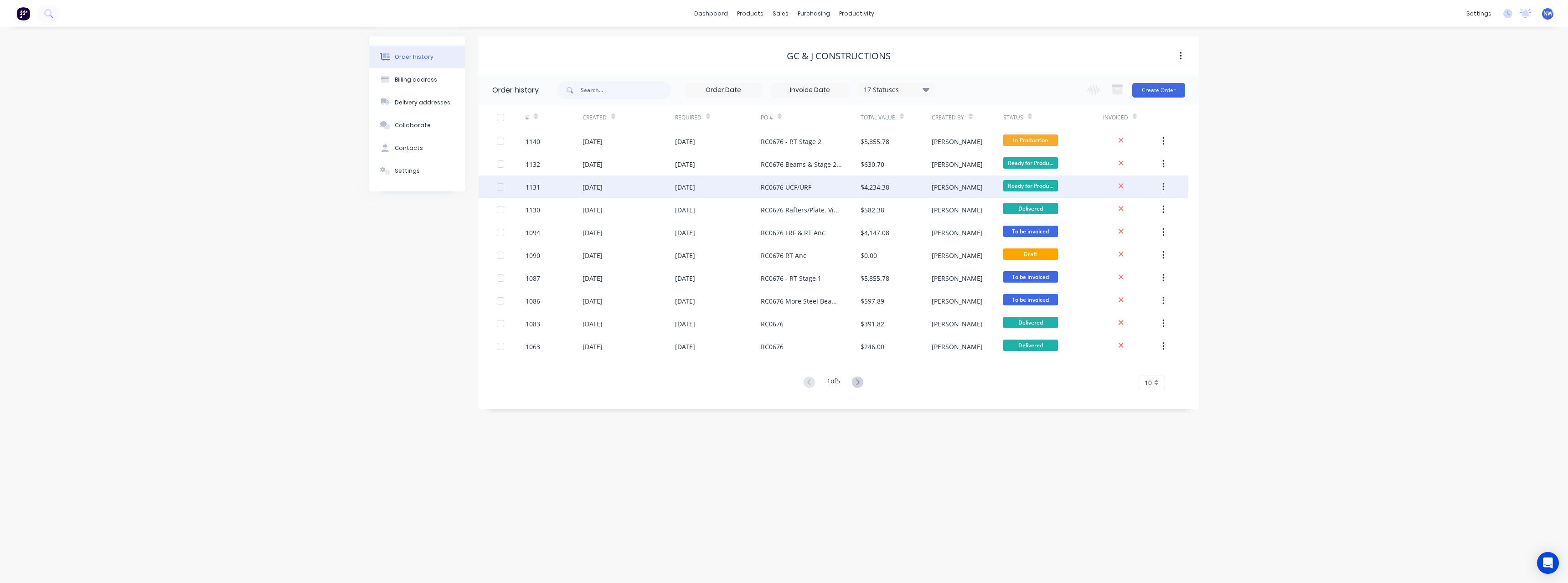
click at [560, 186] on div "1131" at bounding box center [554, 186] width 57 height 23
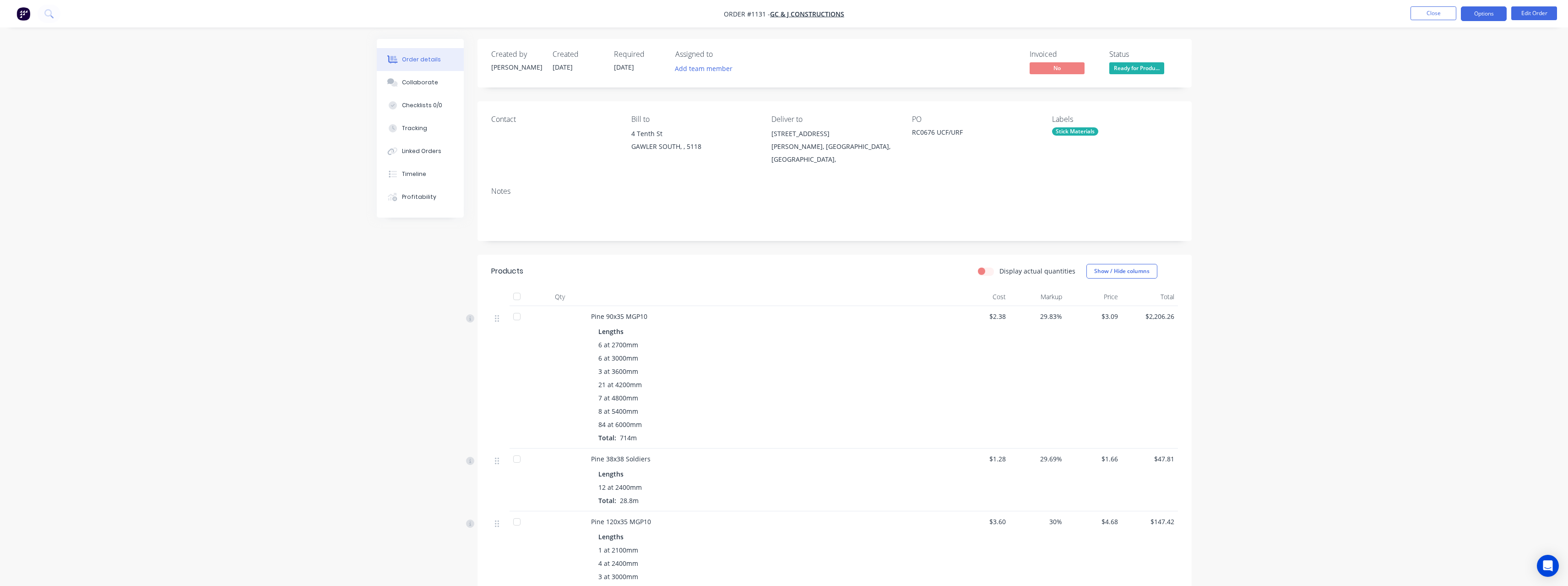
click at [1481, 18] on button "Options" at bounding box center [1484, 13] width 46 height 15
click at [1470, 166] on div "Purchase Products" at bounding box center [1456, 166] width 84 height 13
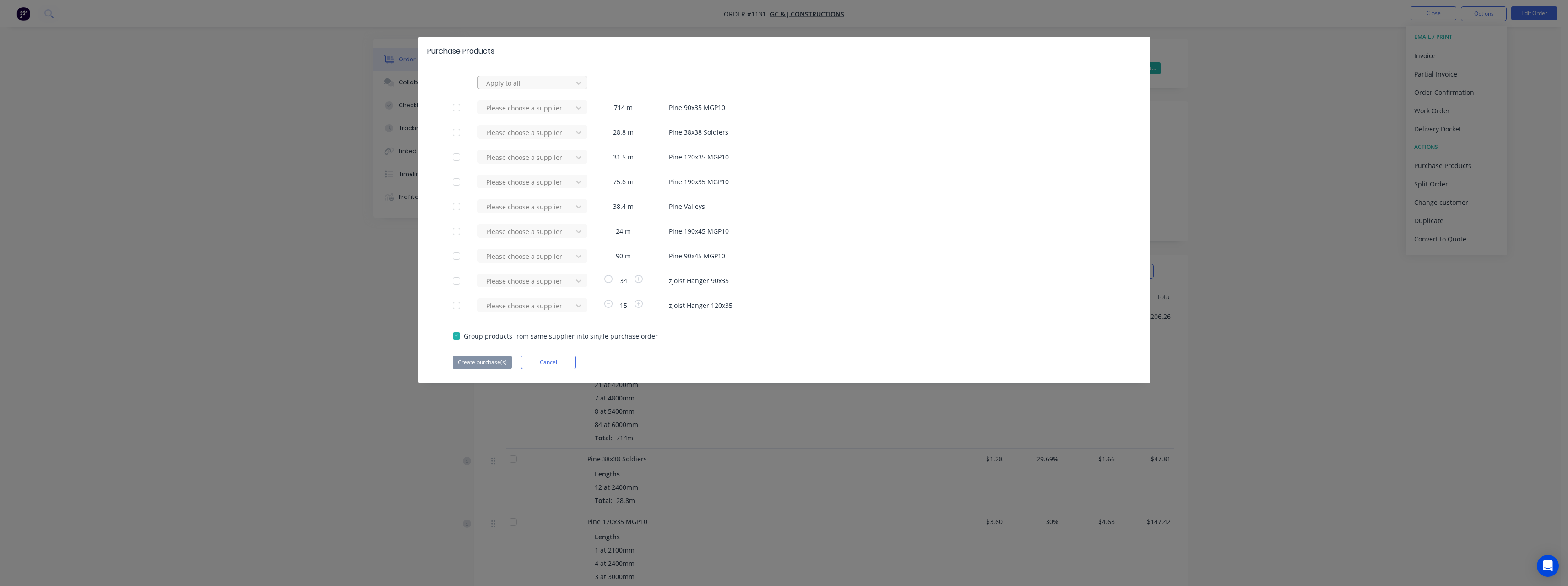
click at [526, 85] on div at bounding box center [526, 83] width 83 height 12
type input "rue"
click at [518, 135] on div "[PERSON_NAME] Internal" at bounding box center [532, 137] width 110 height 17
click at [484, 360] on button "Create purchase(s)" at bounding box center [482, 362] width 59 height 13
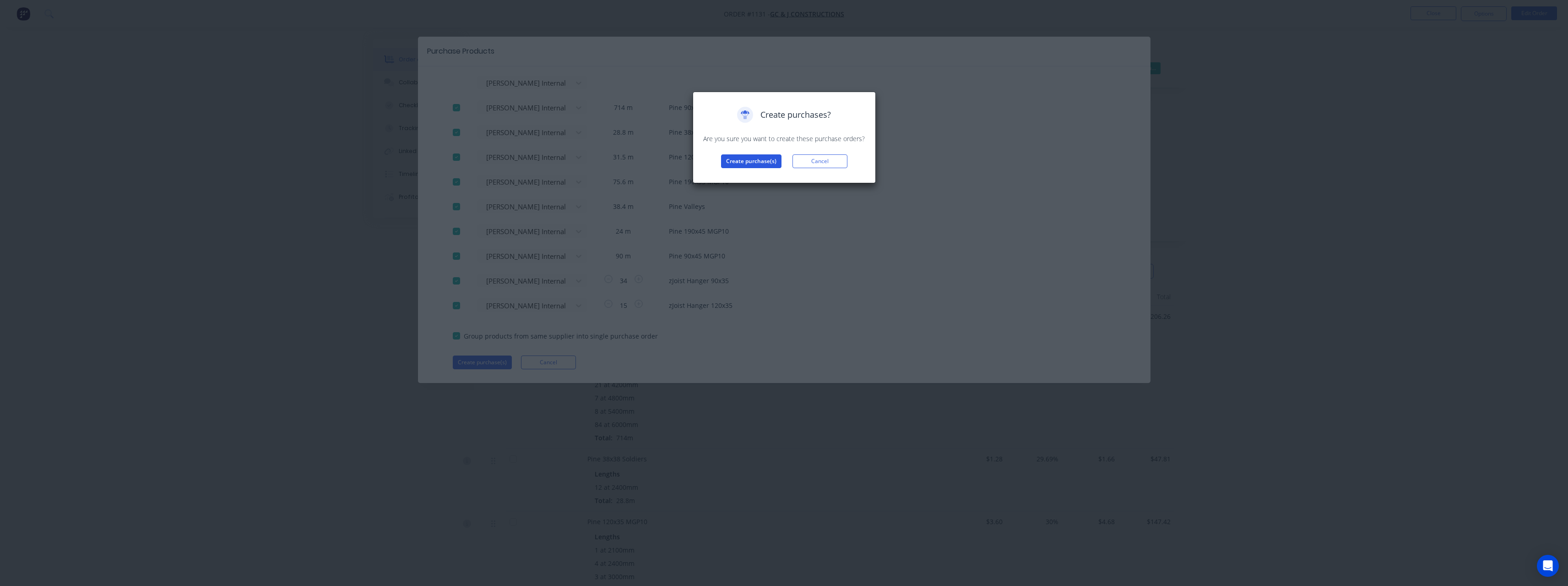
click at [734, 161] on button "Create purchase(s)" at bounding box center [751, 161] width 61 height 13
click at [750, 179] on button "View purchase(s)" at bounding box center [751, 176] width 55 height 13
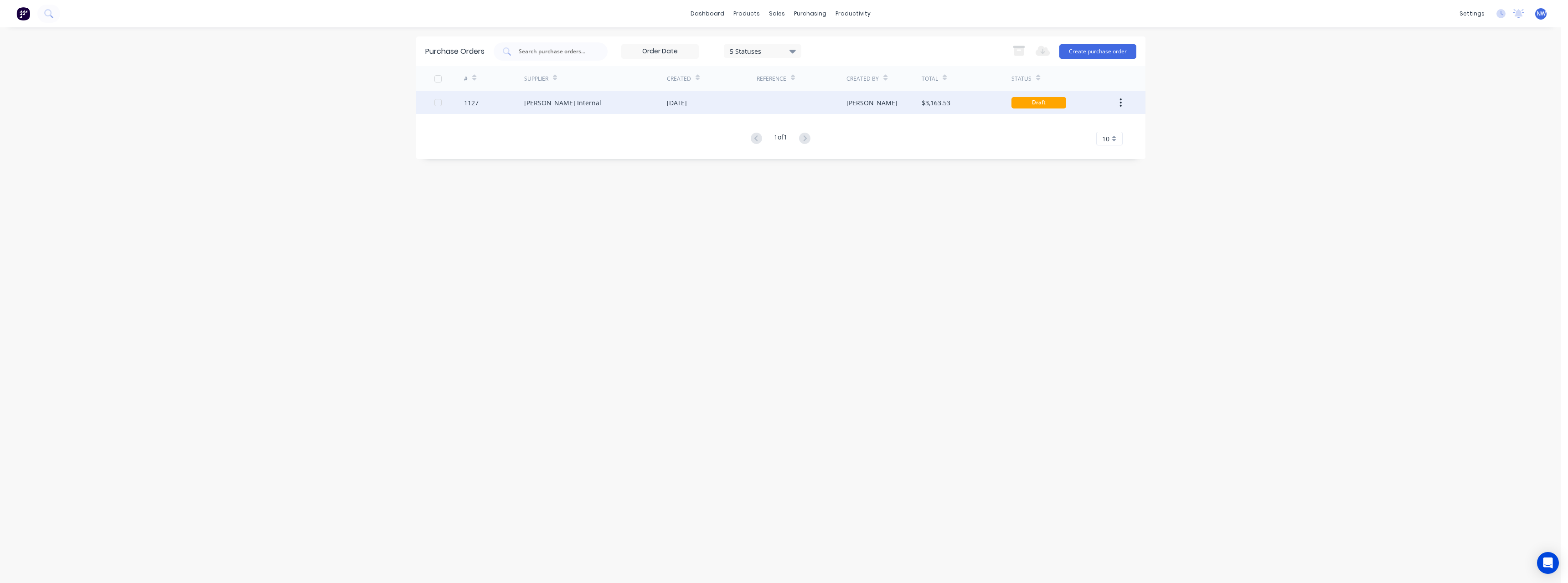
click at [687, 102] on div "[DATE]" at bounding box center [677, 103] width 20 height 10
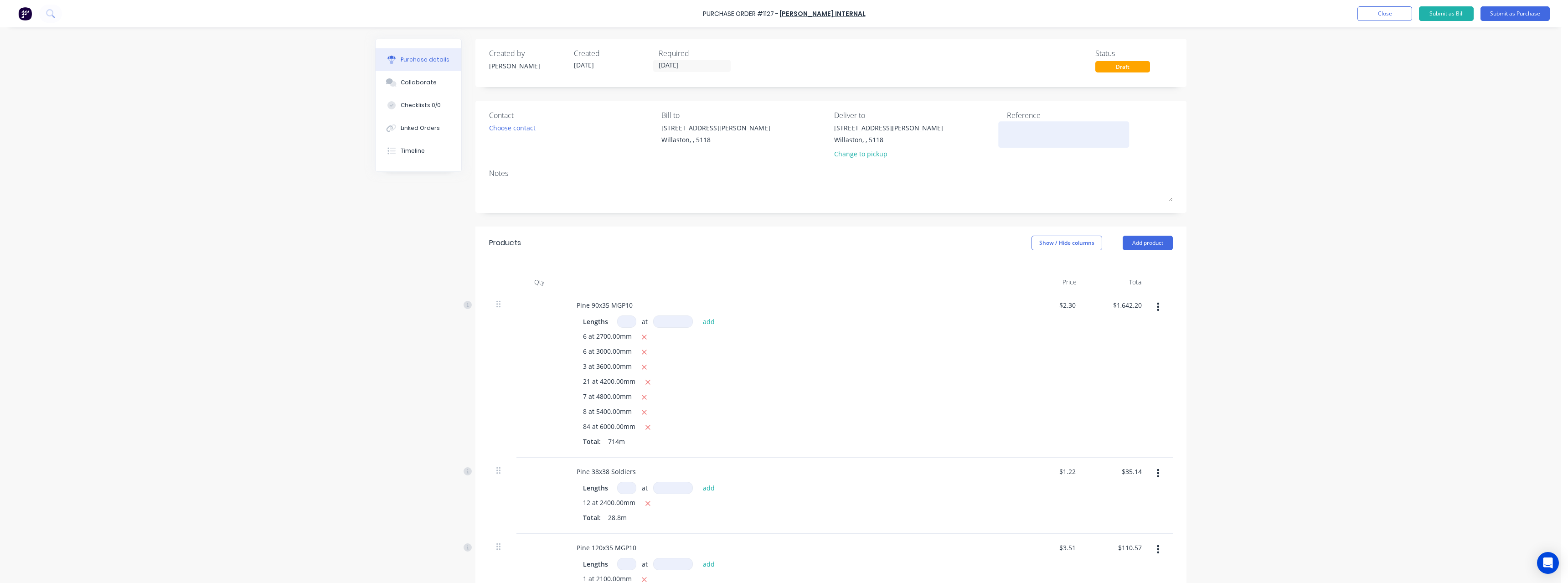
click at [1012, 135] on textarea at bounding box center [1063, 133] width 114 height 21
type textarea "RC0676 #1131"
type textarea "x"
type textarea "RC0676 #1131"
click at [1519, 12] on button "Submit as Purchase" at bounding box center [1515, 13] width 69 height 15
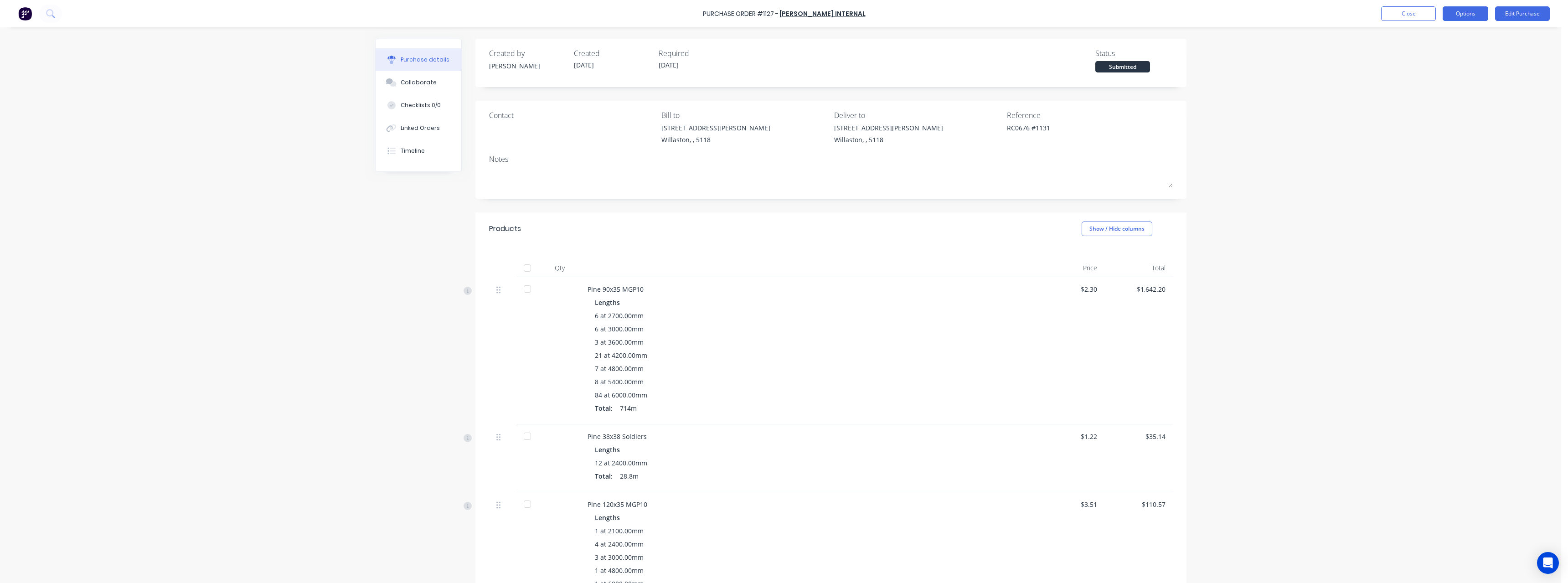
click at [1468, 15] on button "Options" at bounding box center [1465, 13] width 46 height 15
click at [1461, 41] on div "Print / Email" at bounding box center [1444, 37] width 70 height 13
click at [1449, 51] on div "With pricing" at bounding box center [1444, 55] width 70 height 13
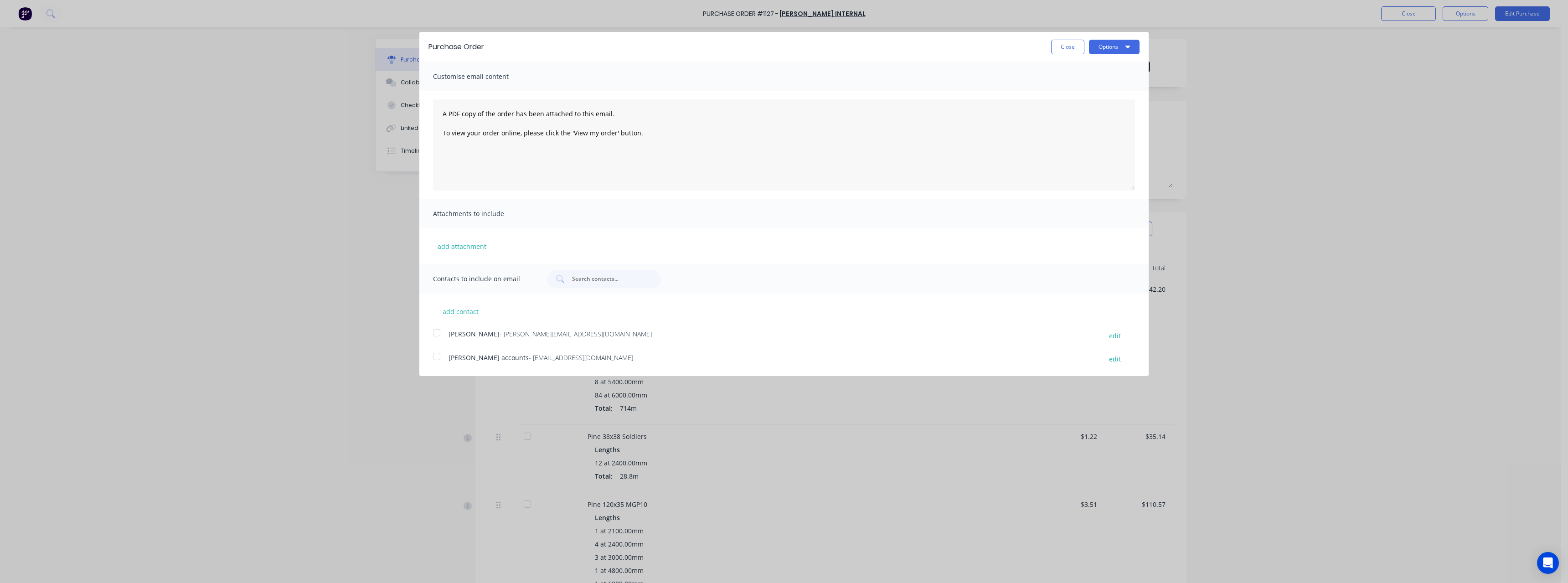
click at [547, 355] on span "- [EMAIL_ADDRESS][DOMAIN_NAME]" at bounding box center [581, 357] width 104 height 9
click at [1110, 43] on button "Options" at bounding box center [1114, 47] width 51 height 15
click at [1086, 87] on div "Email" at bounding box center [1096, 88] width 70 height 13
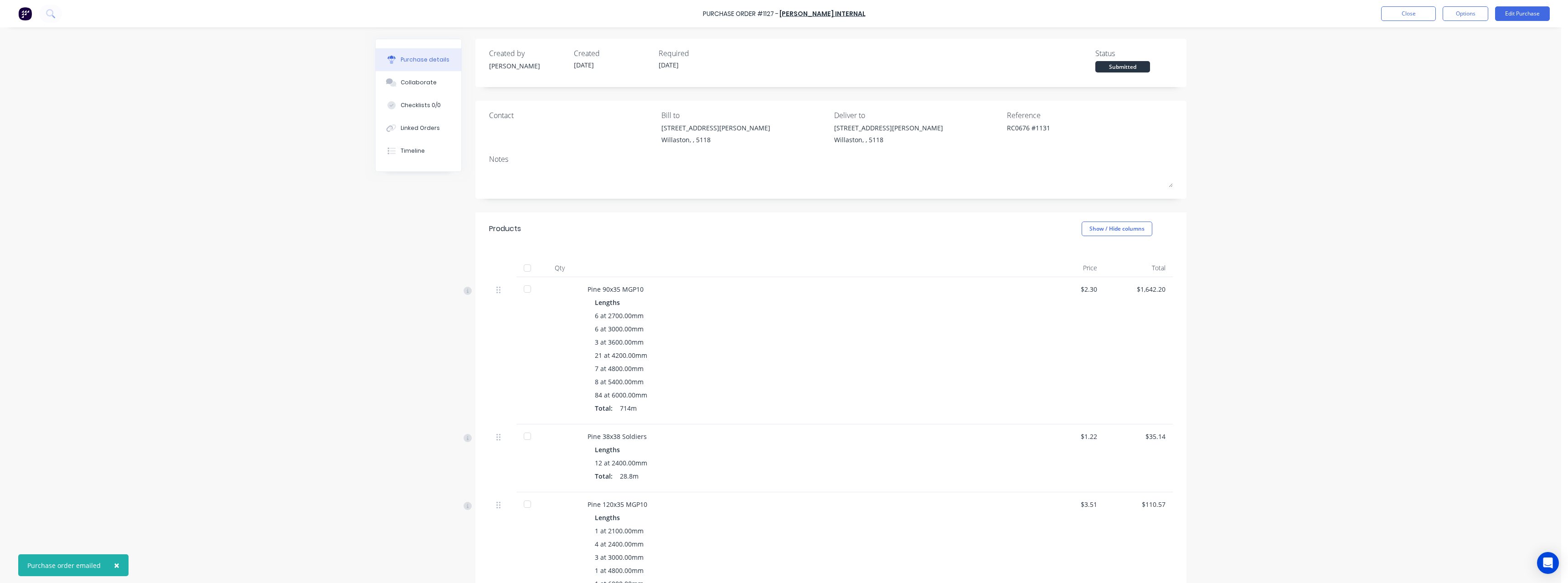
type textarea "x"
click at [1428, 16] on button "Close" at bounding box center [1409, 13] width 55 height 15
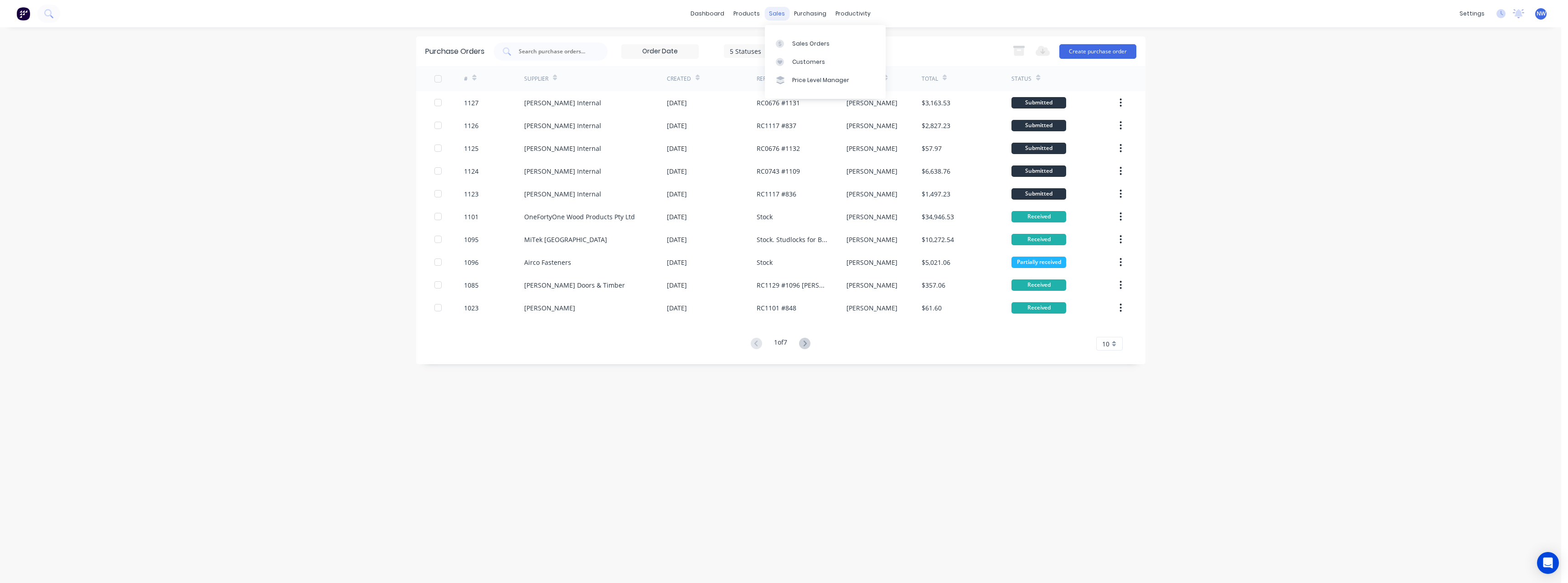
click at [785, 16] on div "sales" at bounding box center [777, 13] width 25 height 13
click at [794, 35] on link "Purchase Orders" at bounding box center [849, 43] width 121 height 18
click at [794, 41] on link "Sales Orders" at bounding box center [828, 43] width 121 height 18
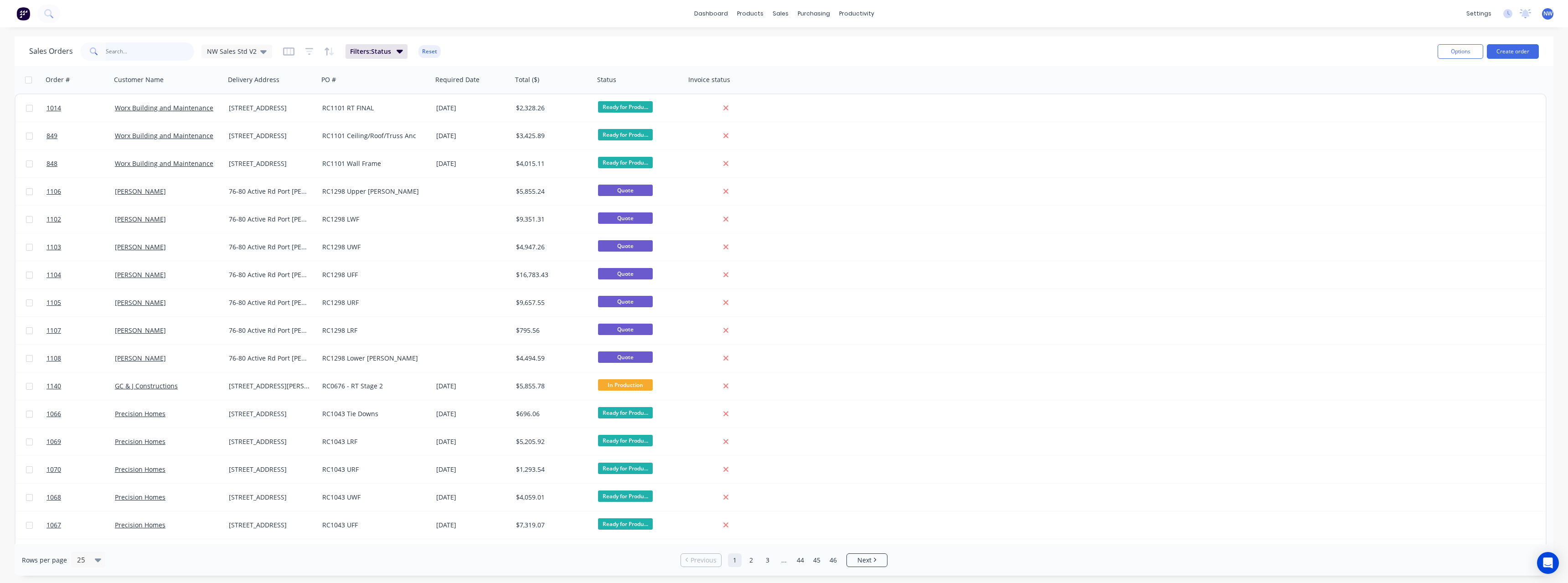
click at [131, 55] on input "text" at bounding box center [150, 52] width 89 height 18
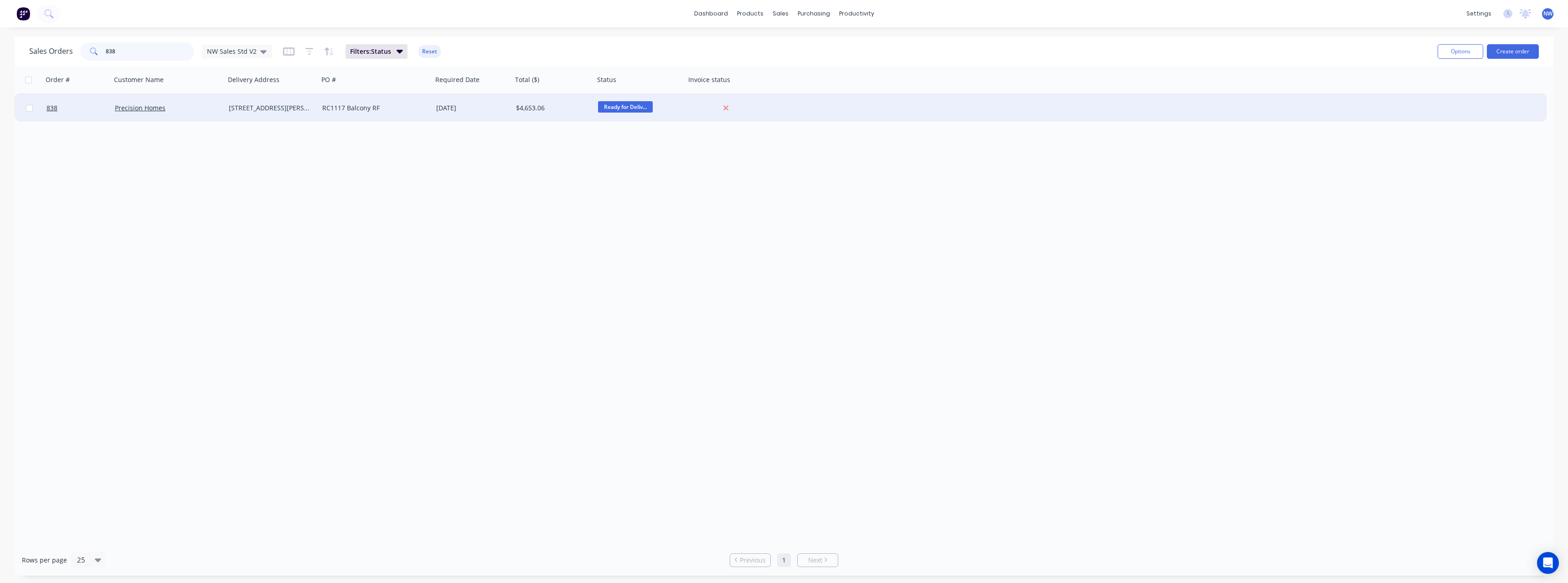
type input "838"
click at [239, 106] on div "[STREET_ADDRESS][PERSON_NAME]" at bounding box center [270, 108] width 82 height 9
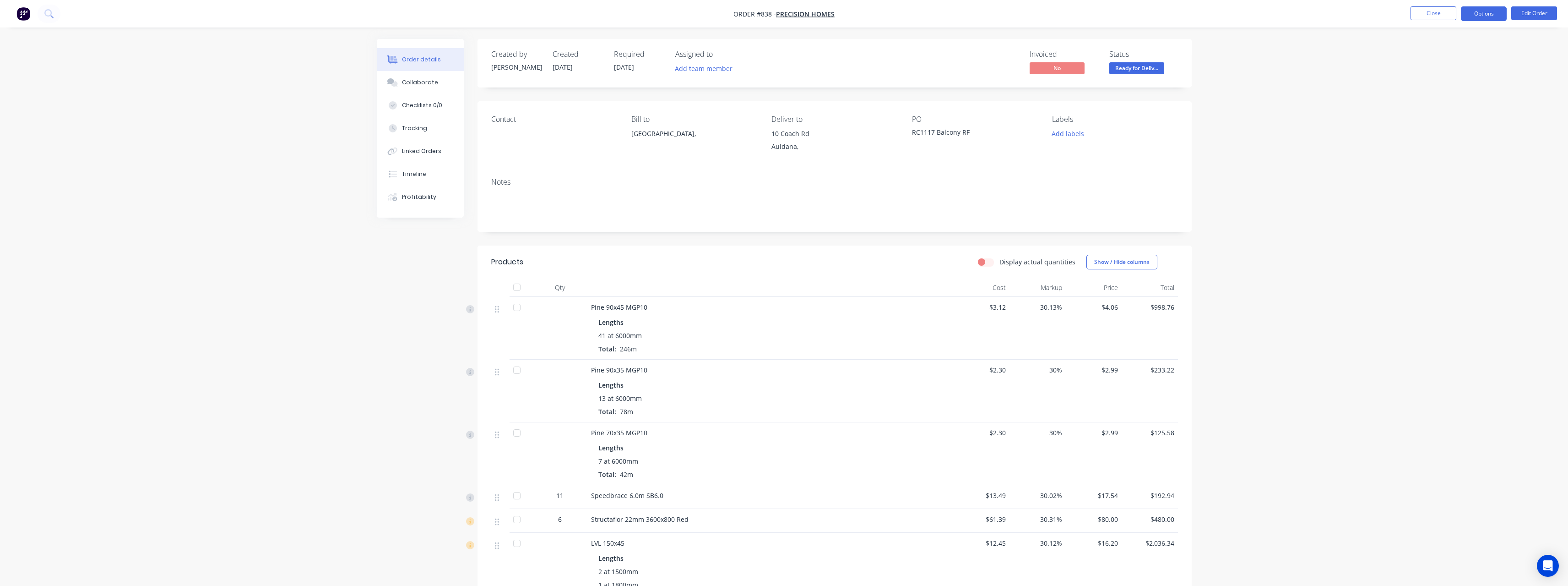
click at [1483, 12] on button "Options" at bounding box center [1484, 13] width 46 height 15
click at [1459, 161] on div "Purchase Products" at bounding box center [1456, 166] width 84 height 13
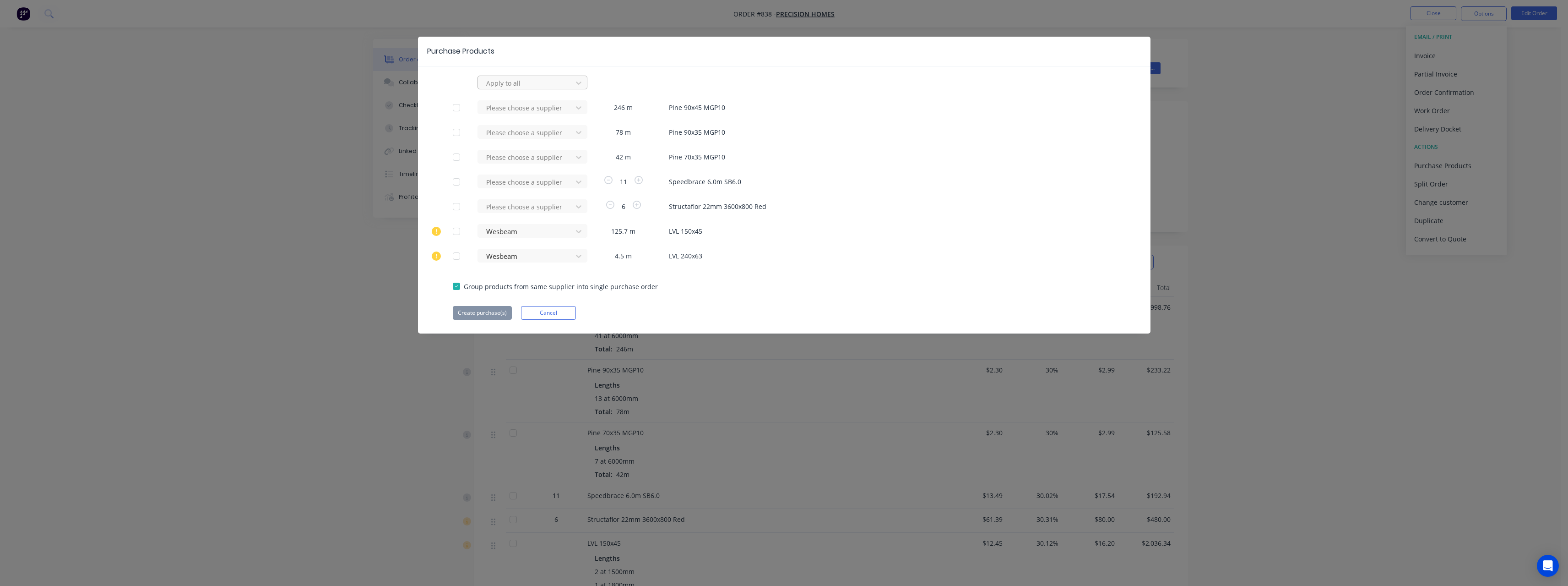
click at [534, 85] on div at bounding box center [526, 83] width 83 height 12
type input "rue"
click at [531, 134] on div "[PERSON_NAME] Internal" at bounding box center [532, 137] width 110 height 17
click at [459, 229] on div at bounding box center [457, 231] width 18 height 18
click at [457, 255] on div at bounding box center [457, 256] width 18 height 18
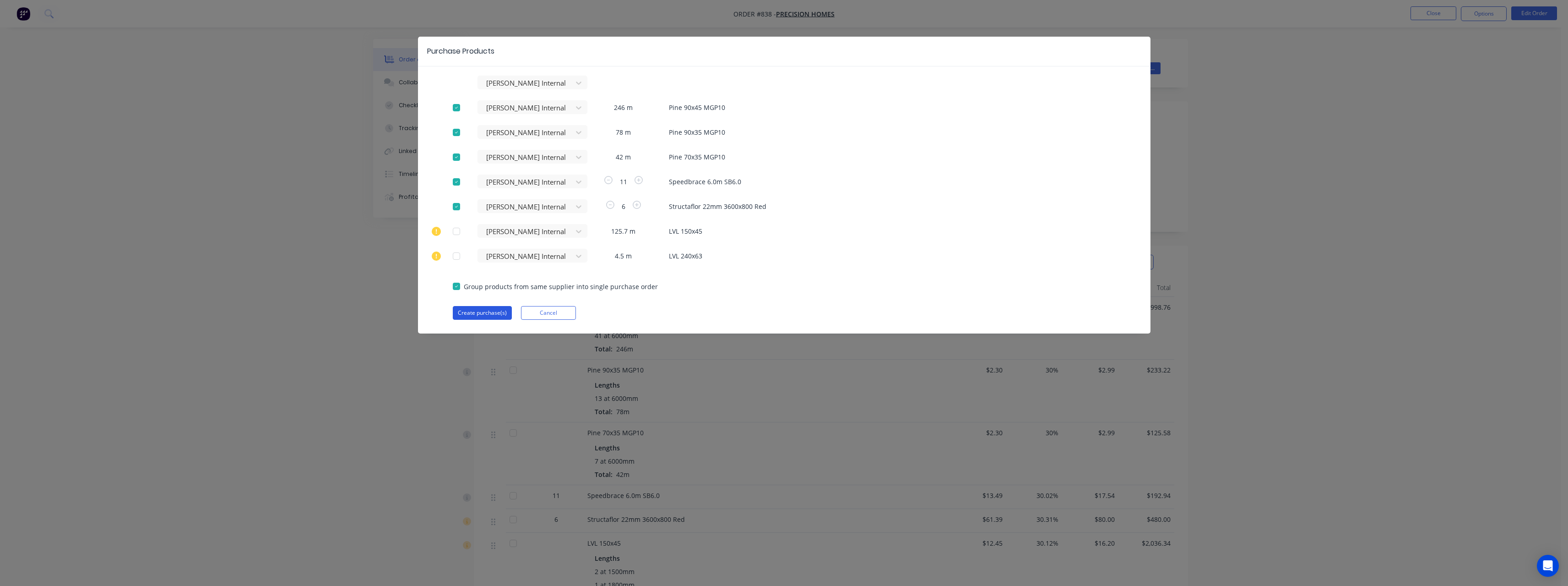
click at [485, 309] on button "Create purchase(s)" at bounding box center [482, 313] width 59 height 13
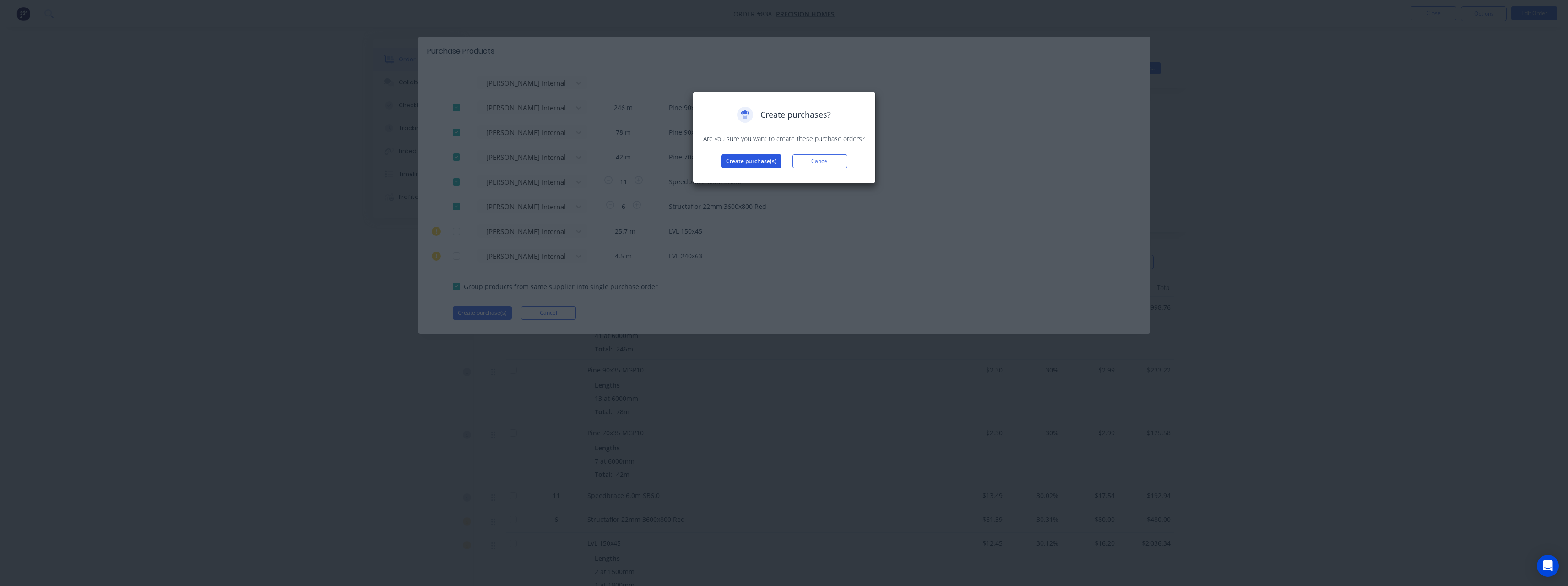
click at [733, 165] on button "Create purchase(s)" at bounding box center [751, 161] width 61 height 13
click at [757, 174] on button "View purchase(s)" at bounding box center [751, 176] width 55 height 13
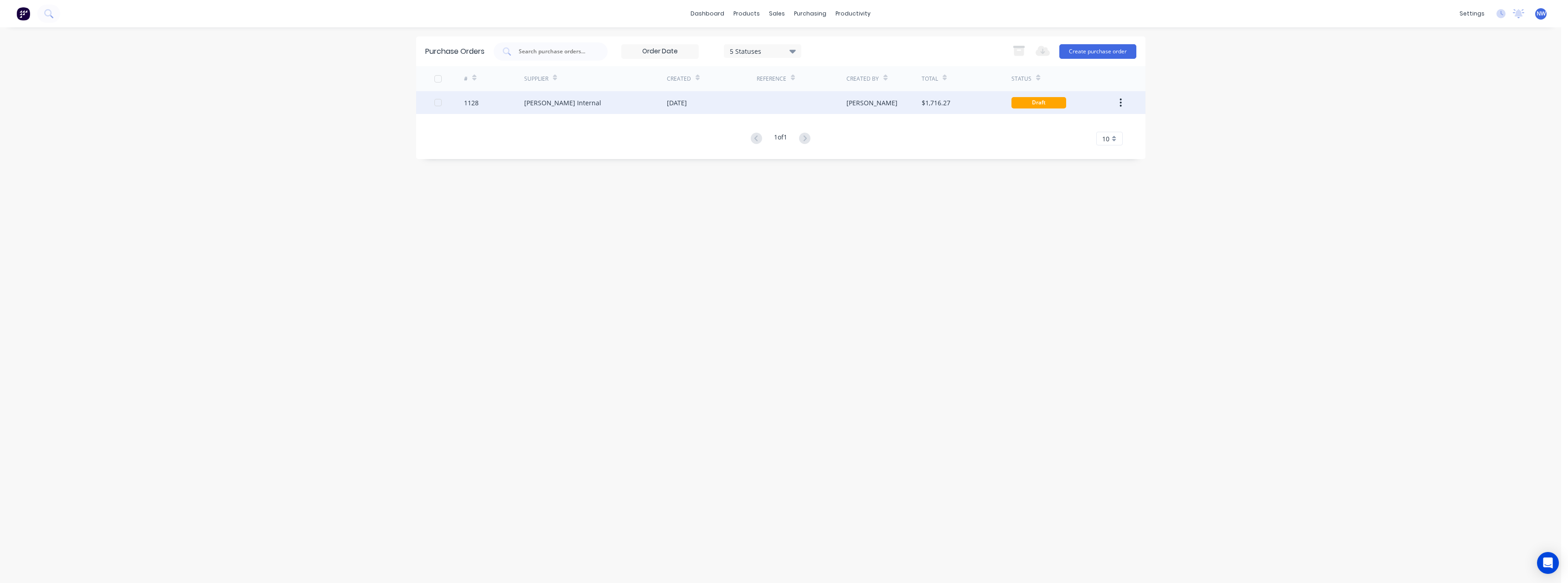
click at [779, 110] on div at bounding box center [802, 102] width 90 height 23
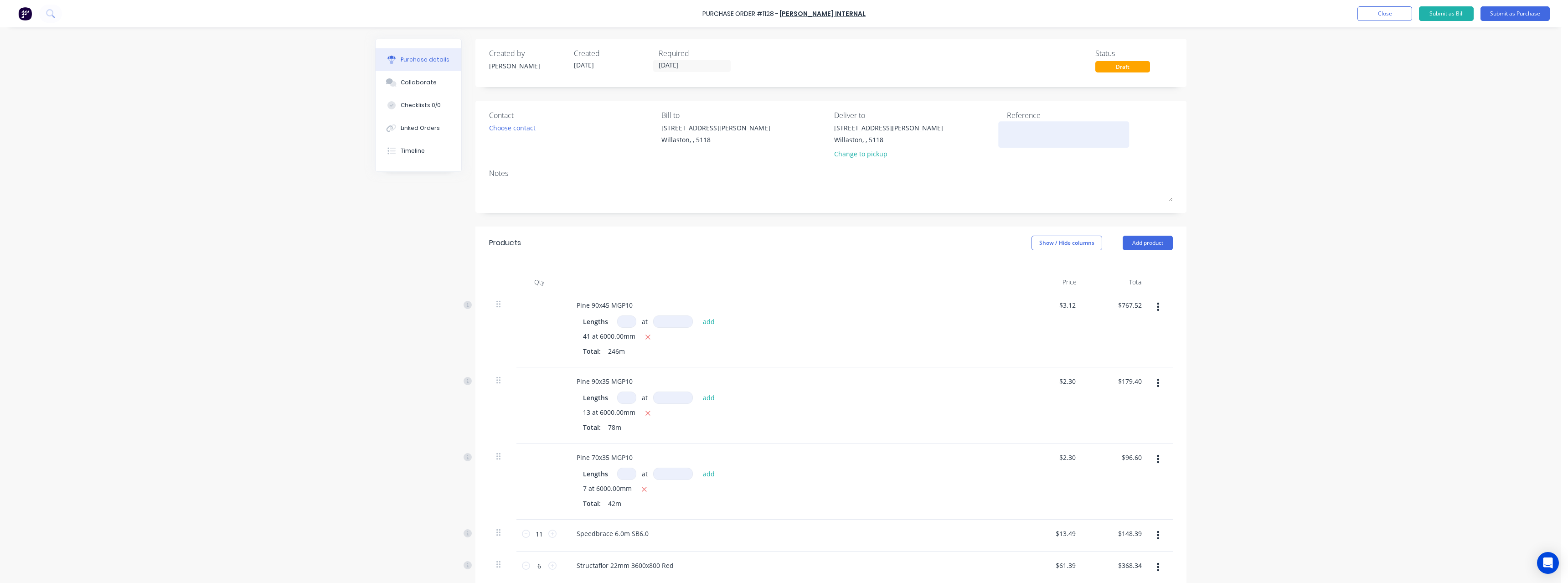
click at [1021, 133] on textarea at bounding box center [1063, 133] width 114 height 21
type textarea "RC1117 #838"
type textarea "x"
type textarea "RC1117 #838"
click at [1505, 16] on button "Submit as Purchase" at bounding box center [1515, 13] width 69 height 15
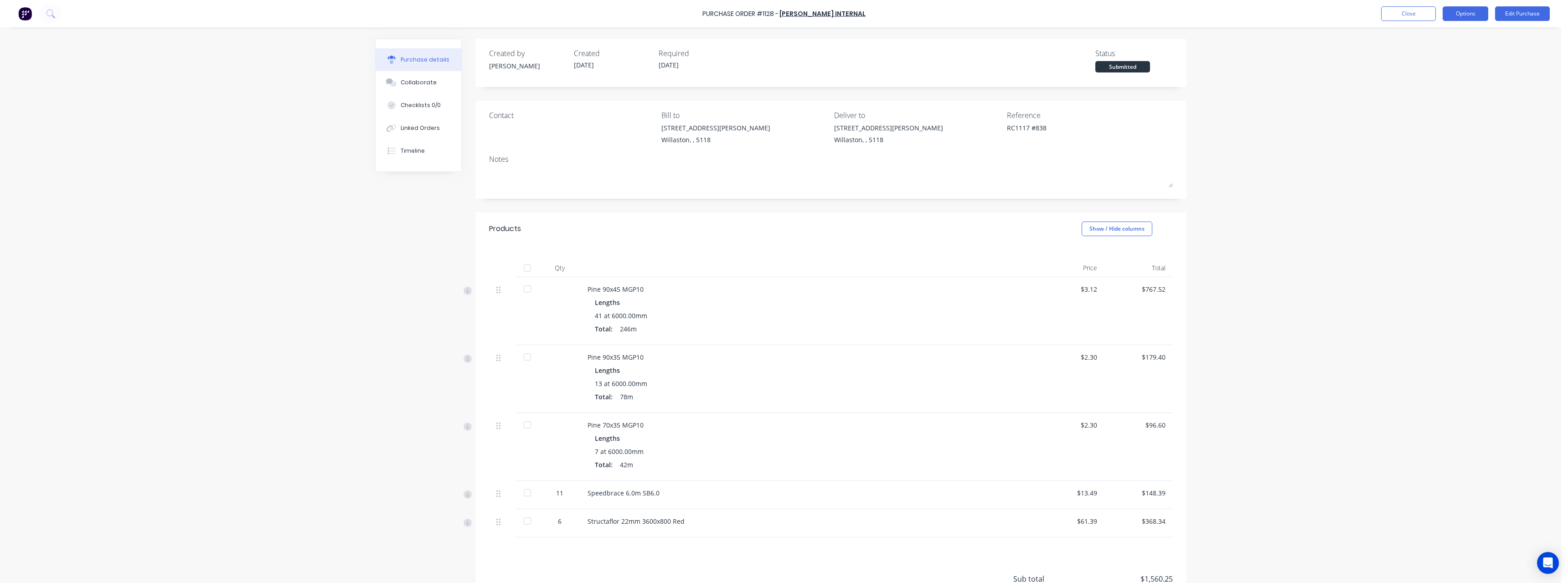
click at [1467, 14] on button "Options" at bounding box center [1465, 13] width 46 height 15
click at [1461, 39] on div "Print / Email" at bounding box center [1444, 37] width 70 height 13
click at [1457, 54] on div "With pricing" at bounding box center [1444, 55] width 70 height 13
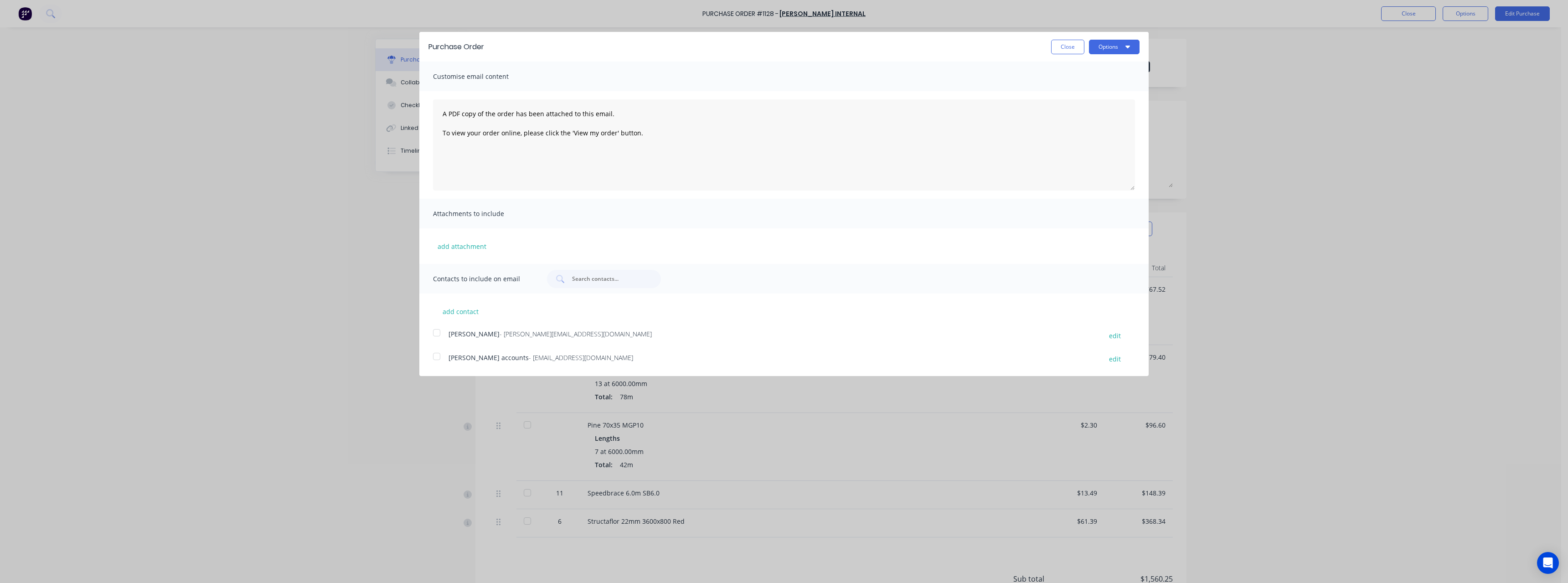
click at [562, 360] on span "- [EMAIL_ADDRESS][DOMAIN_NAME]" at bounding box center [581, 357] width 104 height 9
click at [1099, 49] on button "Options" at bounding box center [1114, 47] width 51 height 15
click at [1097, 87] on div "Email" at bounding box center [1096, 88] width 70 height 13
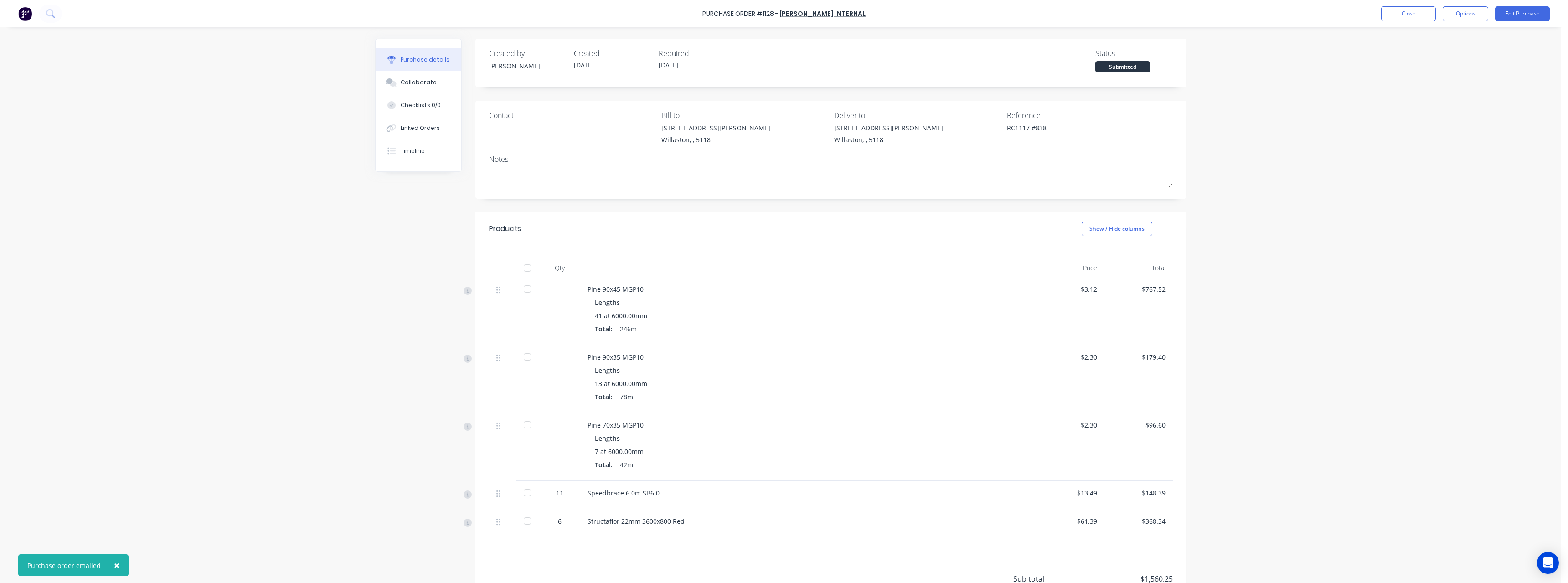
type textarea "x"
click at [1408, 12] on button "Close" at bounding box center [1409, 13] width 55 height 15
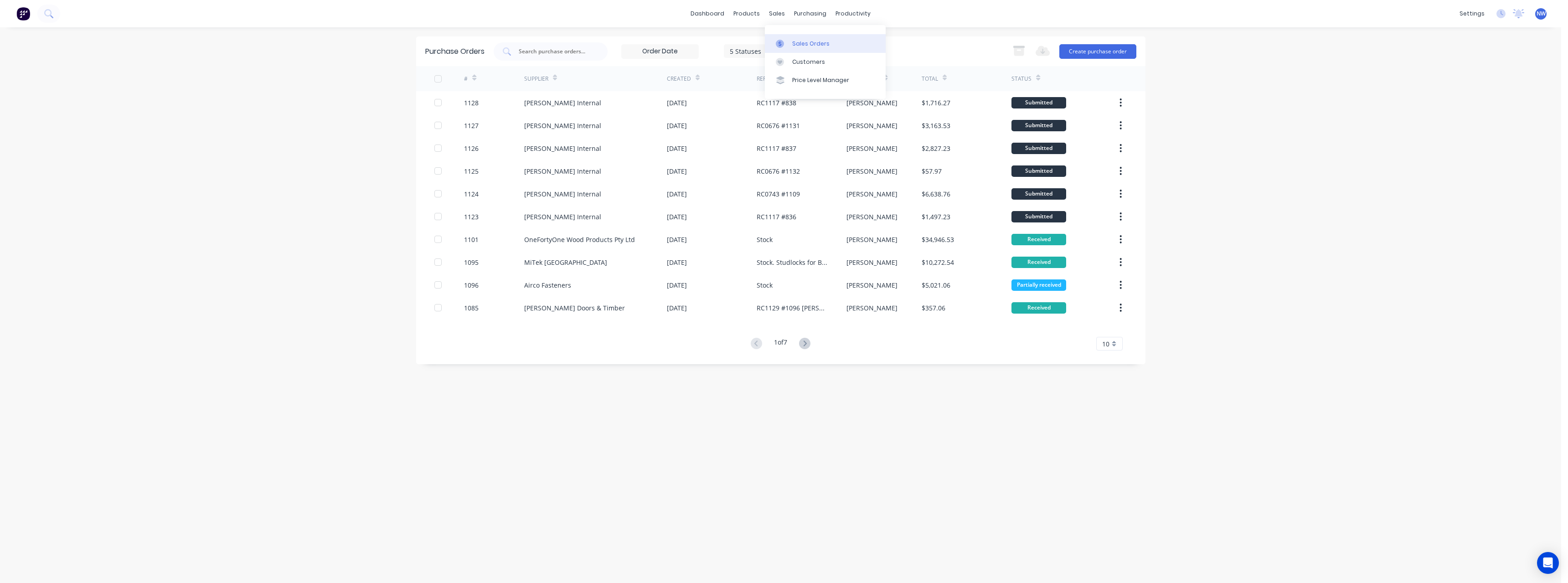
click at [793, 40] on div "Sales Orders" at bounding box center [810, 43] width 37 height 8
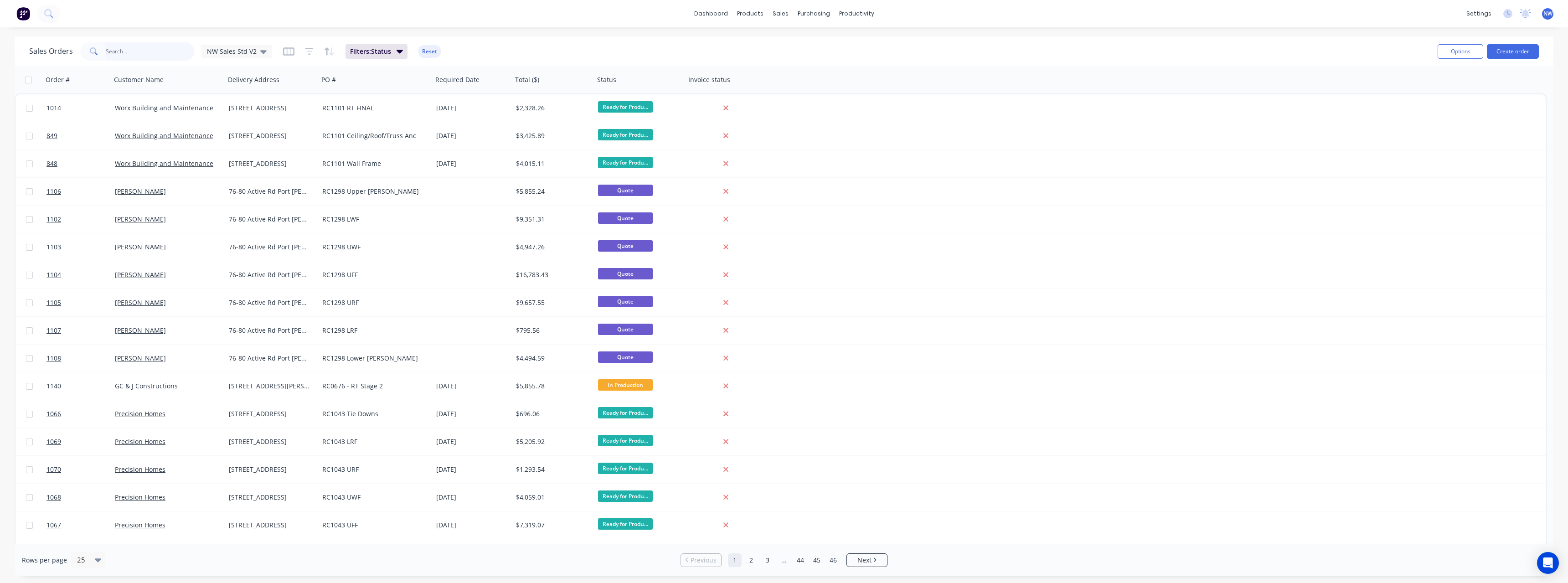
click at [130, 55] on input "text" at bounding box center [150, 52] width 89 height 18
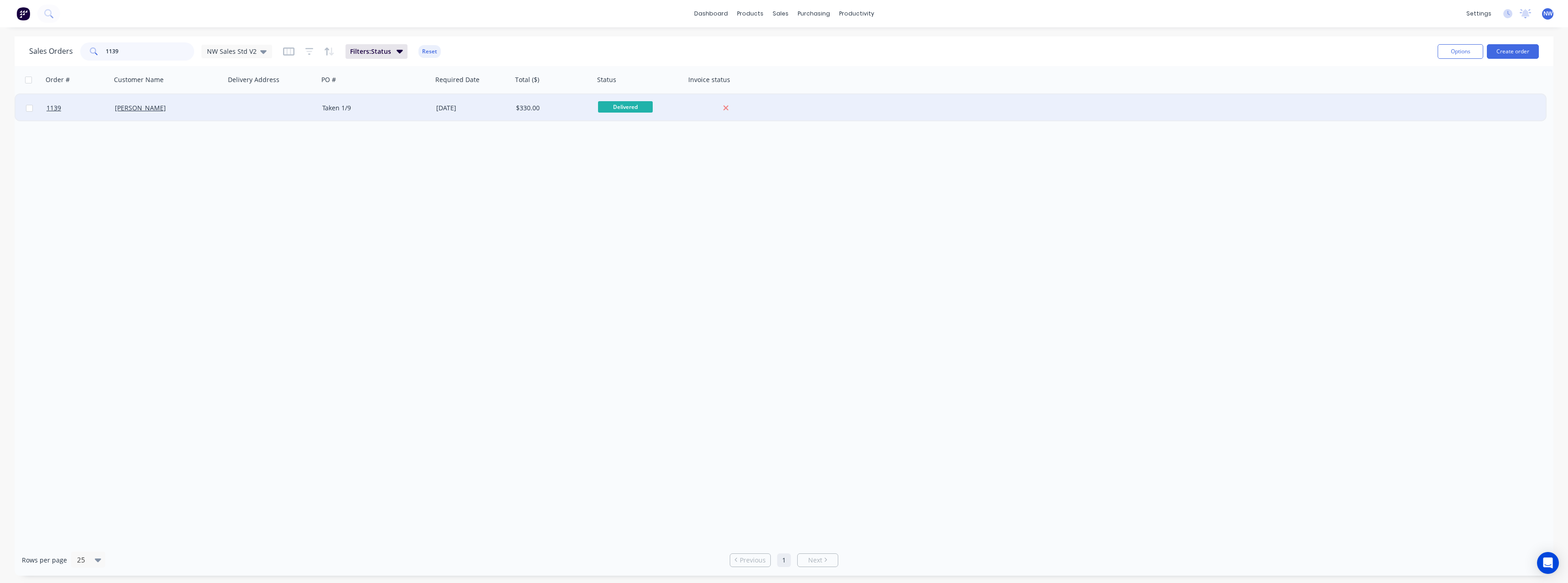
type input "1139"
click at [208, 106] on div "[PERSON_NAME]" at bounding box center [166, 108] width 101 height 9
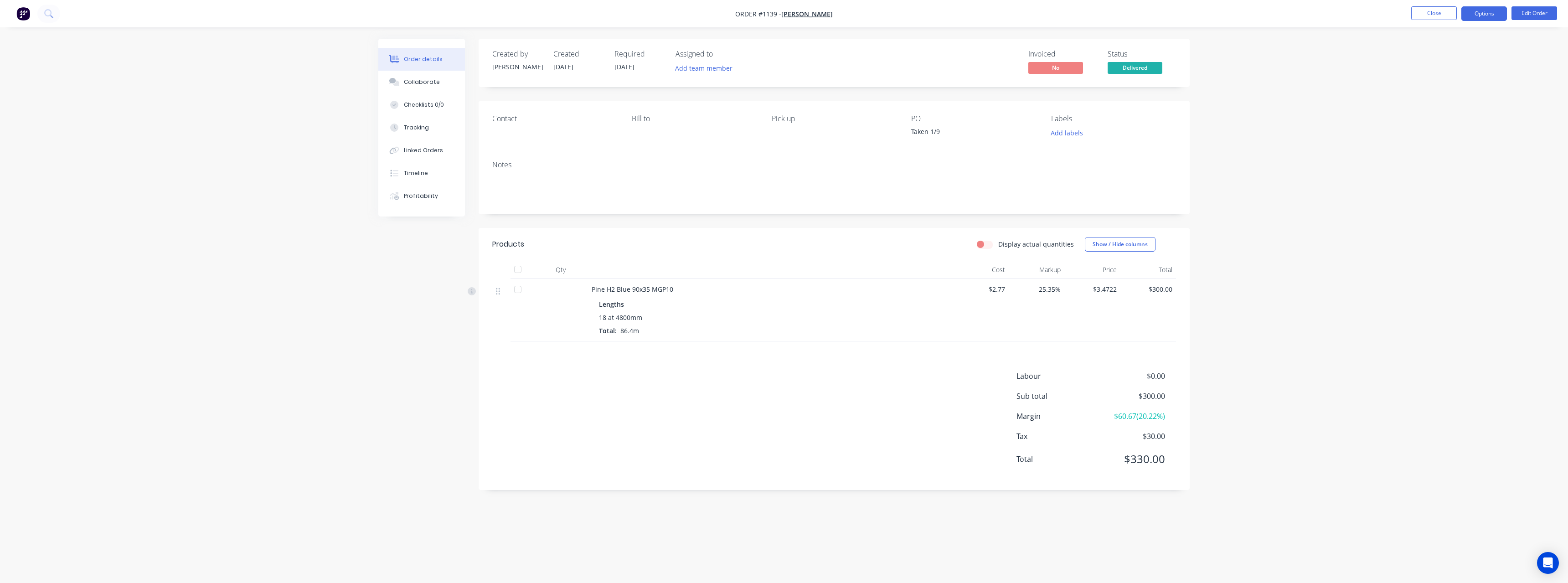
click at [1479, 13] on button "Options" at bounding box center [1484, 13] width 46 height 15
click at [1460, 163] on div "Purchase Products" at bounding box center [1457, 165] width 84 height 13
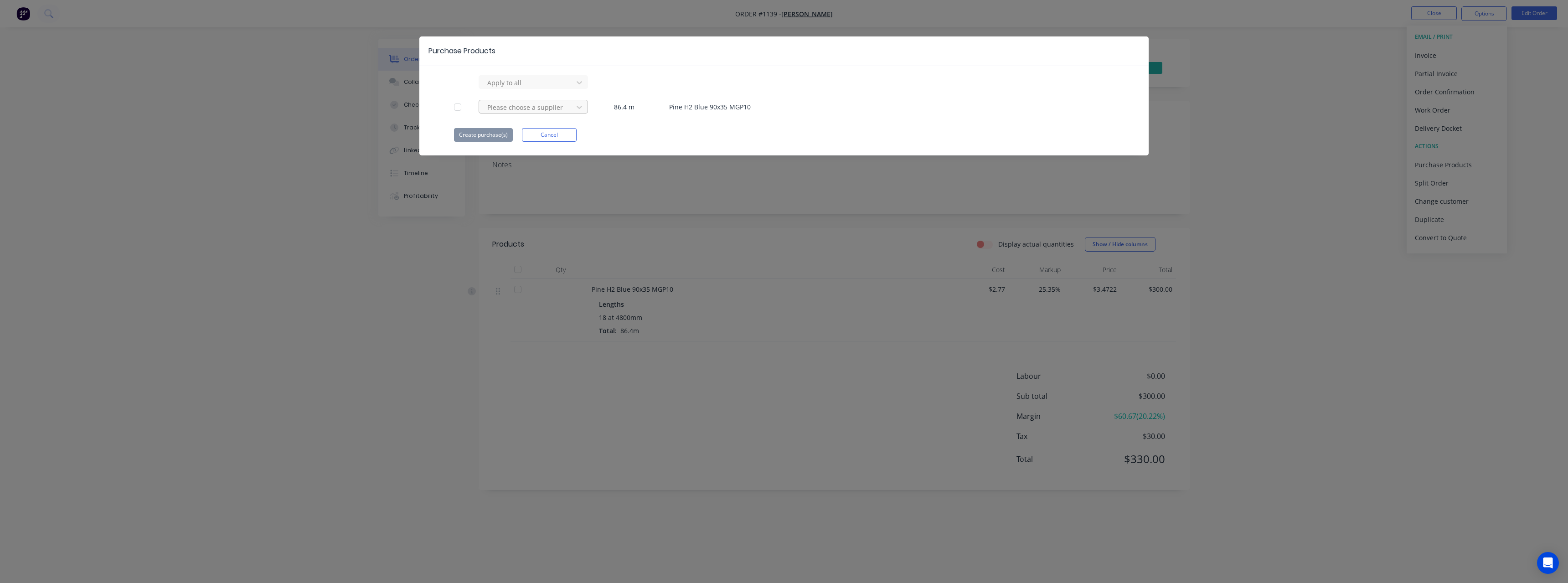
click at [547, 88] on div at bounding box center [527, 83] width 82 height 12
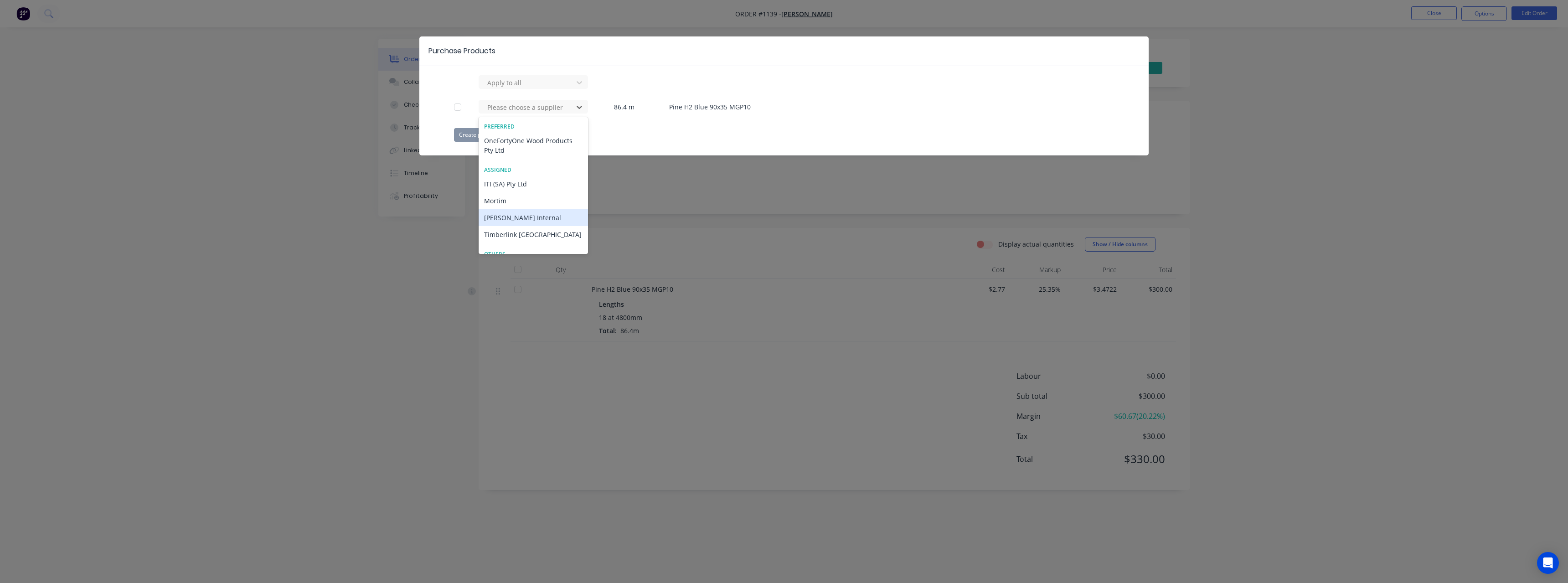
click at [525, 216] on div "[PERSON_NAME] Internal" at bounding box center [533, 218] width 110 height 17
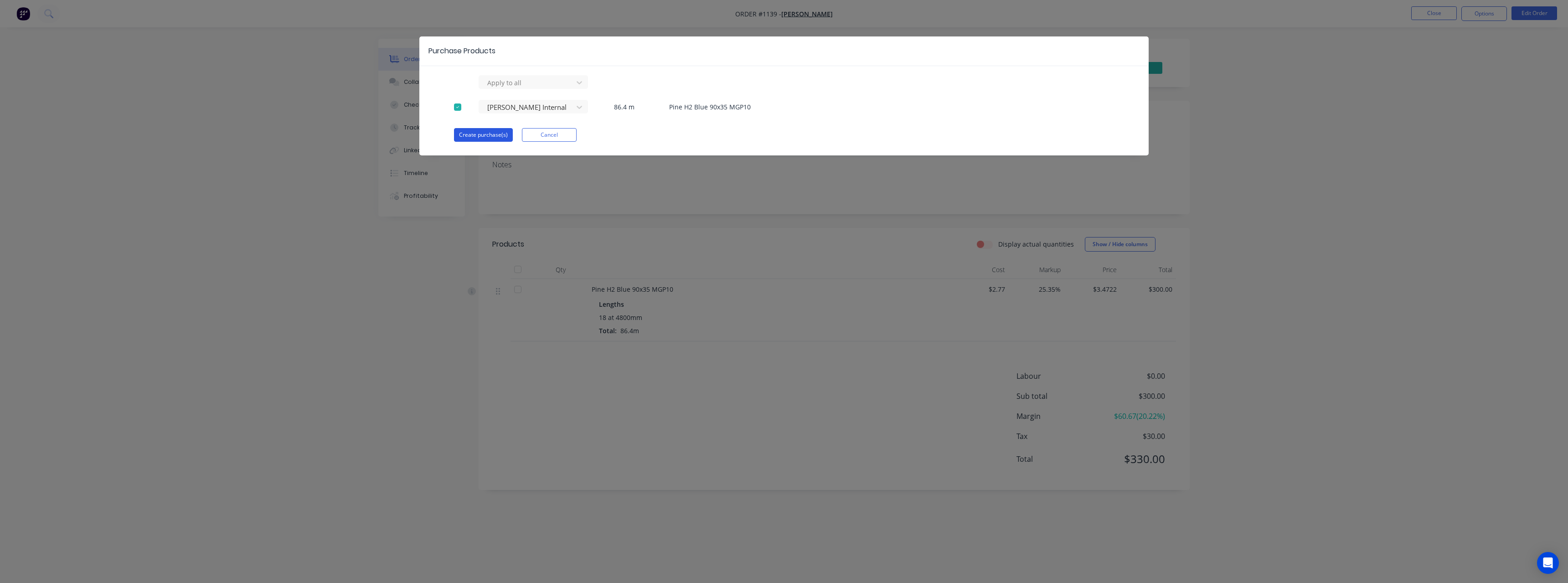
click at [486, 136] on button "Create purchase(s)" at bounding box center [483, 134] width 59 height 13
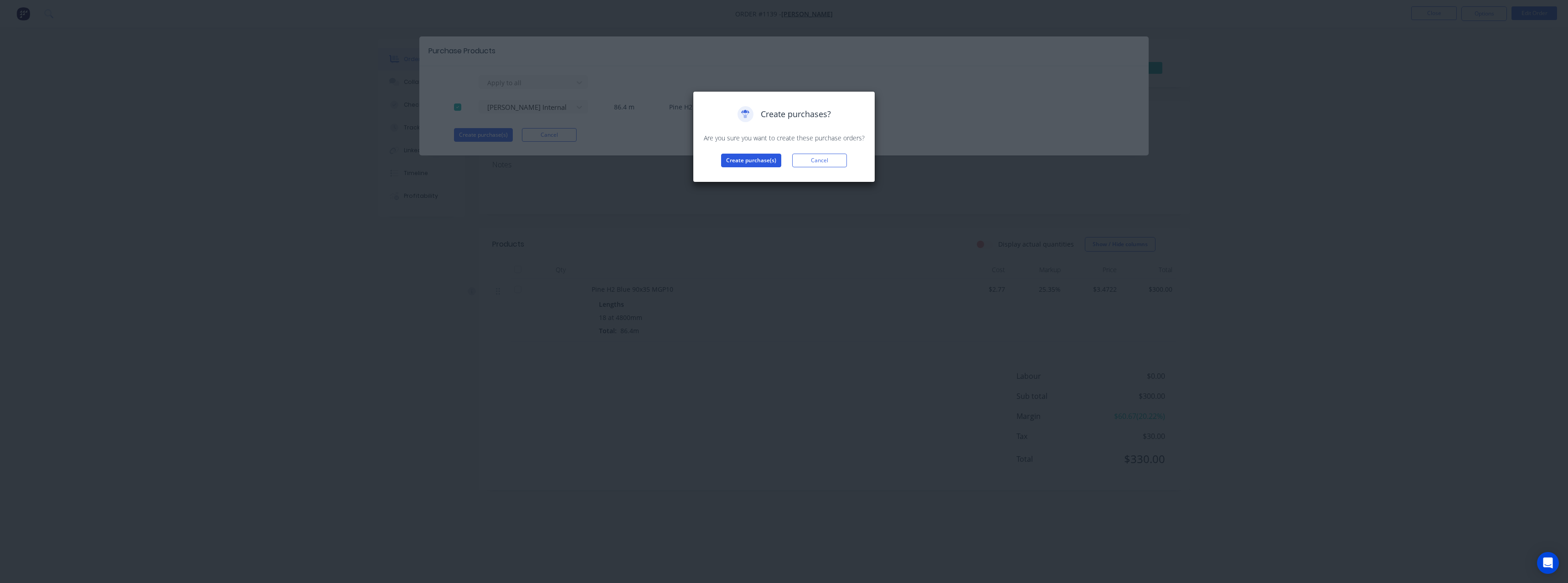
click at [729, 158] on button "Create purchase(s)" at bounding box center [751, 160] width 60 height 13
click at [760, 171] on button "View purchase(s)" at bounding box center [751, 175] width 55 height 13
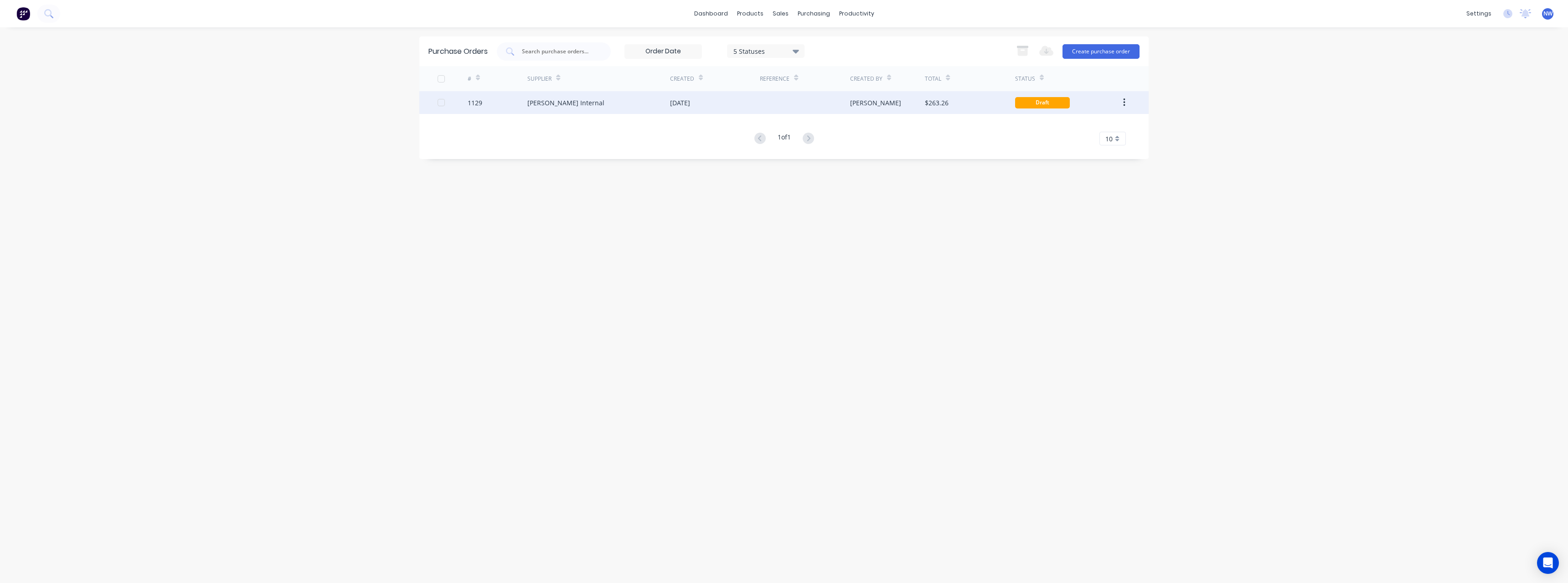
click at [804, 103] on div at bounding box center [805, 102] width 90 height 23
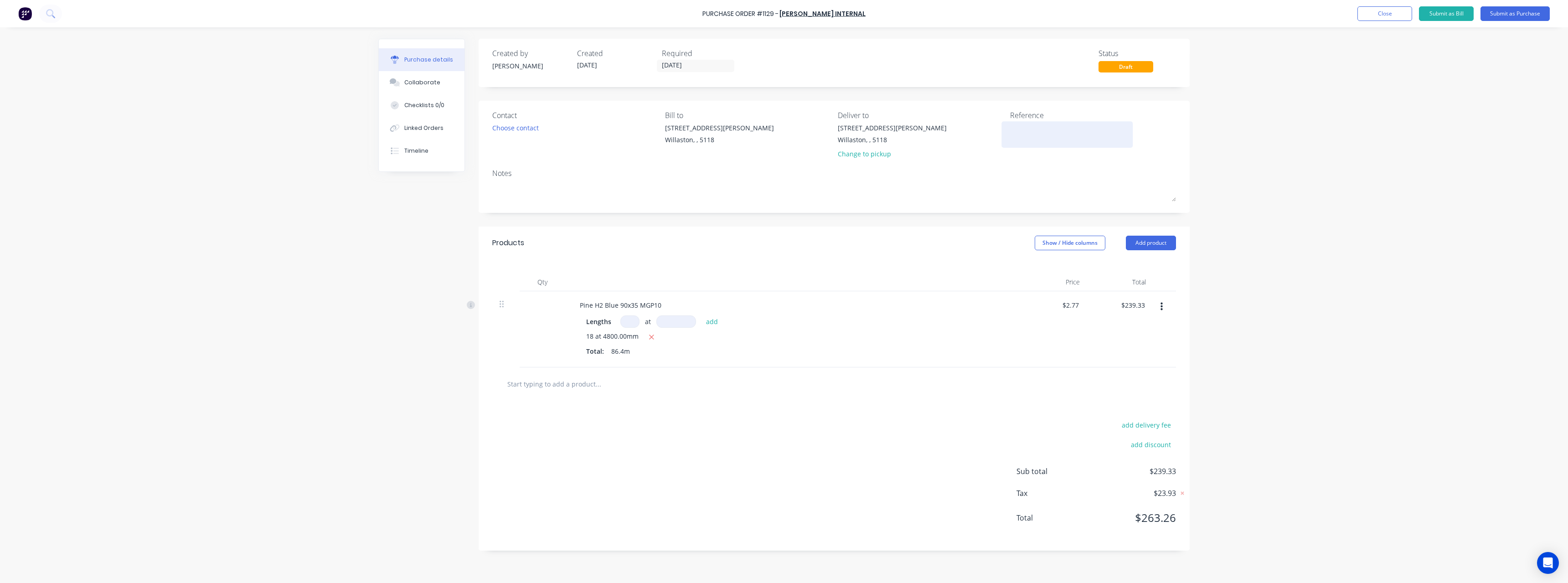
click at [1046, 135] on textarea at bounding box center [1066, 133] width 114 height 21
type textarea "[PERSON_NAME]"
type textarea "x"
type textarea "[PERSON_NAME] #"
type textarea "x"
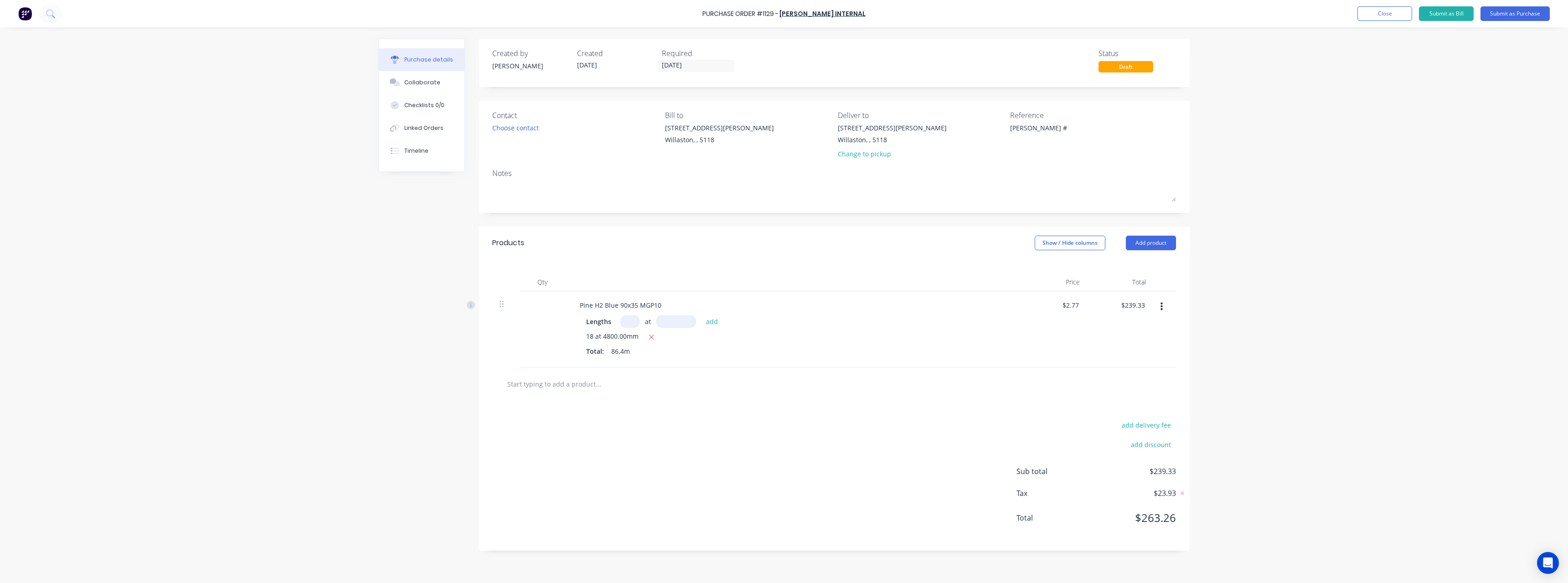
type textarea "[PERSON_NAME] #1"
type textarea "x"
type textarea "[PERSON_NAME] #11"
type textarea "x"
type textarea "[PERSON_NAME] #113"
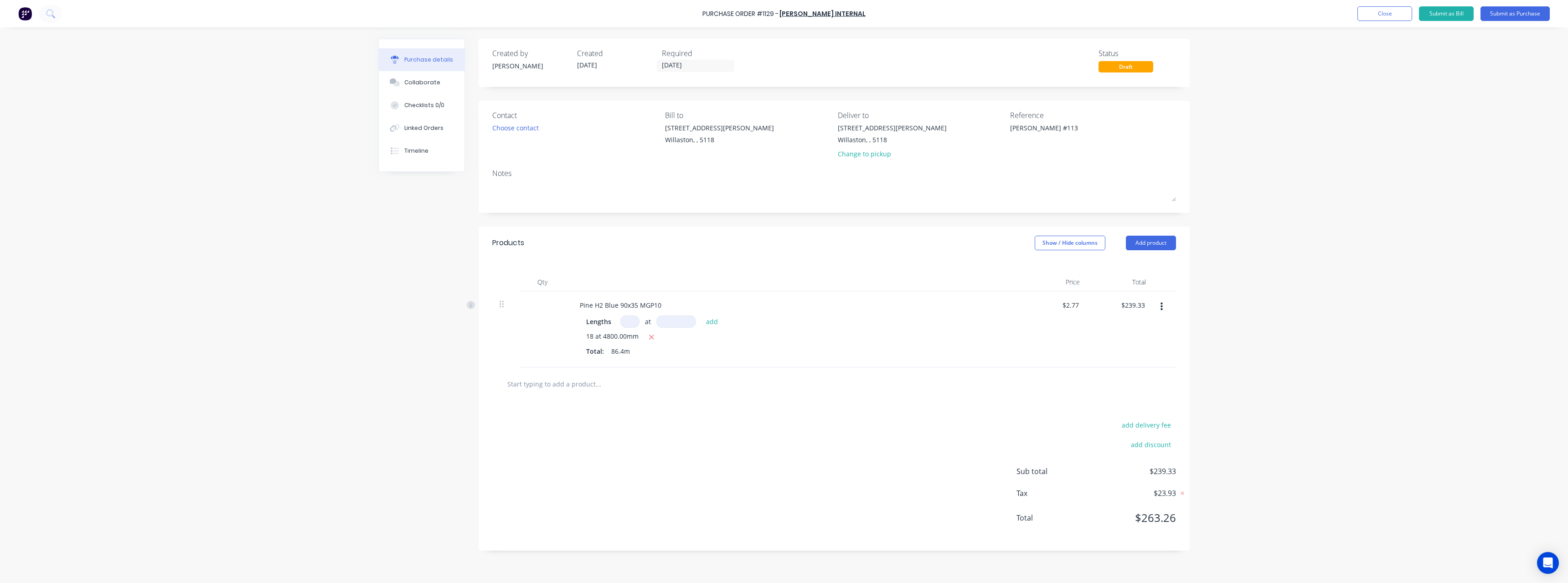
type textarea "x"
type textarea "[PERSON_NAME] #1139"
type textarea "x"
type textarea "[PERSON_NAME] #1139"
click at [1522, 12] on button "Submit as Purchase" at bounding box center [1515, 13] width 69 height 15
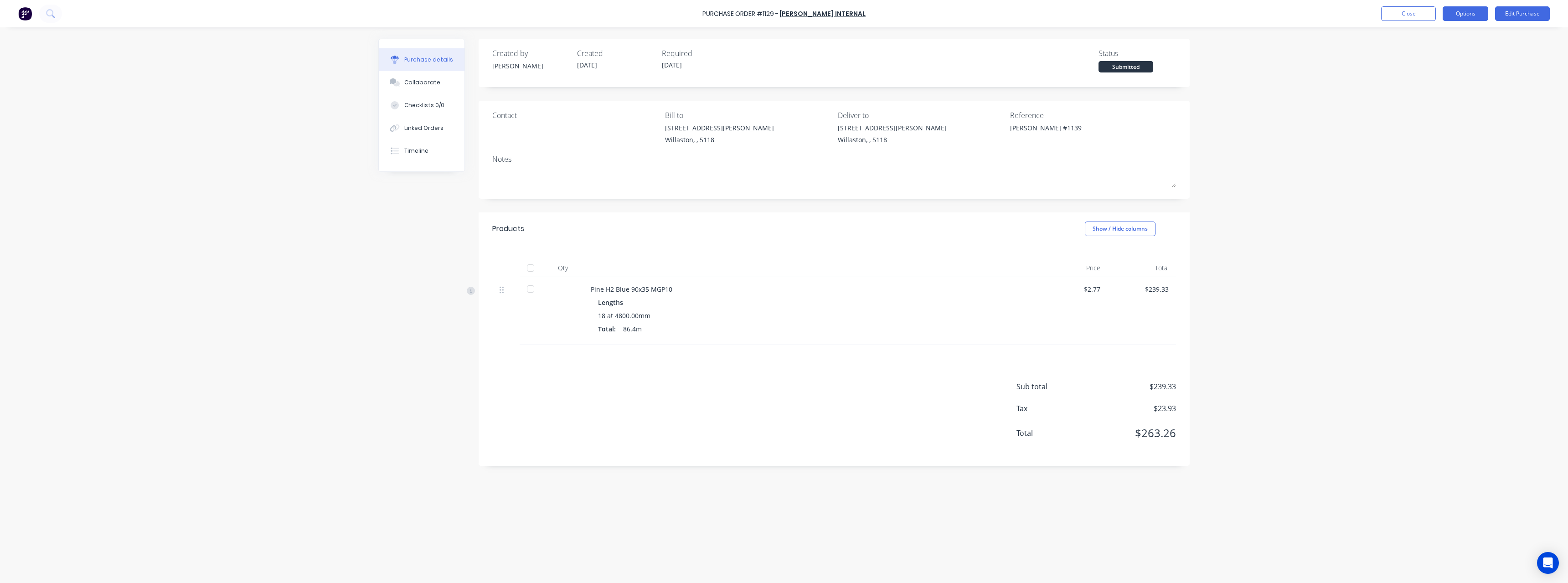
click at [1459, 13] on button "Options" at bounding box center [1465, 13] width 46 height 15
click at [1455, 40] on div "Print / Email" at bounding box center [1444, 37] width 70 height 13
click at [1457, 56] on div "With pricing" at bounding box center [1444, 55] width 70 height 13
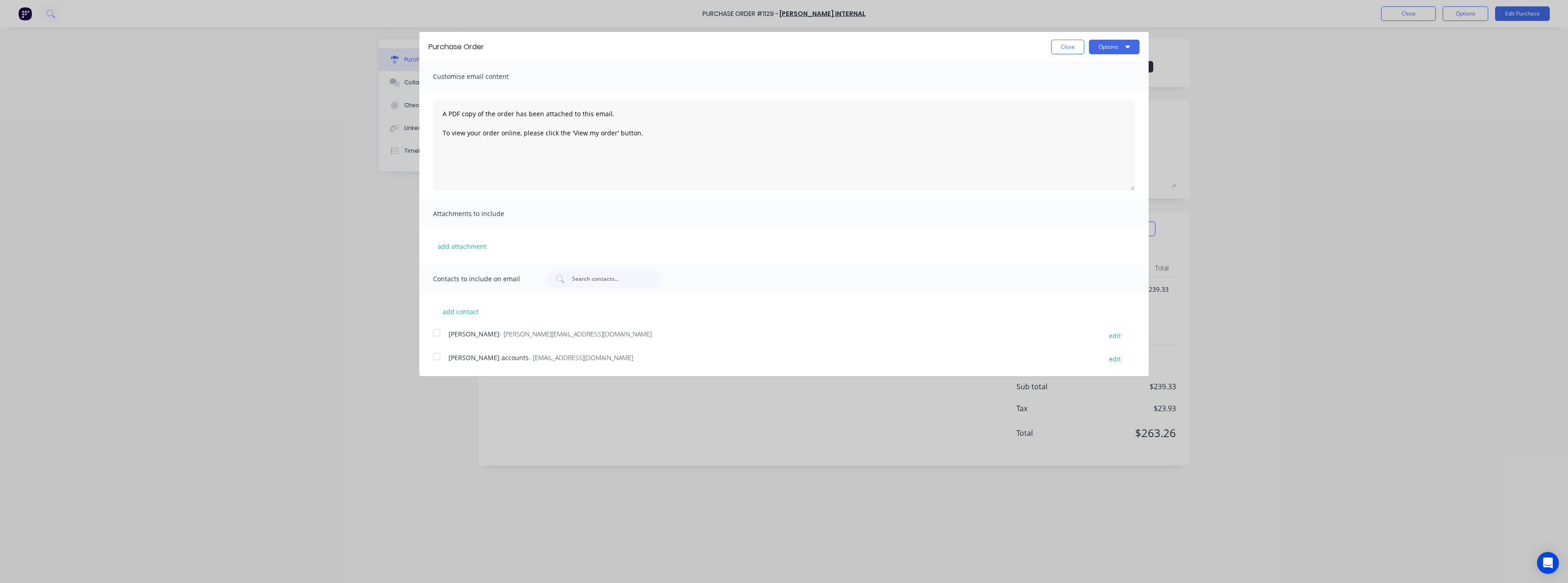
click at [547, 358] on span "- [EMAIL_ADDRESS][DOMAIN_NAME]" at bounding box center [581, 357] width 104 height 9
click at [1096, 51] on button "Options" at bounding box center [1114, 47] width 51 height 15
click at [1084, 90] on div "Email" at bounding box center [1096, 88] width 70 height 13
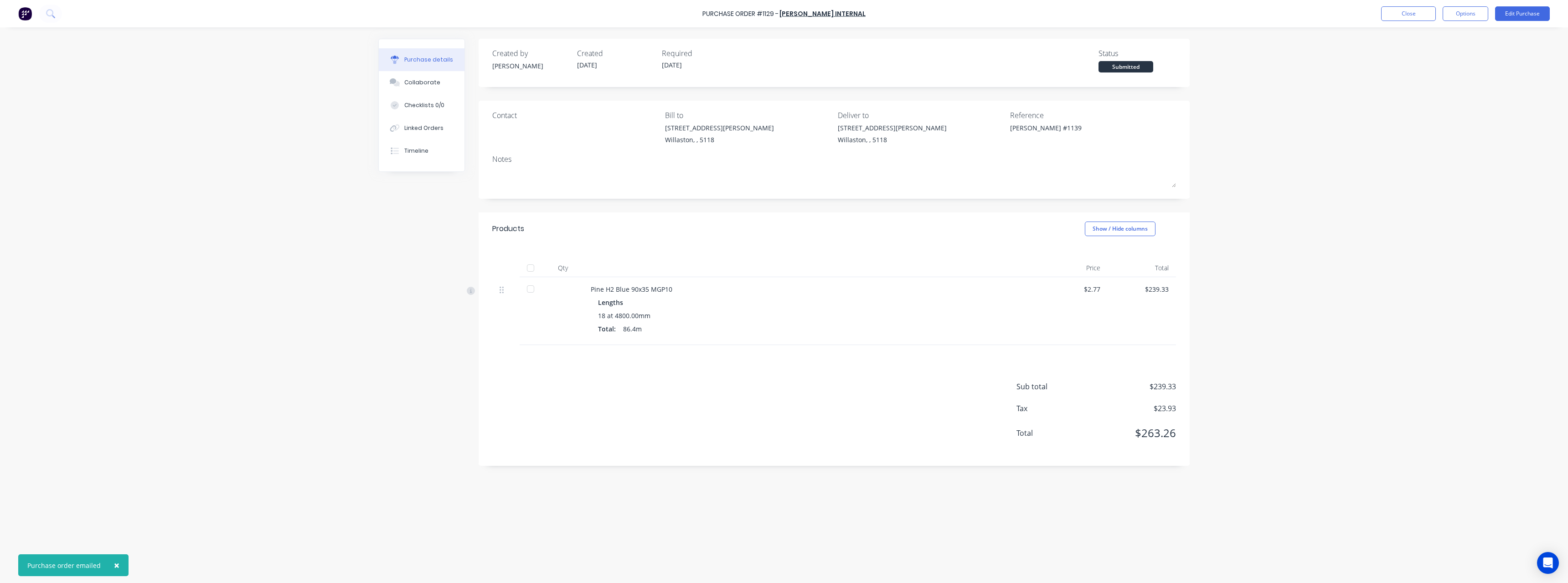
type textarea "x"
click at [1404, 15] on button "Close" at bounding box center [1409, 13] width 55 height 15
